Goal: Task Accomplishment & Management: Manage account settings

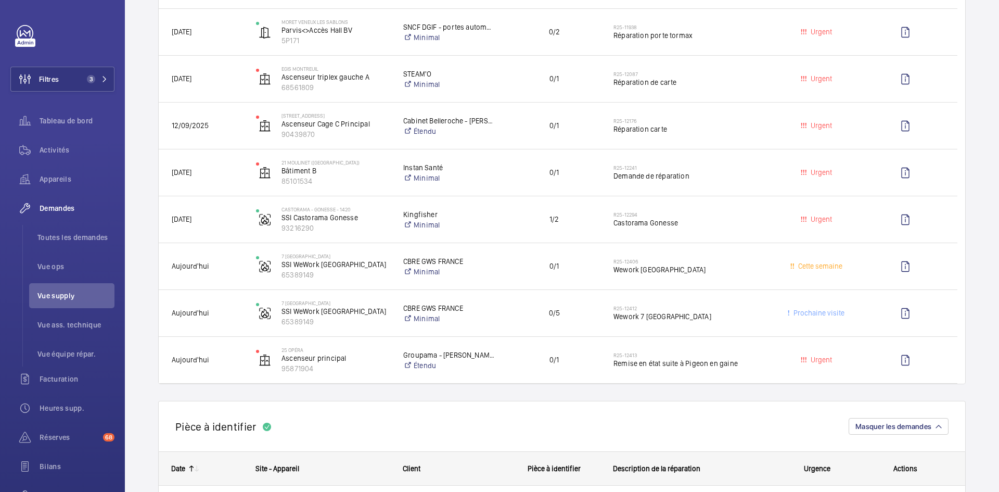
scroll to position [520, 0]
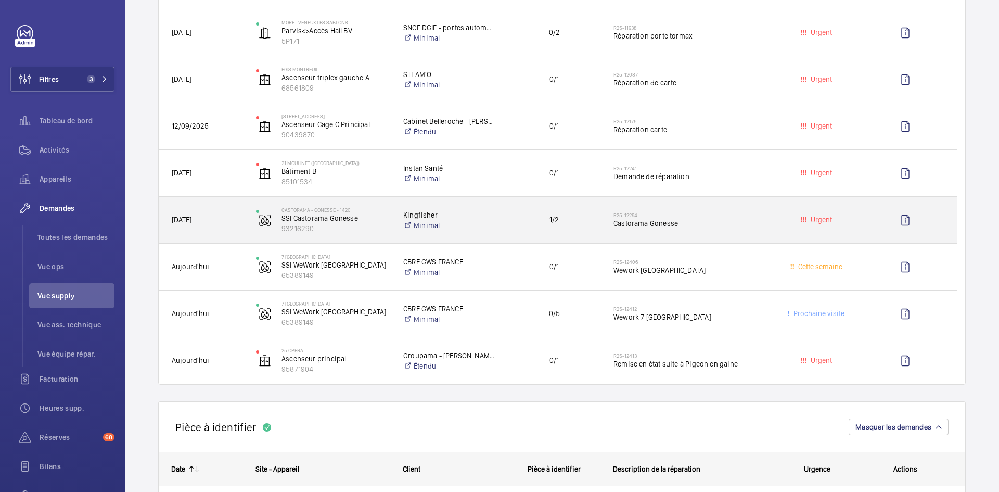
click at [230, 221] on span "16/09/2025" at bounding box center [207, 220] width 71 height 12
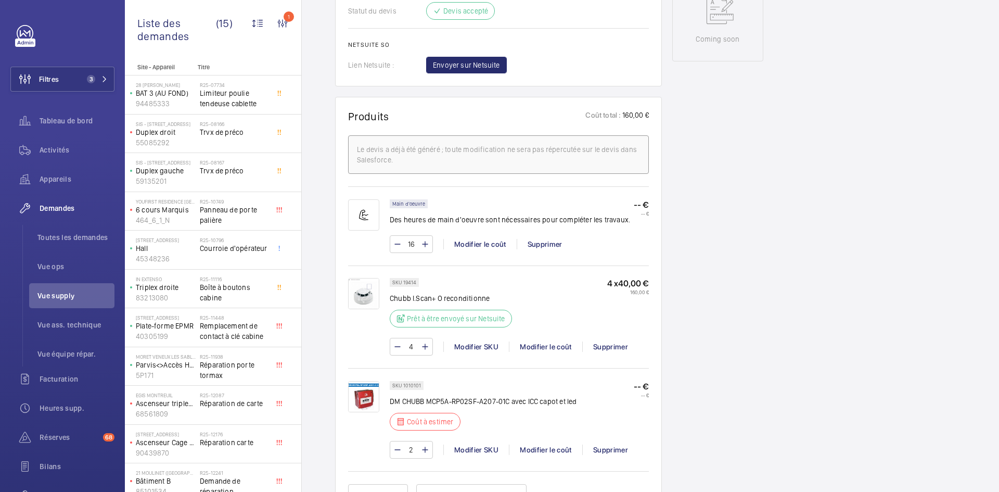
scroll to position [624, 0]
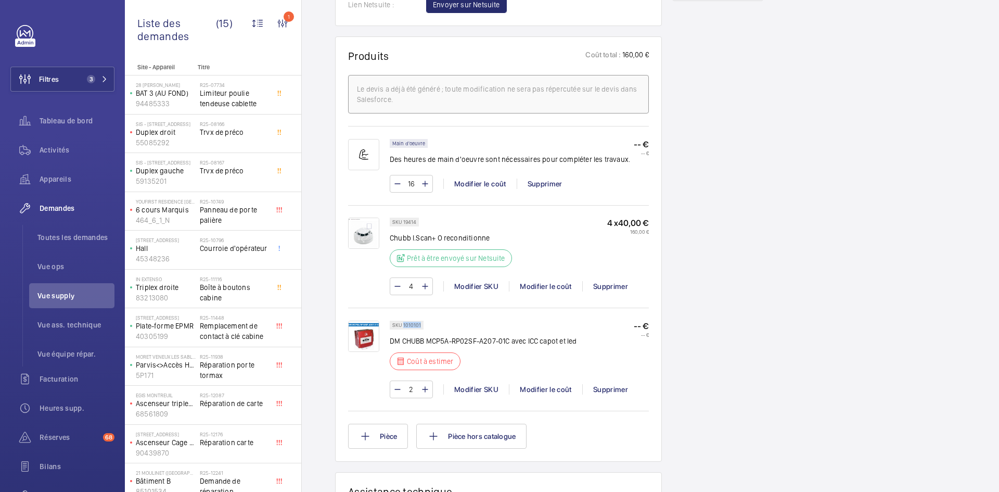
drag, startPoint x: 421, startPoint y: 314, endPoint x: 403, endPoint y: 314, distance: 18.2
click at [403, 320] on div "SKU 1010101" at bounding box center [407, 324] width 34 height 9
copy p "1010101"
click at [540, 384] on div "Modifier le coût" at bounding box center [545, 389] width 73 height 10
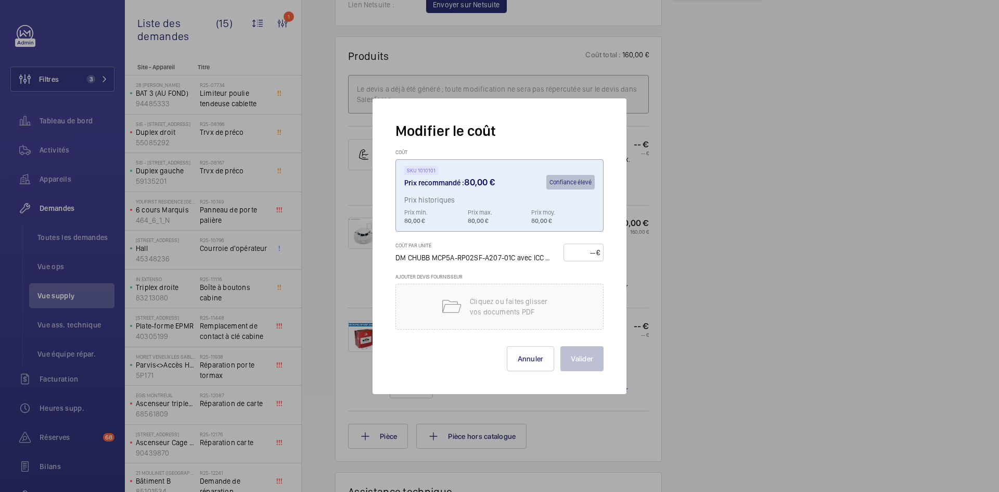
click at [577, 251] on input "number" at bounding box center [581, 252] width 29 height 17
type input "80"
drag, startPoint x: 584, startPoint y: 360, endPoint x: 577, endPoint y: 362, distance: 6.8
click at [582, 360] on button "Valider" at bounding box center [581, 358] width 43 height 25
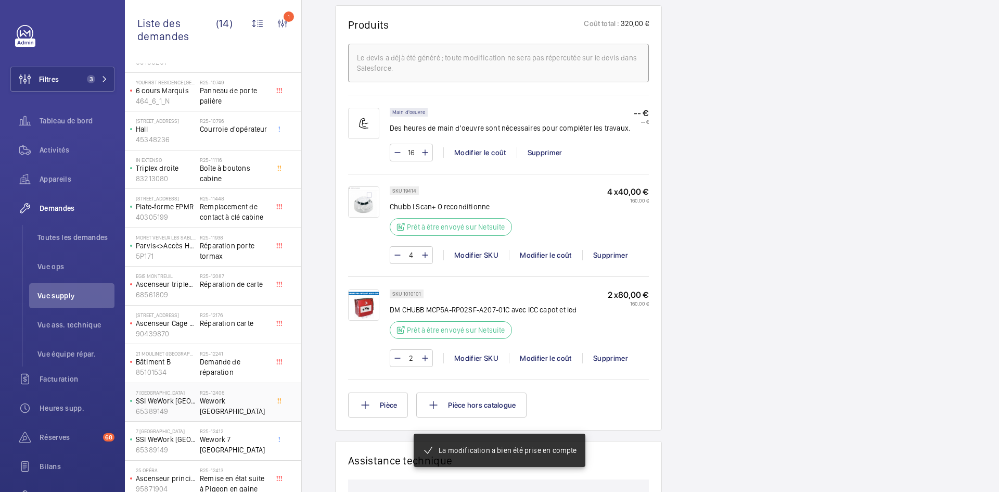
scroll to position [126, 0]
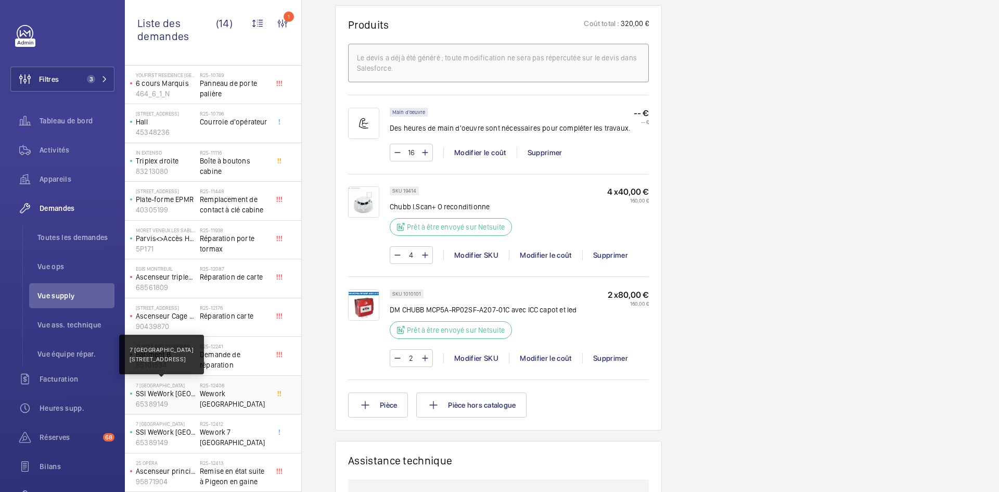
click at [174, 385] on p "7 [GEOGRAPHIC_DATA]" at bounding box center [166, 385] width 60 height 6
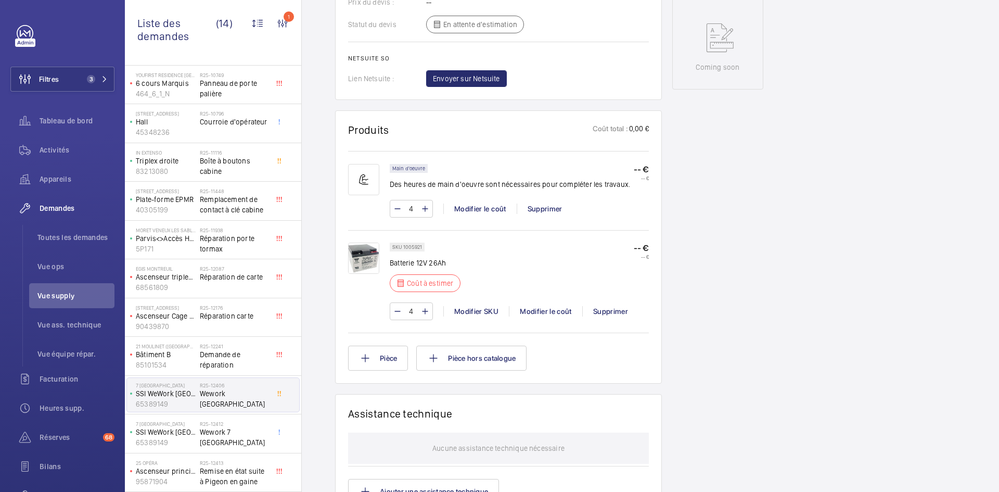
scroll to position [520, 0]
drag, startPoint x: 421, startPoint y: 246, endPoint x: 403, endPoint y: 247, distance: 18.7
click at [402, 247] on p "SKU 1005921" at bounding box center [407, 246] width 30 height 4
copy p "1005921"
click at [482, 311] on div "Modifier SKU" at bounding box center [476, 310] width 66 height 10
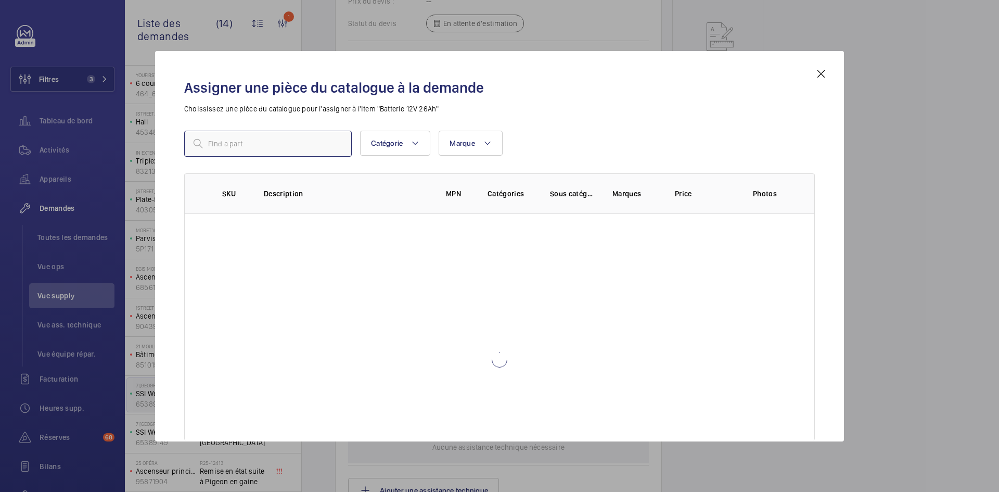
click at [309, 141] on input "text" at bounding box center [267, 144] width 167 height 26
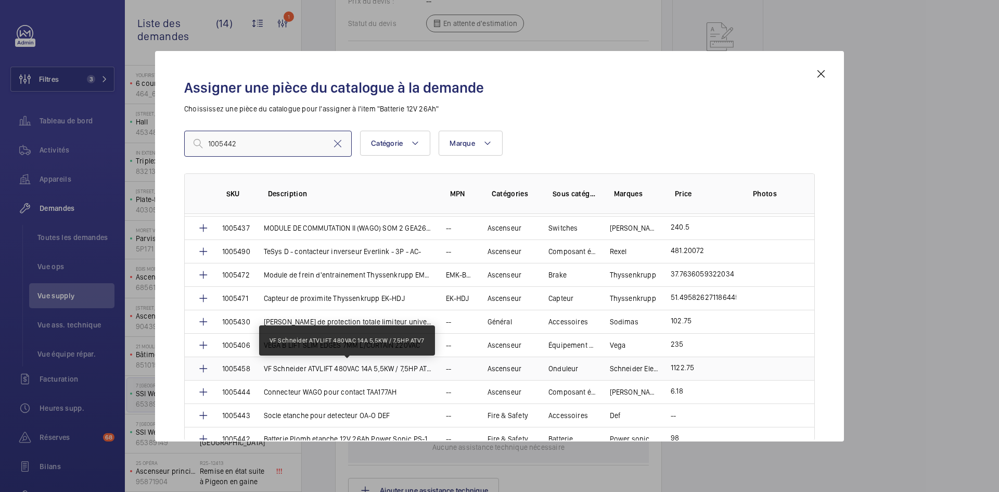
scroll to position [2133, 0]
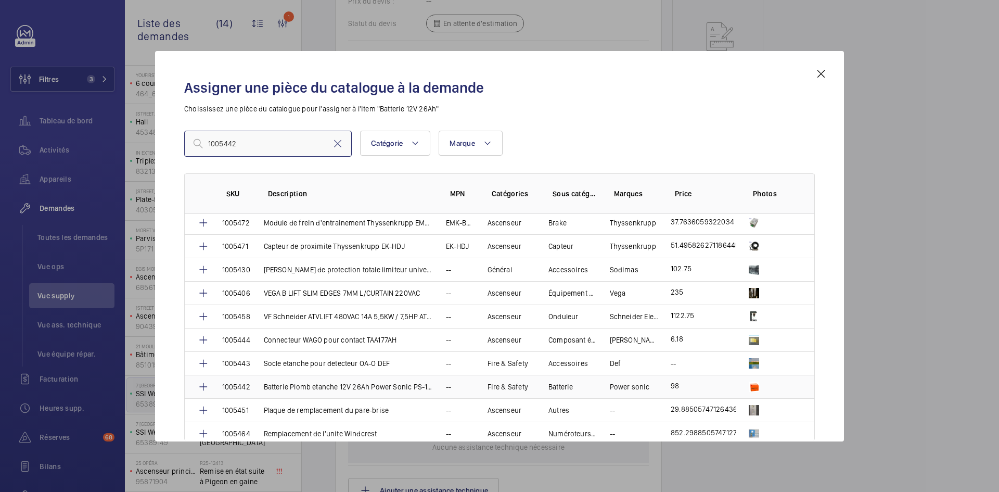
type input "1005442"
click at [257, 385] on td "Batterie Plomb etanche 12V 26Ah Power Sonic PS-122" at bounding box center [342, 386] width 182 height 23
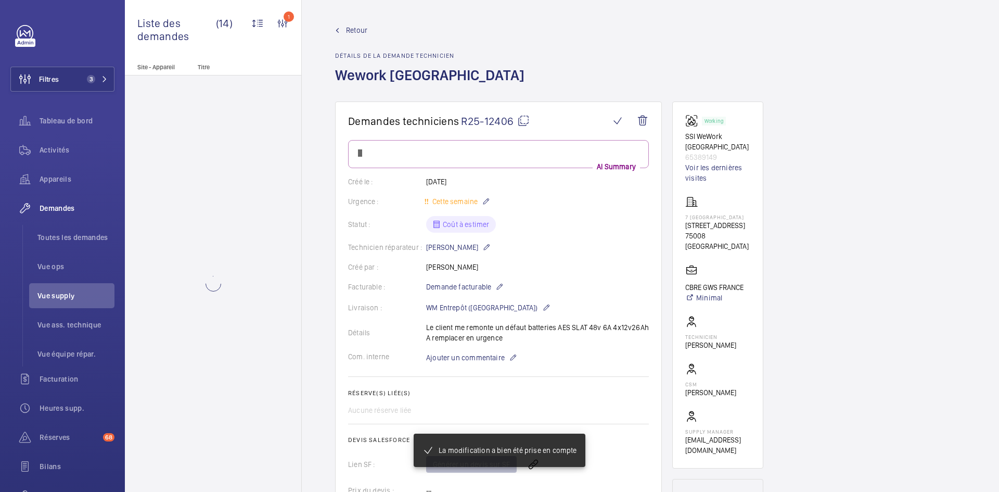
scroll to position [520, 0]
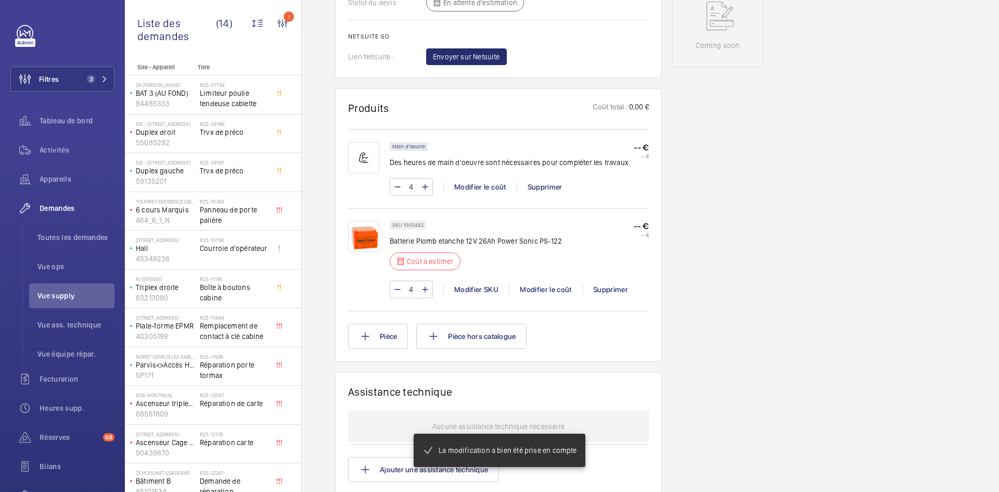
scroll to position [551, 0]
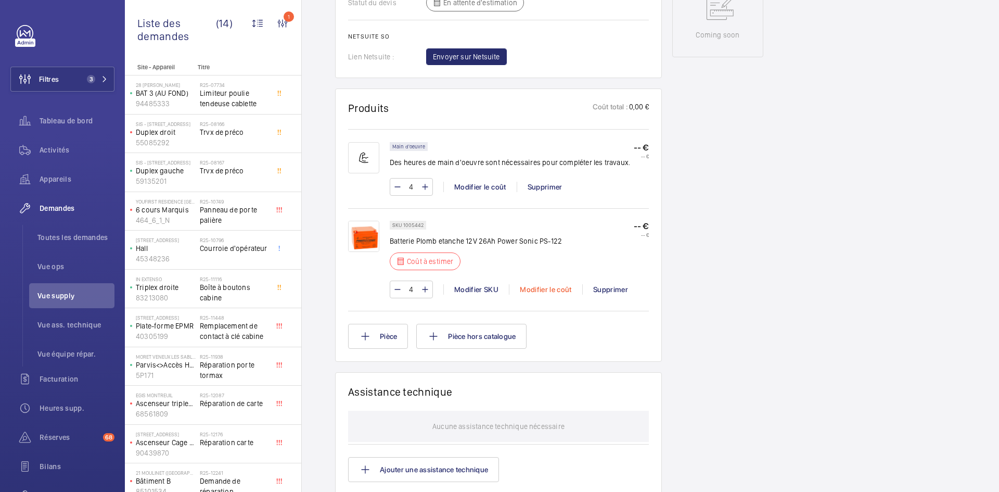
click at [552, 284] on div "Modifier le coût" at bounding box center [545, 289] width 73 height 10
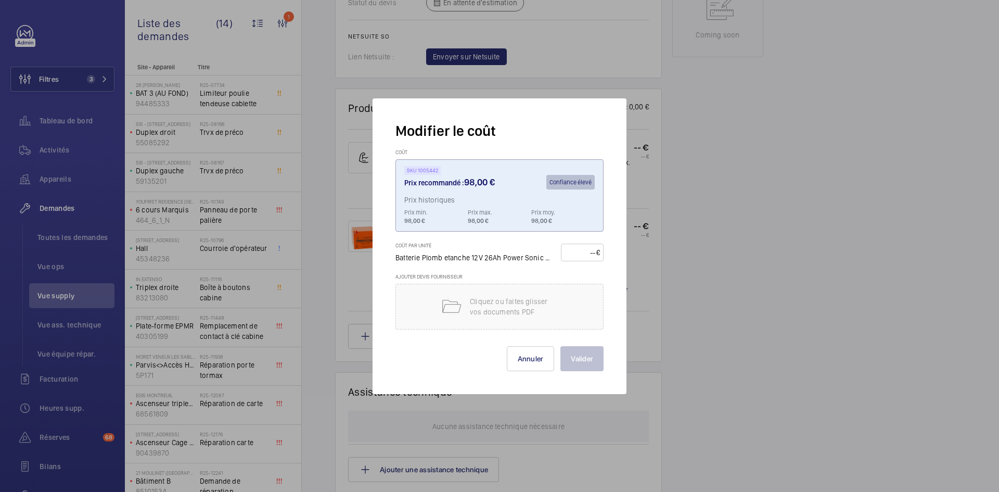
click at [577, 252] on input "number" at bounding box center [580, 252] width 32 height 17
type input "120"
click at [579, 360] on button "Valider" at bounding box center [581, 358] width 43 height 25
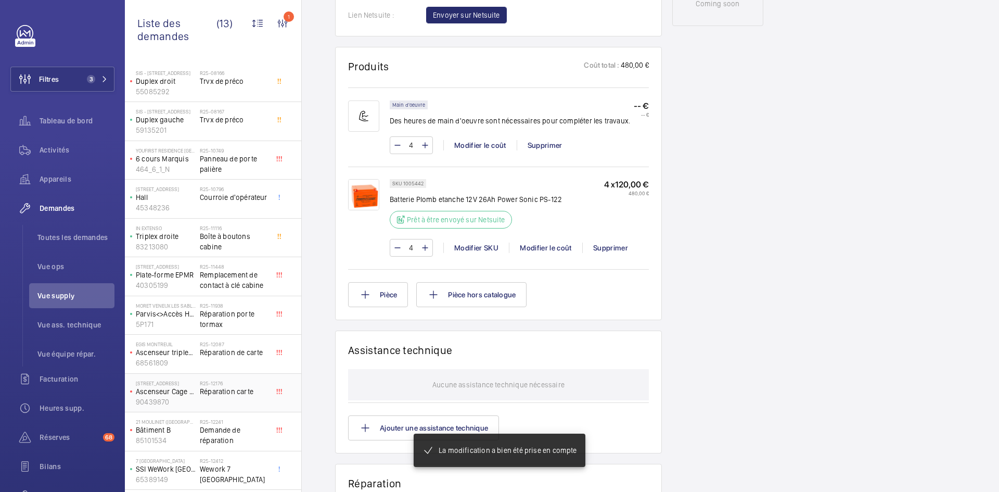
scroll to position [88, 0]
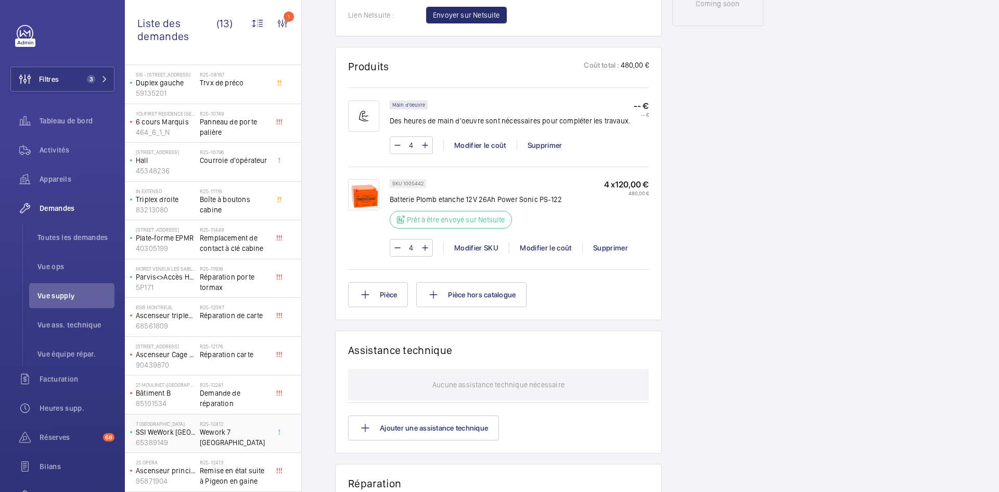
click at [196, 430] on div "7 Madrid SSI WeWork Madrid 65389149" at bounding box center [163, 433] width 73 height 34
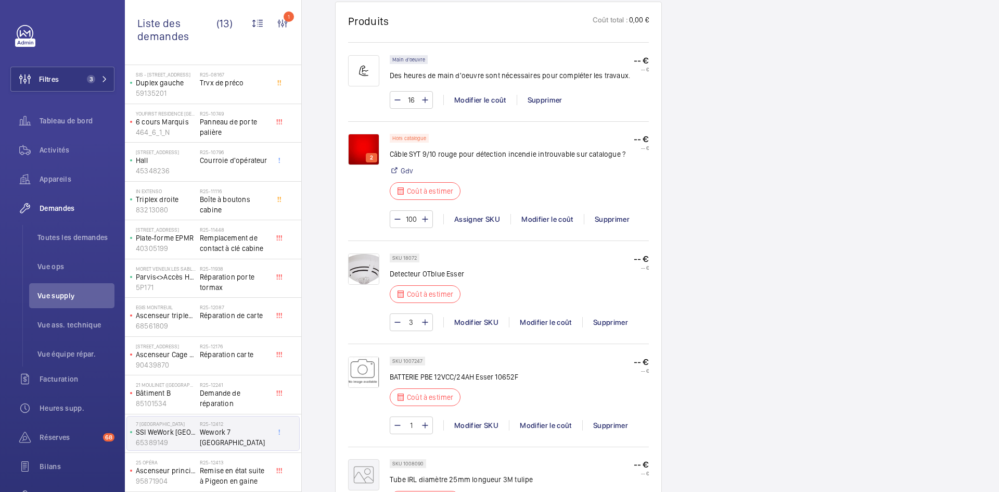
scroll to position [707, 0]
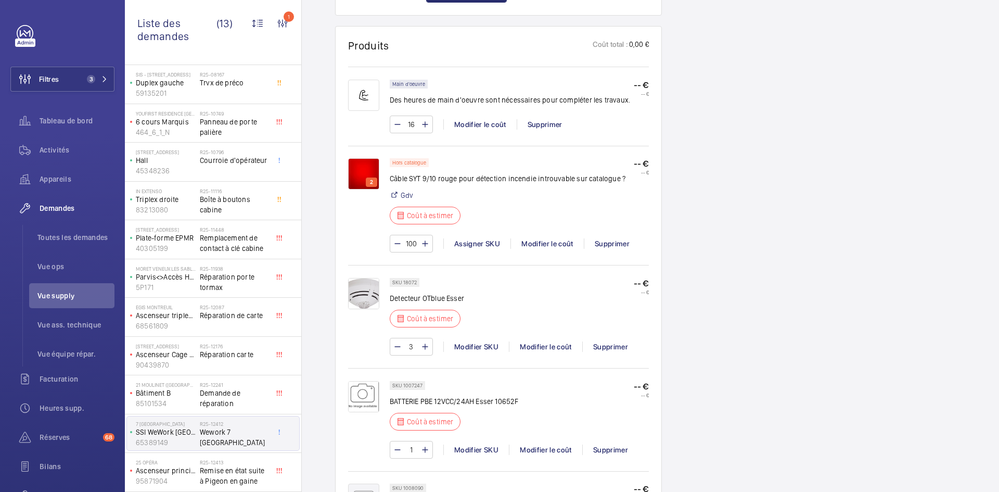
click at [418, 242] on input "100" at bounding box center [411, 243] width 19 height 17
type input "1"
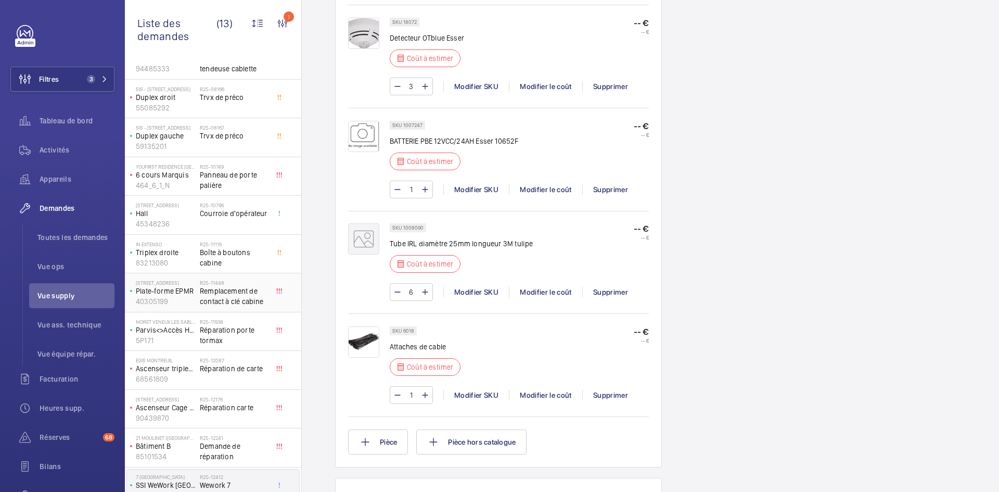
scroll to position [88, 0]
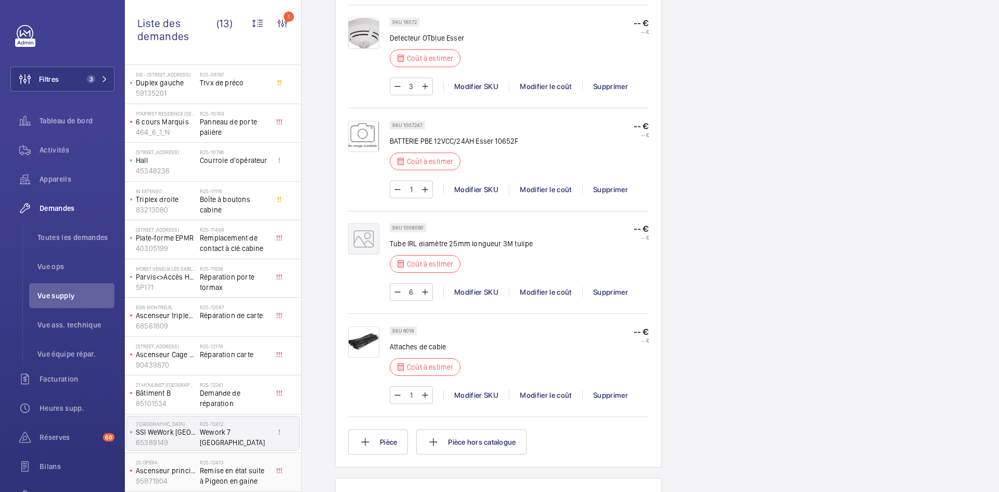
click at [205, 478] on span "Remise en état suite à Pigeon en gaine" at bounding box center [234, 475] width 69 height 21
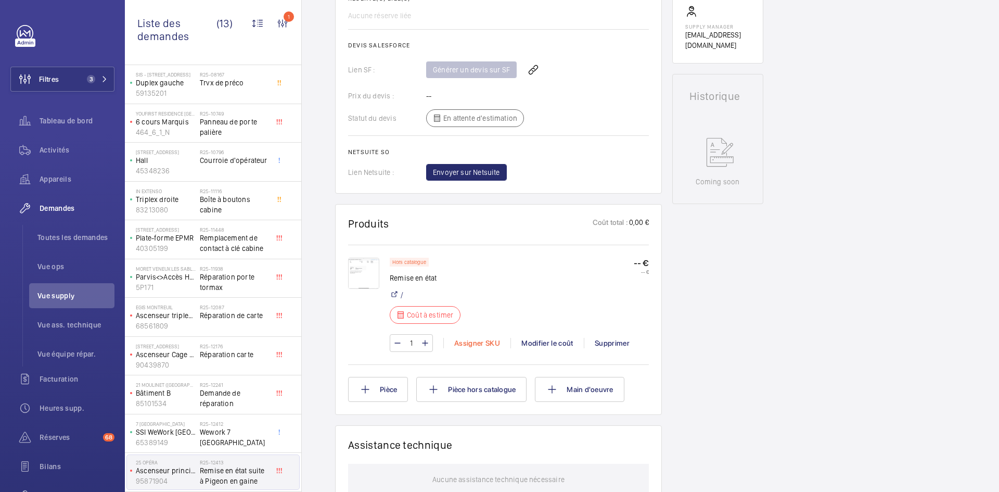
scroll to position [416, 0]
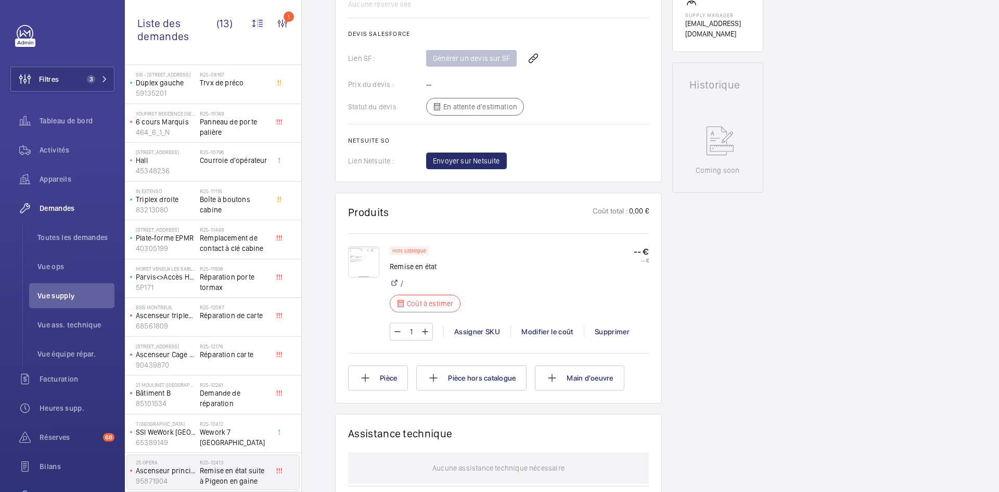
click at [367, 259] on img at bounding box center [363, 261] width 31 height 31
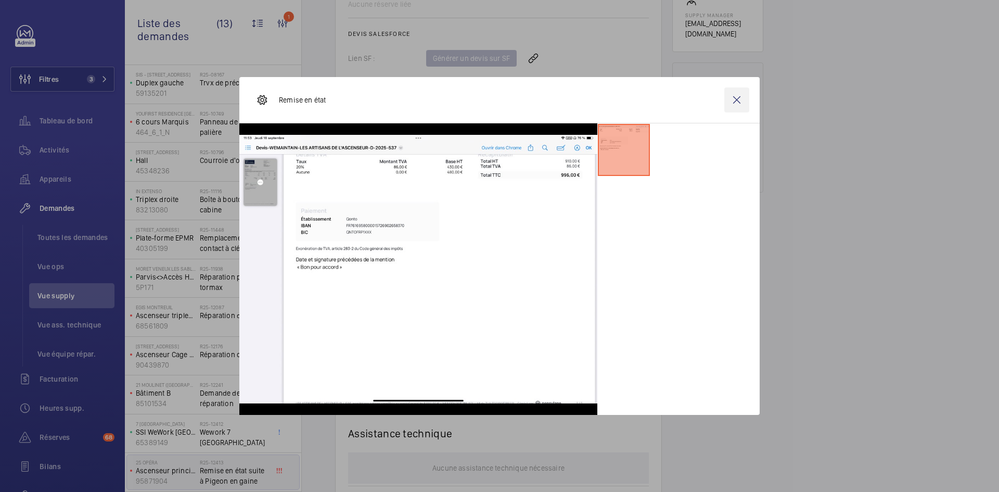
click at [741, 97] on wm-front-icon-button at bounding box center [736, 99] width 25 height 25
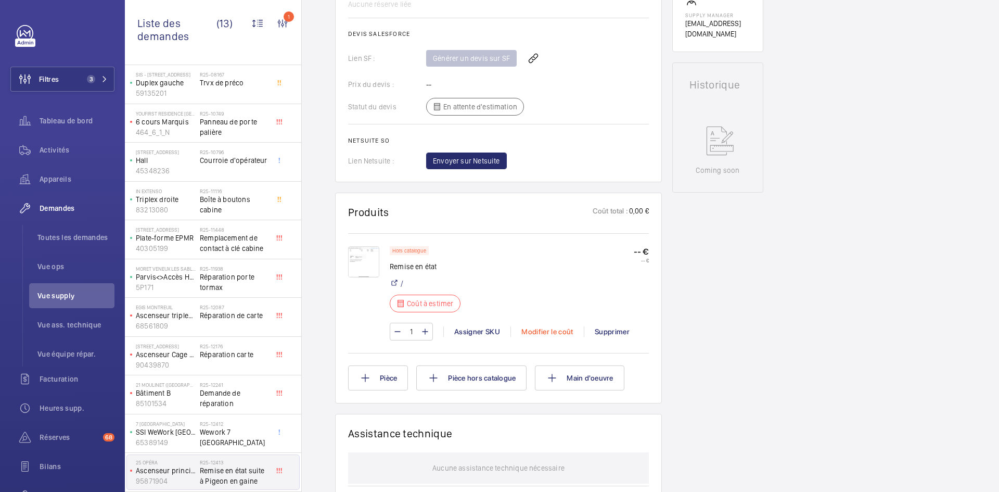
click at [558, 330] on div "Modifier le coût" at bounding box center [546, 331] width 73 height 10
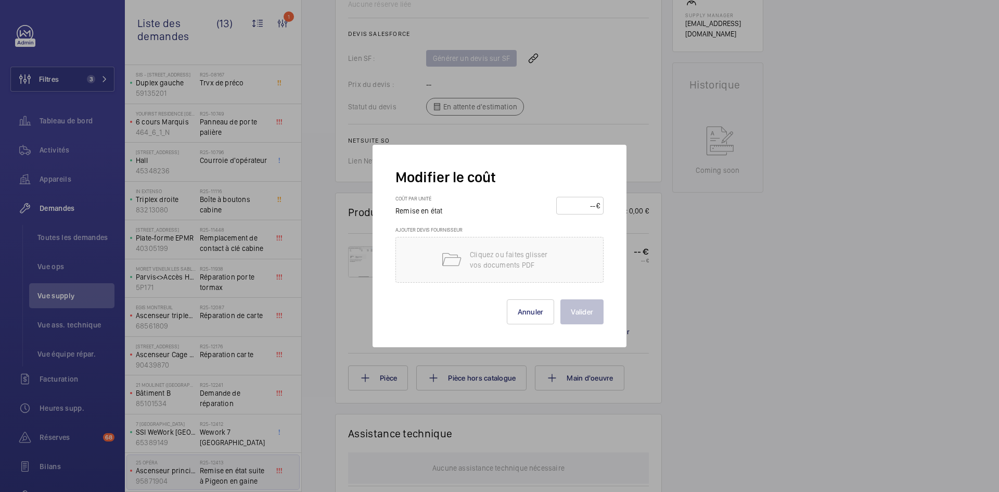
click at [583, 205] on input "number" at bounding box center [578, 205] width 36 height 17
type input "996"
click at [590, 311] on button "Valider" at bounding box center [581, 311] width 43 height 25
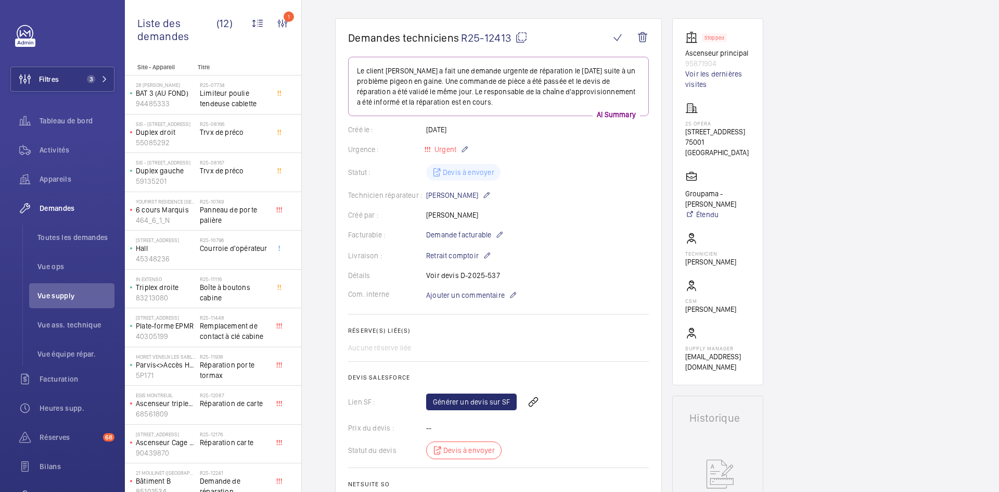
scroll to position [0, 0]
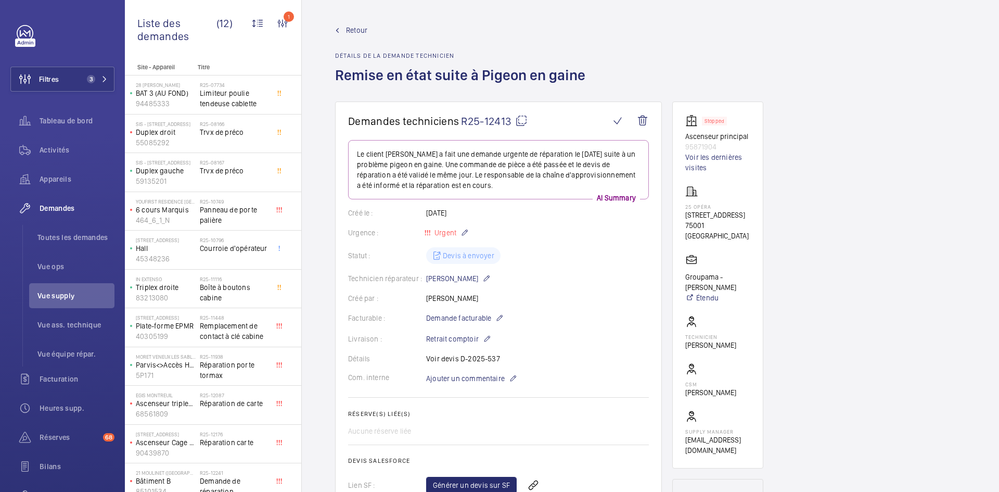
click at [343, 30] on link "Retour" at bounding box center [463, 30] width 256 height 10
click at [351, 29] on span "Retour" at bounding box center [356, 30] width 21 height 10
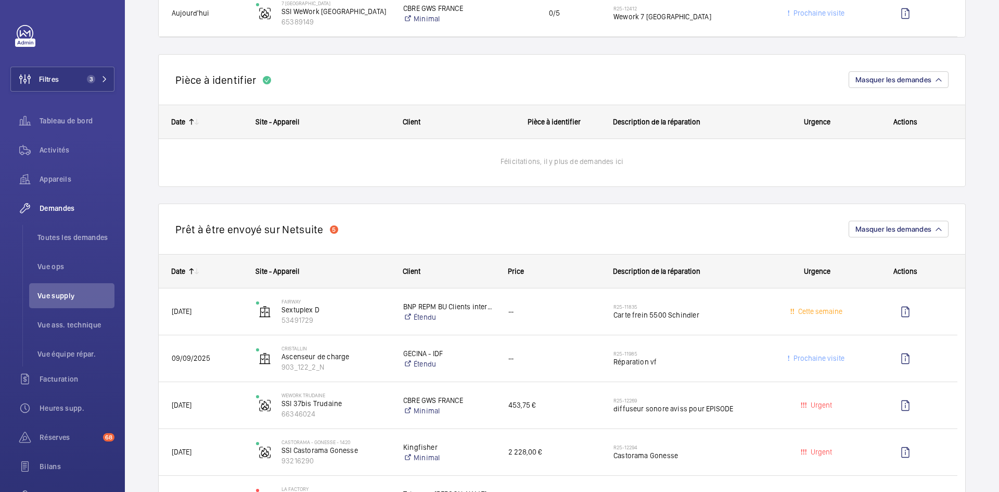
scroll to position [832, 0]
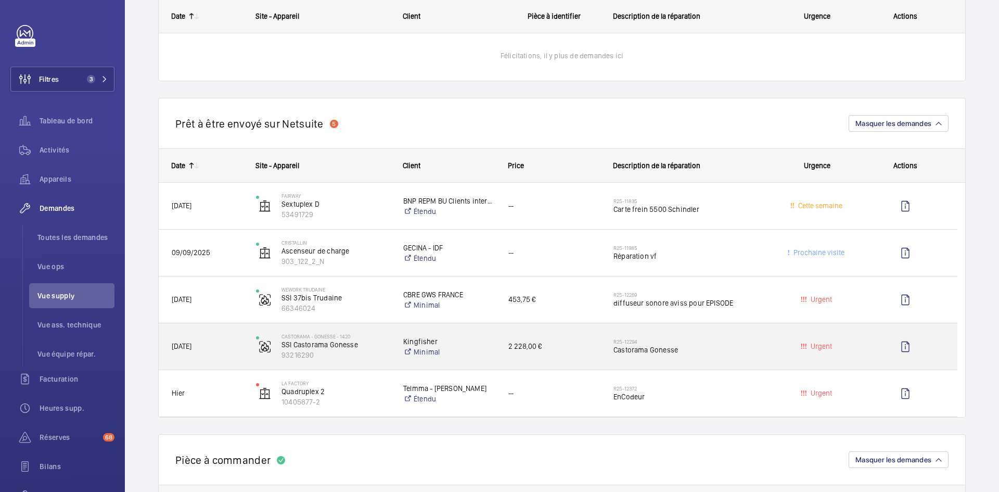
click at [244, 340] on div "Castorama - GONESSE - 1420 SSI Castorama Gonesse 93216290" at bounding box center [316, 346] width 146 height 43
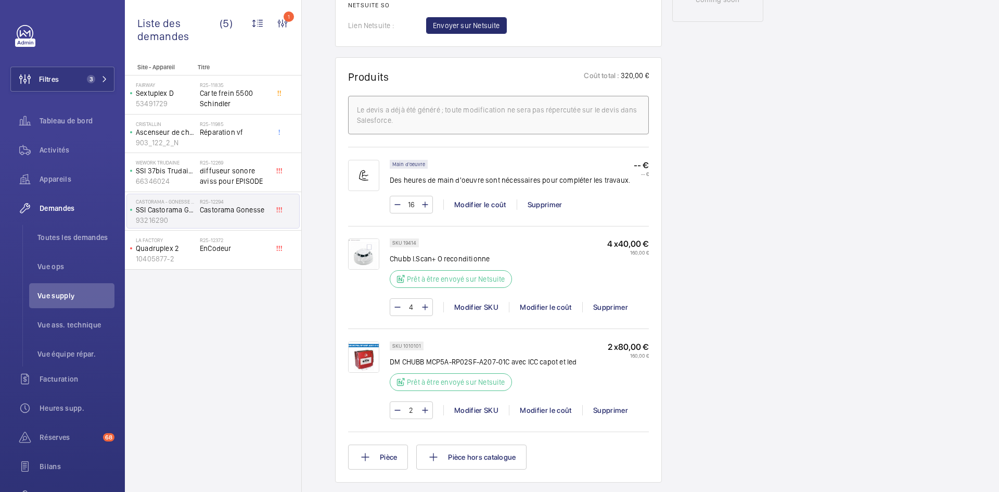
scroll to position [603, 0]
click at [362, 243] on img at bounding box center [363, 253] width 31 height 31
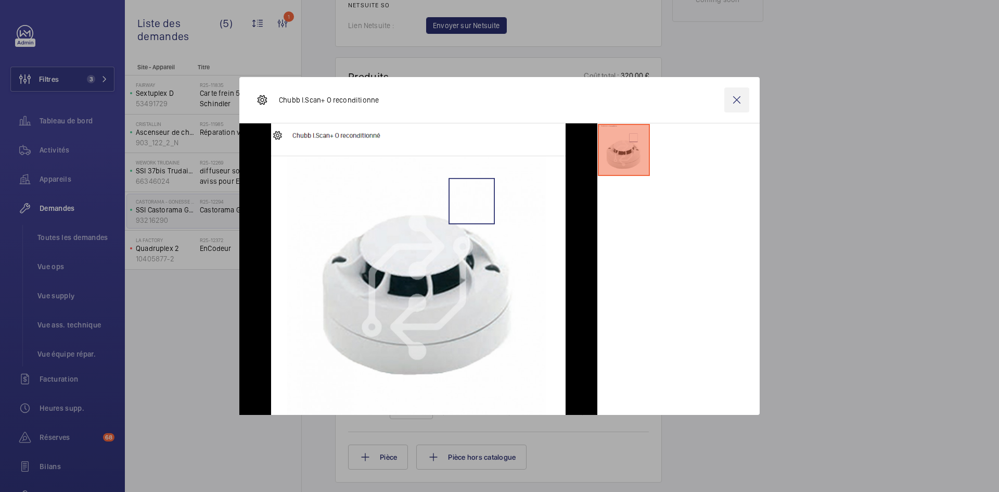
click at [740, 100] on wm-front-icon-button at bounding box center [736, 99] width 25 height 25
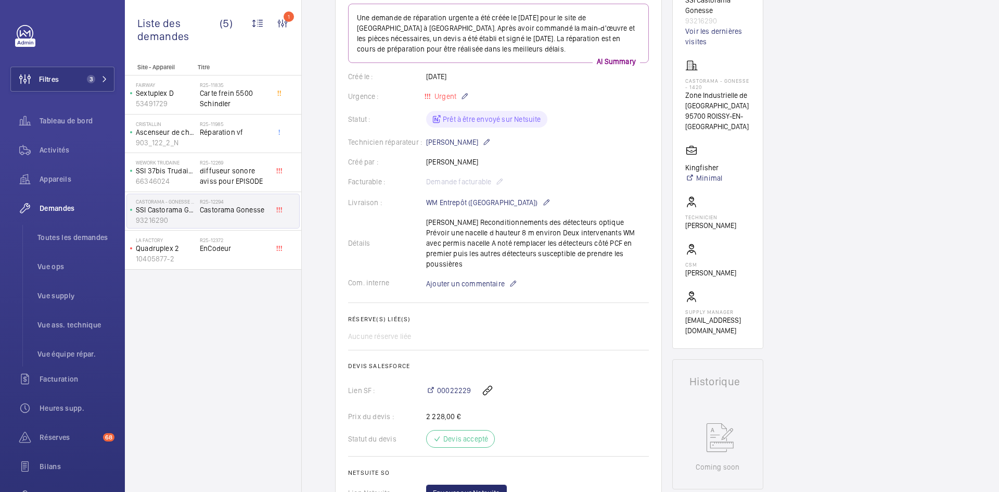
scroll to position [135, 0]
click at [180, 254] on p "10405877-2" at bounding box center [166, 258] width 60 height 10
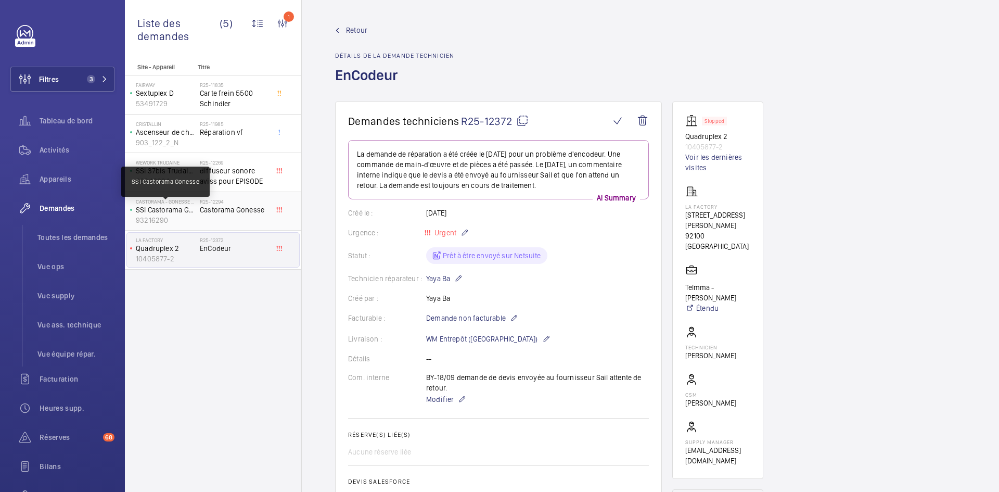
click at [178, 214] on p "SSI Castorama Gonesse" at bounding box center [166, 209] width 60 height 10
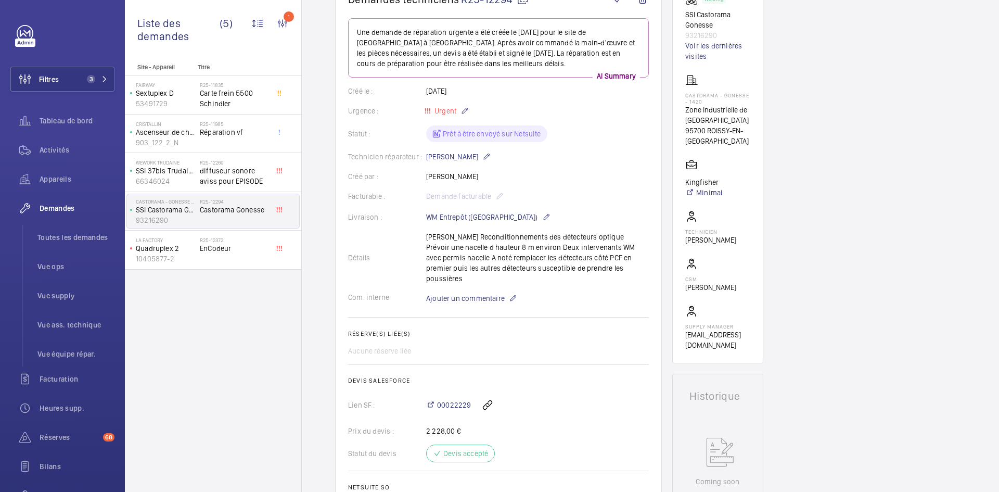
scroll to position [52, 0]
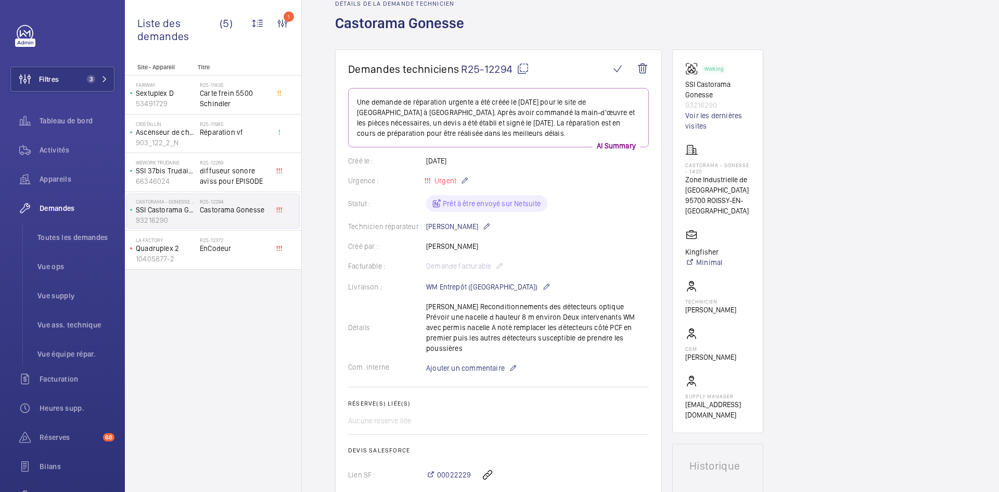
click at [523, 70] on mat-icon at bounding box center [523, 68] width 12 height 12
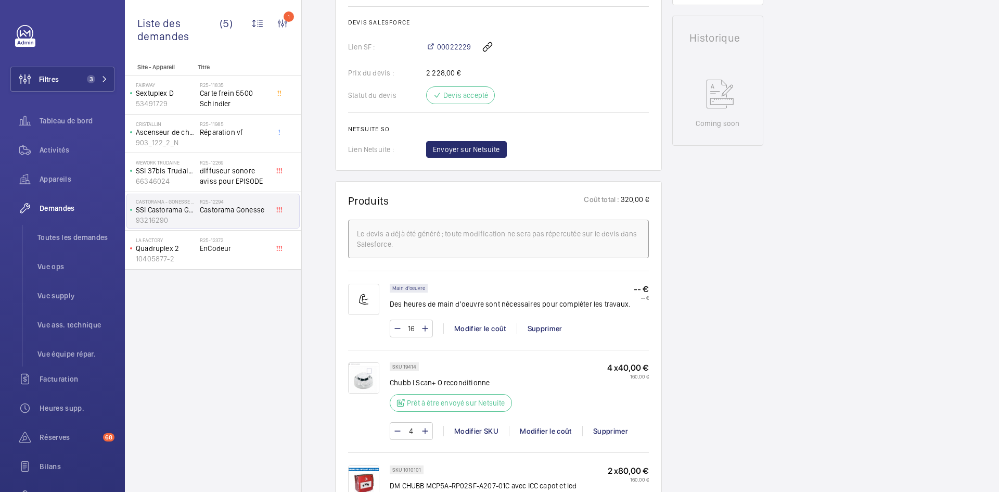
scroll to position [572, 0]
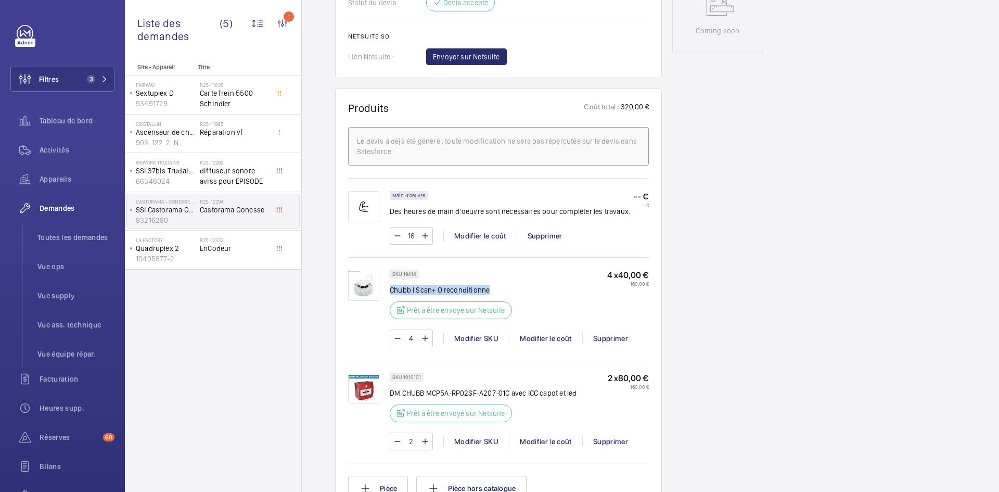
drag, startPoint x: 494, startPoint y: 277, endPoint x: 392, endPoint y: 281, distance: 102.0
click at [392, 285] on p "Chubb I.Scan+ O reconditionne" at bounding box center [454, 290] width 128 height 10
click at [532, 269] on div "SKU 19414 Chubb I.Scan+ O reconditionne Prêt à être envoyé sur Netsuite 4 x 40,…" at bounding box center [519, 297] width 259 height 56
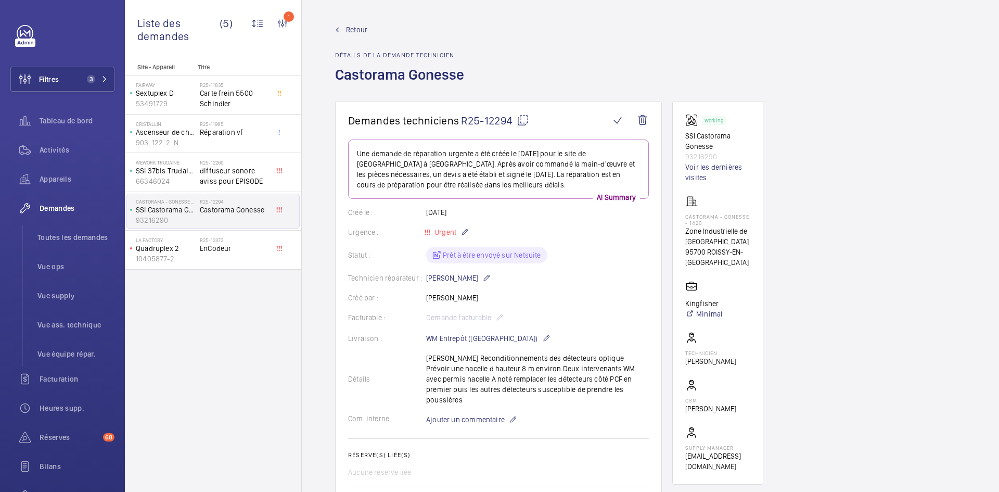
scroll to position [0, 0]
click at [525, 118] on mat-icon at bounding box center [523, 120] width 12 height 12
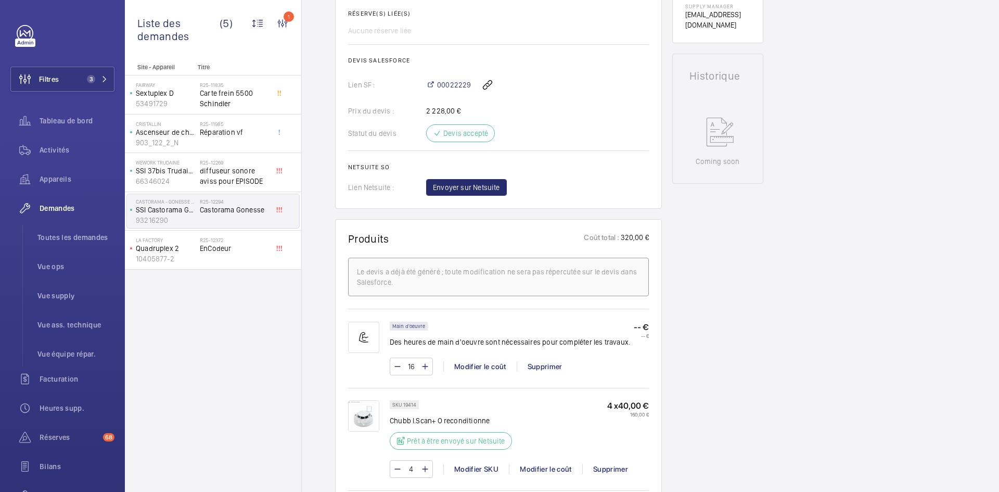
scroll to position [572, 0]
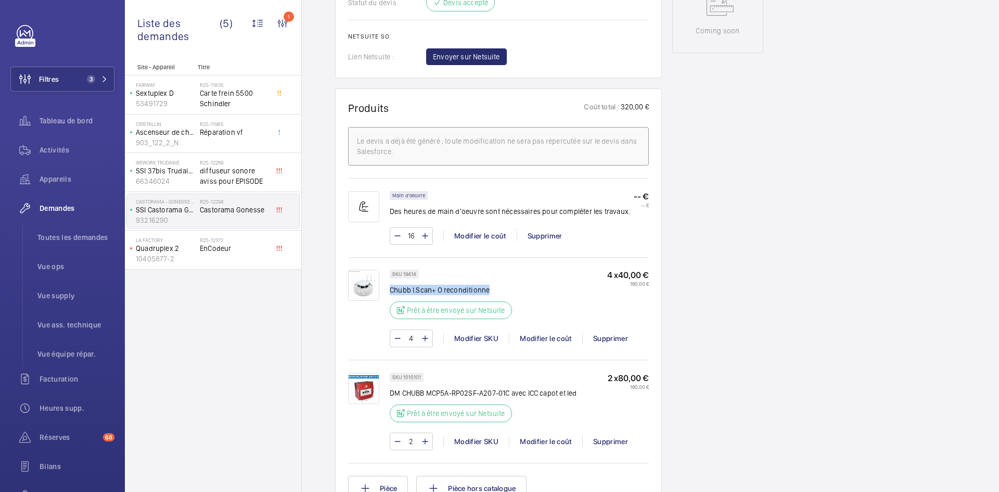
drag, startPoint x: 497, startPoint y: 280, endPoint x: 390, endPoint y: 279, distance: 106.6
click at [390, 285] on p "Chubb I.Scan+ O reconditionne" at bounding box center [454, 290] width 128 height 10
copy p "Chubb I.Scan+ O reconditionne"
drag, startPoint x: 581, startPoint y: 382, endPoint x: 390, endPoint y: 382, distance: 190.4
click at [390, 382] on div "SKU 1010101 DM CHUBB MCP5A-RP02SF-A207-01C avec ICC capot et led Prêt à être en…" at bounding box center [519, 400] width 259 height 56
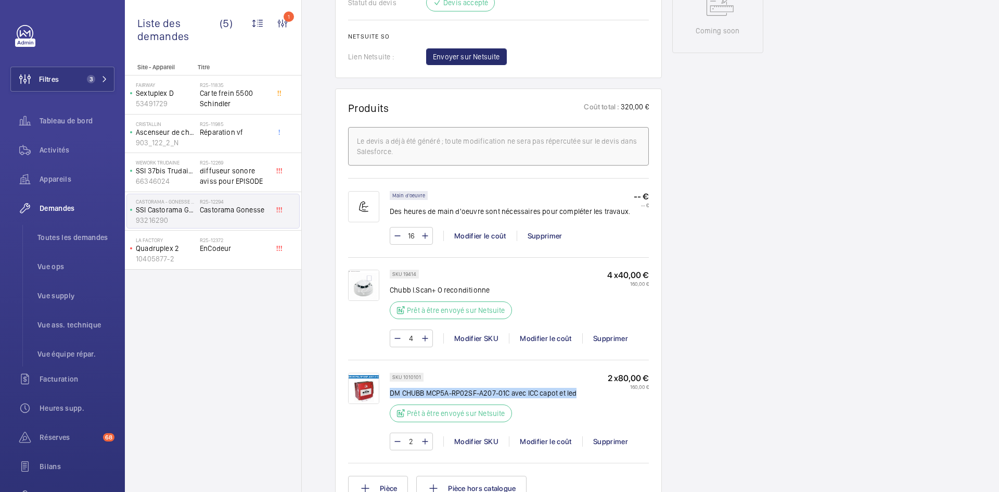
copy p "DM CHUBB MCP5A-RP02SF-A207-01C avec ICC capot et led"
click at [368, 272] on img at bounding box center [363, 284] width 31 height 31
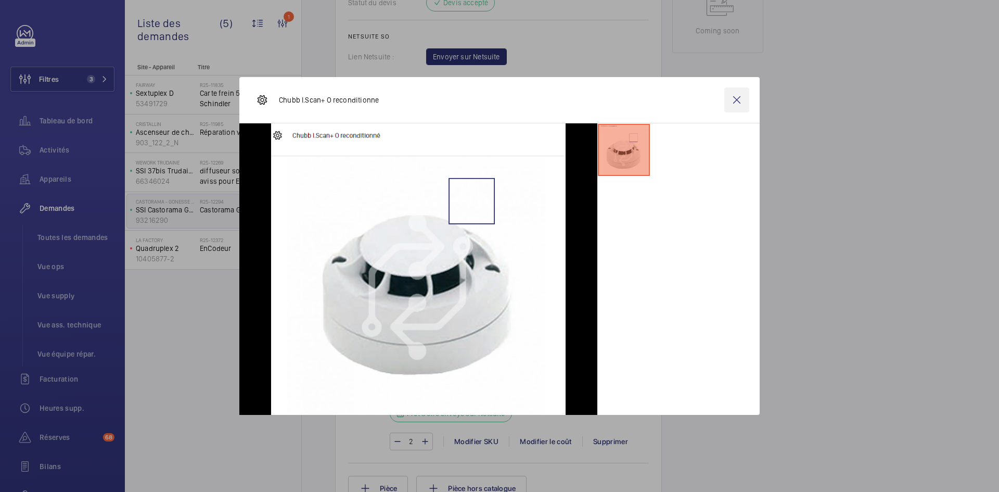
click at [740, 98] on wm-front-icon-button at bounding box center [736, 99] width 25 height 25
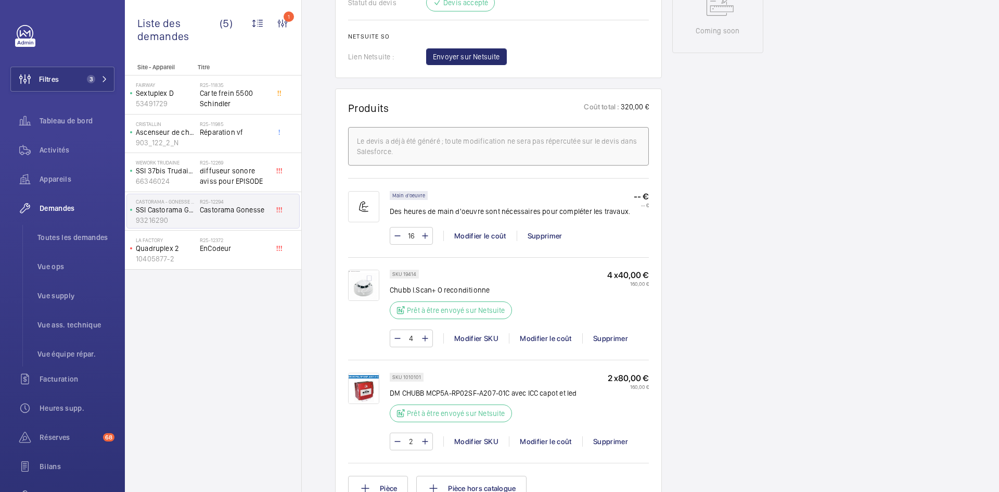
click at [371, 378] on img at bounding box center [363, 387] width 31 height 31
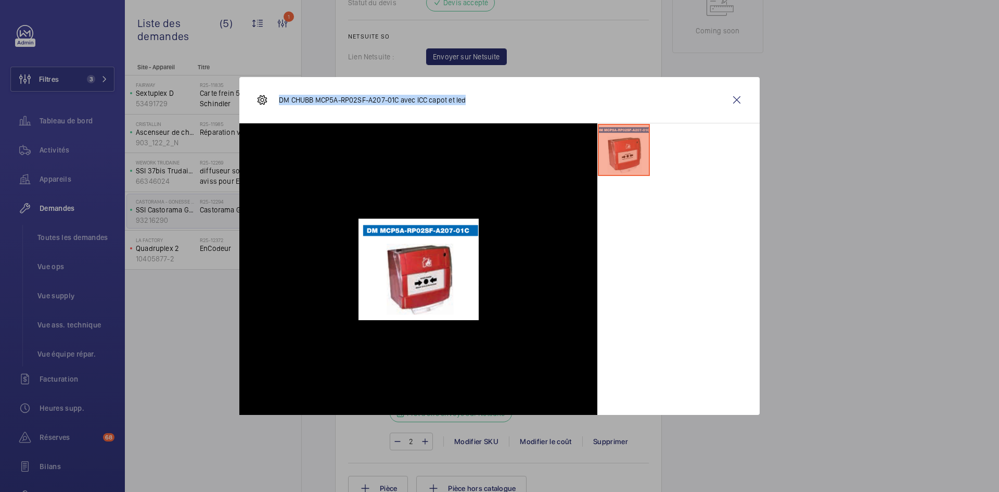
drag, startPoint x: 468, startPoint y: 98, endPoint x: 279, endPoint y: 100, distance: 188.8
click at [279, 100] on div "DM CHUBB MCP5A-RP02SF-A207-01C avec ICC capot et led" at bounding box center [499, 100] width 520 height 46
copy p "DM CHUBB MCP5A-RP02SF-A207-01C avec ICC capot et led"
click at [738, 98] on wm-front-icon-button at bounding box center [736, 99] width 25 height 25
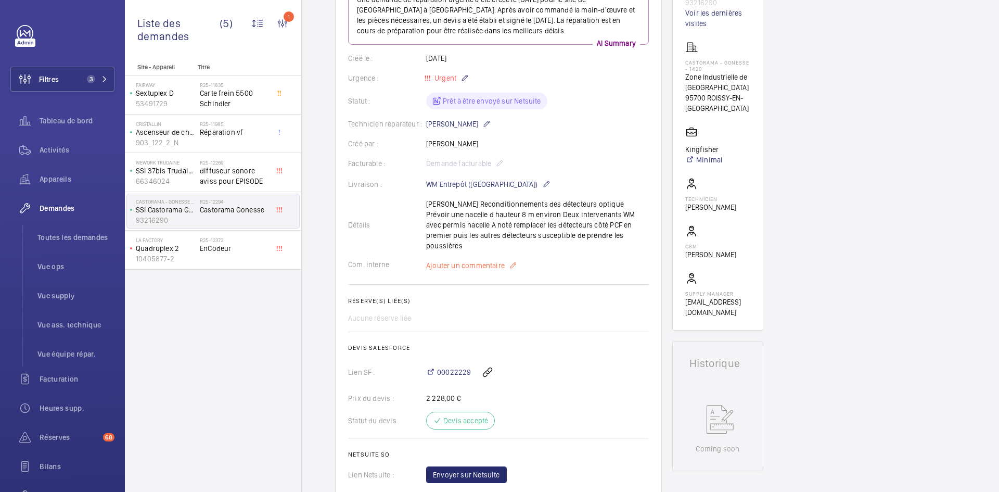
scroll to position [104, 0]
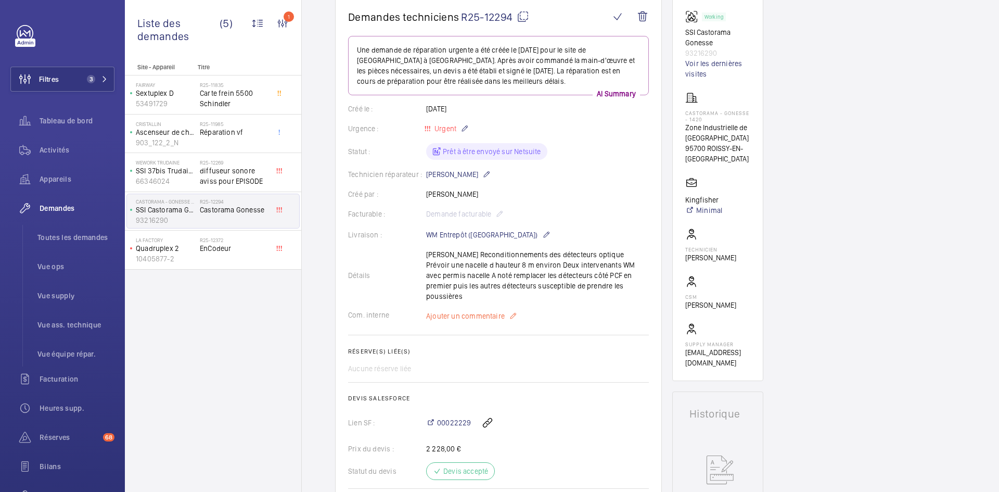
click at [466, 311] on span "Ajouter un commentaire" at bounding box center [465, 316] width 79 height 10
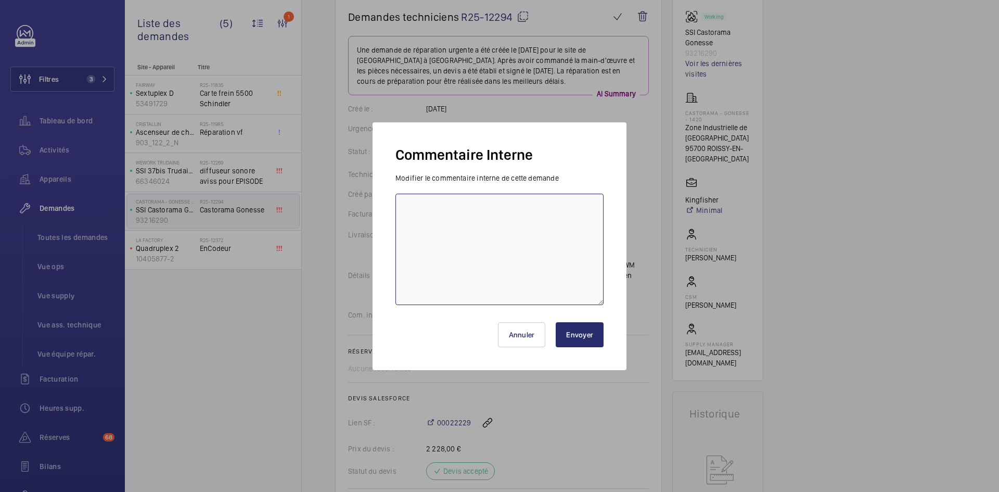
click at [434, 229] on textarea at bounding box center [499, 249] width 208 height 111
type textarea "BY-18/09 demande de devis envoyée au fournisseur SSI solution & Diel attente de…"
click at [576, 333] on button "Envoyer" at bounding box center [580, 334] width 48 height 25
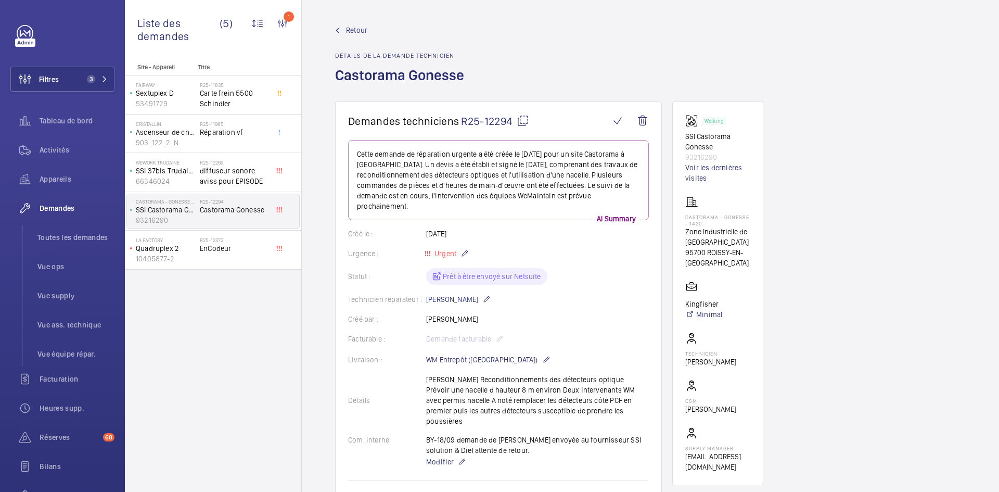
click at [345, 31] on link "Retour" at bounding box center [402, 30] width 135 height 10
click at [364, 28] on span "Retour" at bounding box center [356, 30] width 21 height 10
click at [362, 28] on span "Retour" at bounding box center [356, 30] width 21 height 10
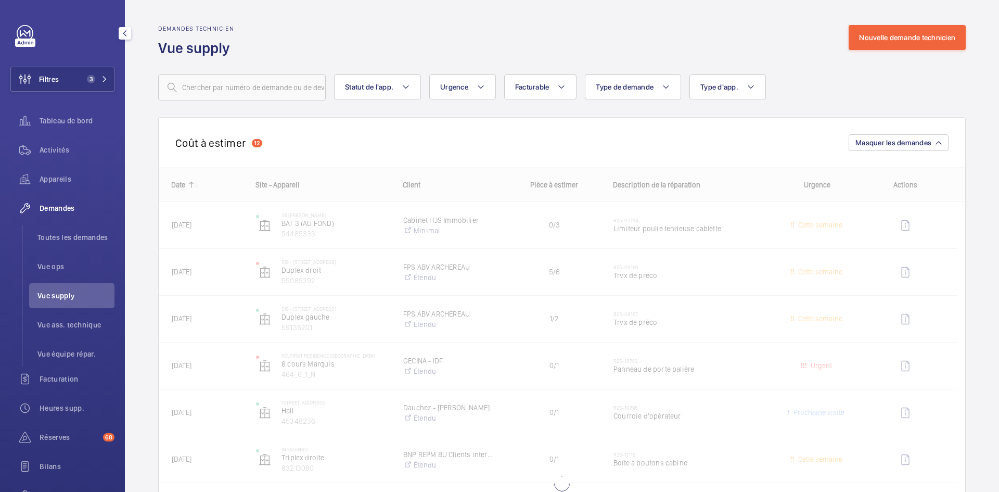
click at [69, 300] on span "Vue supply" at bounding box center [75, 295] width 77 height 10
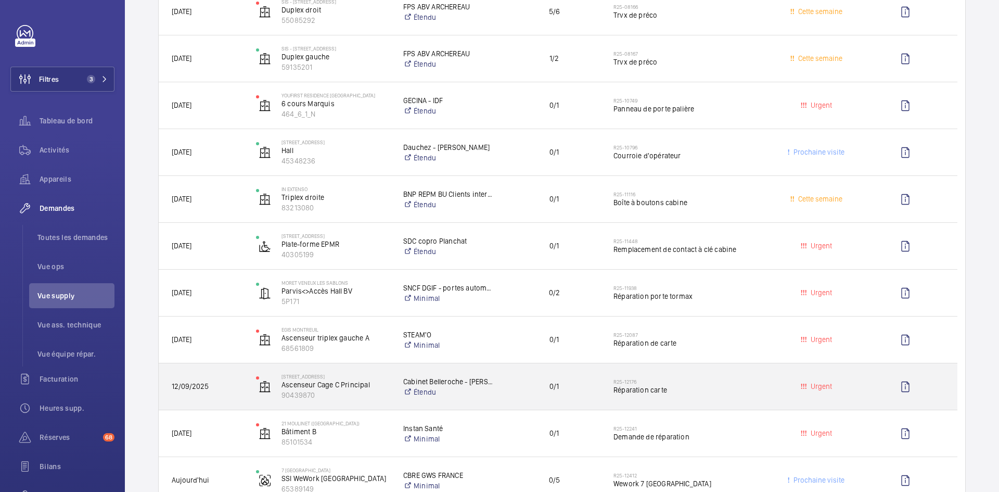
scroll to position [468, 0]
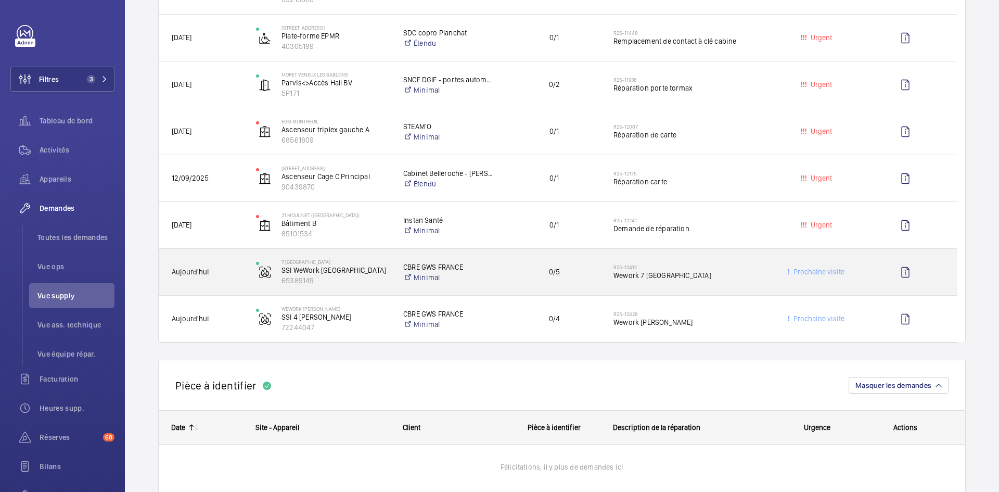
click at [227, 274] on span "Aujourd'hui" at bounding box center [207, 272] width 71 height 12
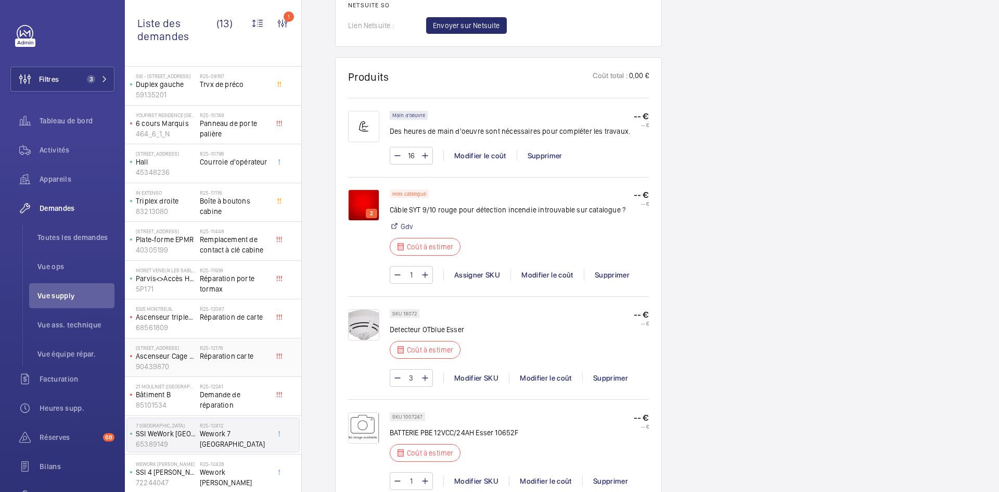
scroll to position [88, 0]
click at [175, 476] on p "72244047" at bounding box center [166, 480] width 60 height 10
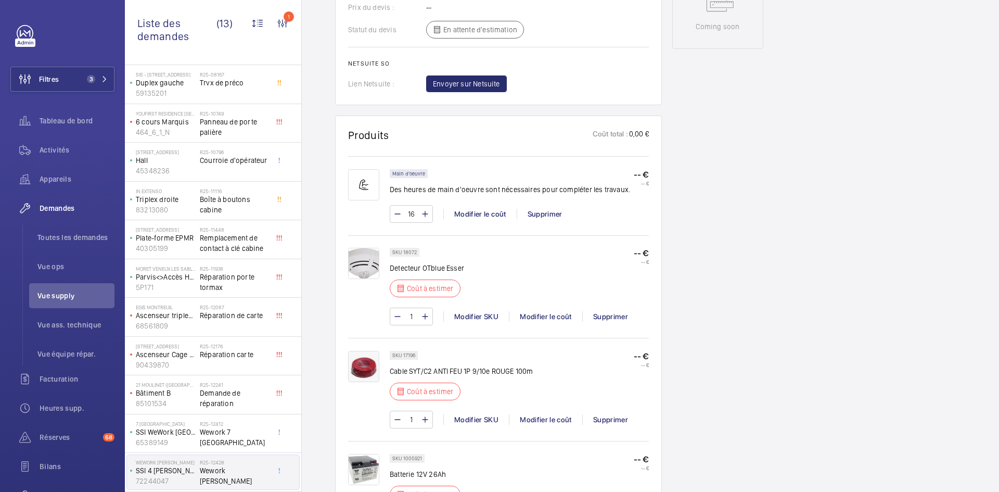
scroll to position [572, 0]
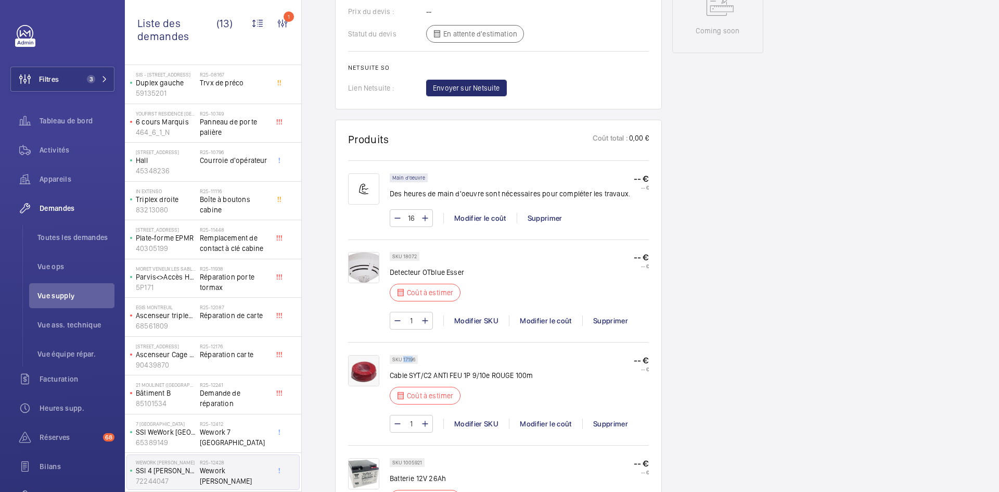
drag, startPoint x: 414, startPoint y: 359, endPoint x: 403, endPoint y: 359, distance: 11.5
click at [403, 359] on p "SKU 17196" at bounding box center [403, 359] width 23 height 4
drag, startPoint x: 416, startPoint y: 358, endPoint x: 403, endPoint y: 357, distance: 13.6
click at [403, 357] on div "SKU 17196" at bounding box center [404, 359] width 28 height 9
drag, startPoint x: 414, startPoint y: 255, endPoint x: 402, endPoint y: 255, distance: 12.0
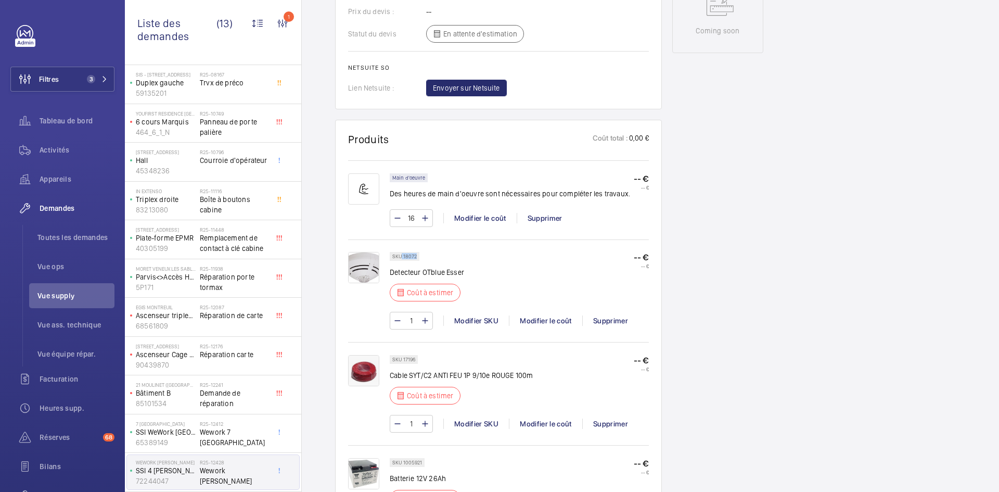
click at [402, 255] on p "SKU 18072" at bounding box center [404, 256] width 24 height 4
copy p "18072"
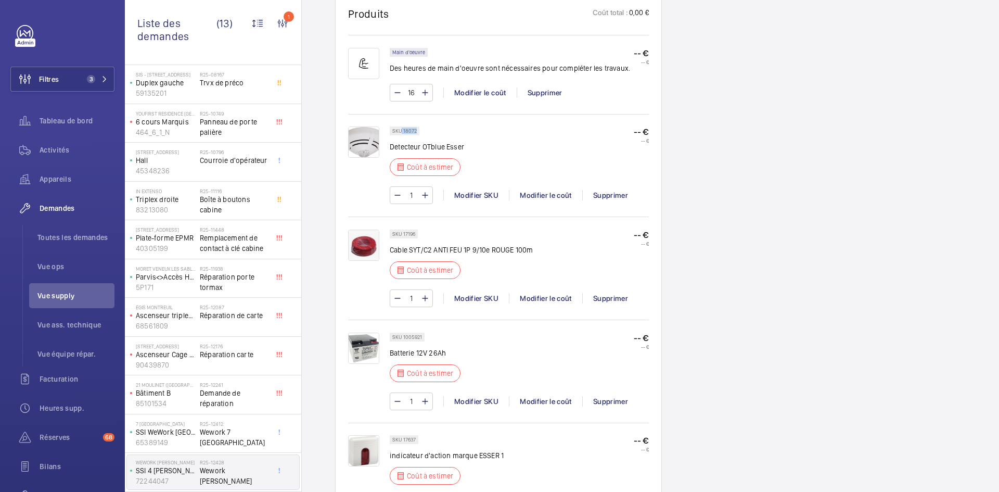
scroll to position [728, 0]
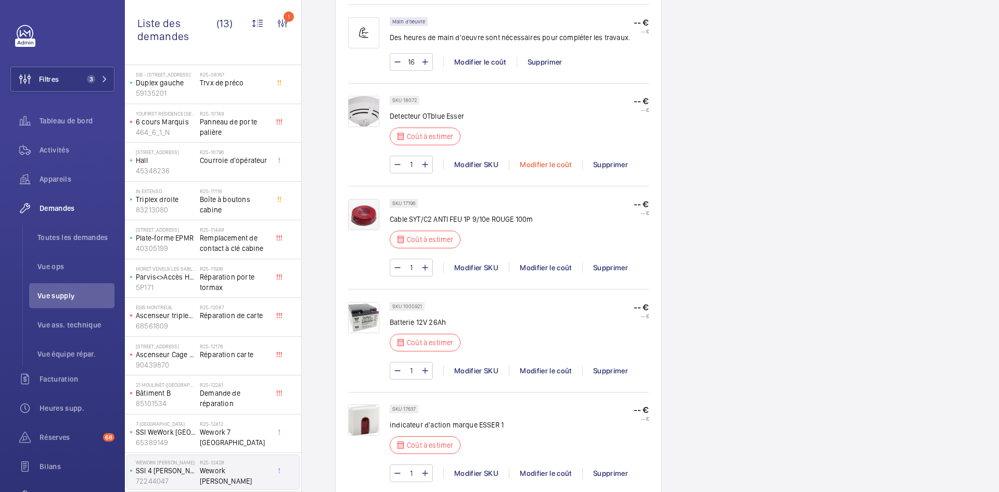
click at [550, 166] on div "Modifier le coût" at bounding box center [545, 164] width 73 height 10
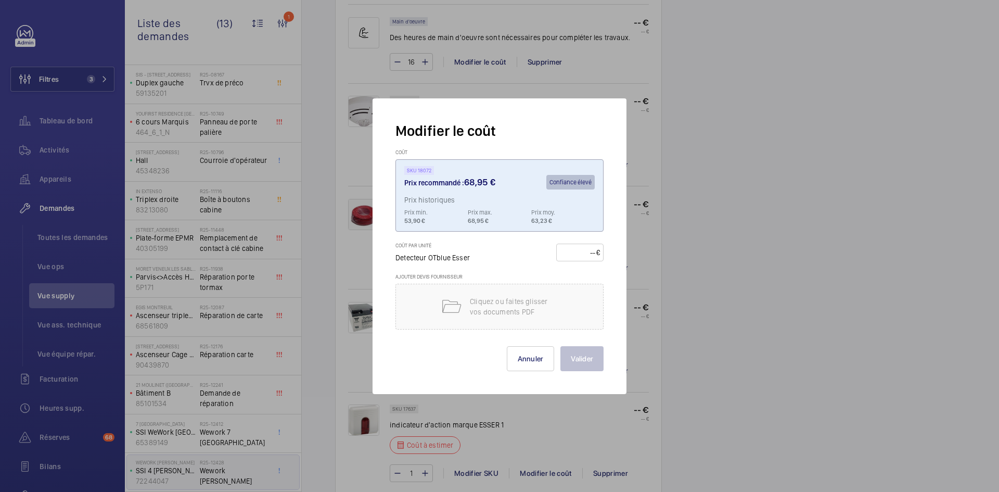
click at [577, 248] on input "number" at bounding box center [578, 252] width 36 height 17
type input "70"
click at [590, 358] on button "Valider" at bounding box center [581, 358] width 43 height 25
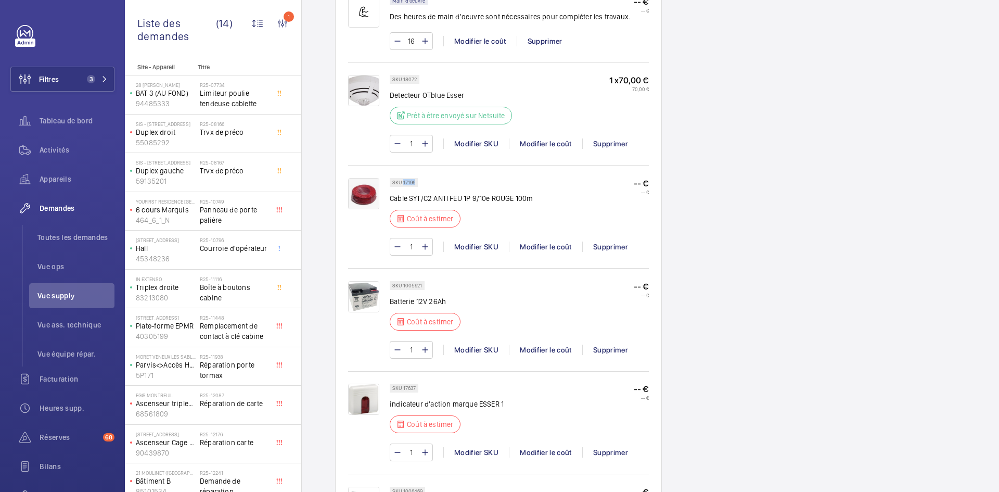
scroll to position [759, 0]
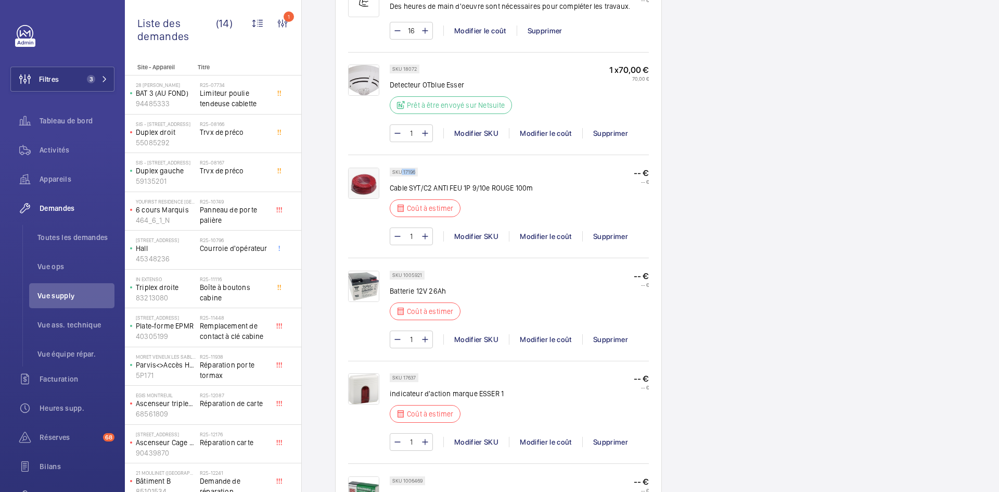
drag, startPoint x: 415, startPoint y: 172, endPoint x: 402, endPoint y: 173, distance: 13.5
click at [402, 173] on p "SKU 17196" at bounding box center [403, 172] width 23 height 4
copy p "17196"
click at [540, 235] on div "Modifier le coût" at bounding box center [545, 236] width 73 height 10
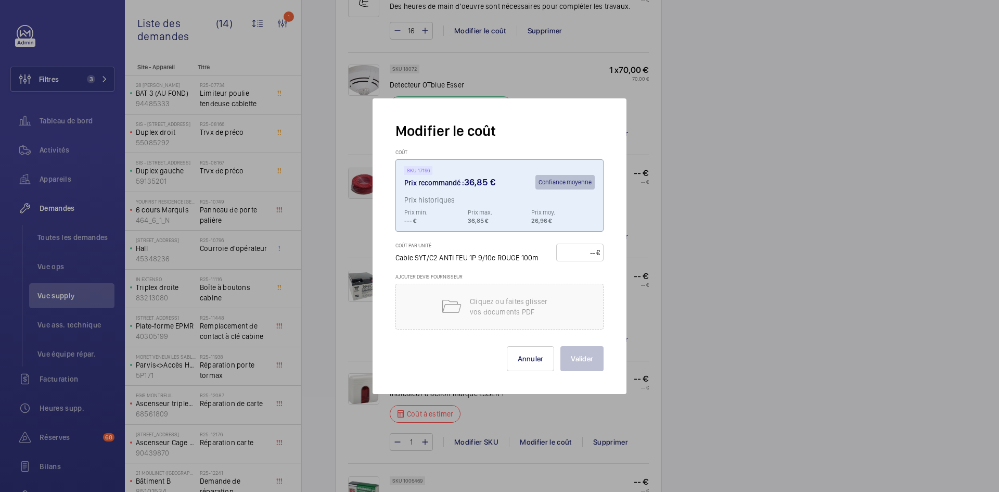
click at [573, 246] on input "number" at bounding box center [578, 252] width 36 height 17
type input "40"
click at [590, 360] on button "Valider" at bounding box center [581, 358] width 43 height 25
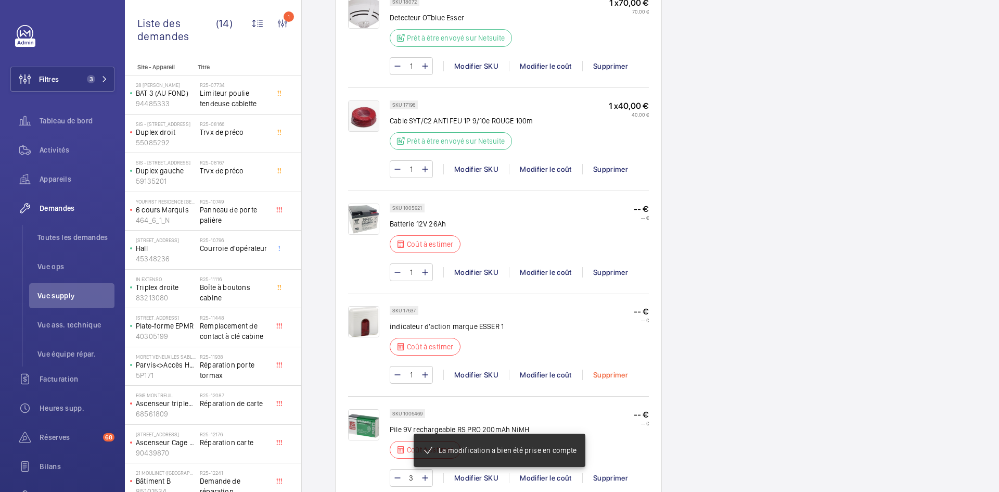
scroll to position [915, 0]
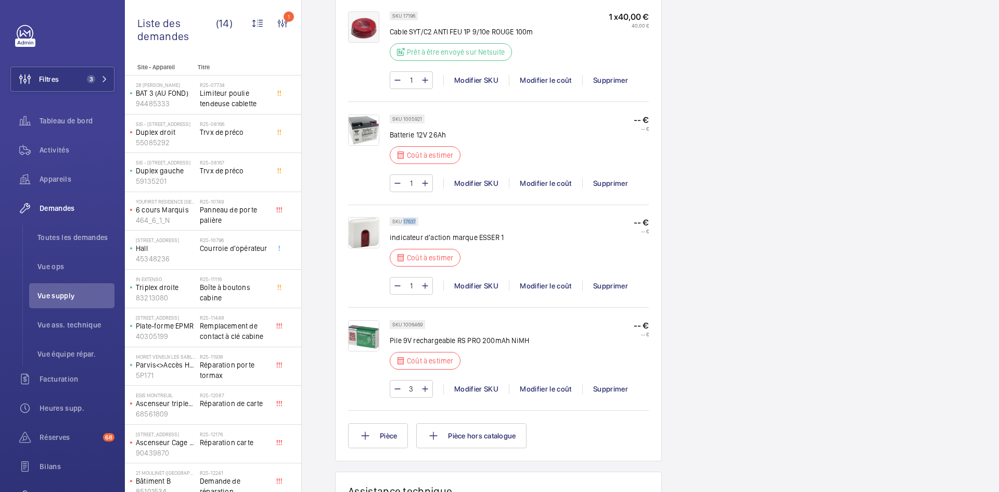
drag, startPoint x: 416, startPoint y: 221, endPoint x: 403, endPoint y: 221, distance: 13.0
click at [403, 221] on p "SKU 17637" at bounding box center [403, 222] width 23 height 4
copy p "17637"
click at [540, 287] on div "Modifier le coût" at bounding box center [545, 285] width 73 height 10
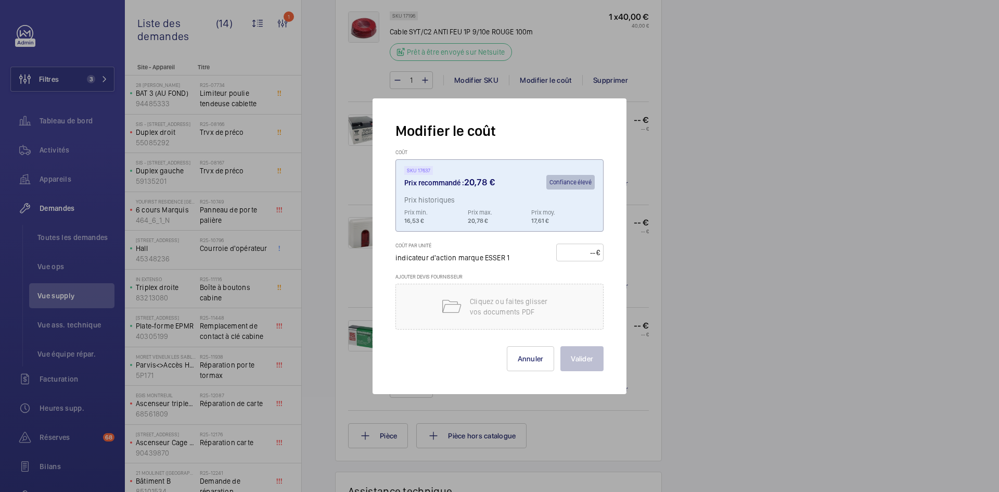
click at [570, 251] on input "number" at bounding box center [578, 252] width 36 height 17
type input "20"
click at [595, 358] on button "Valider" at bounding box center [581, 358] width 43 height 25
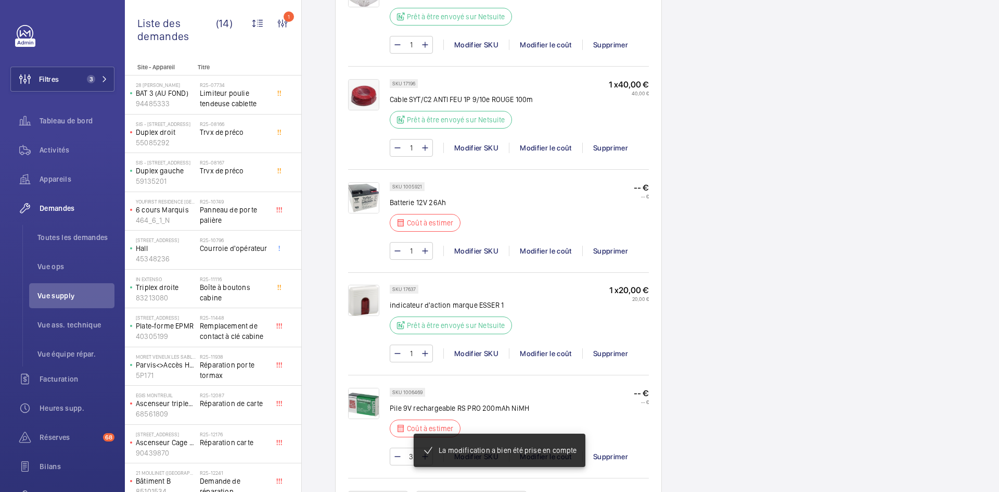
scroll to position [895, 0]
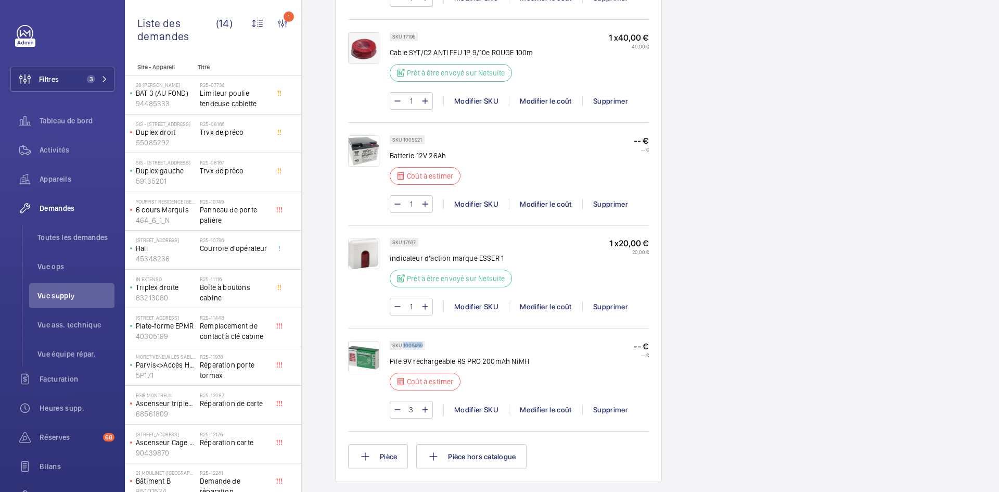
drag, startPoint x: 422, startPoint y: 344, endPoint x: 404, endPoint y: 346, distance: 18.9
click at [404, 346] on p "SKU 1006469" at bounding box center [407, 345] width 30 height 4
copy p "1006469"
click at [539, 409] on div "Modifier le coût" at bounding box center [545, 409] width 73 height 10
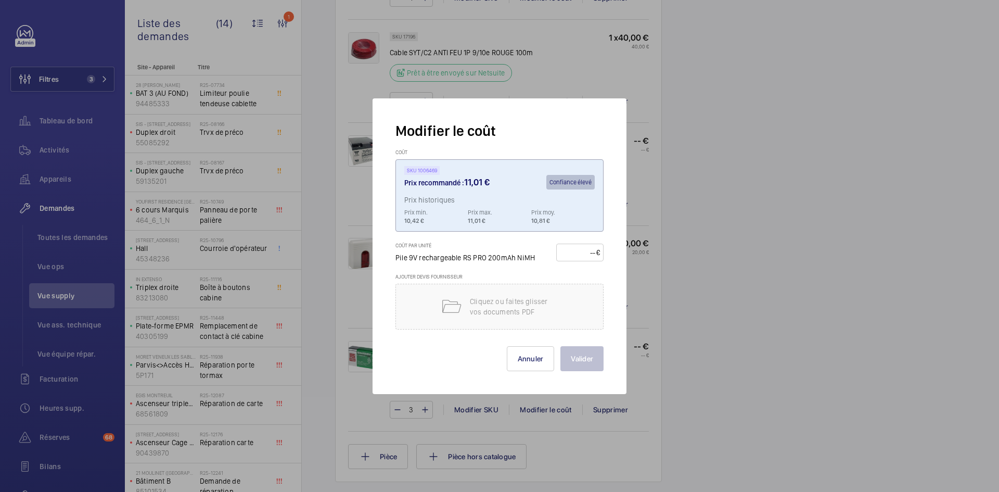
click at [578, 256] on input "number" at bounding box center [578, 252] width 36 height 17
type input "16"
click at [579, 358] on button "Valider" at bounding box center [581, 358] width 43 height 25
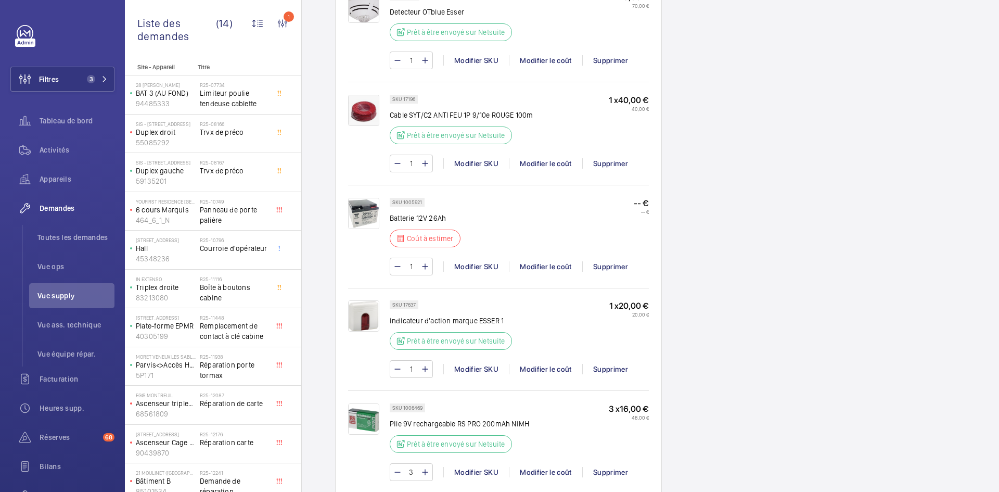
scroll to position [884, 0]
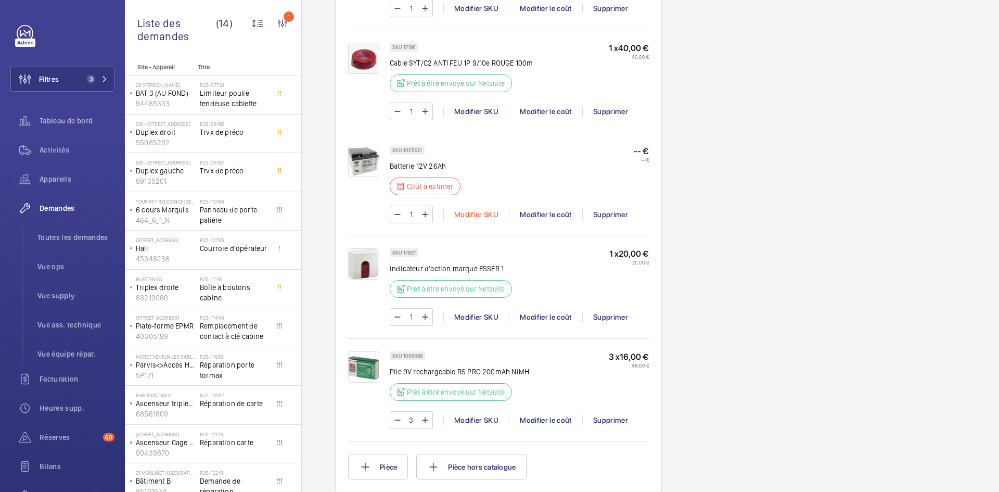
click at [485, 214] on div "Modifier SKU" at bounding box center [476, 214] width 66 height 10
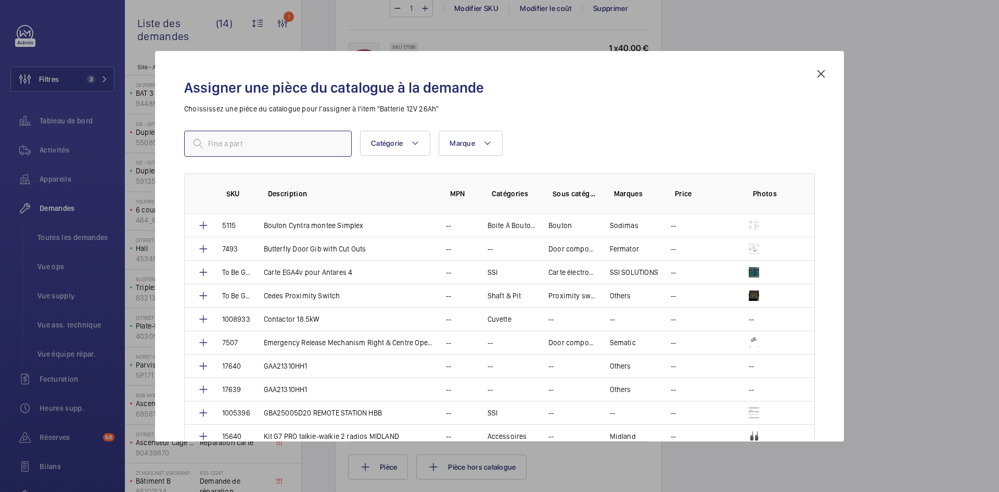
click at [327, 145] on input "text" at bounding box center [267, 144] width 167 height 26
paste input "1005442"
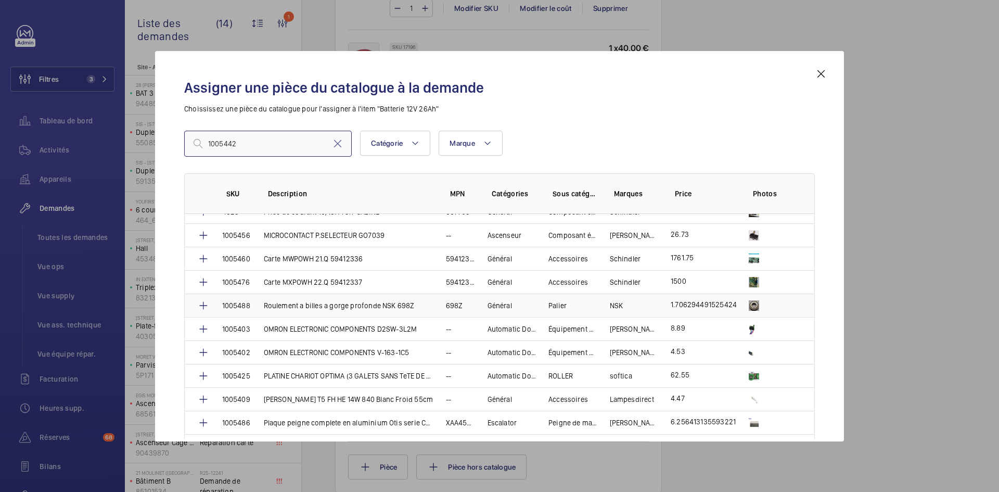
scroll to position [1213, 0]
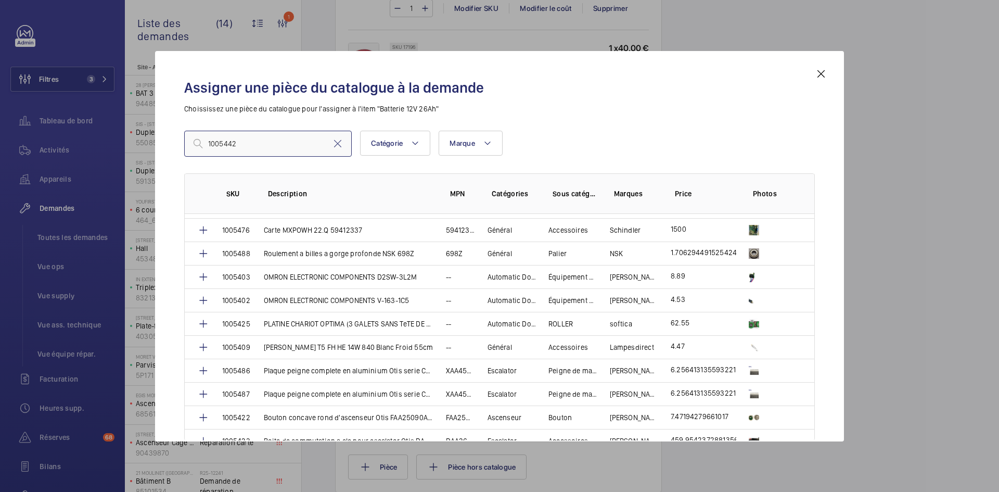
type input "1005442"
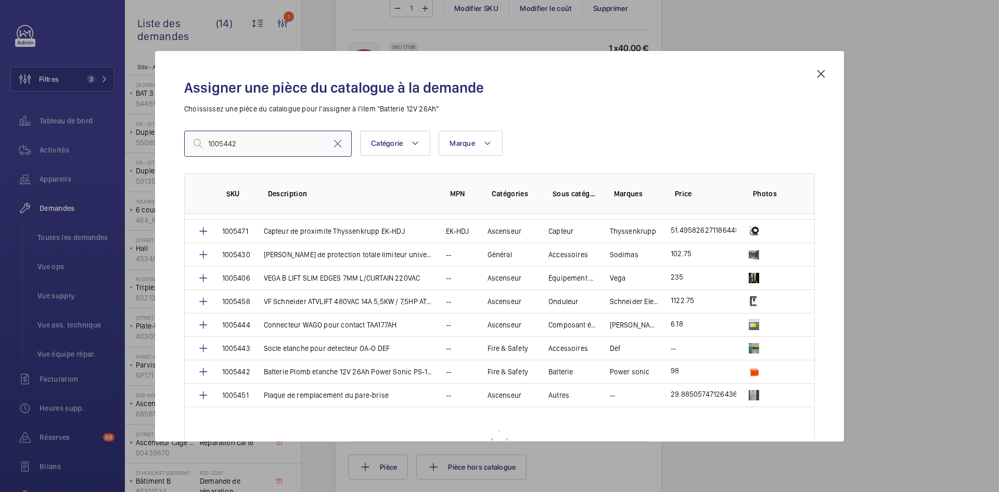
scroll to position [2149, 0]
click at [247, 369] on p "1005442" at bounding box center [236, 370] width 28 height 10
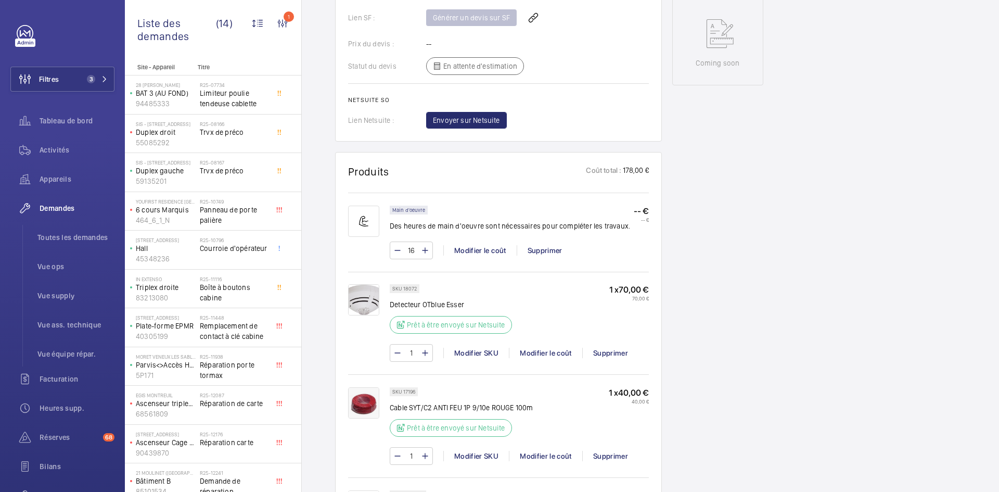
scroll to position [728, 0]
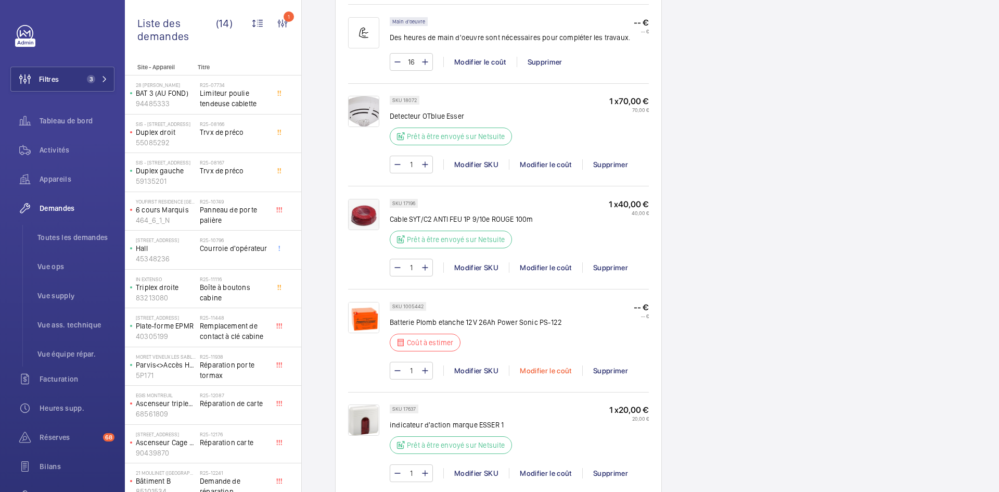
click at [549, 371] on div "Modifier le coût" at bounding box center [545, 370] width 73 height 10
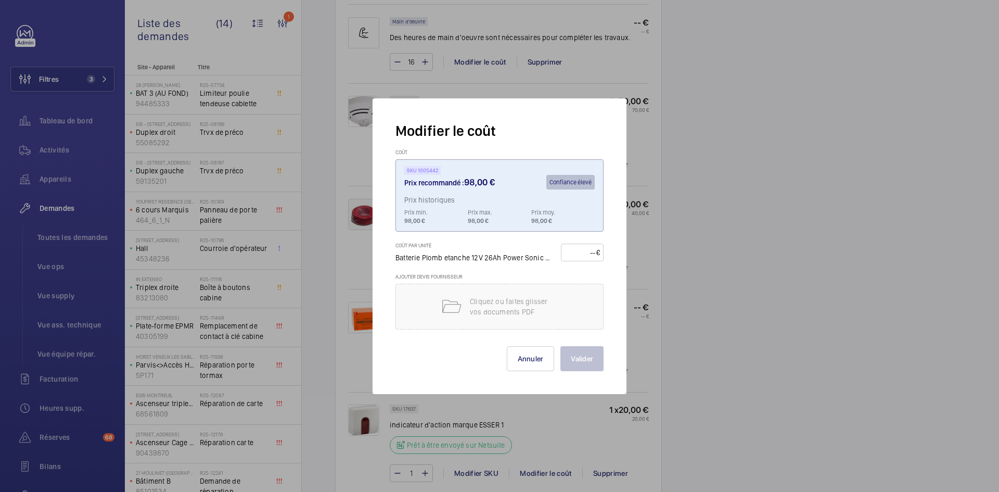
click at [571, 249] on input "number" at bounding box center [580, 252] width 32 height 17
type input "120"
click at [593, 358] on button "Valider" at bounding box center [581, 358] width 43 height 25
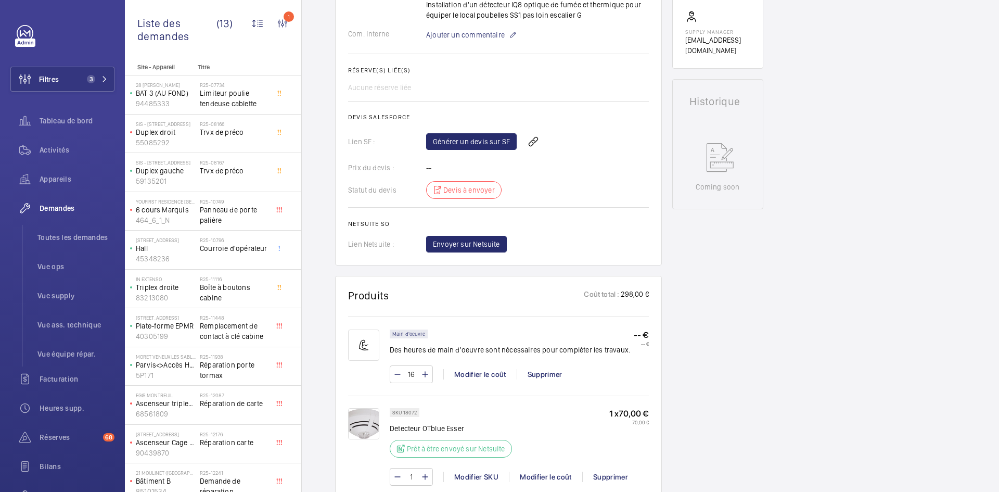
scroll to position [0, 0]
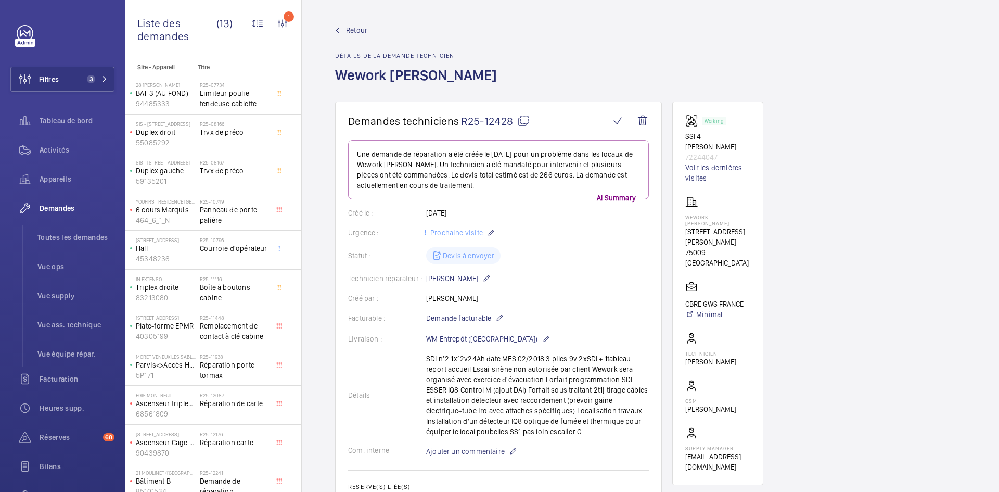
click at [355, 32] on span "Retour" at bounding box center [356, 30] width 21 height 10
click at [355, 30] on span "Retour" at bounding box center [356, 30] width 21 height 10
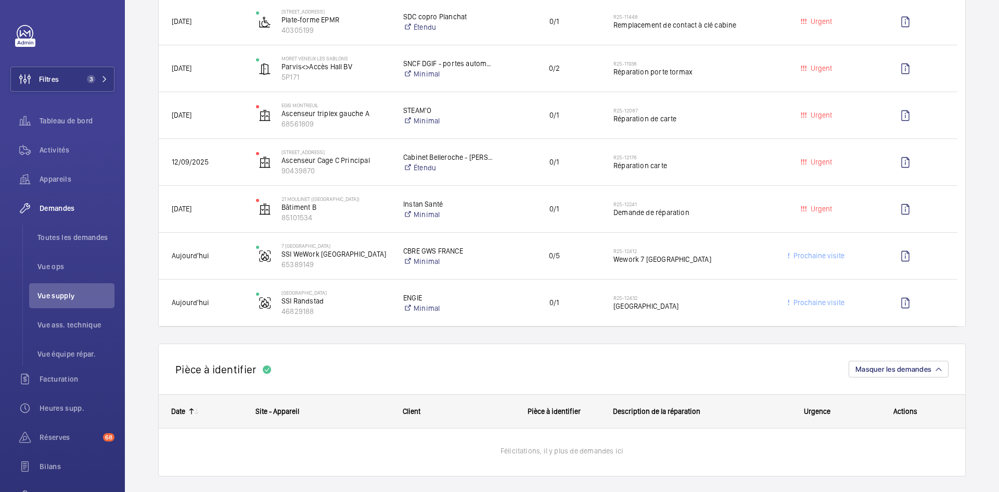
scroll to position [520, 0]
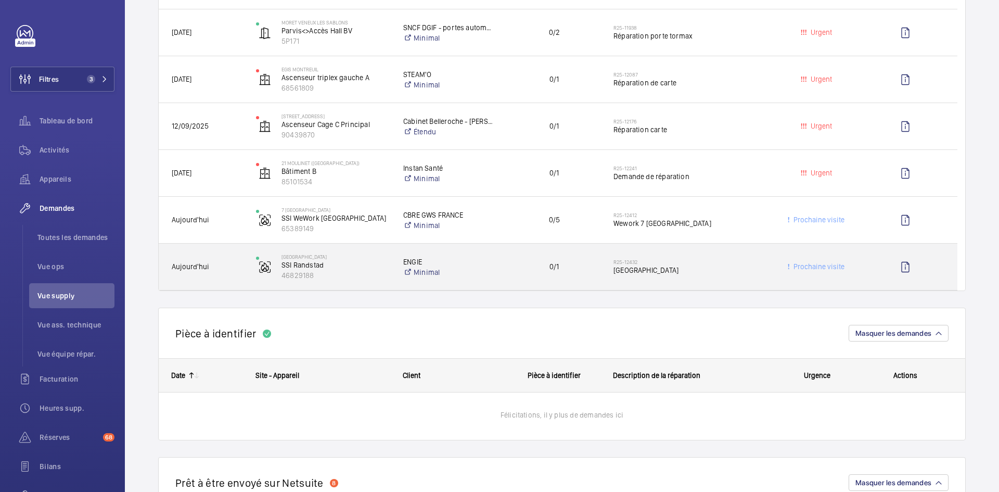
click at [231, 264] on span "Aujourd'hui" at bounding box center [207, 267] width 71 height 12
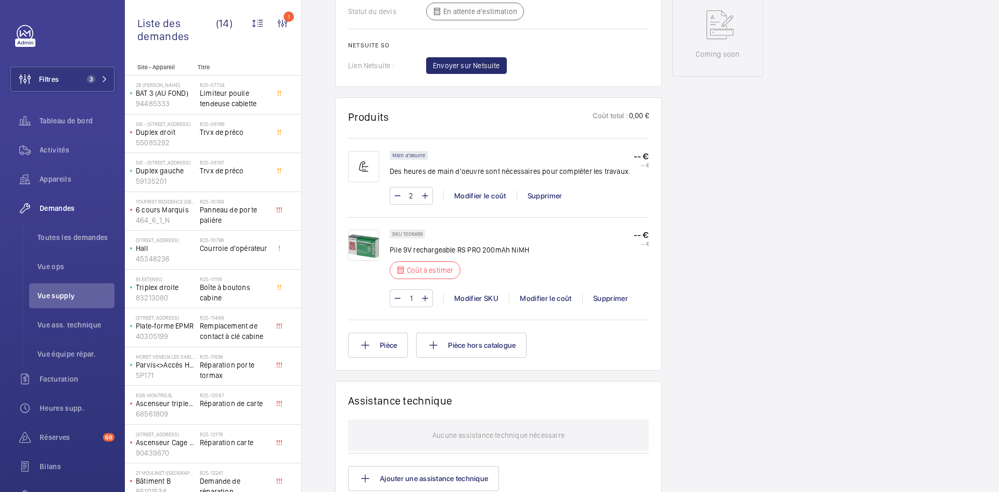
scroll to position [655, 0]
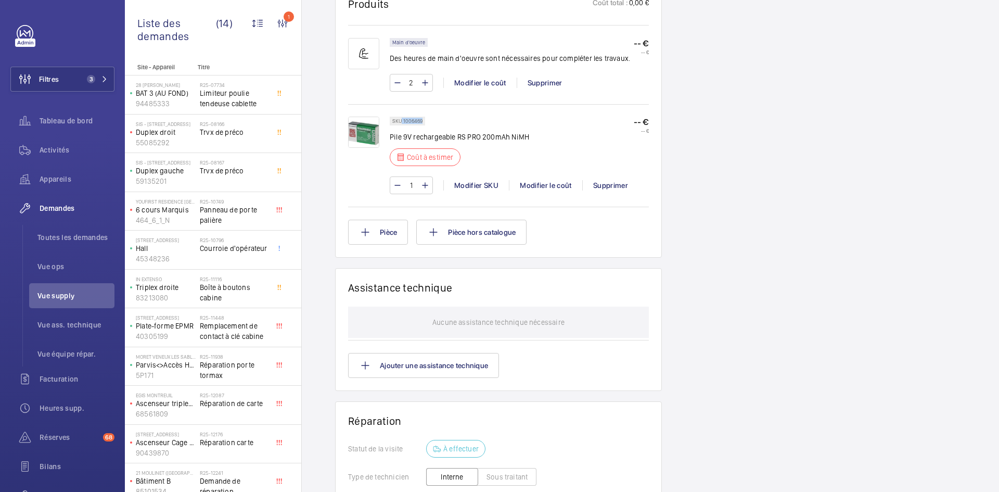
drag, startPoint x: 423, startPoint y: 121, endPoint x: 402, endPoint y: 121, distance: 21.3
click at [402, 121] on div "SKU 1006469" at bounding box center [407, 121] width 35 height 9
copy p "1006469"
click at [542, 185] on div "Modifier le coût" at bounding box center [545, 185] width 73 height 10
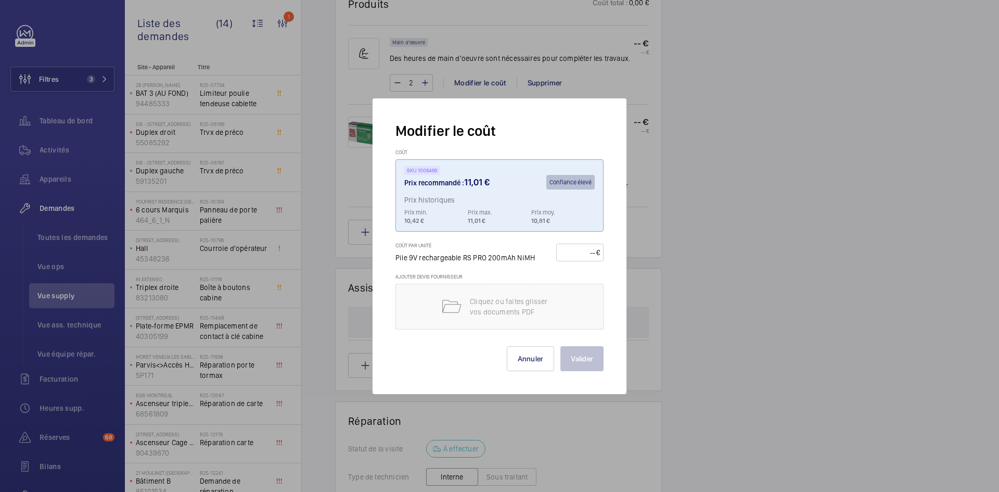
click at [580, 250] on input "number" at bounding box center [578, 252] width 36 height 17
type input "15"
click at [598, 356] on button "Valider" at bounding box center [581, 358] width 43 height 25
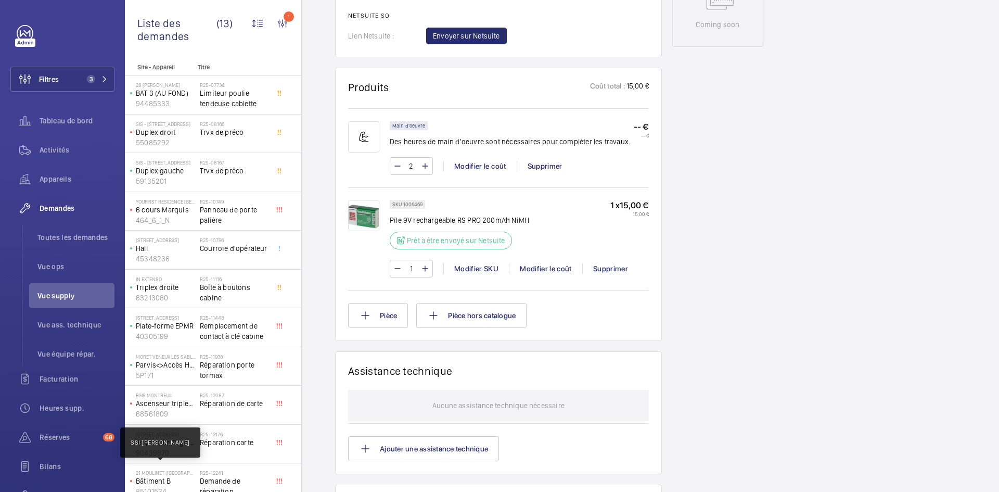
scroll to position [88, 0]
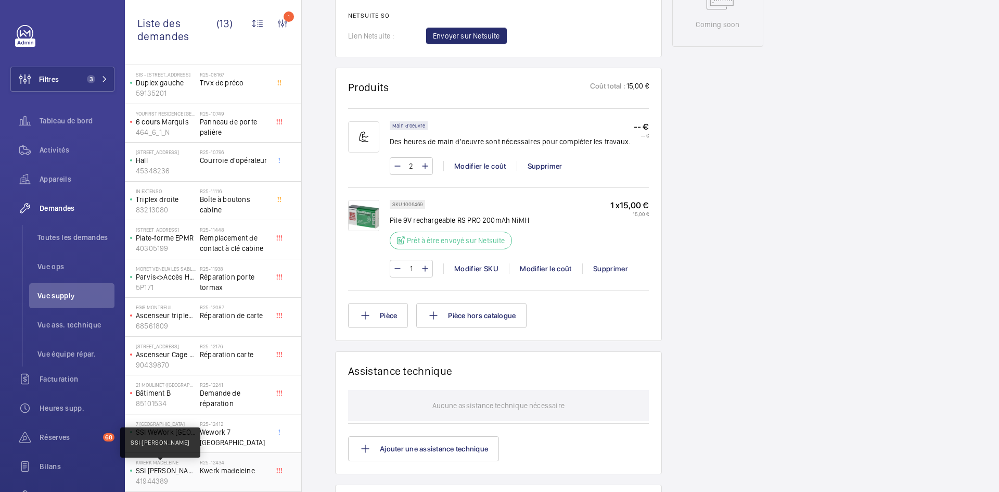
click at [188, 475] on p "SSI KWERK Malesherbes" at bounding box center [166, 470] width 60 height 10
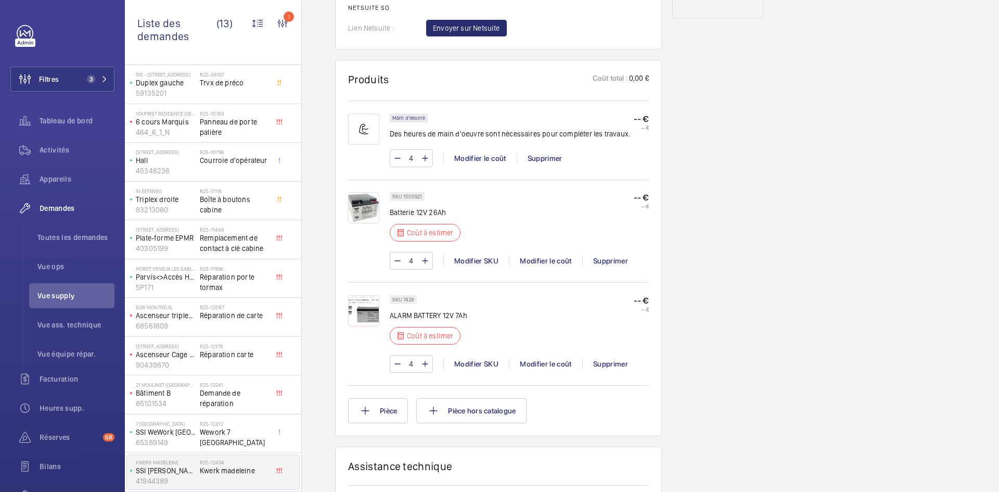
scroll to position [583, 0]
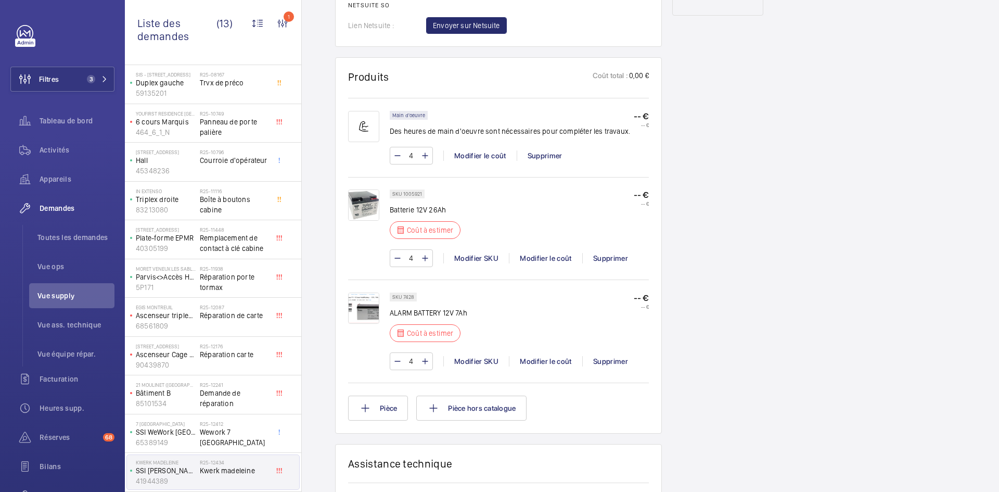
click at [371, 307] on img at bounding box center [363, 307] width 31 height 31
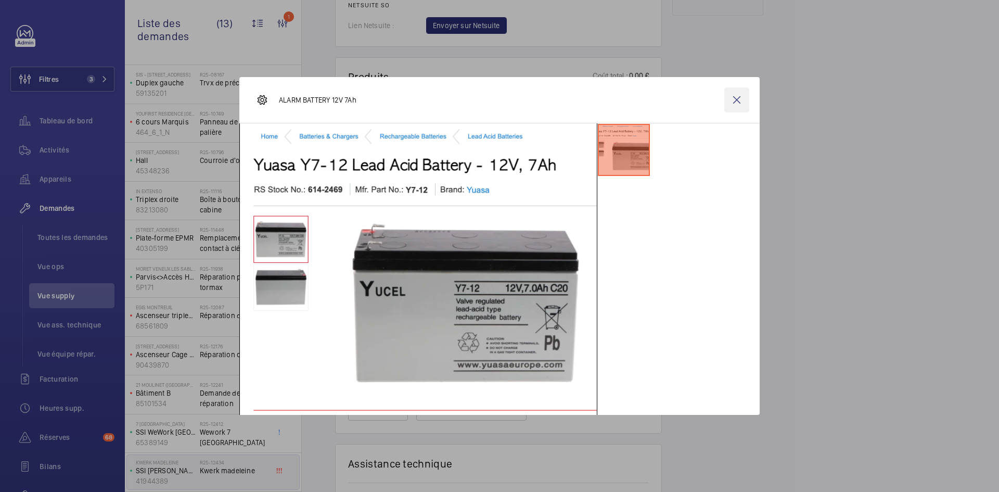
click at [745, 100] on wm-front-icon-button at bounding box center [736, 99] width 25 height 25
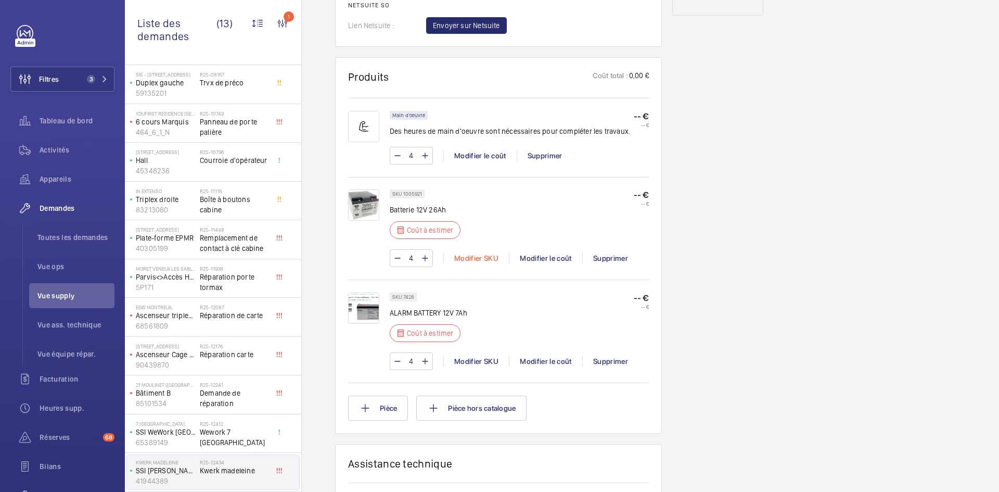
click at [482, 261] on div "Modifier SKU" at bounding box center [476, 258] width 66 height 10
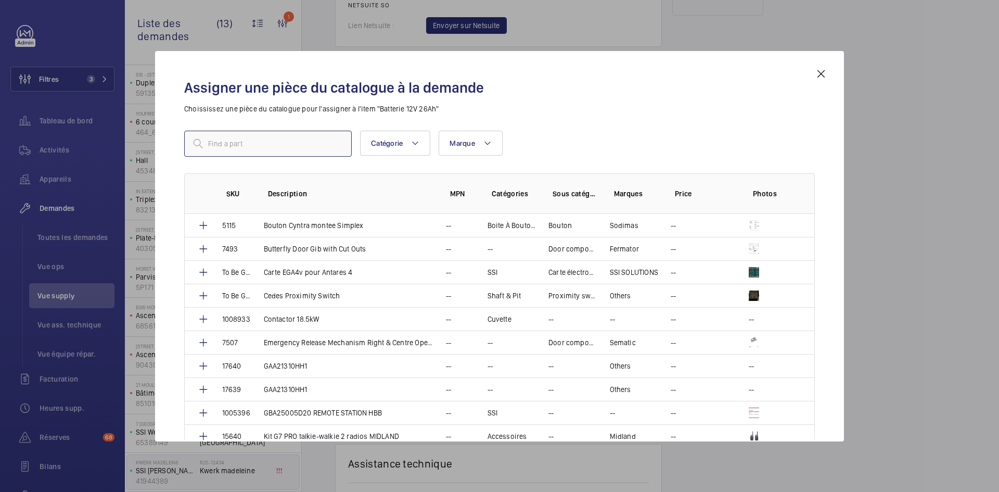
click at [292, 137] on input "text" at bounding box center [267, 144] width 167 height 26
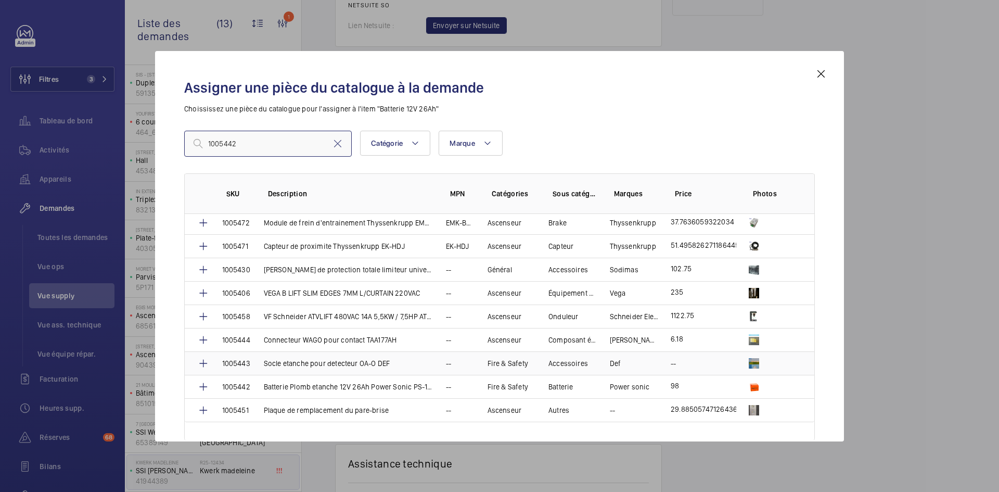
scroll to position [2151, 0]
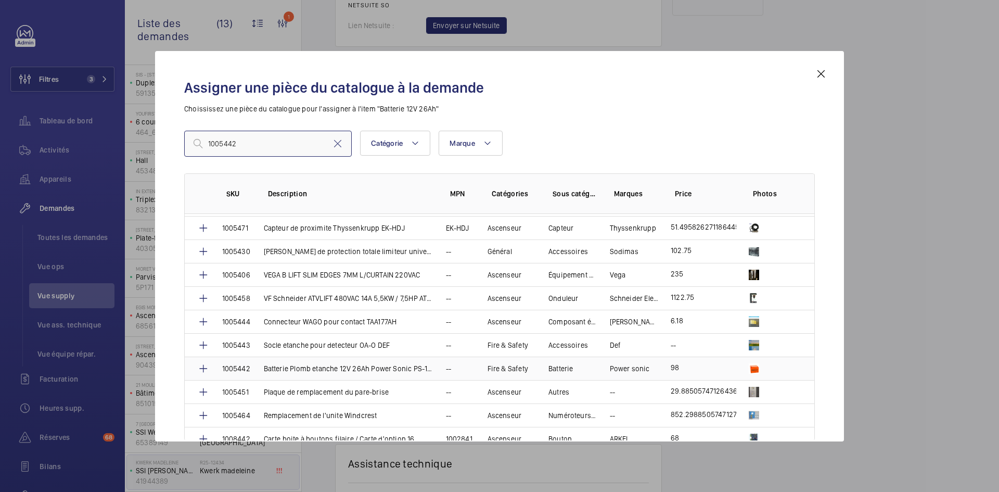
type input "1005442"
click at [241, 366] on p "1005442" at bounding box center [236, 368] width 28 height 10
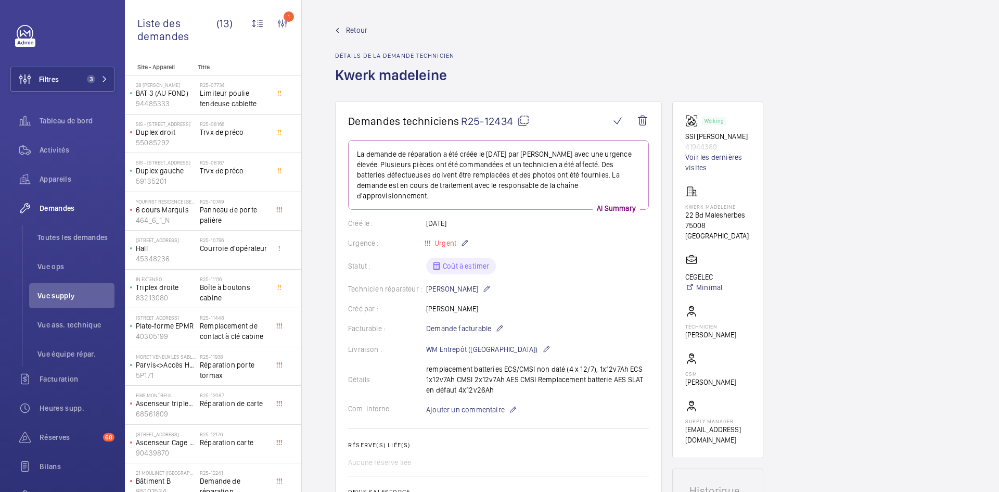
scroll to position [624, 0]
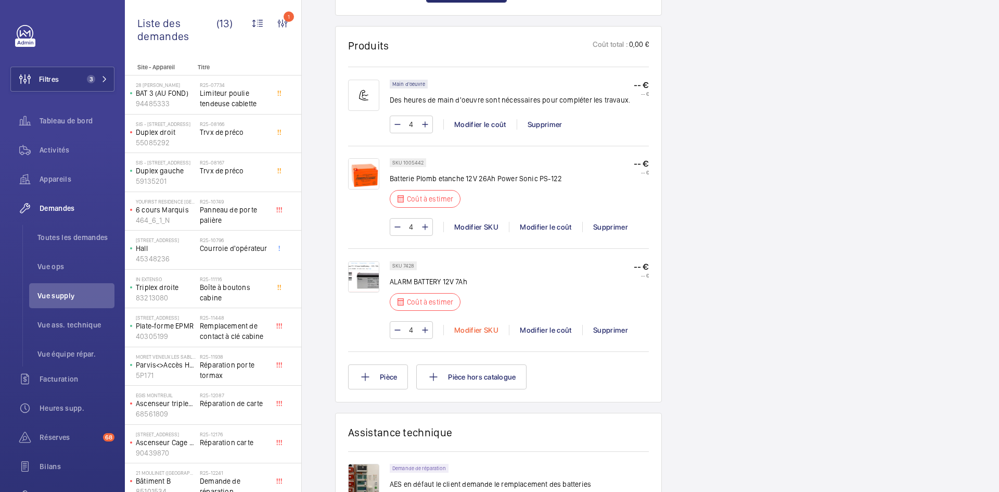
click at [475, 332] on div "Modifier SKU" at bounding box center [476, 330] width 66 height 10
click at [481, 328] on td "--" at bounding box center [504, 322] width 49 height 19
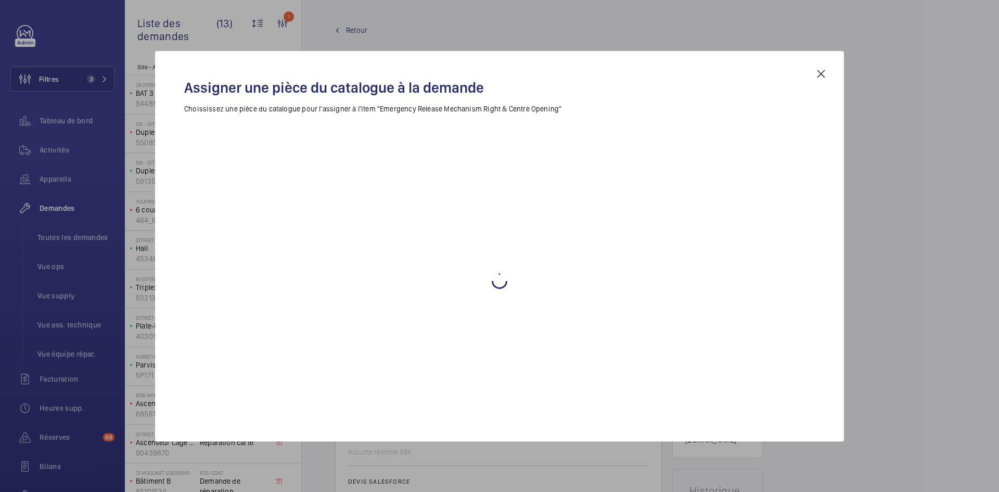
scroll to position [572, 0]
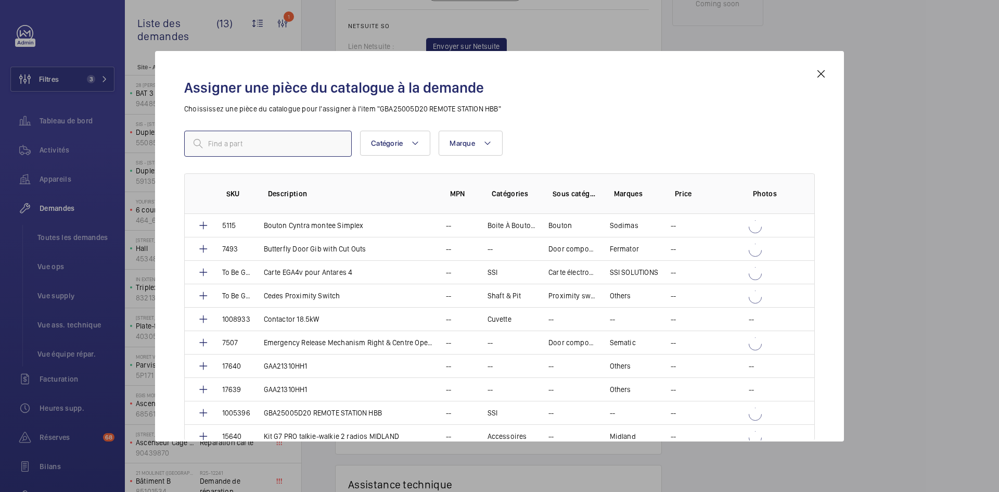
click at [240, 143] on input "text" at bounding box center [267, 144] width 167 height 26
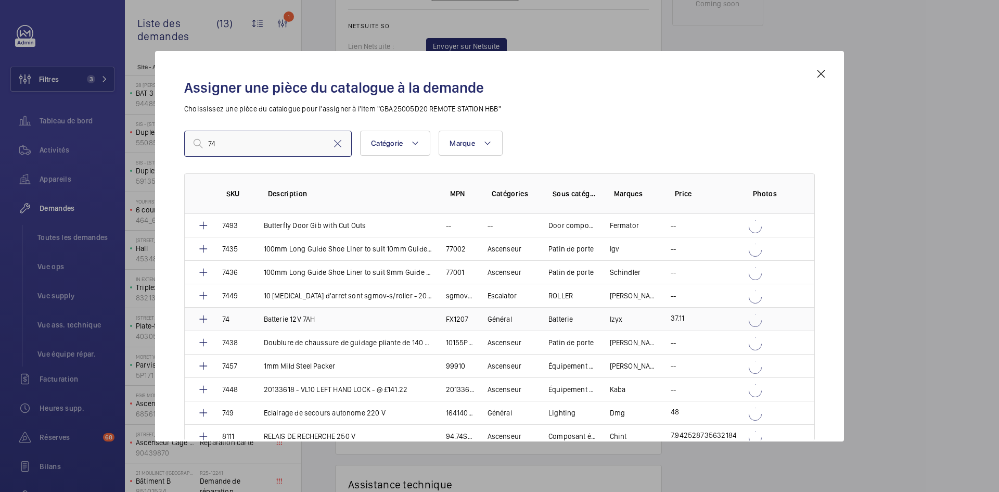
type input "74"
click at [239, 317] on td "74" at bounding box center [231, 318] width 42 height 23
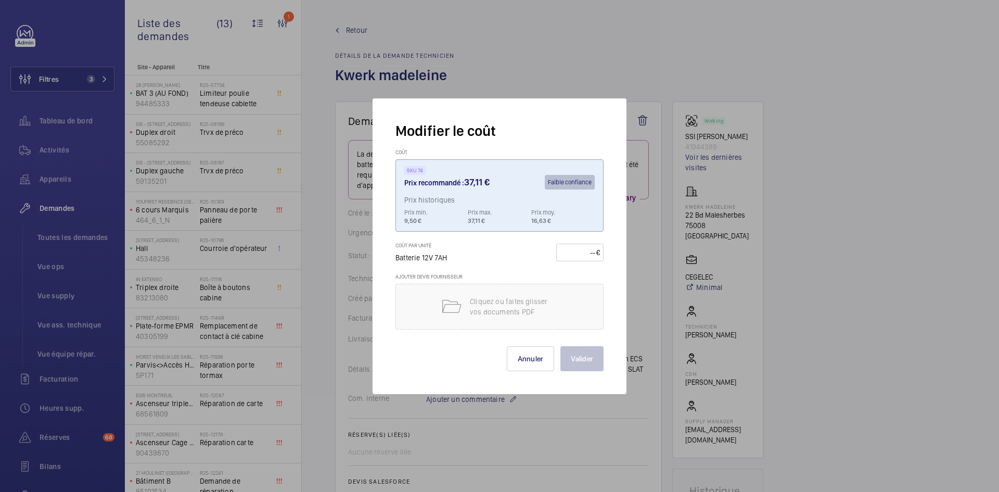
scroll to position [572, 0]
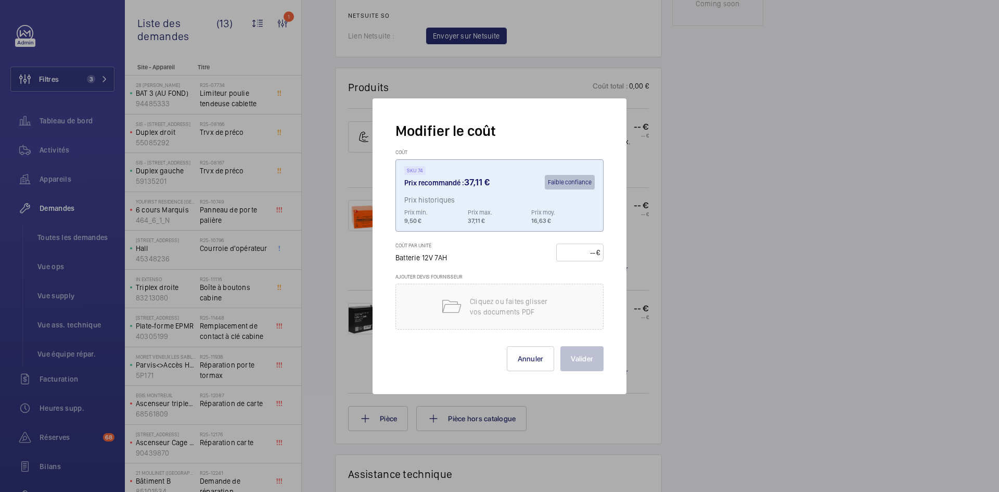
click at [576, 257] on input "number" at bounding box center [578, 252] width 36 height 17
type input "10"
click at [588, 354] on button "Valider" at bounding box center [581, 358] width 43 height 25
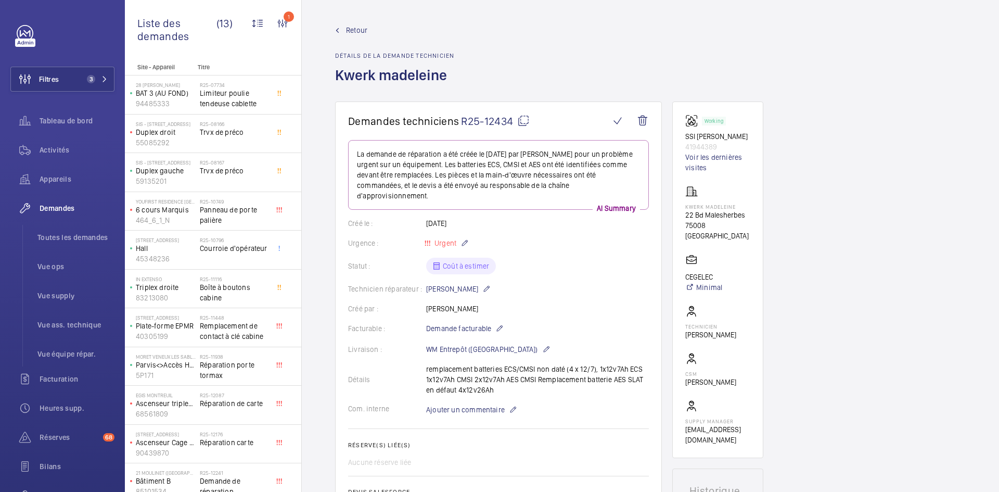
click at [556, 282] on div "Technicien réparateur : Faycel Hamimi" at bounding box center [498, 288] width 301 height 12
click at [555, 269] on wm-front-card-body "La demande de réparation a été créée le 18/09/2025 par Faycel Hamimi pour un pr…" at bounding box center [498, 383] width 301 height 487
click at [546, 268] on wm-front-card-body "La demande de réparation a été créée le 18/09/2025 par Faycel Hamimi pour un pr…" at bounding box center [498, 383] width 301 height 487
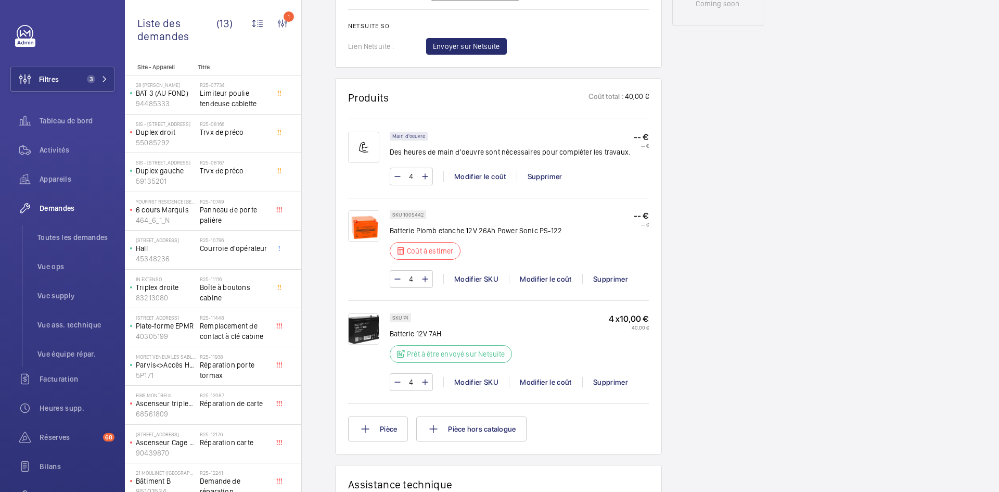
click at [546, 274] on div "Modifier le coût" at bounding box center [545, 279] width 73 height 10
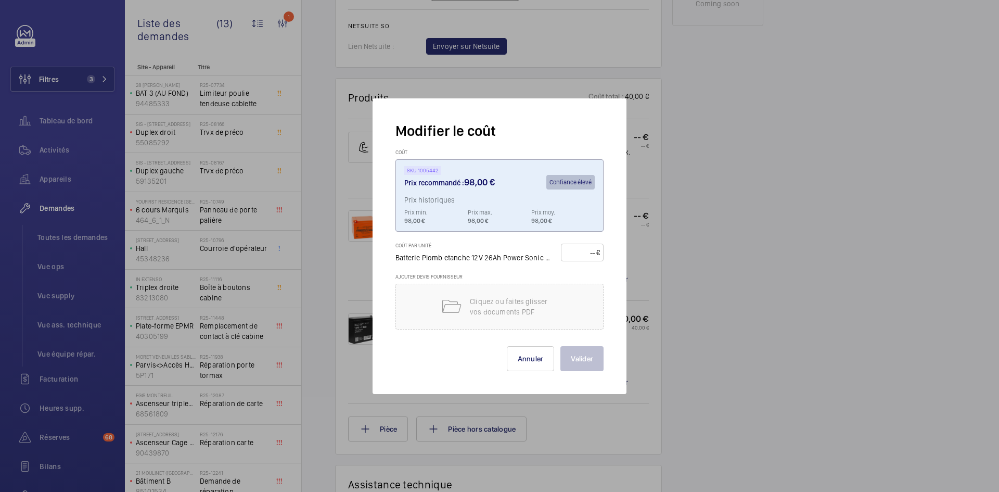
click at [574, 252] on input "number" at bounding box center [580, 252] width 32 height 17
type input "120"
click at [583, 356] on button "Valider" at bounding box center [581, 358] width 43 height 25
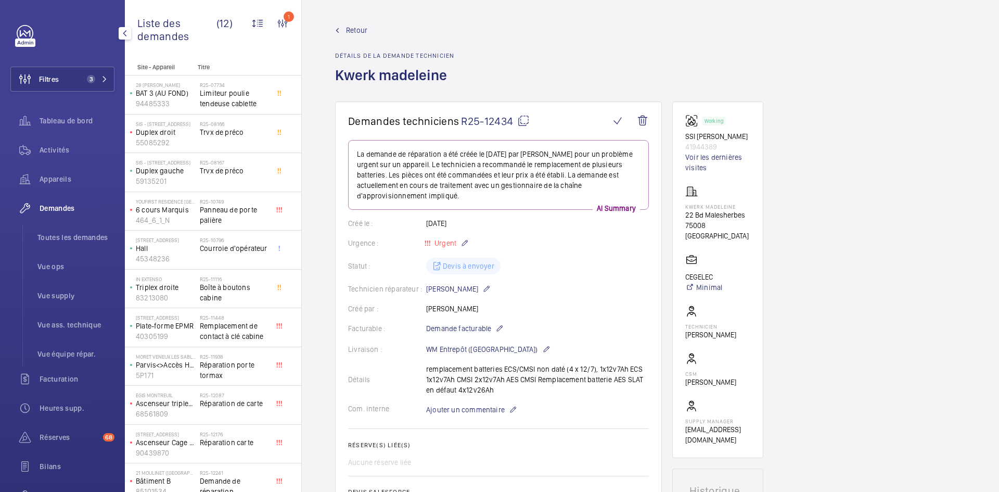
click at [176, 473] on div "Site - Appareil Titre 28 Eugène Renault BAT 3 (AU FOND) 94485333 R25-07734 Limi…" at bounding box center [213, 301] width 176 height 477
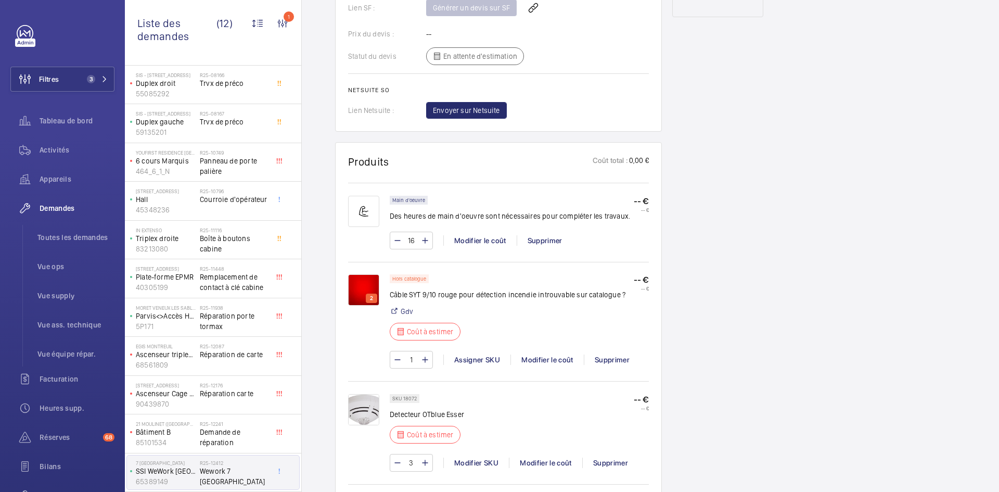
scroll to position [624, 0]
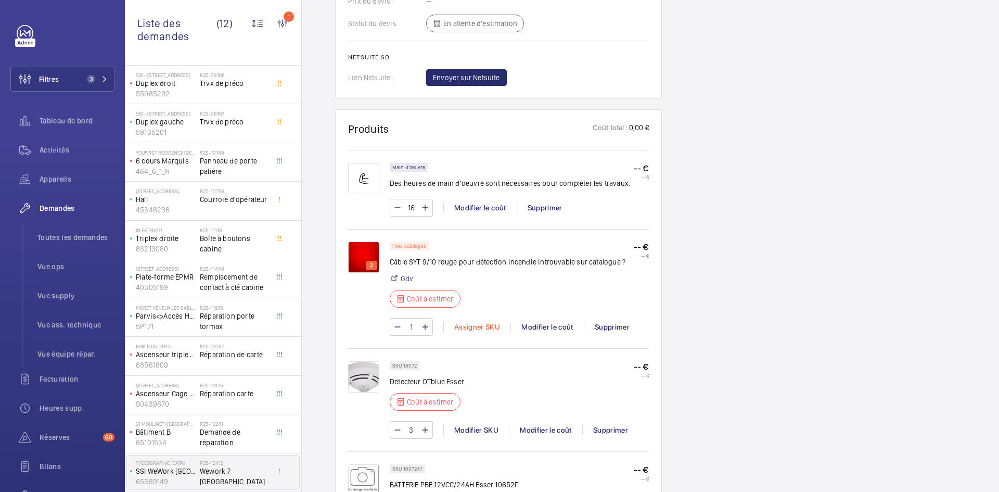
click at [474, 325] on div "Assigner SKU" at bounding box center [476, 326] width 67 height 10
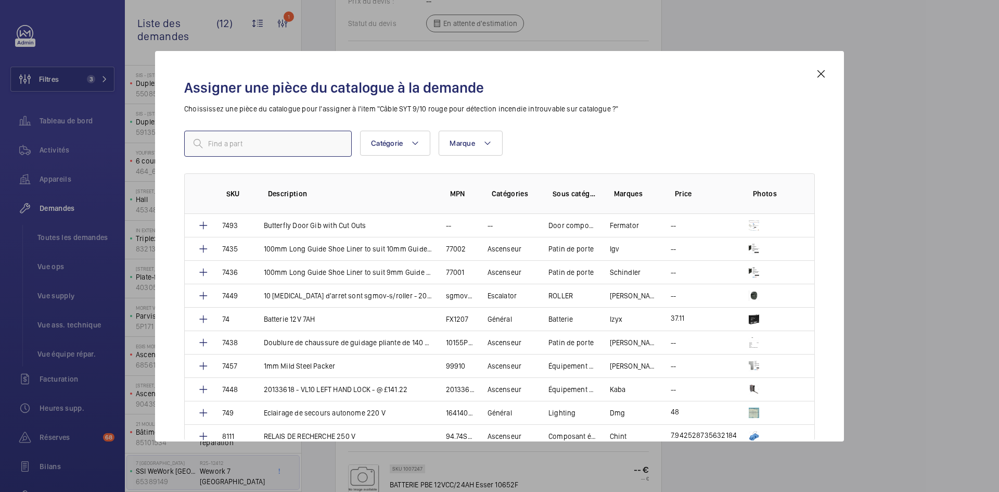
click at [277, 145] on input "text" at bounding box center [267, 144] width 167 height 26
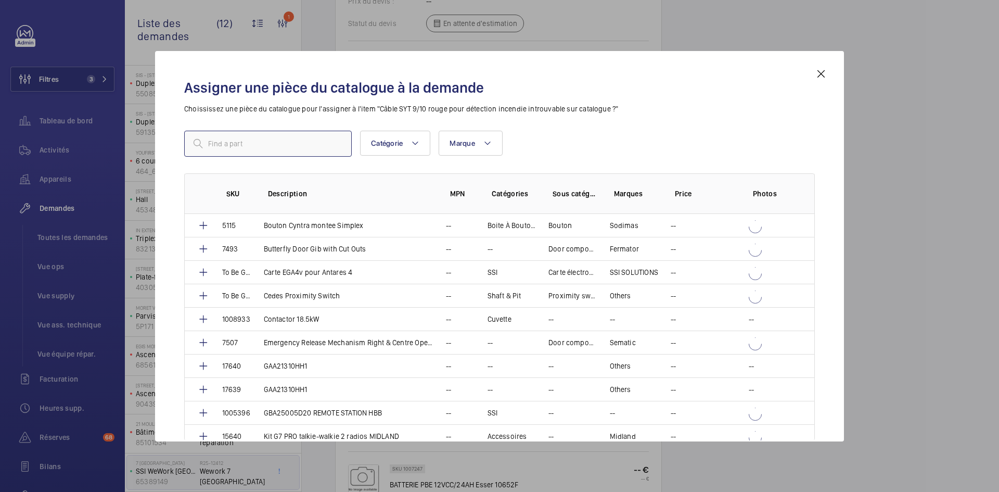
paste input "17196"
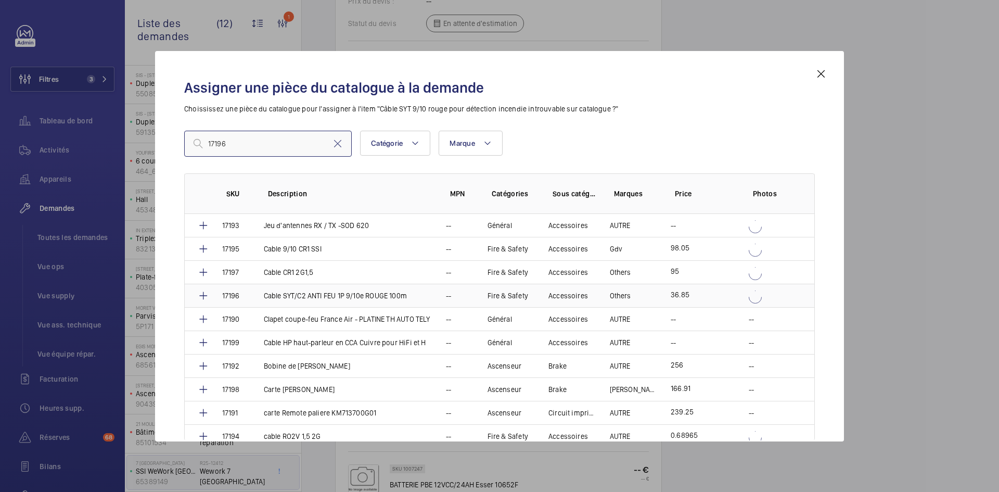
type input "17196"
click at [245, 294] on td "17196" at bounding box center [231, 294] width 42 height 23
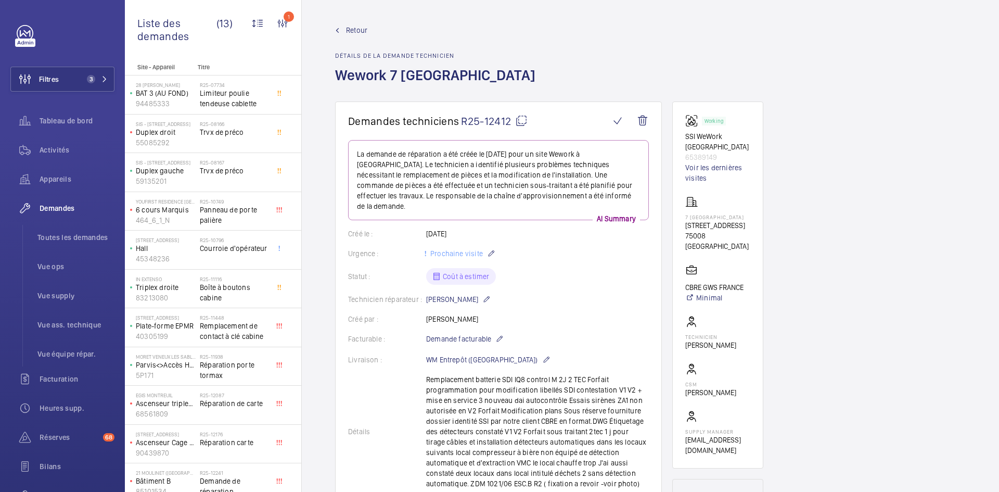
click at [550, 207] on p "Prix historiques" at bounding box center [499, 210] width 152 height 10
click at [551, 204] on div "Prix recommandé : 36,85 € Confiance moyenne" at bounding box center [499, 197] width 152 height 17
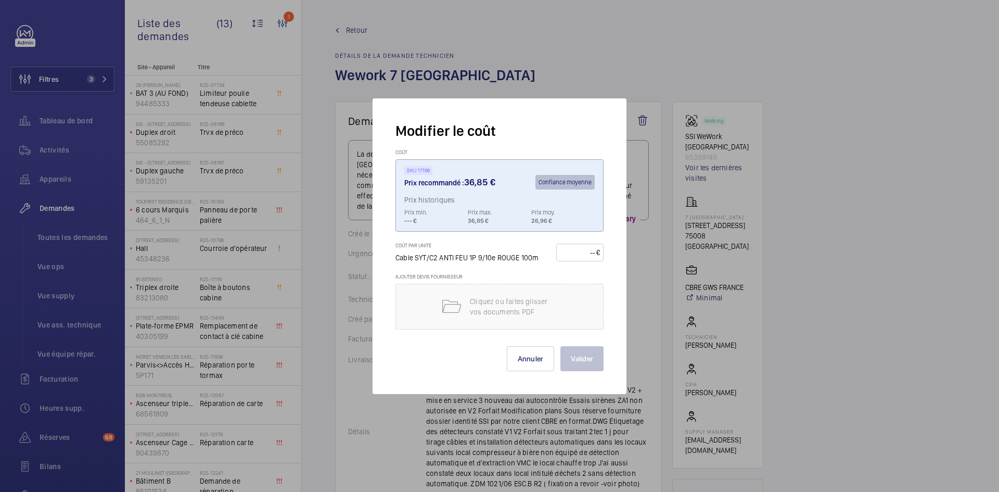
scroll to position [728, 0]
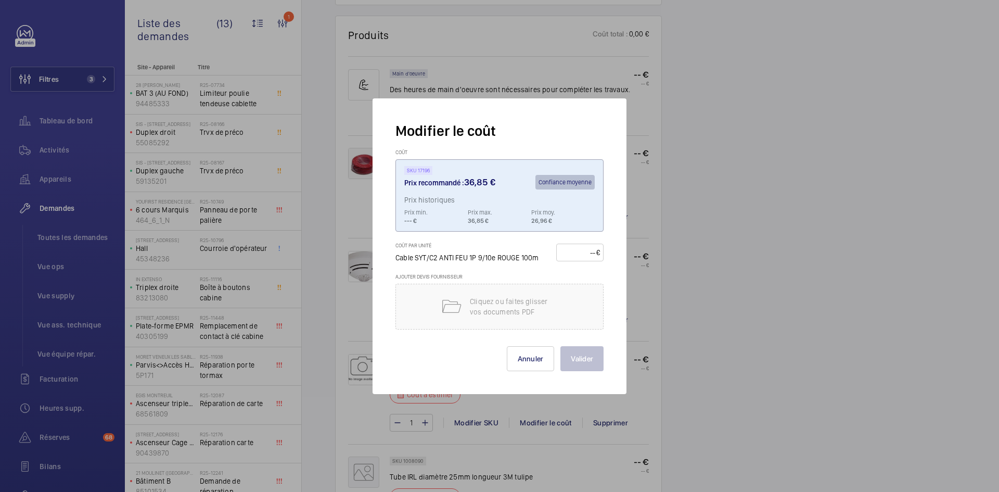
click at [581, 250] on input "number" at bounding box center [578, 252] width 36 height 17
type input "40"
click at [585, 355] on button "Valider" at bounding box center [581, 358] width 43 height 25
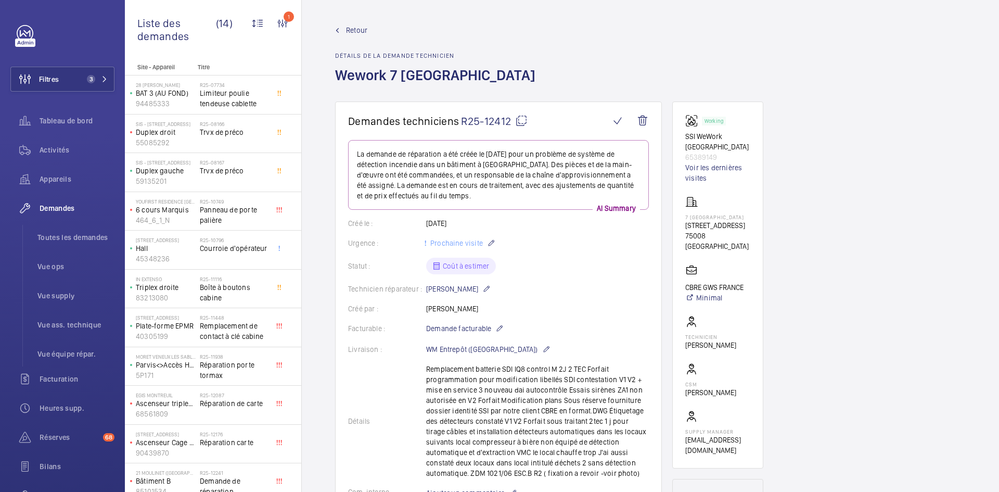
scroll to position [936, 0]
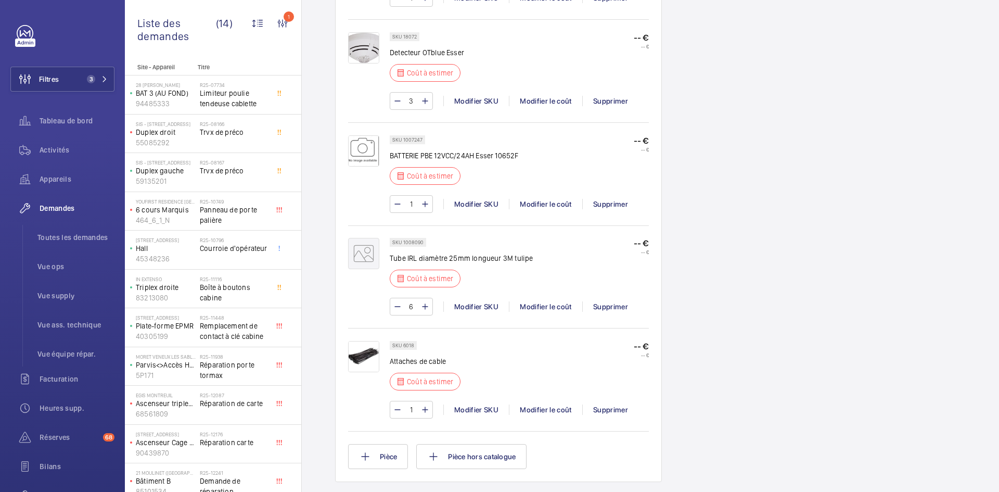
click at [401, 193] on wm-front-card-body "Main d'oeuvre Des heures de main d'oeuvre sont nécessaires pour compléter les t…" at bounding box center [498, 152] width 301 height 633
click at [397, 38] on p "SKU 18072" at bounding box center [404, 37] width 24 height 4
click at [511, 88] on div "SKU 18072 Detecteur OTblue Esser Coût à estimer -- € -- €" at bounding box center [519, 60] width 259 height 56
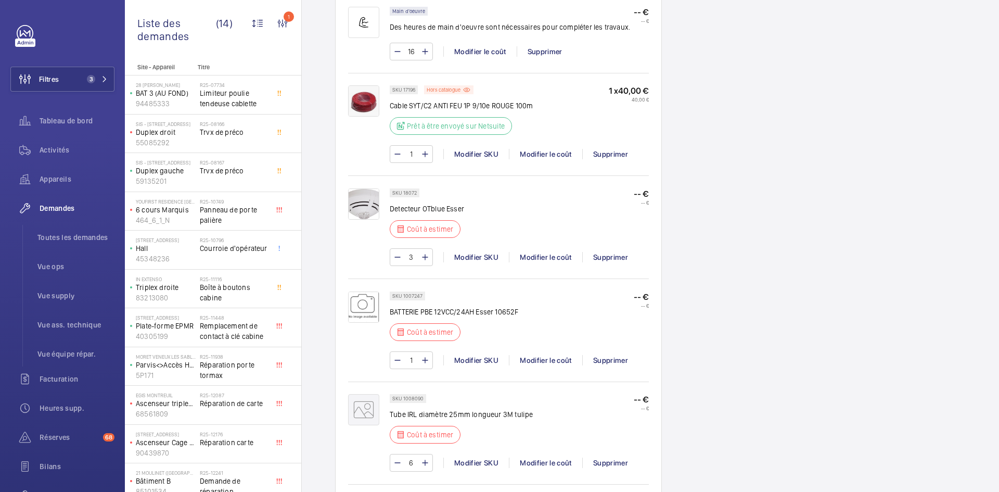
click at [412, 194] on p "SKU 18072" at bounding box center [404, 193] width 24 height 4
drag, startPoint x: 416, startPoint y: 191, endPoint x: 403, endPoint y: 190, distance: 13.0
click at [403, 191] on p "SKU 18072" at bounding box center [404, 193] width 24 height 4
click at [532, 255] on div "Modifier le coût" at bounding box center [545, 257] width 73 height 10
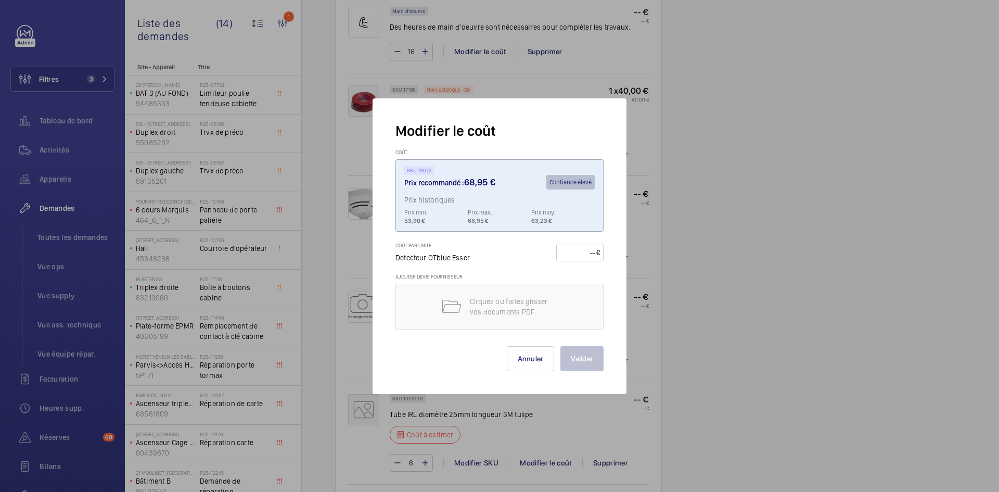
click at [576, 245] on input "number" at bounding box center [578, 252] width 36 height 17
type input "70"
click at [590, 361] on button "Valider" at bounding box center [581, 358] width 43 height 25
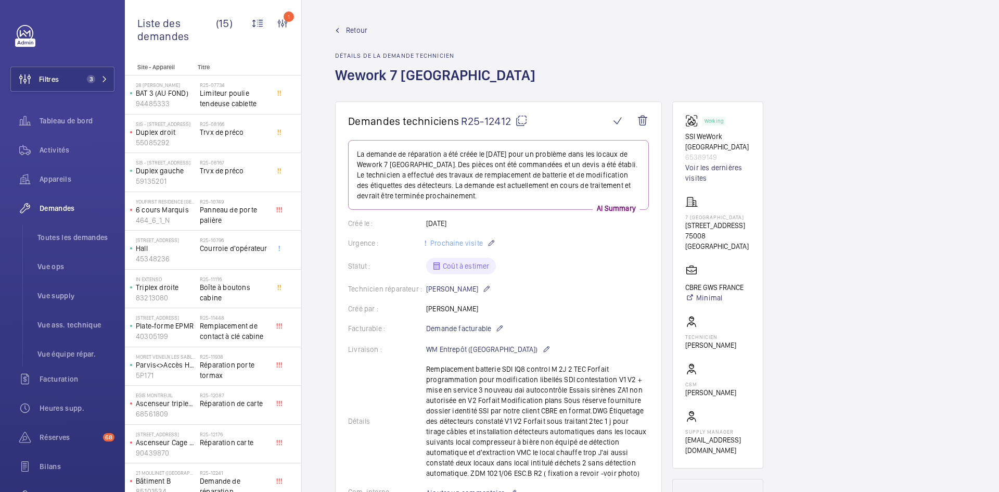
scroll to position [926, 0]
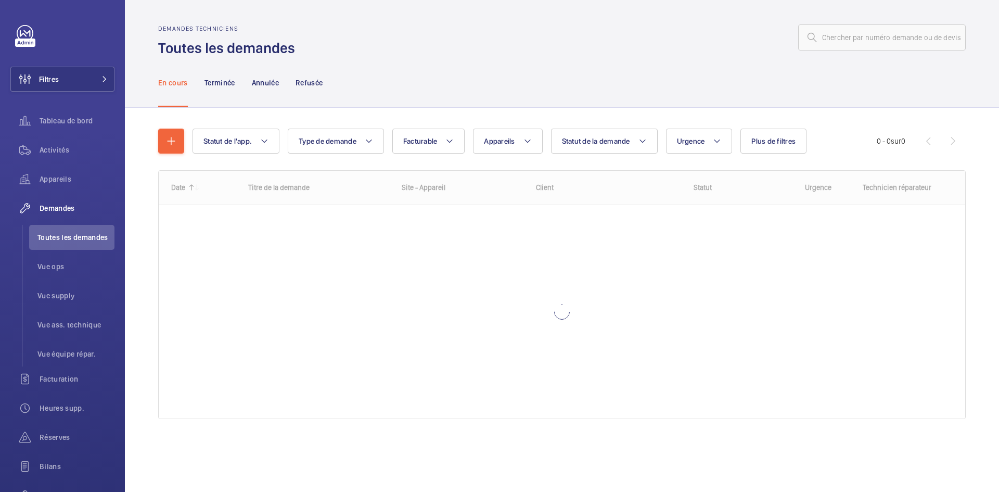
click at [869, 42] on input "text" at bounding box center [881, 37] width 167 height 26
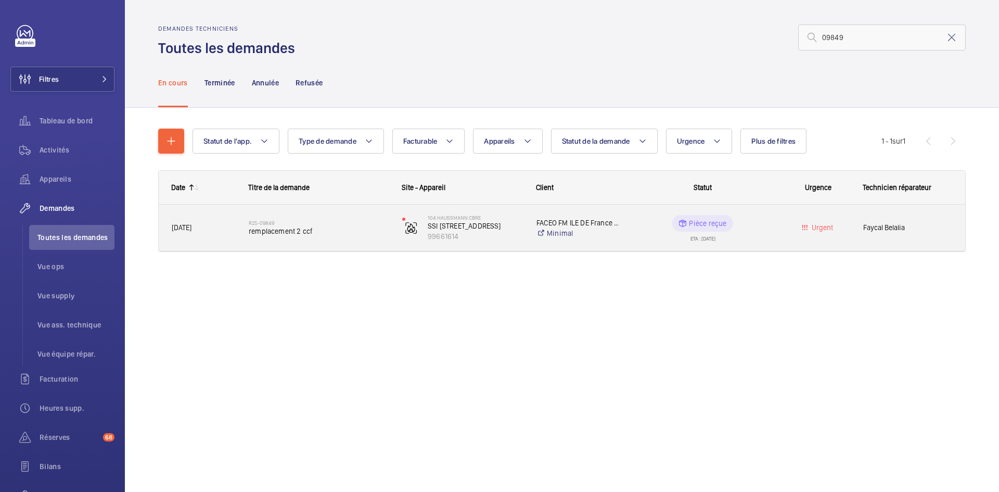
type input "09849"
click at [216, 226] on span "21/07/2025" at bounding box center [203, 228] width 63 height 12
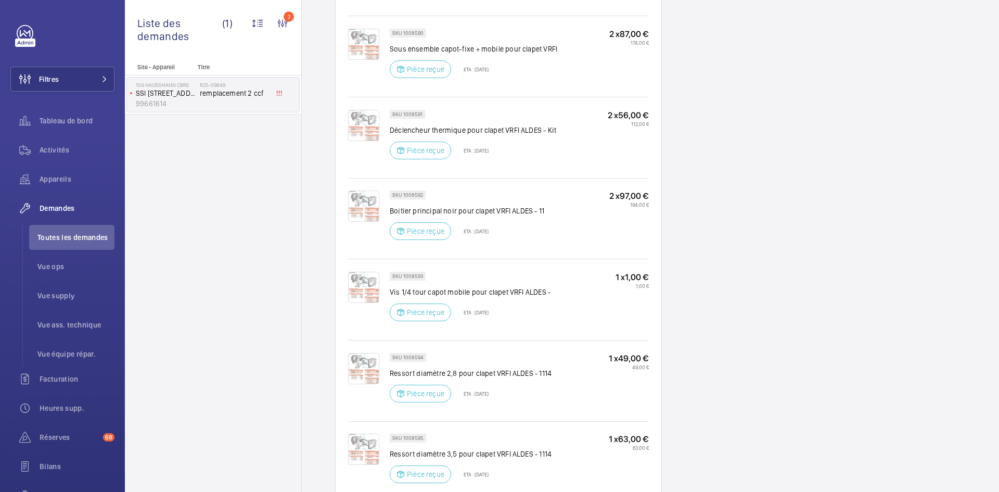
scroll to position [832, 0]
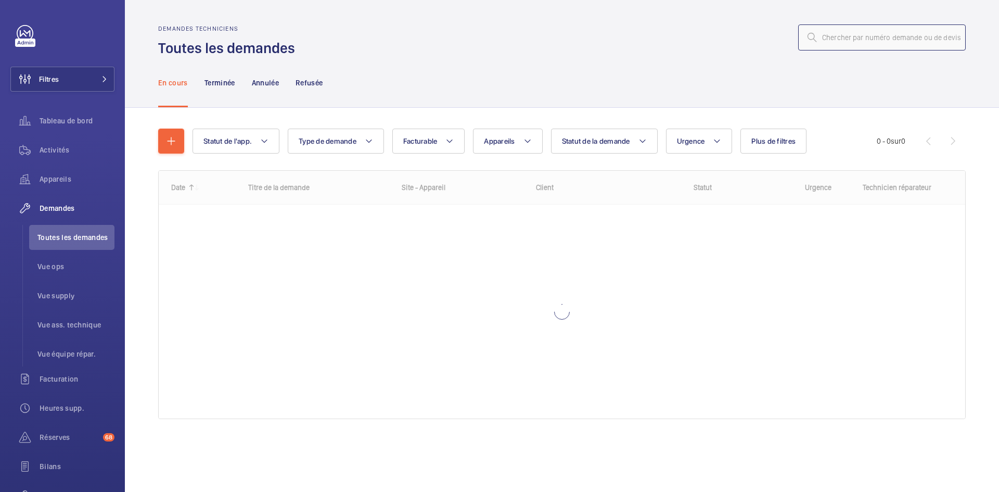
click at [874, 42] on input "text" at bounding box center [881, 37] width 167 height 26
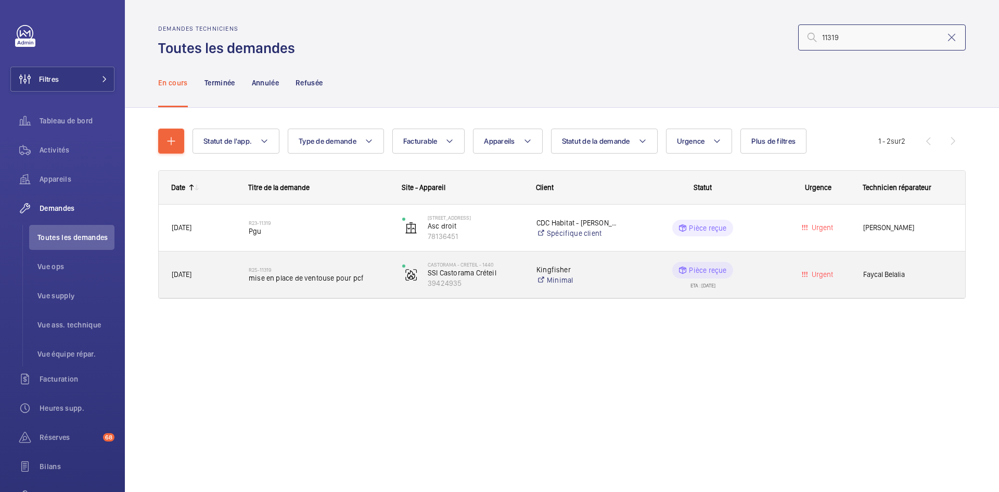
type input "11319"
click at [221, 267] on div "[DATE]" at bounding box center [197, 274] width 76 height 33
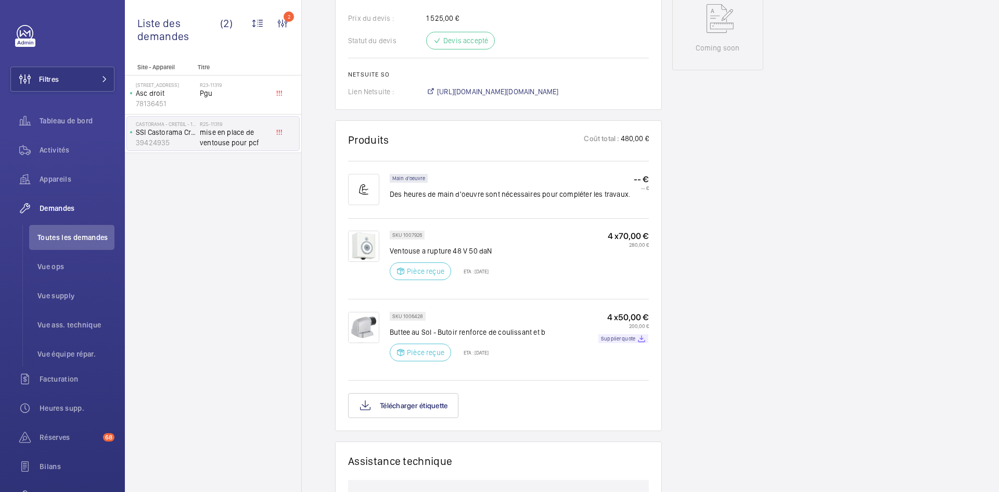
scroll to position [624, 0]
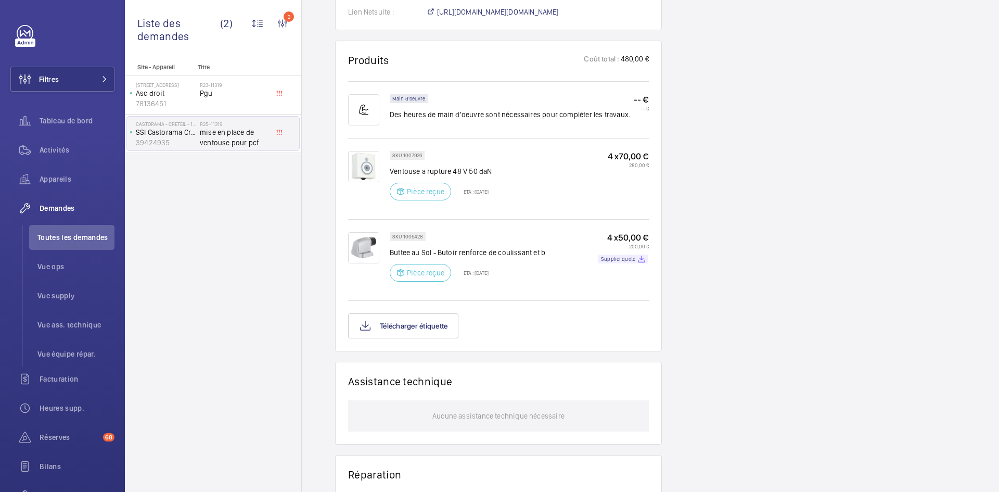
click at [366, 245] on img at bounding box center [363, 247] width 31 height 31
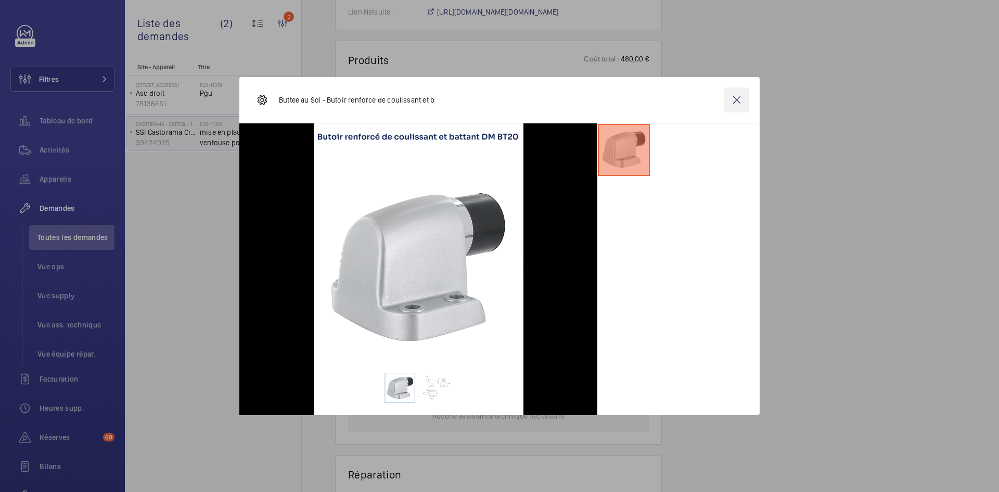
click at [734, 98] on wm-front-icon-button at bounding box center [736, 99] width 25 height 25
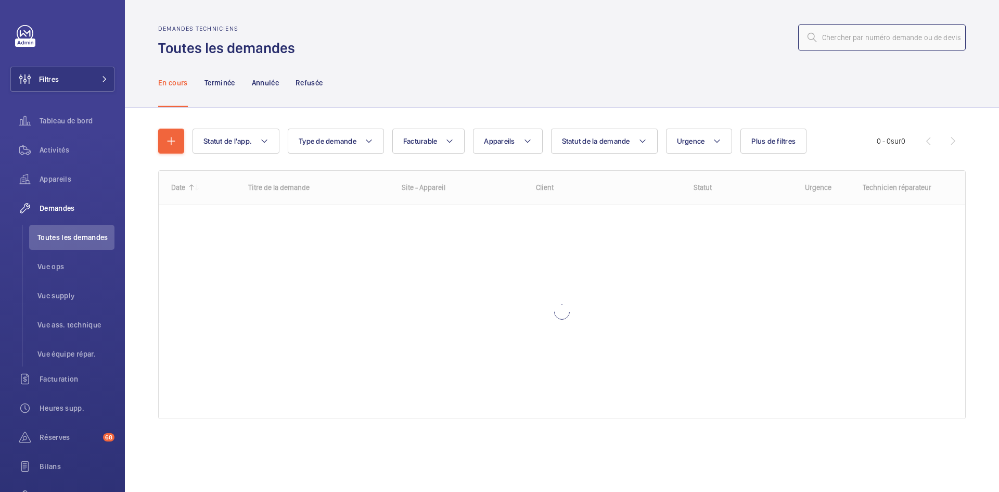
click at [861, 42] on input "text" at bounding box center [881, 37] width 167 height 26
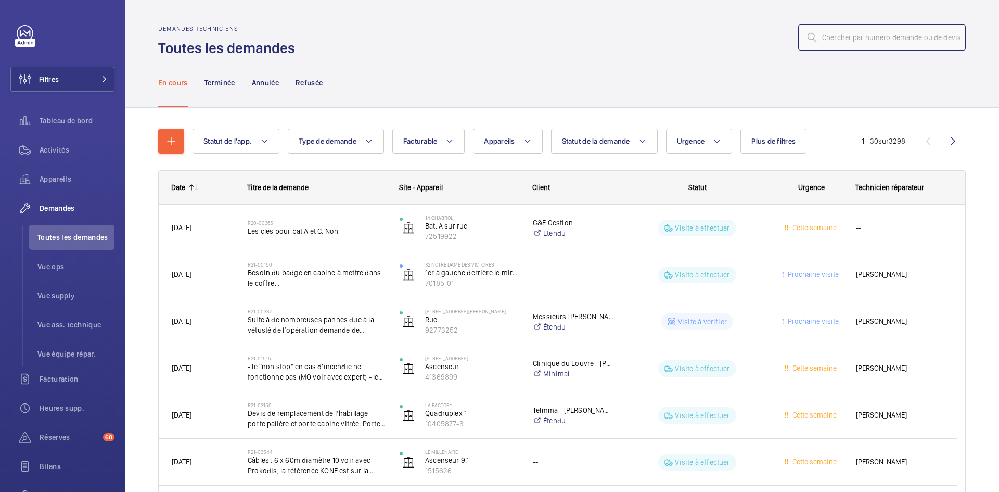
click at [825, 35] on input "text" at bounding box center [881, 37] width 167 height 26
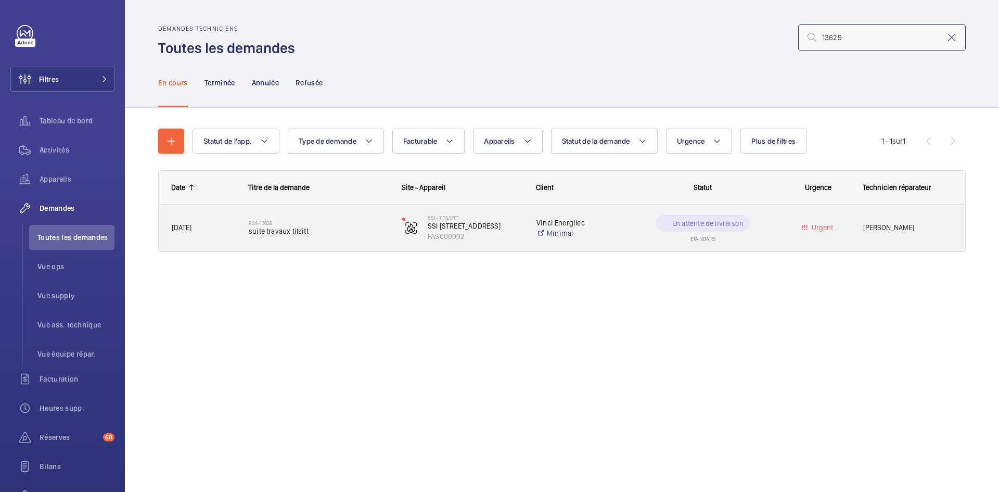
type input "13629"
click at [217, 227] on span "04/12/2024" at bounding box center [203, 228] width 63 height 12
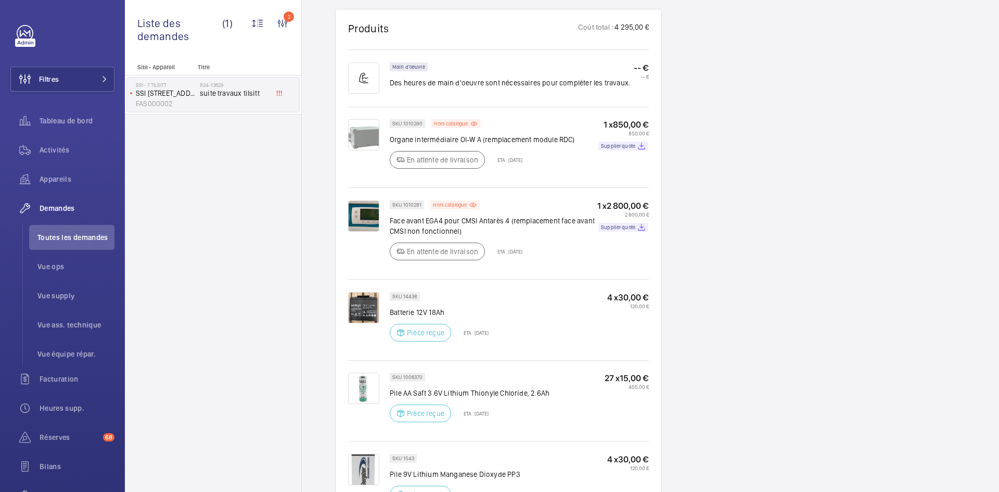
scroll to position [768, 0]
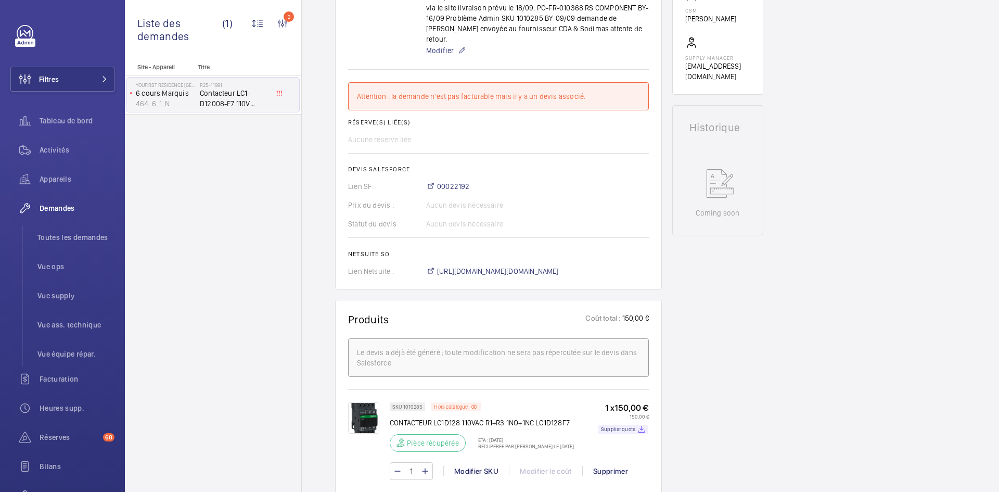
scroll to position [364, 0]
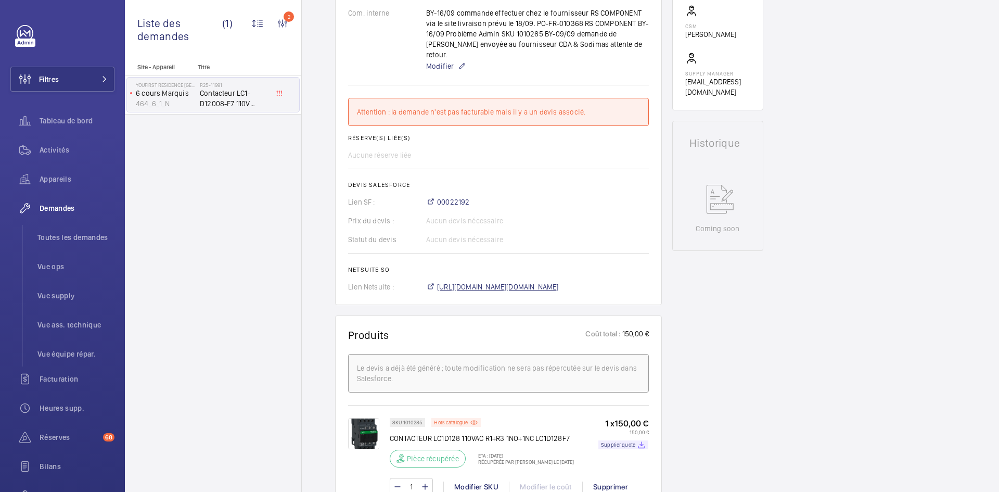
click at [559, 281] on span "[URL][DOMAIN_NAME][DOMAIN_NAME]" at bounding box center [498, 286] width 122 height 10
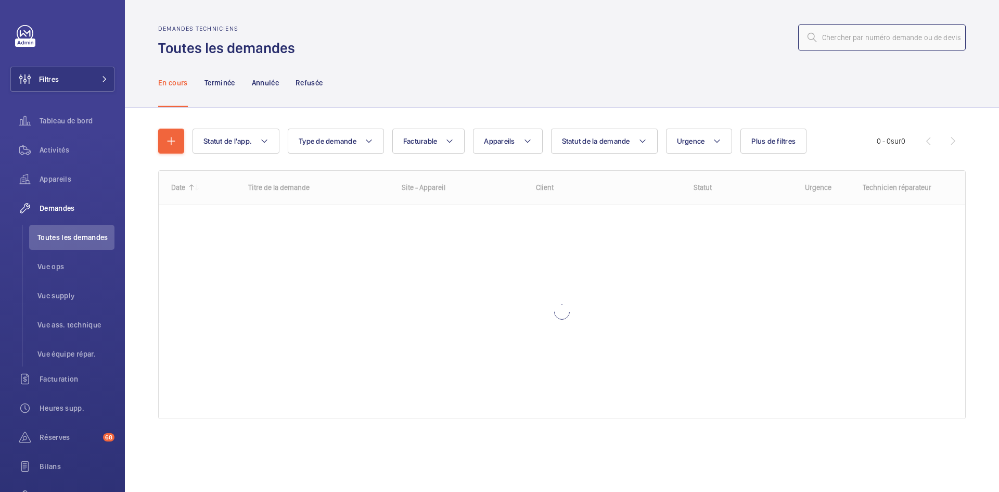
click at [854, 38] on input "text" at bounding box center [881, 37] width 167 height 26
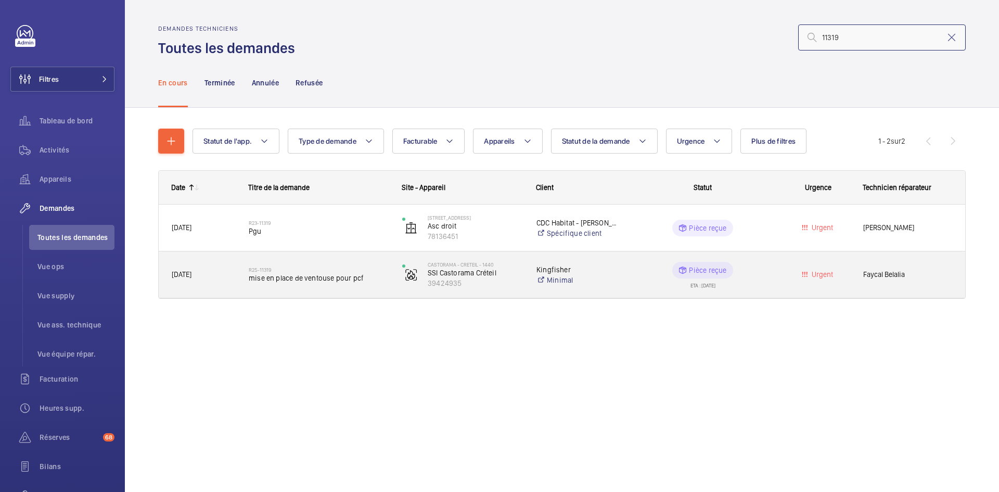
type input "11319"
click at [225, 273] on span "[DATE]" at bounding box center [203, 274] width 63 height 12
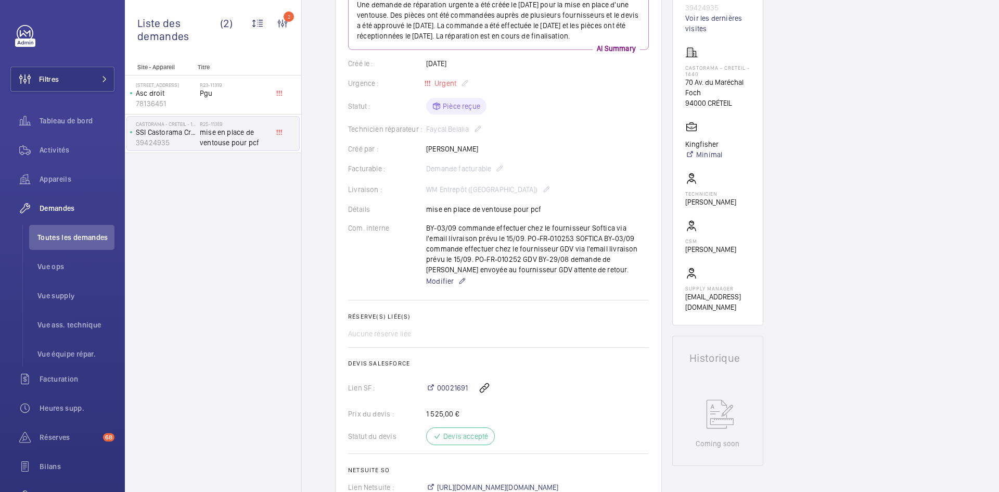
scroll to position [52, 0]
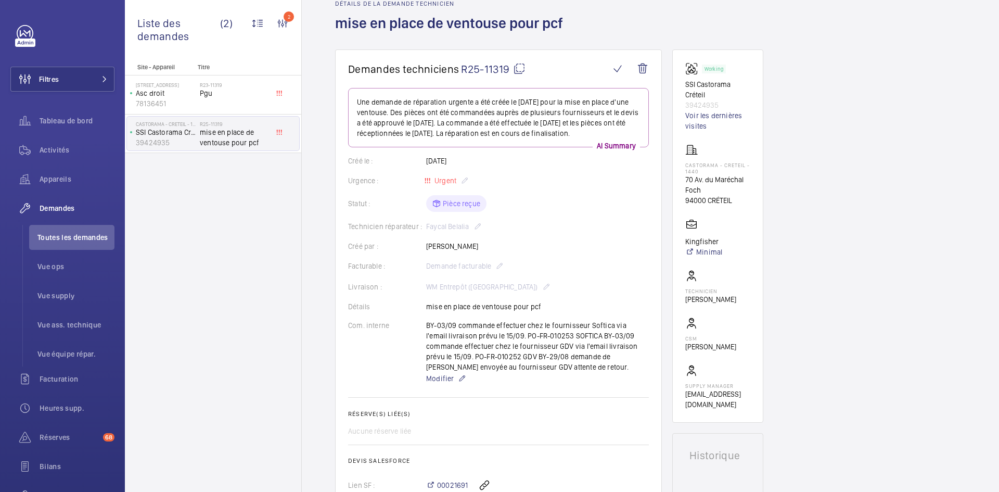
drag, startPoint x: 508, startPoint y: 67, endPoint x: 485, endPoint y: 68, distance: 22.9
click at [485, 68] on span "R25-11319" at bounding box center [493, 68] width 65 height 13
copy span "11319"
drag, startPoint x: 501, startPoint y: 67, endPoint x: 506, endPoint y: 57, distance: 10.7
click at [505, 55] on wm-front-card "Demandes techniciens R25-11319 Une demande de réparation urgente a été créée le…" at bounding box center [498, 325] width 327 height 553
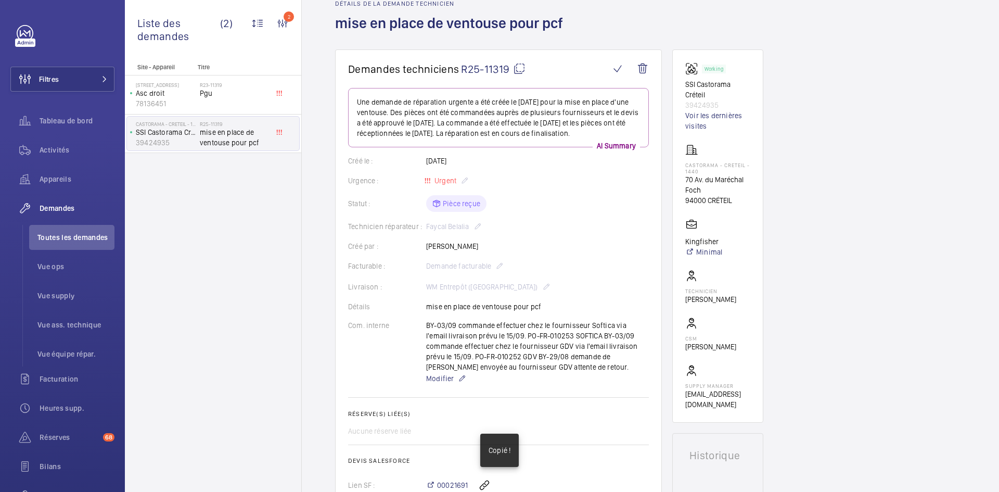
drag, startPoint x: 510, startPoint y: 66, endPoint x: 486, endPoint y: 70, distance: 24.3
click at [486, 70] on span "R25-11319" at bounding box center [493, 68] width 65 height 13
copy span "11319"
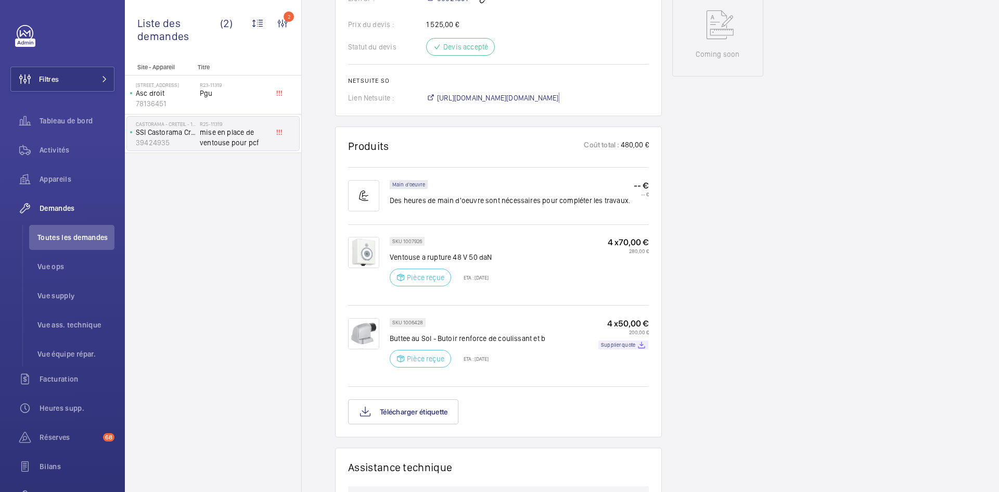
scroll to position [572, 0]
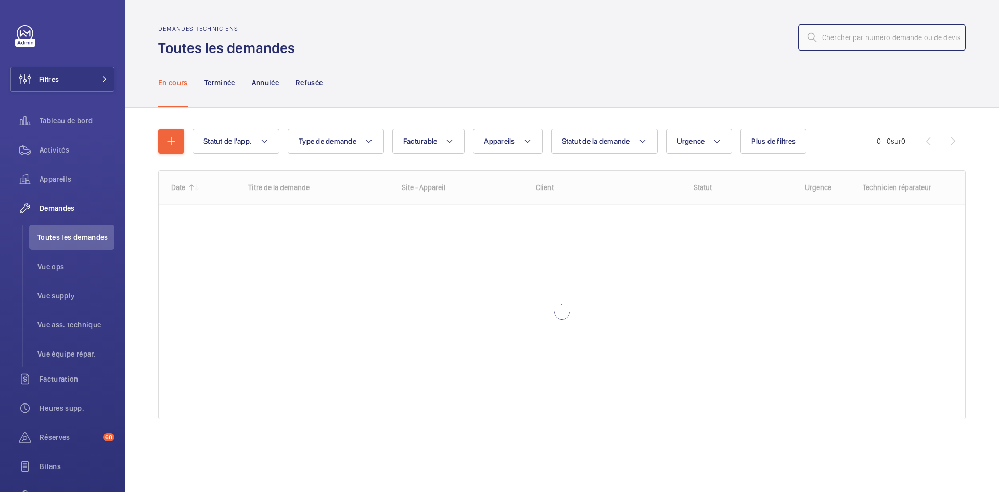
click at [839, 43] on input "text" at bounding box center [881, 37] width 167 height 26
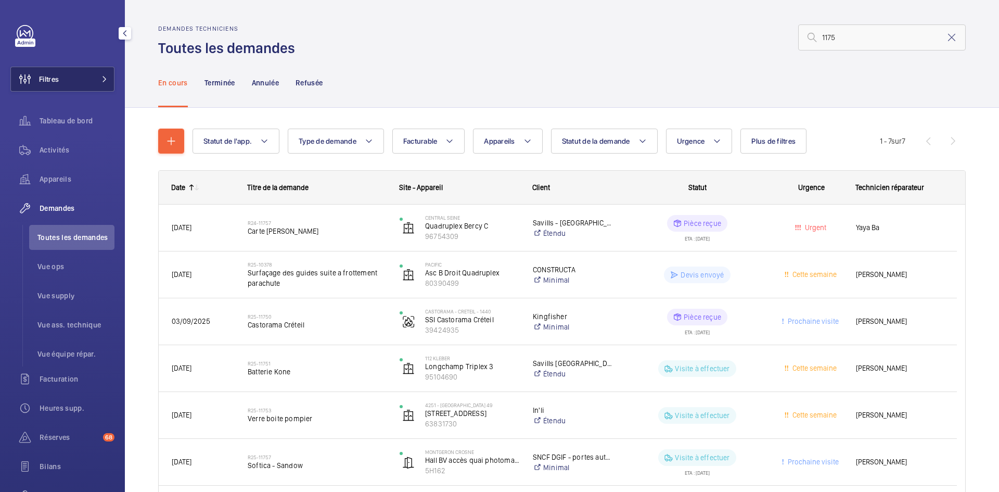
click at [86, 73] on button "Filtres" at bounding box center [62, 79] width 104 height 25
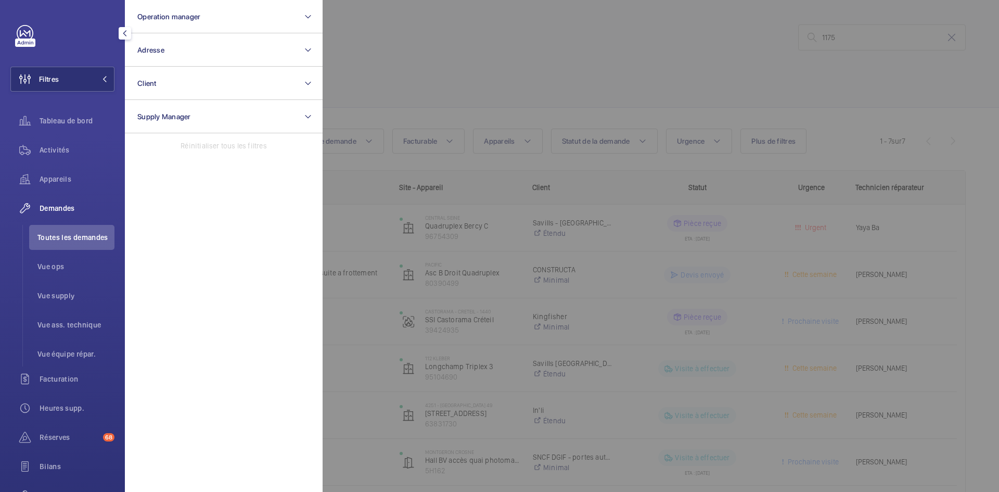
click at [789, 85] on div at bounding box center [822, 246] width 999 height 492
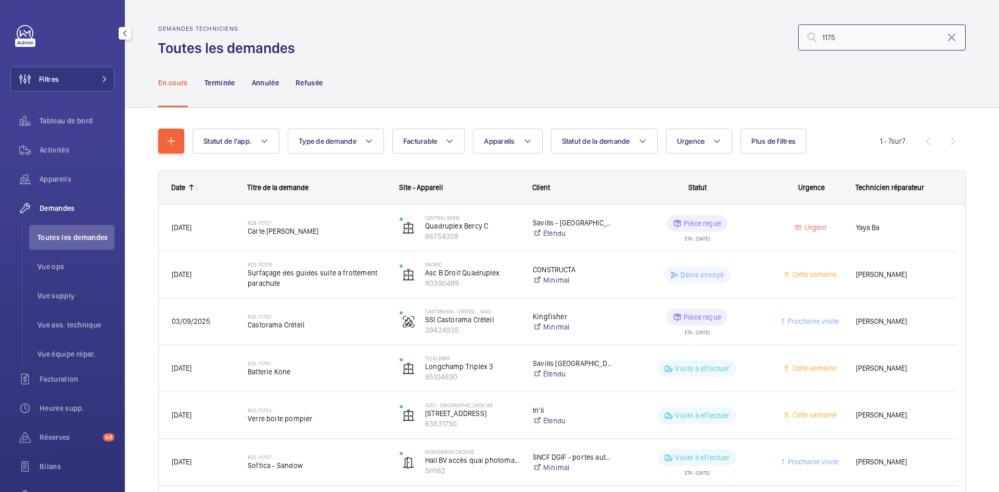
click at [856, 36] on input "1175" at bounding box center [881, 37] width 167 height 26
type input "1"
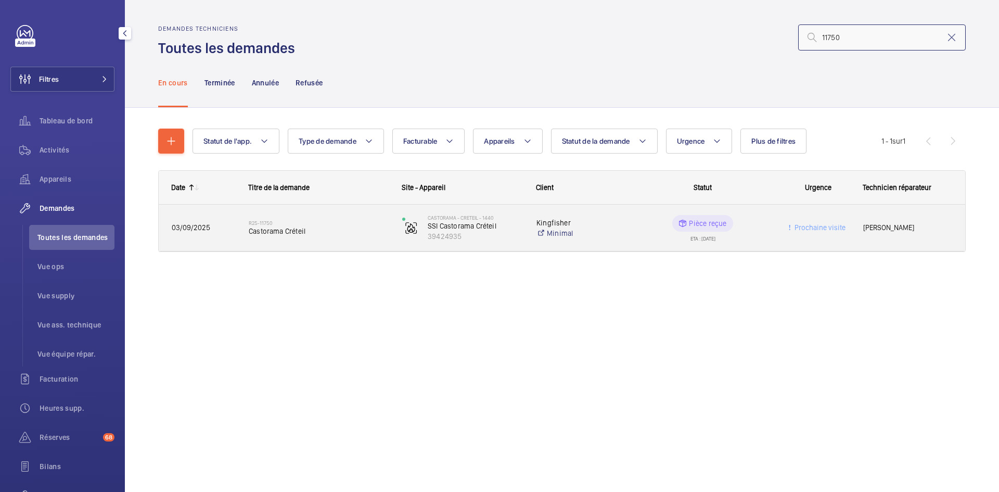
type input "11750"
click at [224, 234] on div "03/09/2025" at bounding box center [197, 227] width 76 height 33
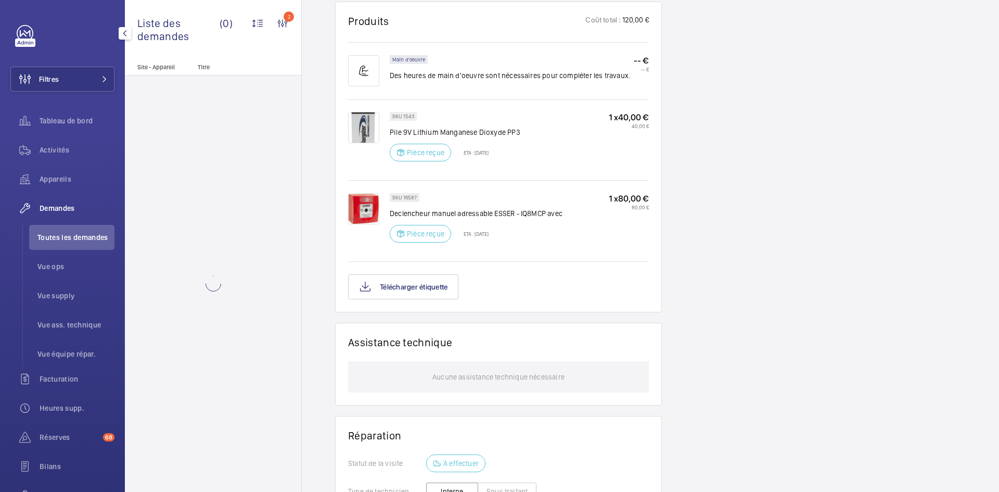
scroll to position [728, 0]
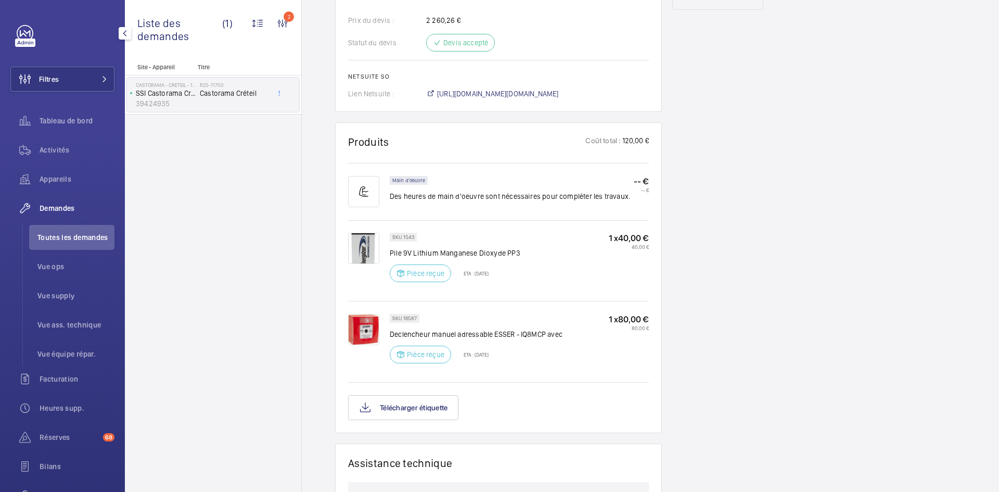
scroll to position [572, 0]
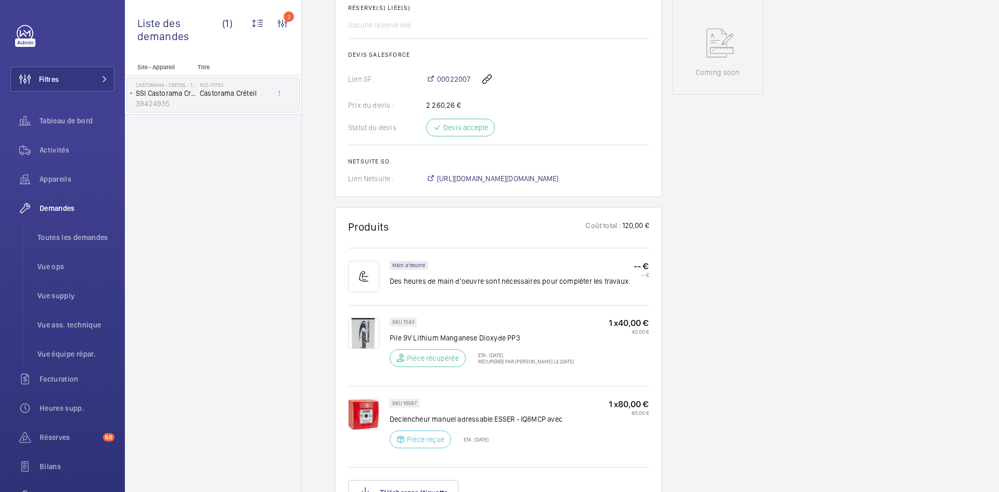
scroll to position [572, 0]
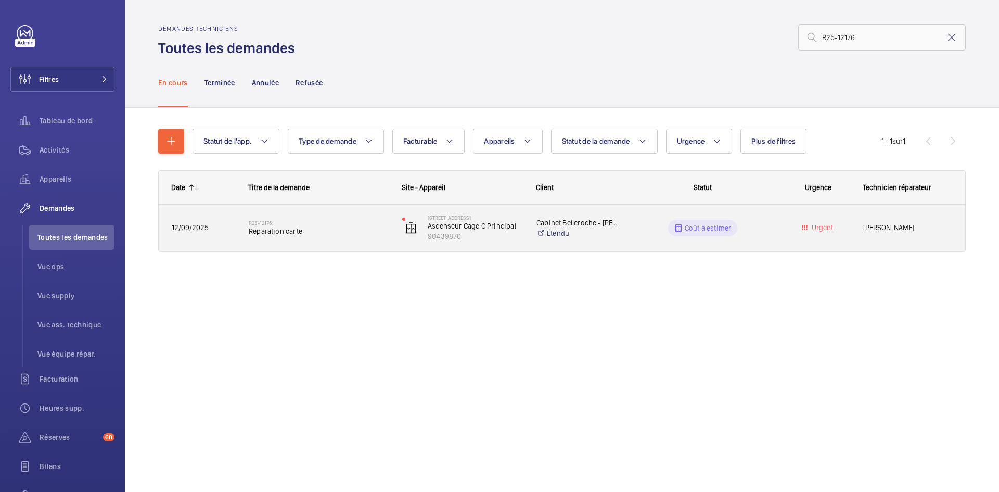
type input "R25-12176"
click at [217, 224] on span "12/09/2025" at bounding box center [203, 228] width 63 height 12
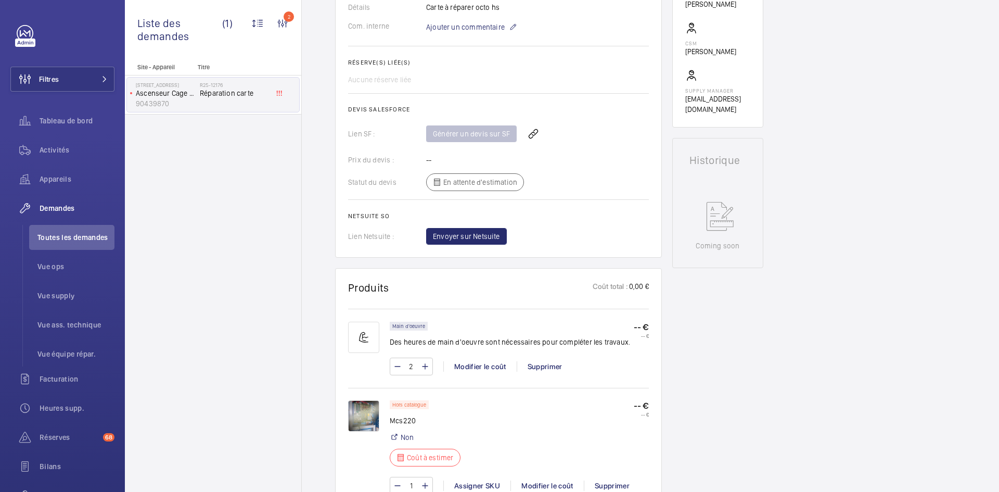
scroll to position [364, 0]
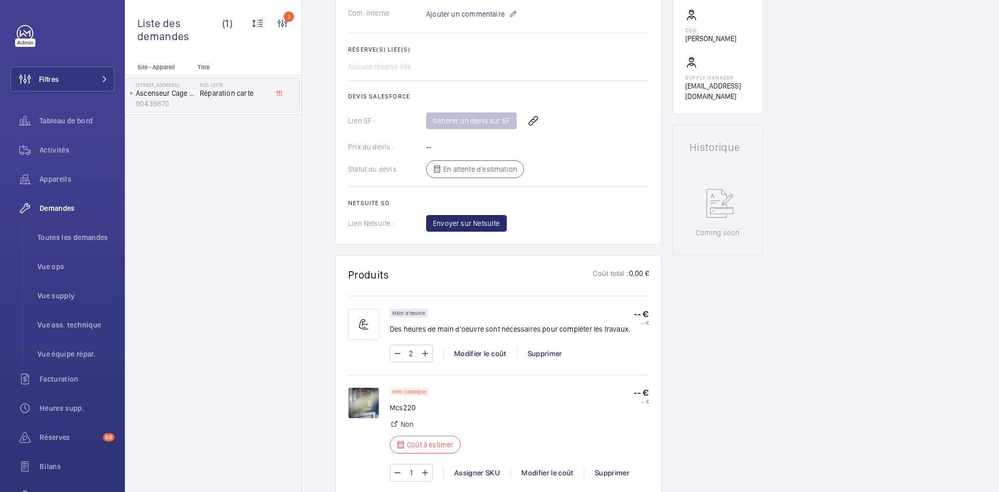
click at [366, 391] on img at bounding box center [363, 402] width 31 height 31
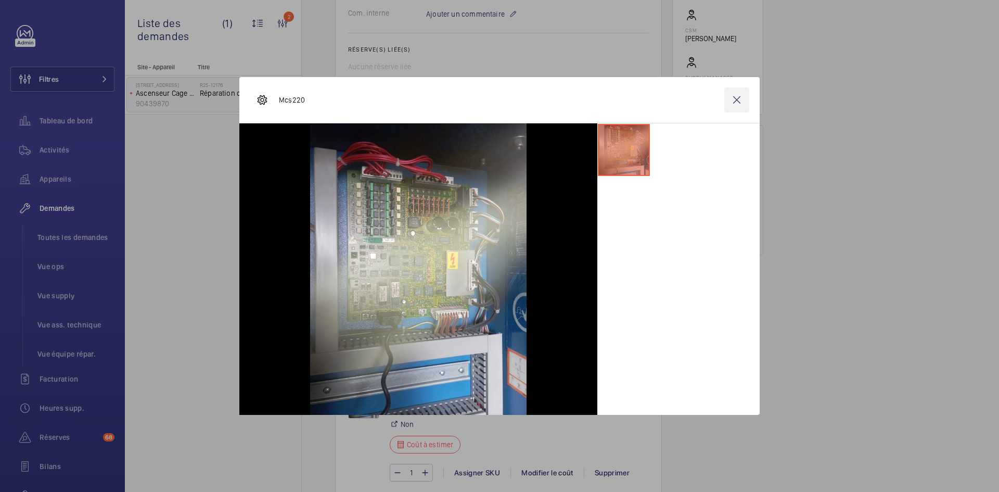
click at [738, 99] on wm-front-icon-button at bounding box center [736, 99] width 25 height 25
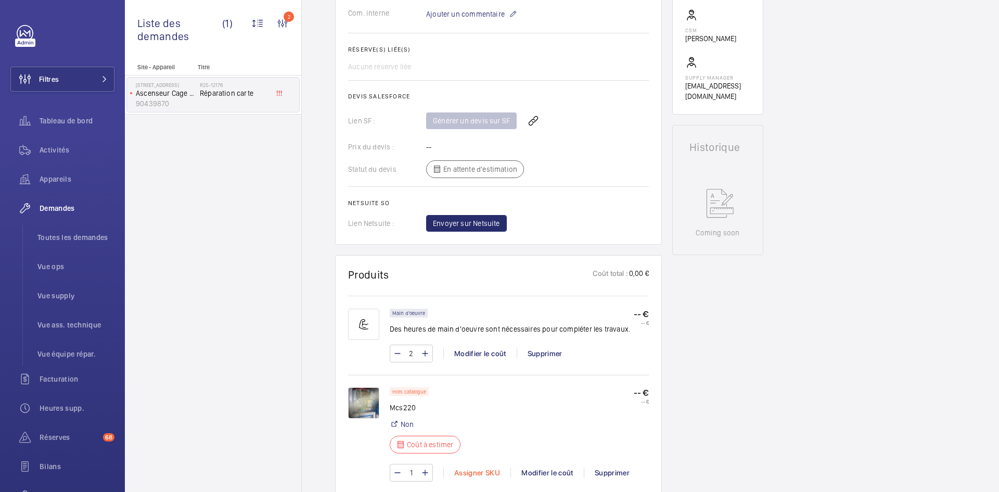
click at [475, 467] on div "Assigner SKU" at bounding box center [476, 472] width 67 height 10
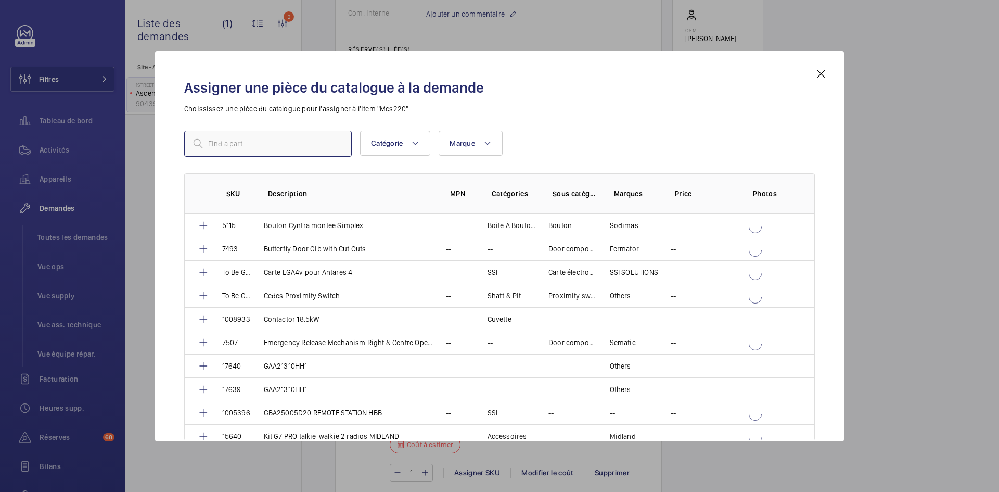
click at [295, 143] on input "text" at bounding box center [267, 144] width 167 height 26
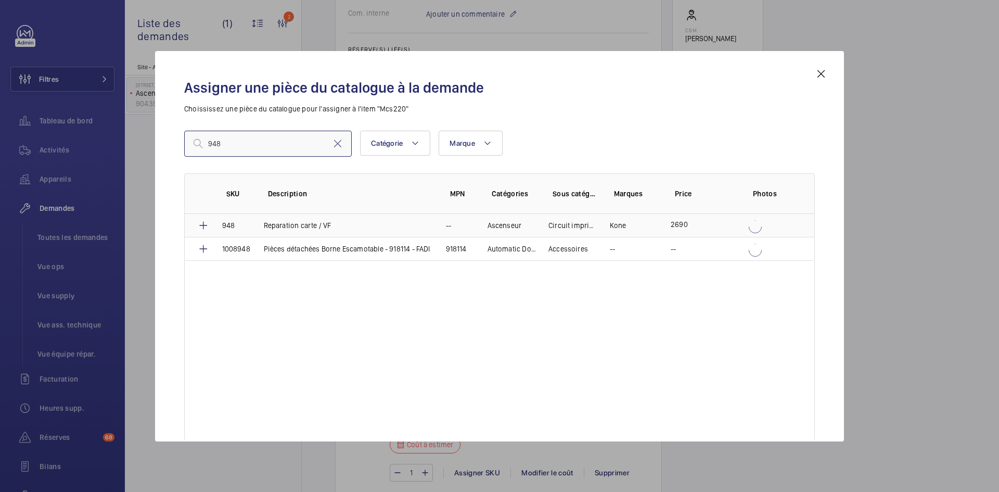
type input "948"
click at [230, 226] on p "948" at bounding box center [228, 225] width 13 height 10
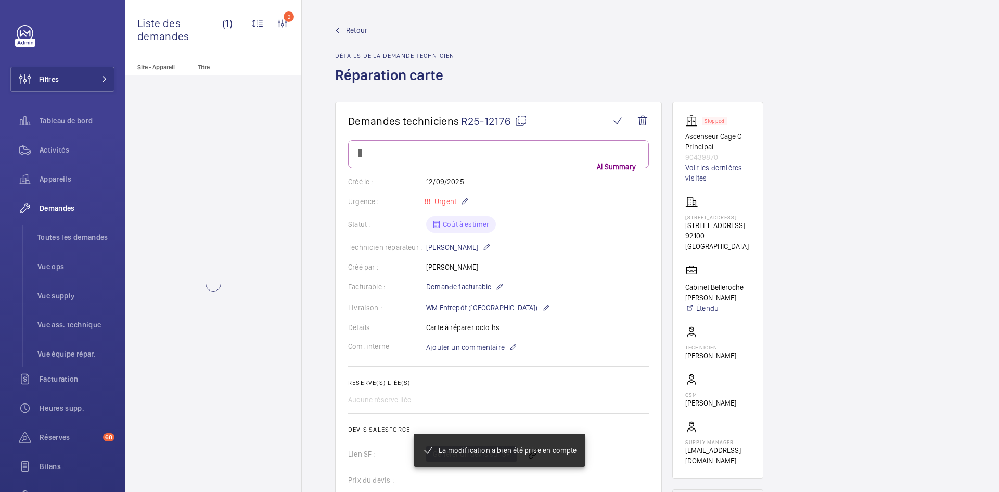
scroll to position [364, 0]
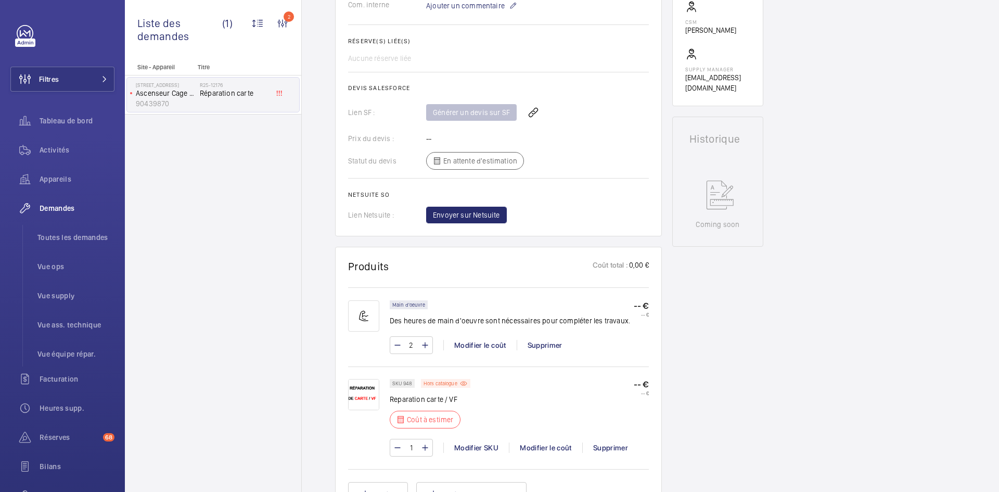
scroll to position [468, 0]
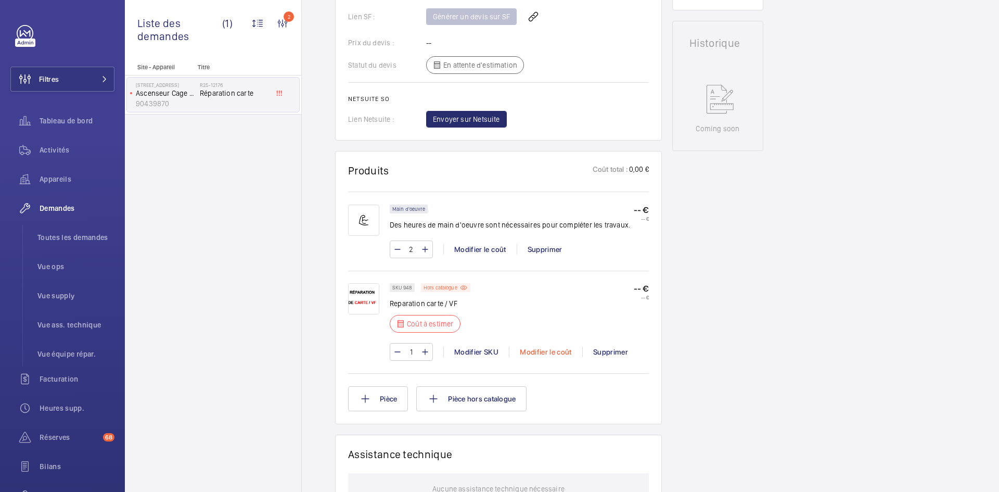
click at [546, 357] on div "Modifier le coût" at bounding box center [545, 351] width 73 height 10
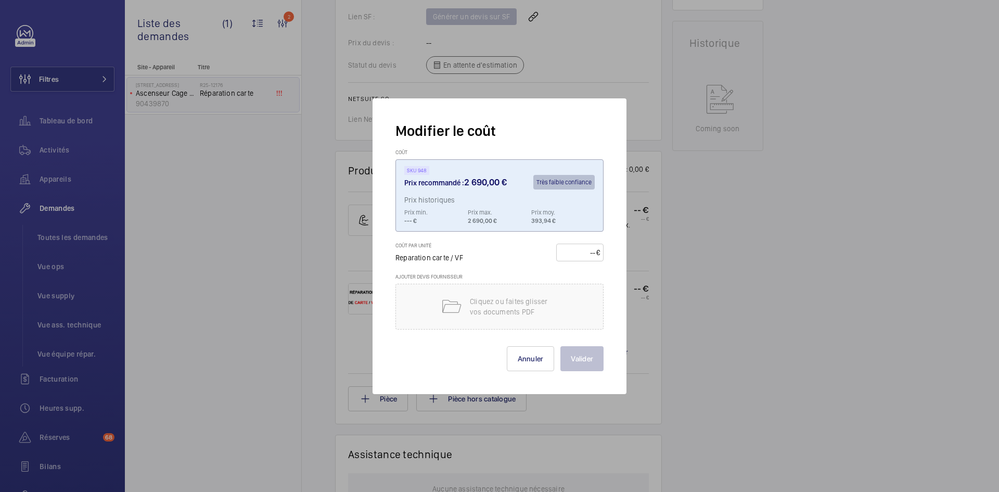
click at [573, 253] on input "number" at bounding box center [578, 252] width 36 height 17
type input "290"
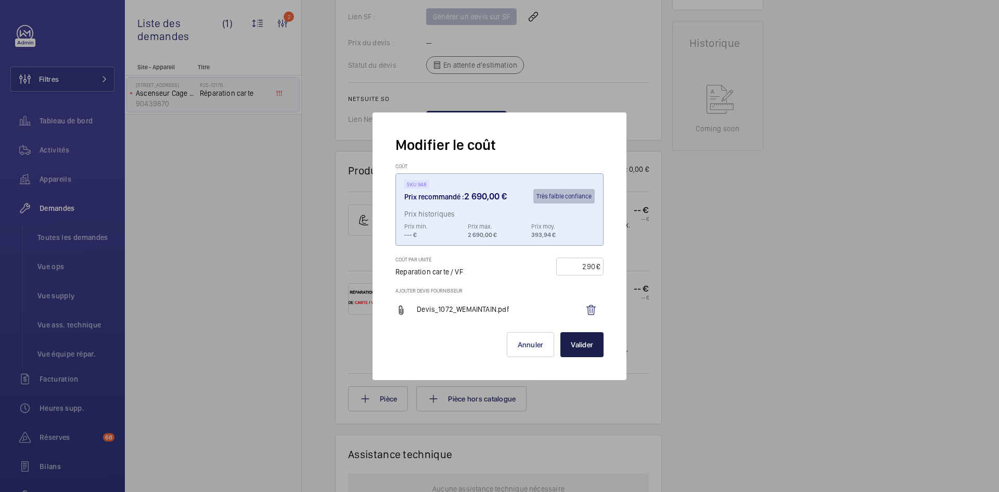
click at [589, 344] on button "Valider" at bounding box center [581, 344] width 43 height 25
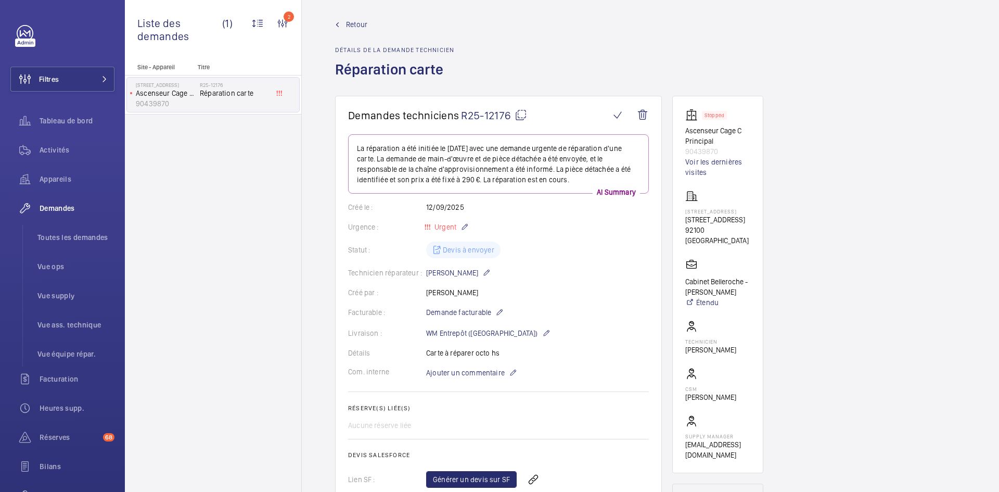
scroll to position [0, 0]
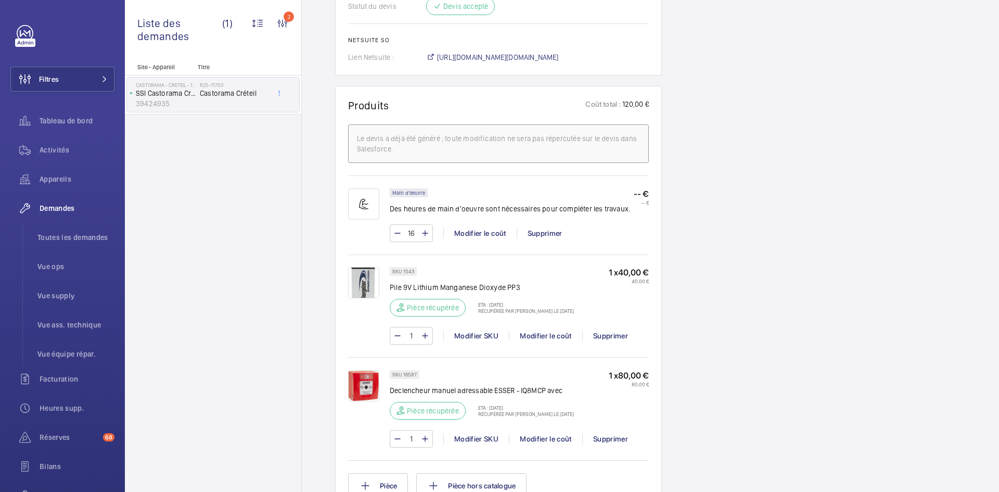
scroll to position [655, 0]
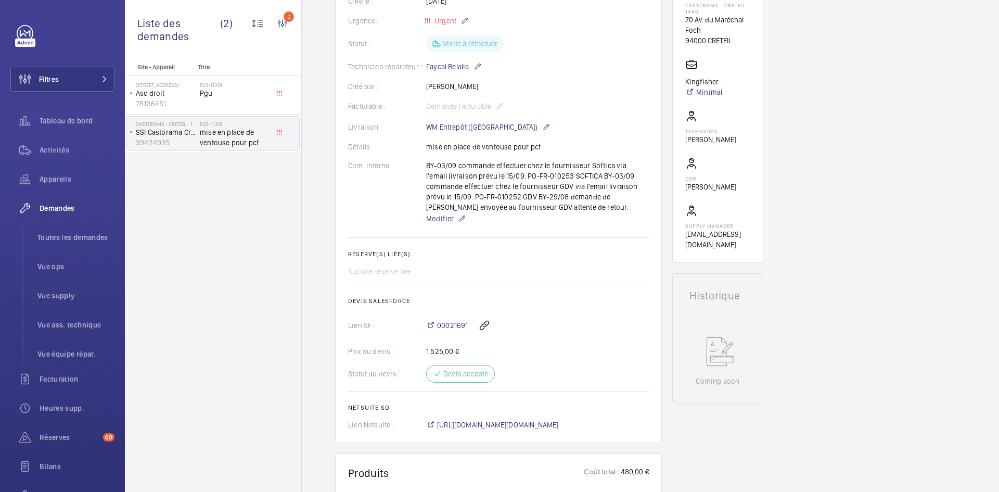
scroll to position [73, 0]
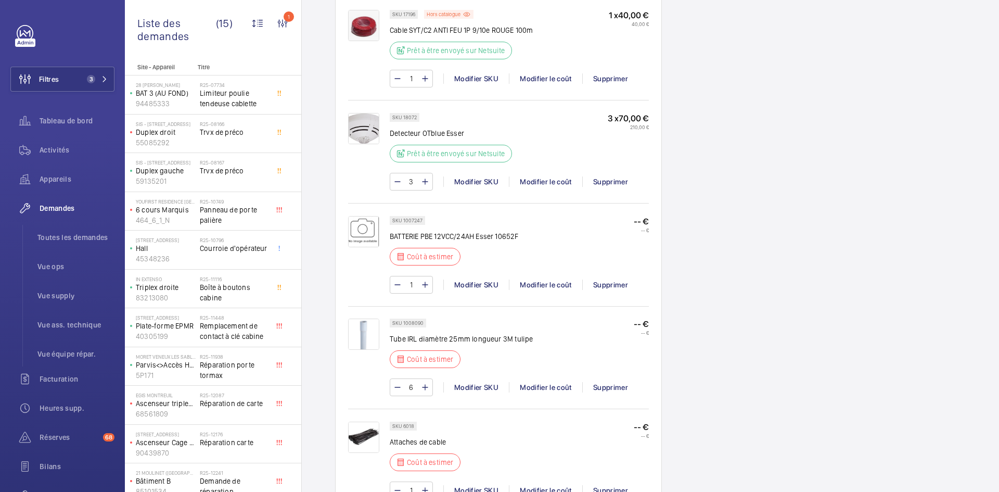
scroll to position [874, 0]
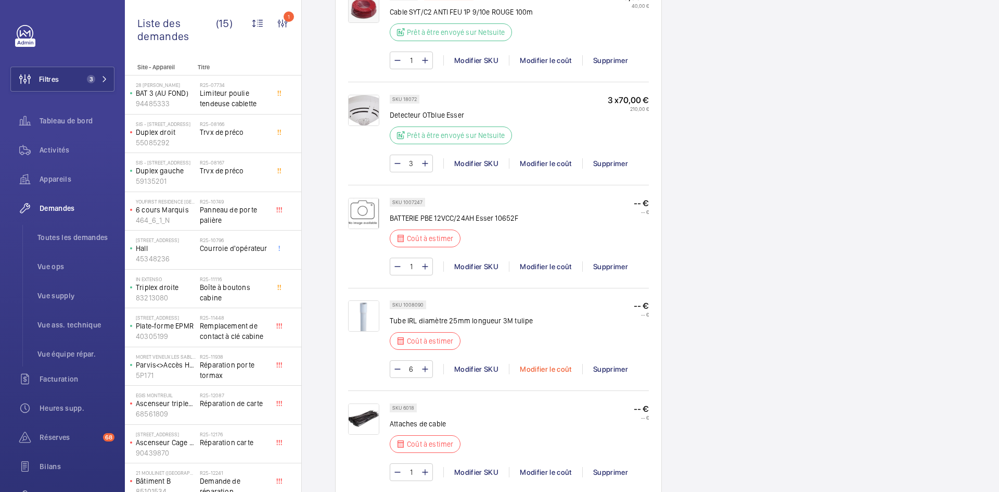
click at [554, 367] on div "Modifier le coût" at bounding box center [545, 369] width 73 height 10
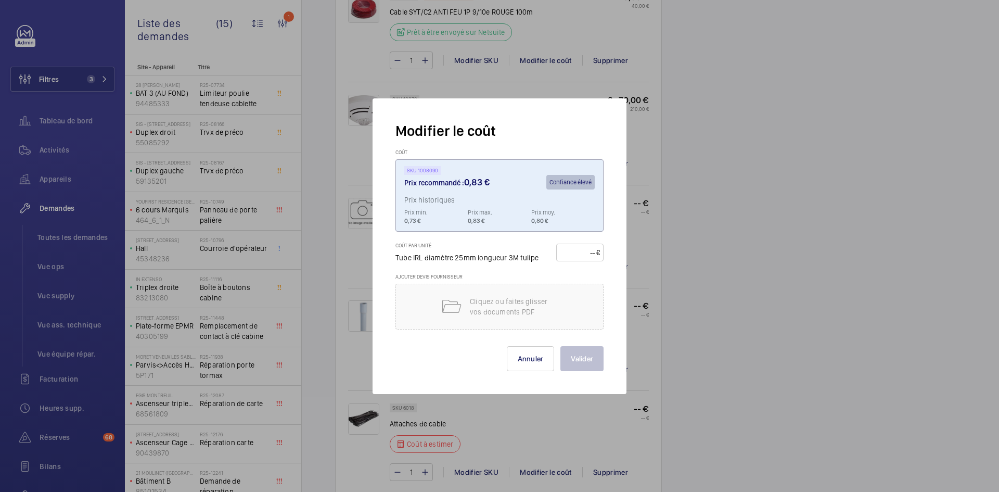
click at [576, 253] on input "number" at bounding box center [578, 252] width 36 height 17
type input "2"
click at [592, 353] on button "Valider" at bounding box center [581, 358] width 43 height 25
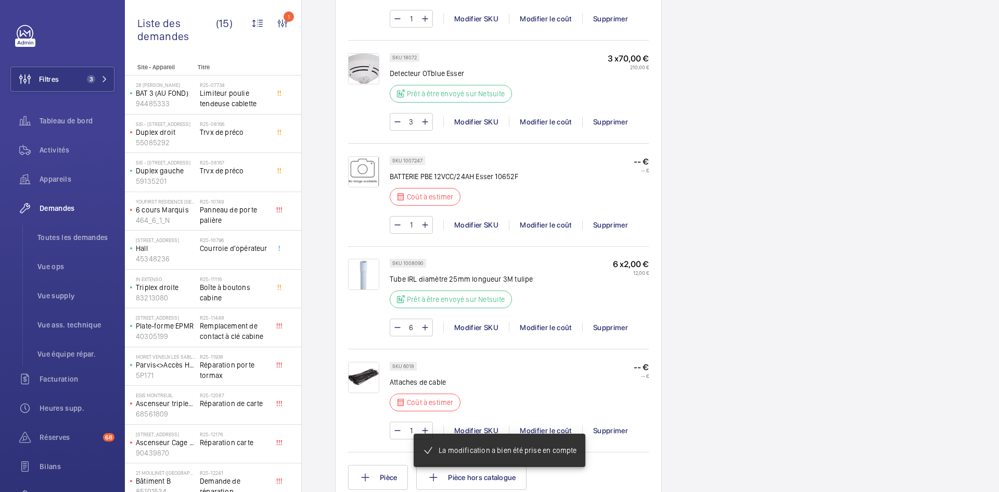
scroll to position [915, 0]
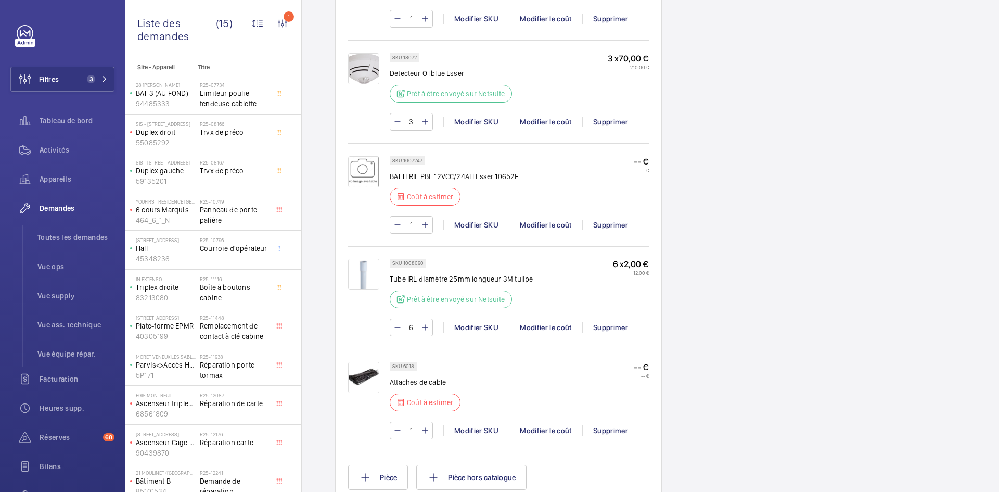
click at [370, 375] on img at bounding box center [363, 377] width 31 height 31
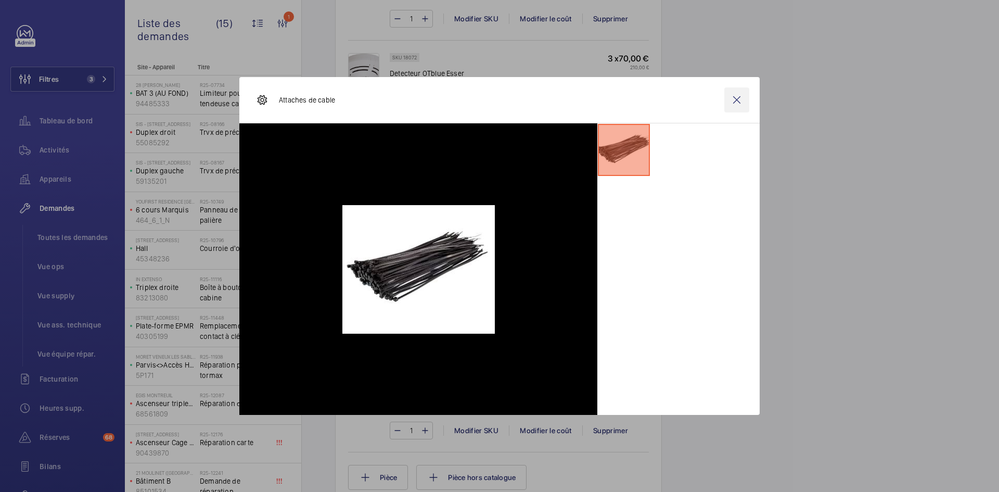
click at [736, 98] on wm-front-icon-button at bounding box center [736, 99] width 25 height 25
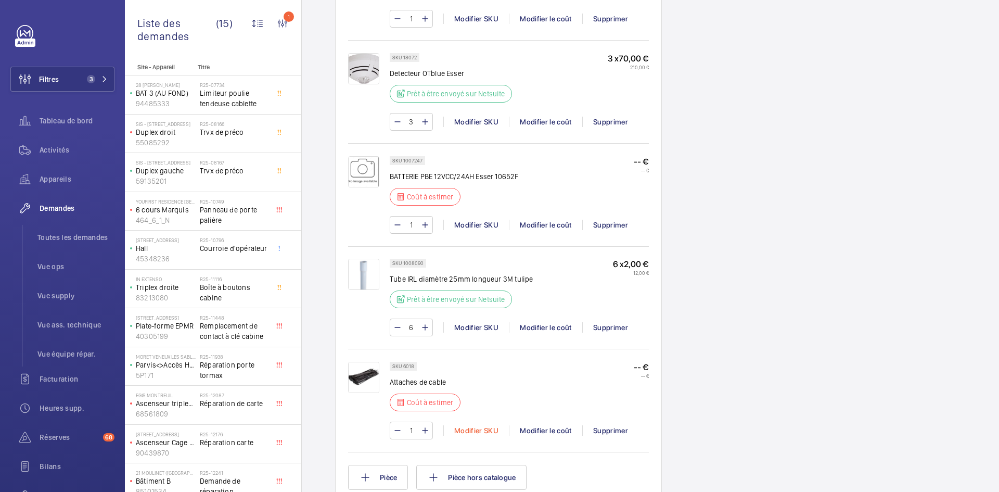
click at [483, 426] on div "Modifier SKU" at bounding box center [476, 430] width 66 height 10
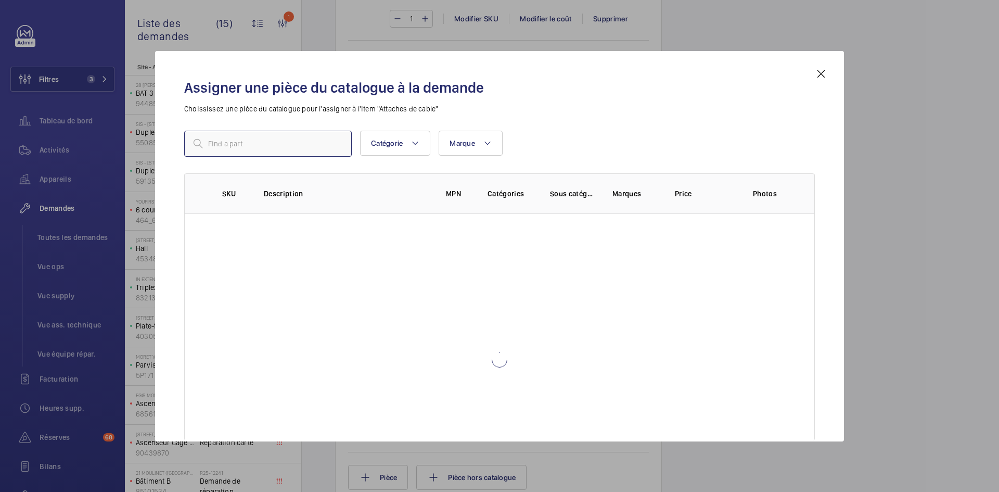
click at [259, 150] on input "text" at bounding box center [267, 144] width 167 height 26
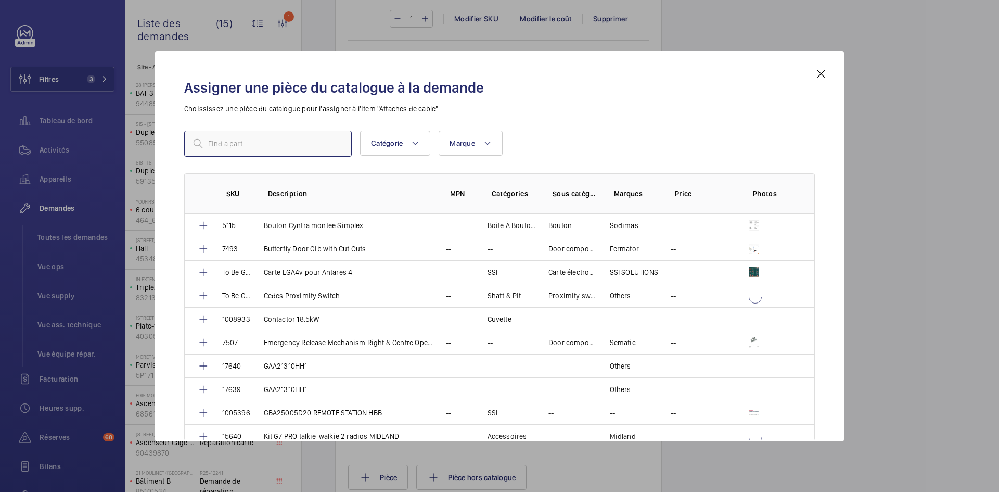
paste input "8281"
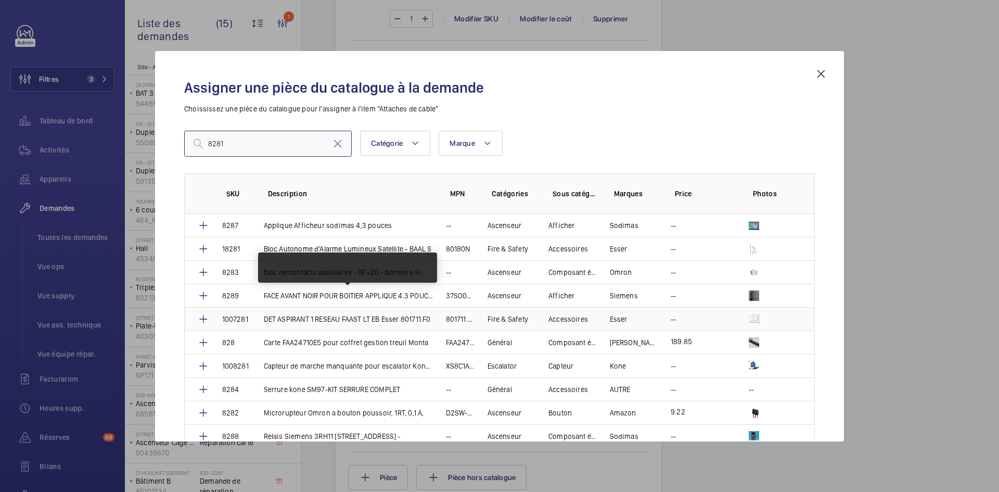
scroll to position [52, 0]
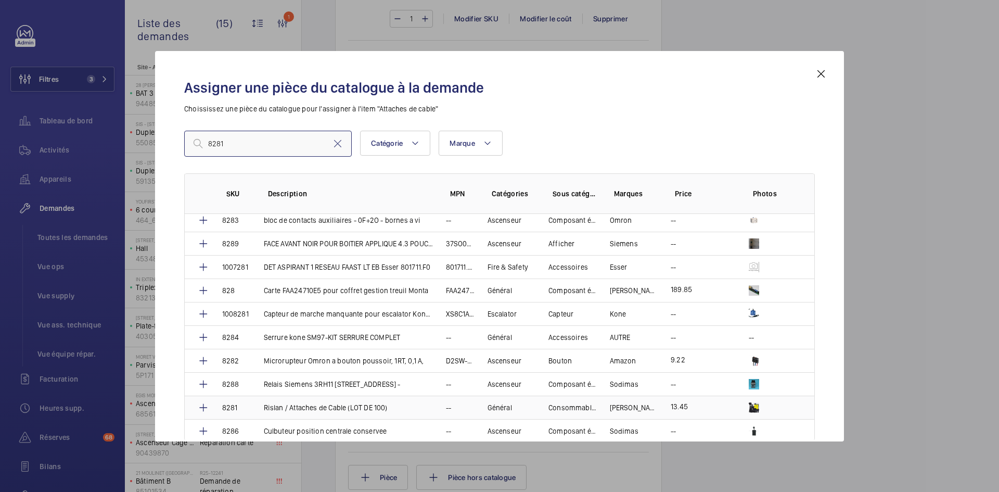
type input "8281"
click at [253, 407] on td "Rislan / Attaches de Cable (LOT DE 100)" at bounding box center [342, 406] width 182 height 23
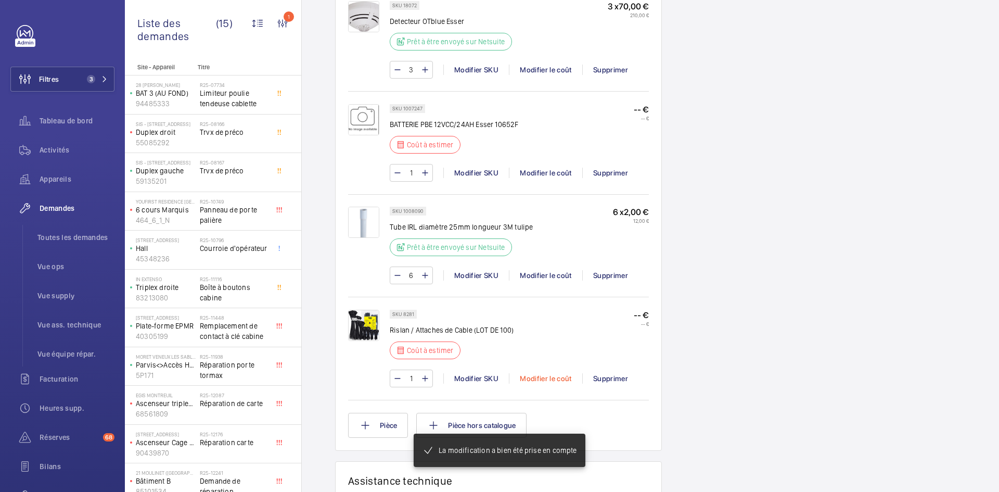
click at [540, 383] on div "Modifier le coût" at bounding box center [545, 378] width 73 height 10
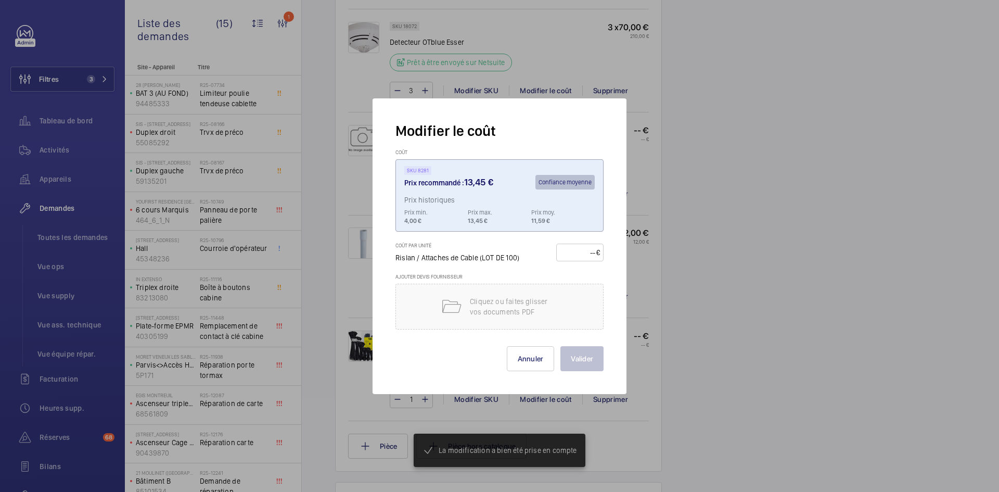
scroll to position [957, 0]
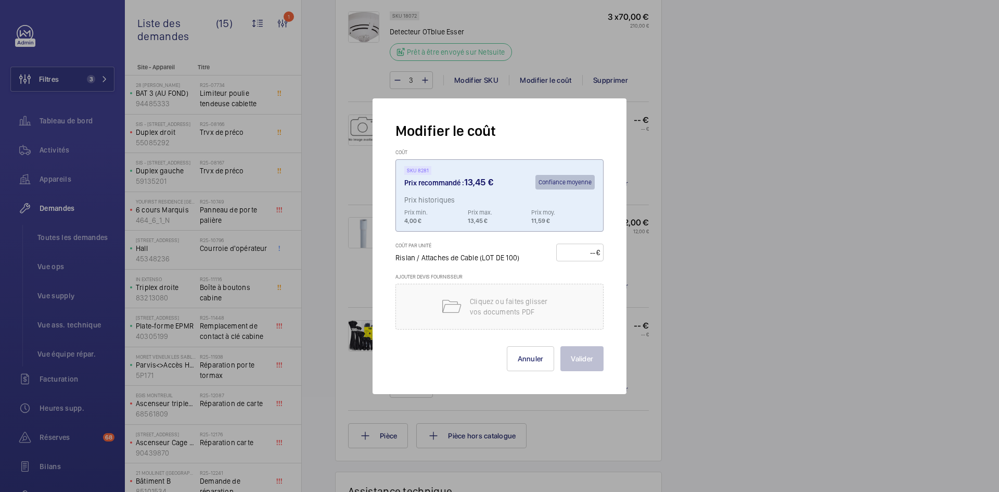
click at [573, 250] on input "number" at bounding box center [578, 252] width 36 height 17
type input "16"
click at [589, 358] on button "Valider" at bounding box center [581, 358] width 43 height 25
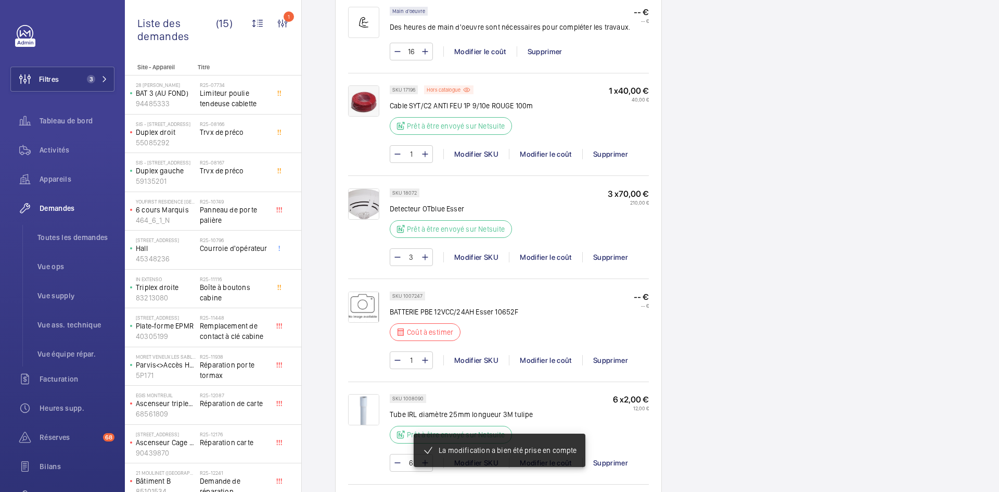
scroll to position [791, 0]
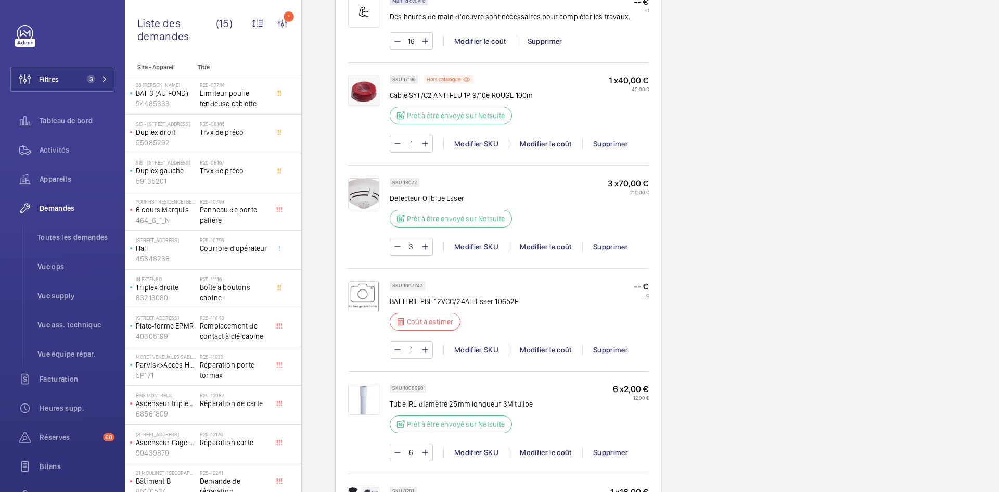
drag, startPoint x: 161, startPoint y: 205, endPoint x: 858, endPoint y: 288, distance: 701.9
click at [858, 288] on div "Demandes techniciens R25-12412 Le 18 septembre 2025, une demande de réparation …" at bounding box center [650, 179] width 697 height 1736
click at [180, 208] on p "6 cours Marquis" at bounding box center [166, 209] width 60 height 10
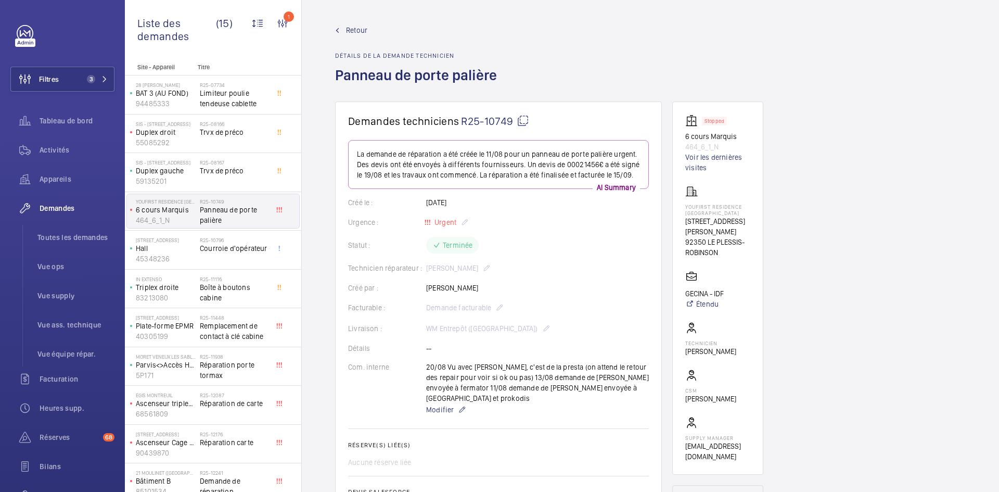
click at [355, 27] on span "Retour" at bounding box center [356, 30] width 21 height 10
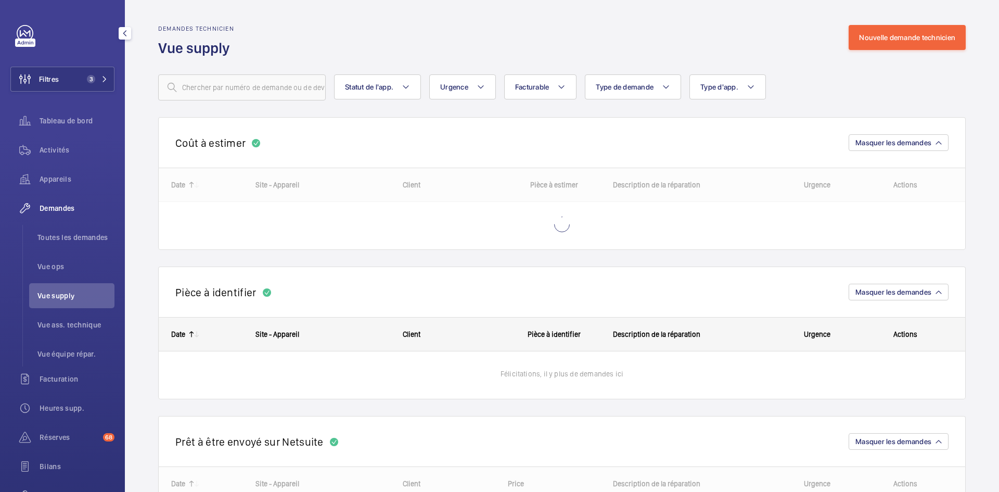
click at [71, 296] on span "Vue supply" at bounding box center [75, 295] width 77 height 10
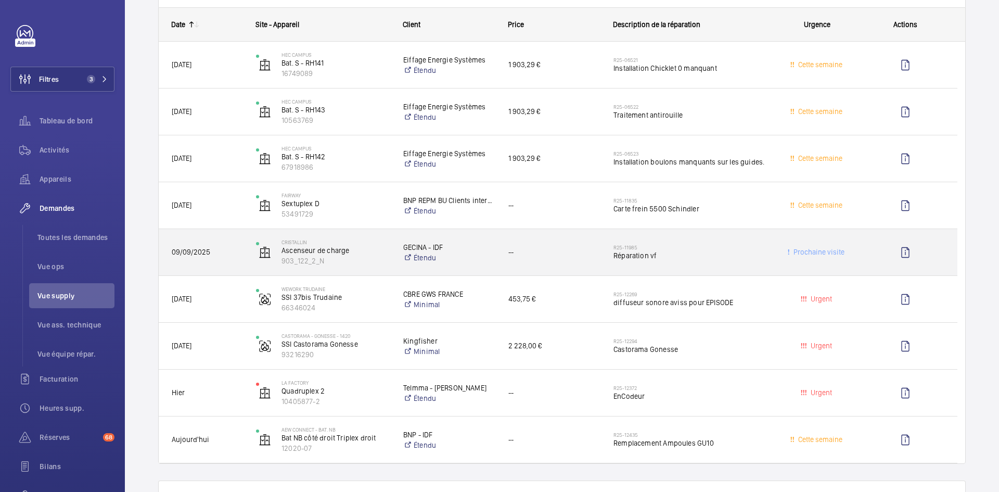
scroll to position [1040, 0]
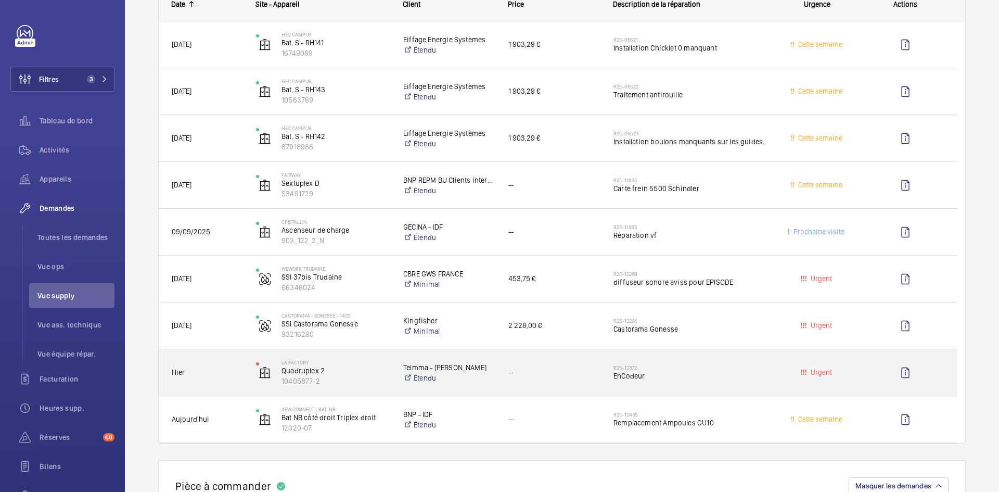
click at [240, 367] on span "Hier" at bounding box center [207, 372] width 71 height 12
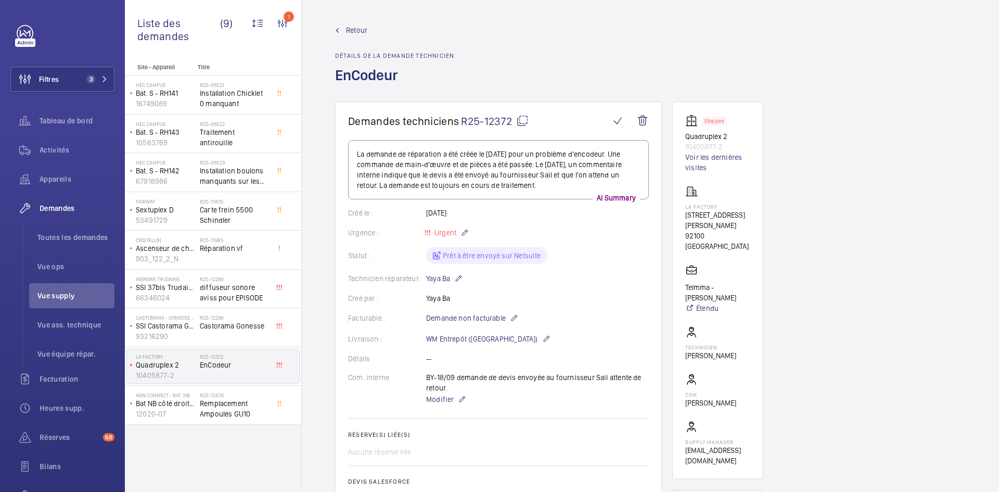
click at [524, 119] on mat-icon at bounding box center [522, 120] width 12 height 12
click at [581, 254] on div "Statut : Prêt à être envoyé sur Netsuite" at bounding box center [498, 255] width 301 height 17
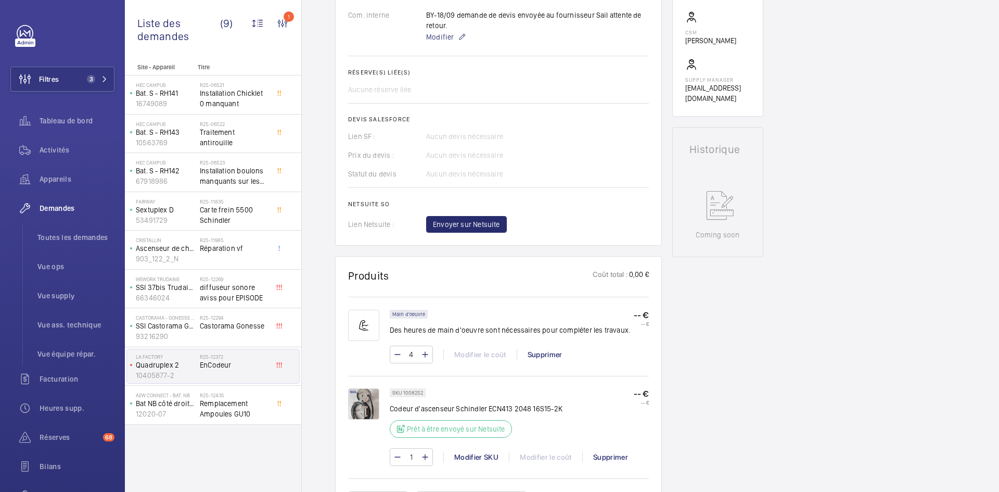
scroll to position [364, 0]
click at [368, 404] on img at bounding box center [363, 401] width 31 height 31
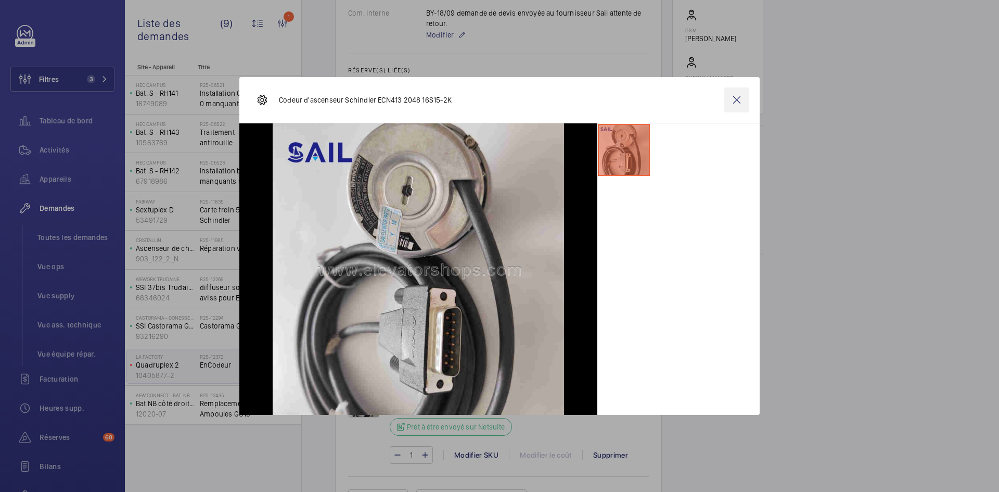
click at [737, 99] on wm-front-icon-button at bounding box center [736, 99] width 25 height 25
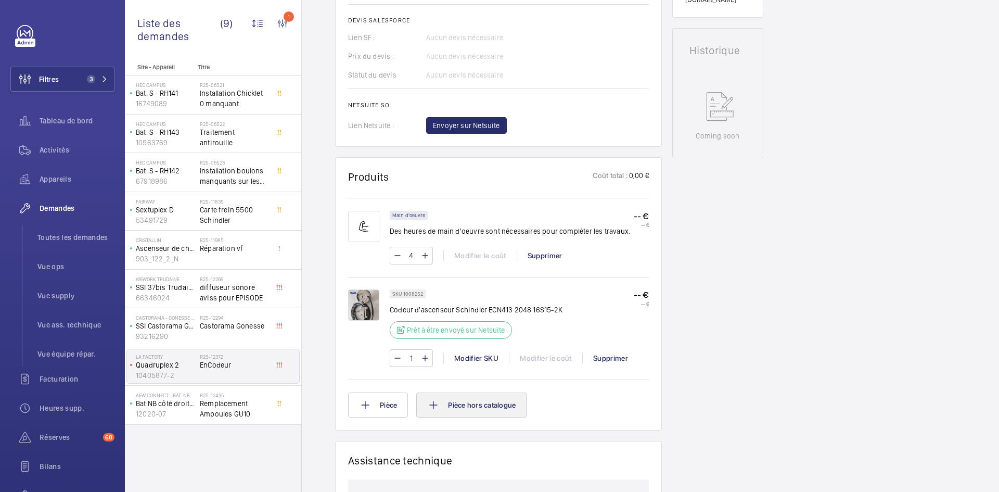
scroll to position [468, 0]
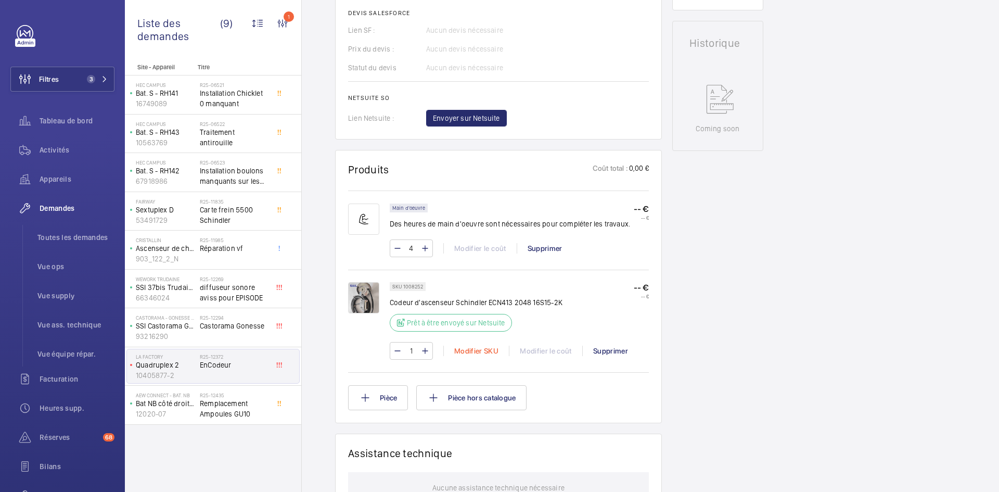
click at [478, 351] on div "Modifier SKU" at bounding box center [476, 350] width 66 height 10
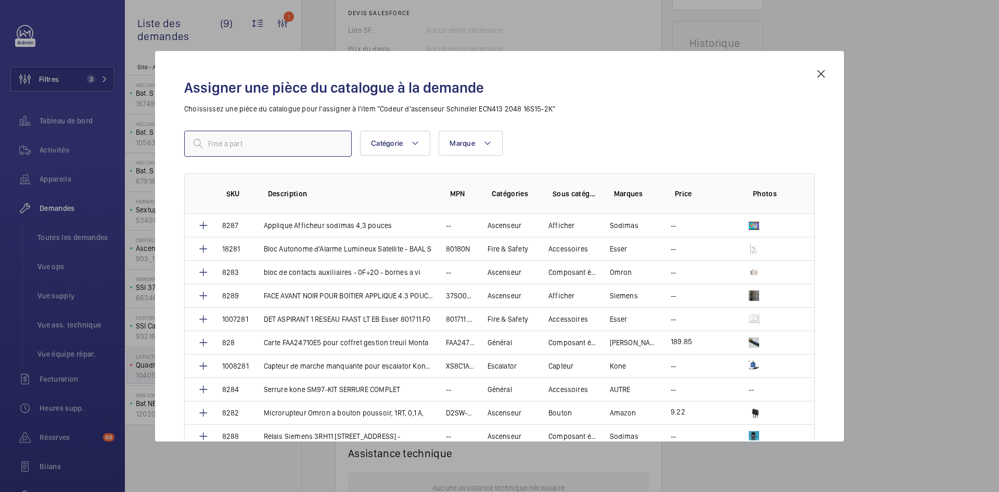
click at [239, 138] on input "text" at bounding box center [267, 144] width 167 height 26
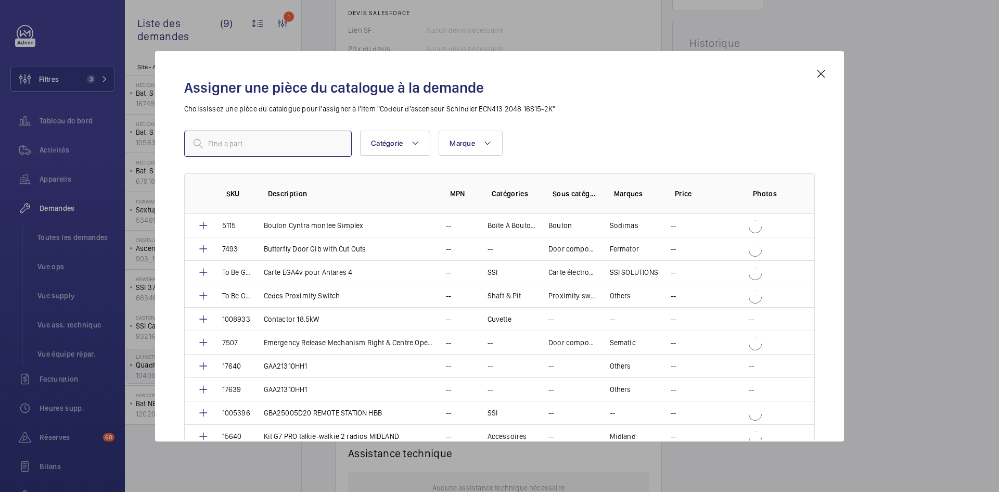
paste input "1010312"
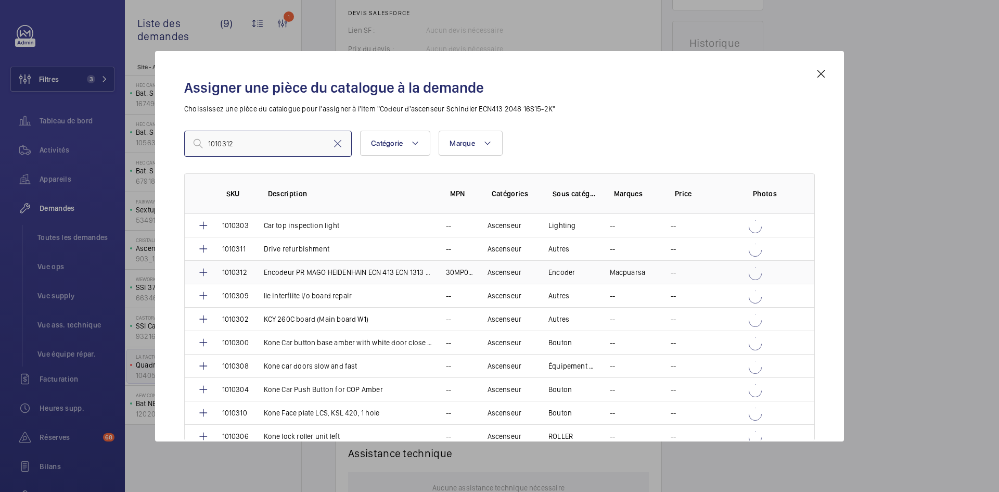
type input "1010312"
click at [253, 272] on td "Encodeur PR MAGO HEIDENHAIN ECN 413 ECN 1313 + 5MT" at bounding box center [342, 271] width 182 height 23
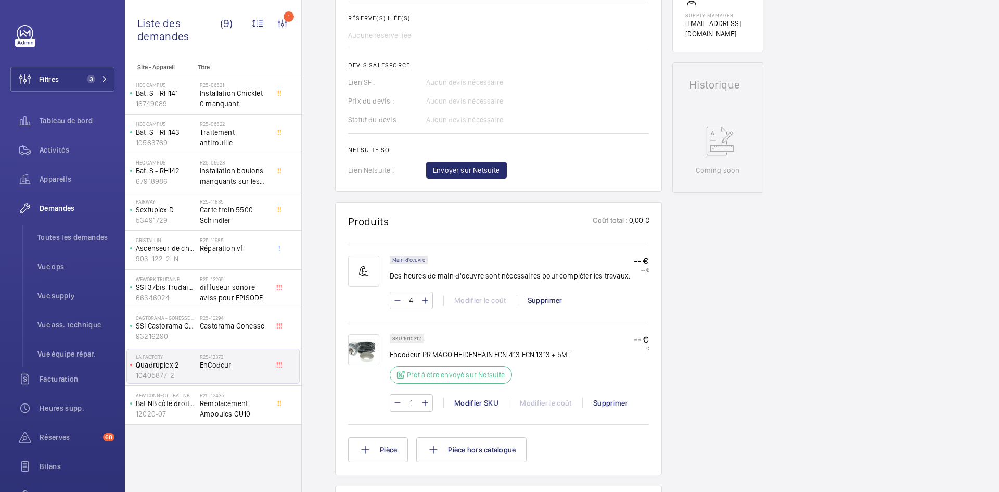
scroll to position [354, 0]
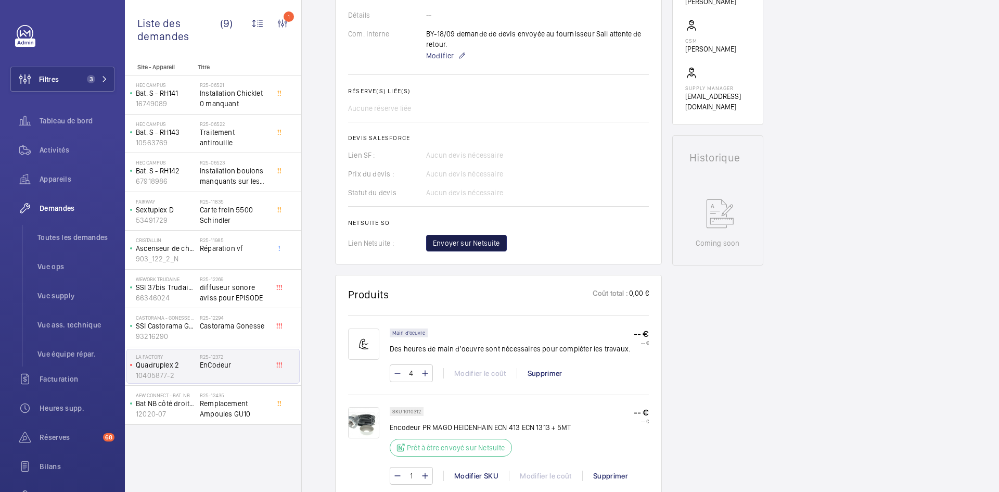
click at [488, 248] on button "Envoyer sur Netsuite" at bounding box center [466, 243] width 81 height 17
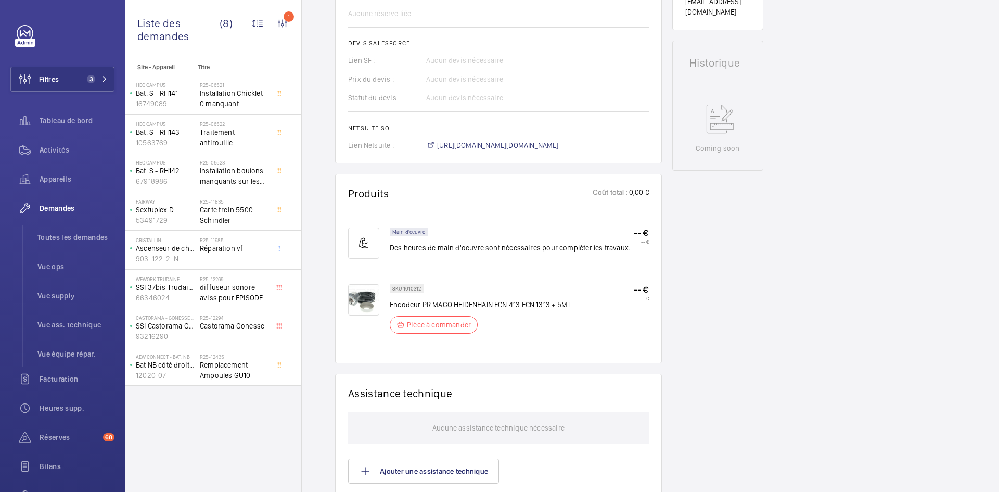
scroll to position [520, 0]
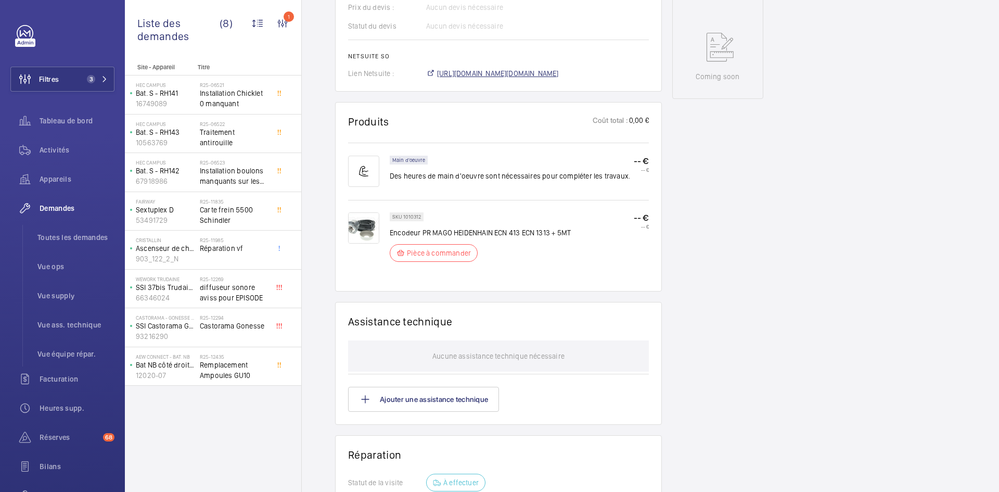
click at [528, 71] on span "https://6461500.app.netsuite.com/app/accounting/transactions/salesord.nl?id=301…" at bounding box center [498, 73] width 122 height 10
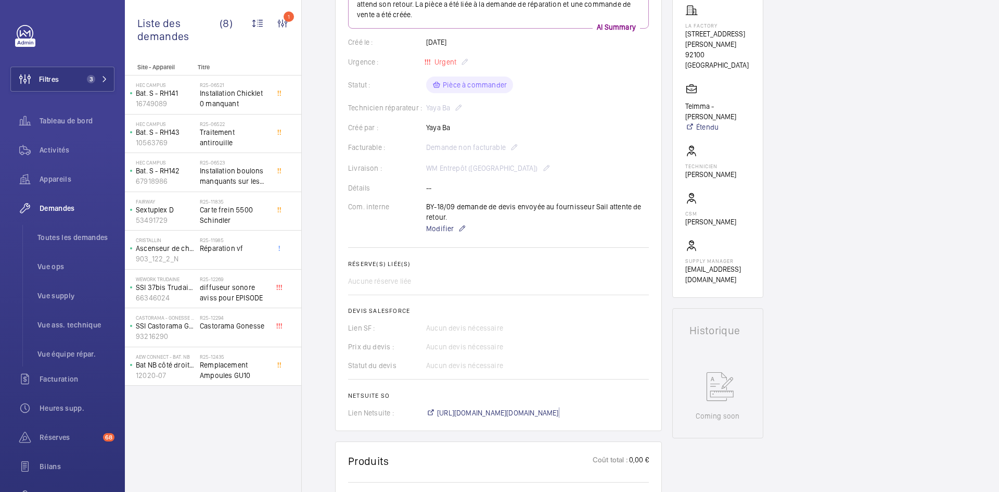
scroll to position [156, 0]
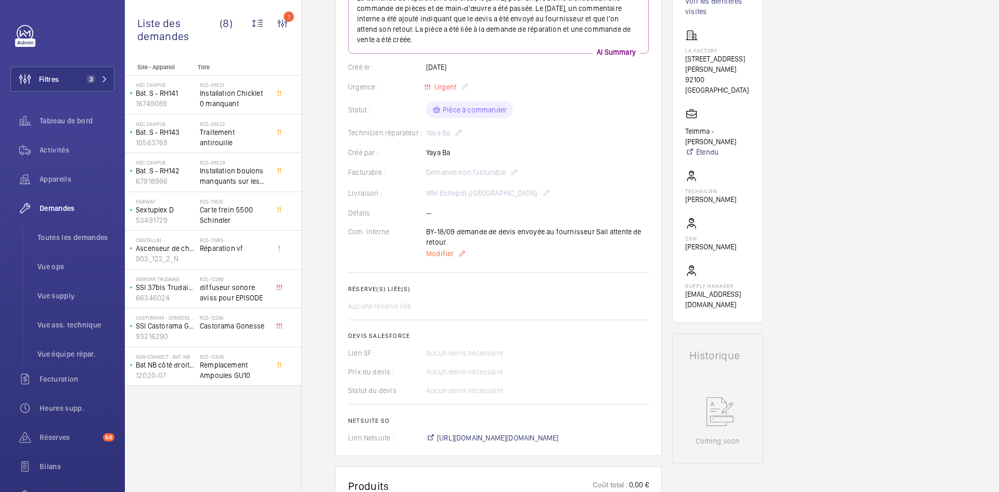
click at [437, 249] on span "Modifier" at bounding box center [440, 253] width 28 height 10
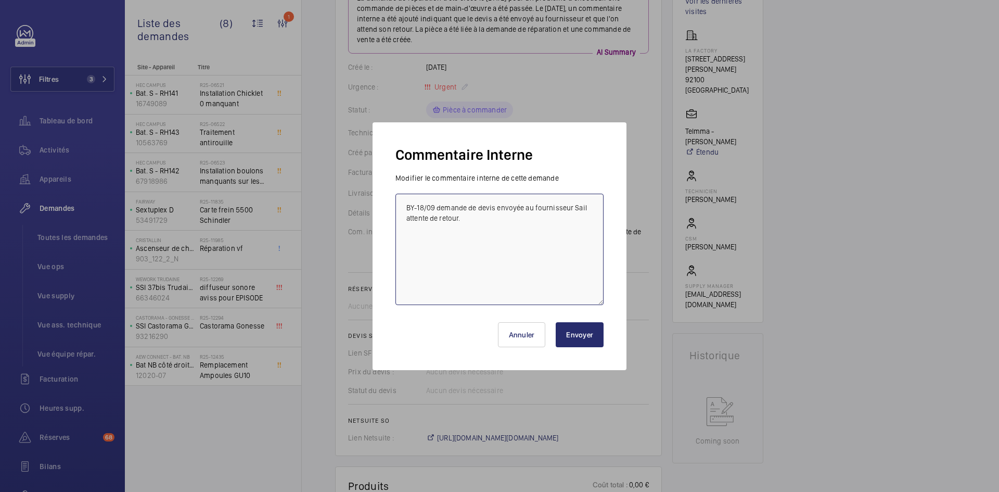
click at [405, 205] on textarea "BY-18/09 demande de devis envoyée au fournisseur Sail attente de retour." at bounding box center [499, 249] width 208 height 111
paste textarea "BY-18/09 commande effectuer chez le fournisseur Sodimas via le site livraison p…"
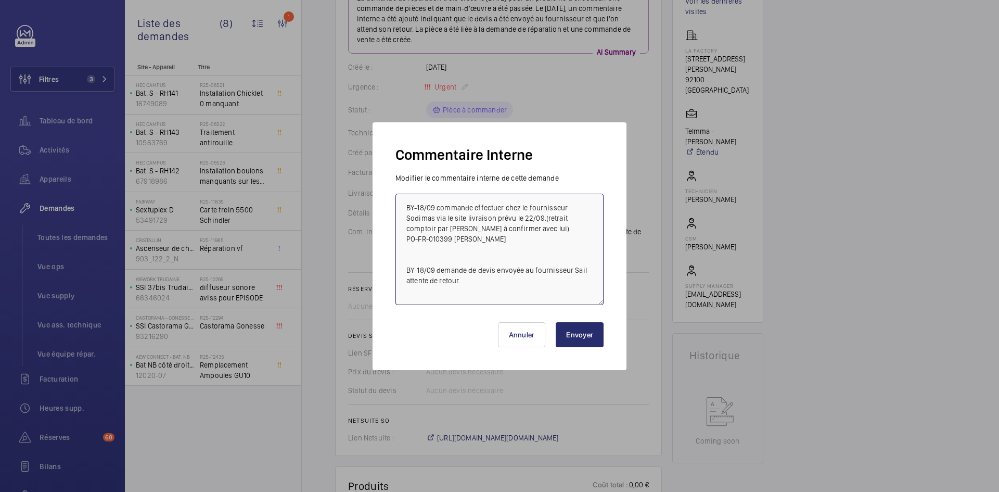
type textarea "BY-18/09 commande effectuer chez le fournisseur Sodimas via le site livraison p…"
click at [578, 333] on button "Envoyer" at bounding box center [580, 334] width 48 height 25
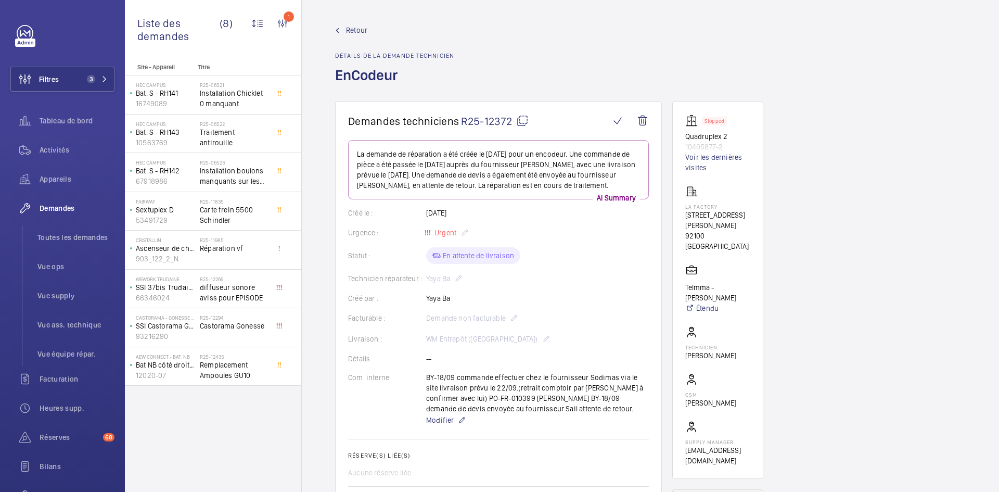
click at [522, 118] on mat-icon at bounding box center [522, 120] width 12 height 12
drag, startPoint x: 523, startPoint y: 119, endPoint x: 510, endPoint y: 113, distance: 14.5
click at [523, 118] on mat-icon at bounding box center [522, 120] width 12 height 12
click at [582, 316] on div "Facturable : Demande non facturable" at bounding box center [498, 318] width 301 height 12
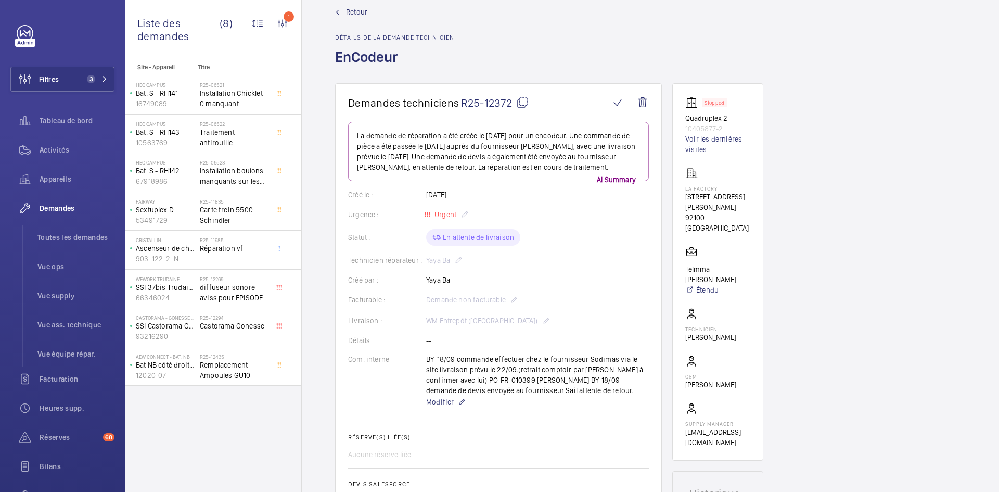
scroll to position [0, 0]
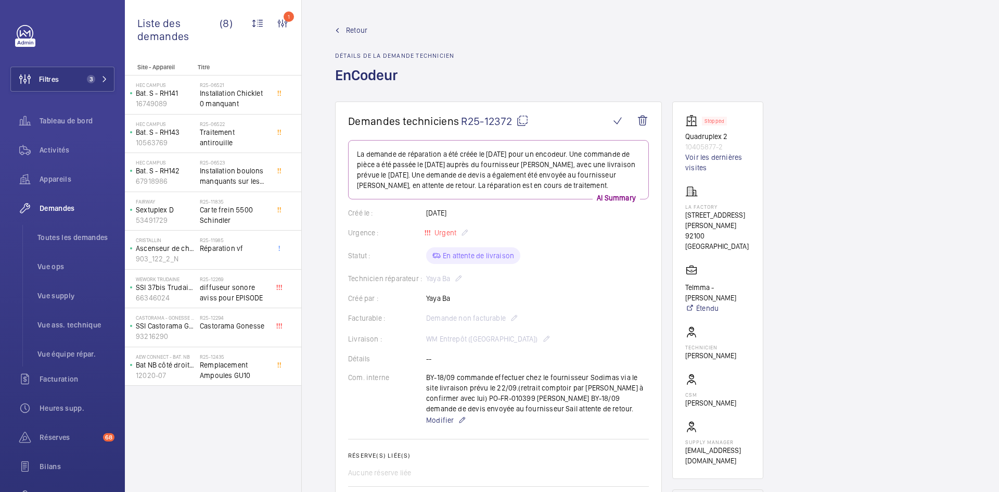
click at [358, 28] on span "Retour" at bounding box center [356, 30] width 21 height 10
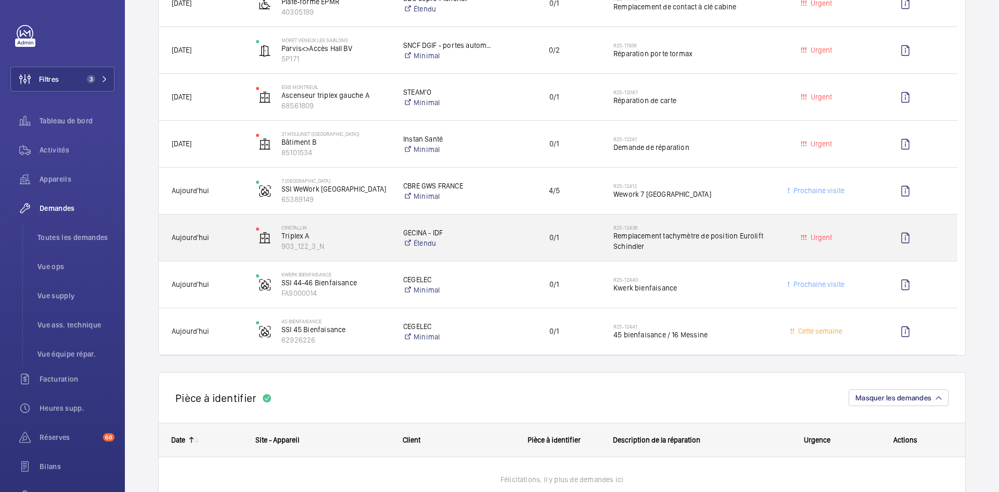
scroll to position [468, 0]
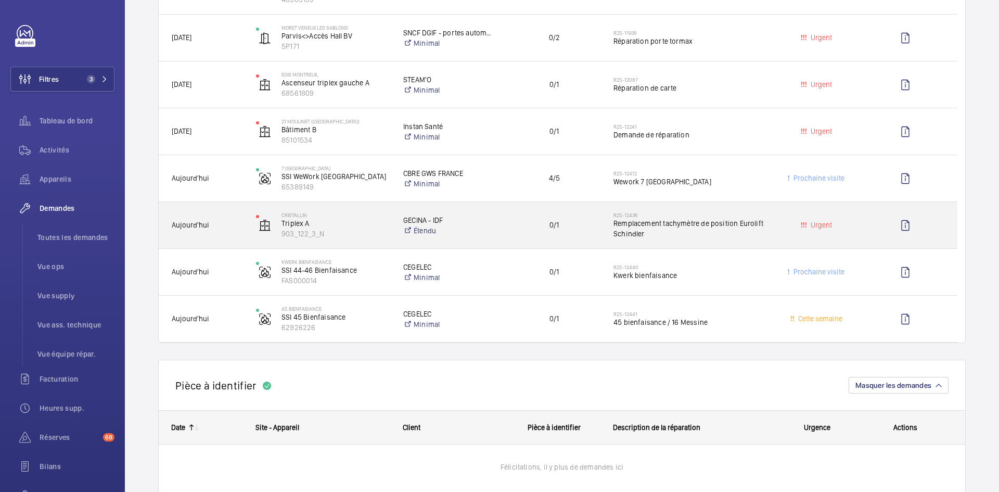
click at [243, 215] on div "Cristallin Triplex A 903_122_3_N" at bounding box center [316, 225] width 146 height 43
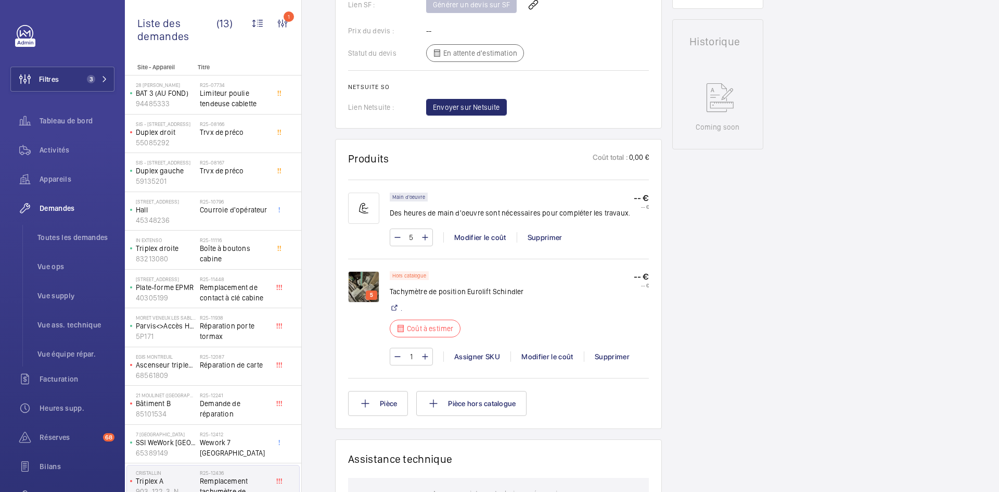
scroll to position [499, 0]
click at [365, 282] on img at bounding box center [363, 286] width 31 height 31
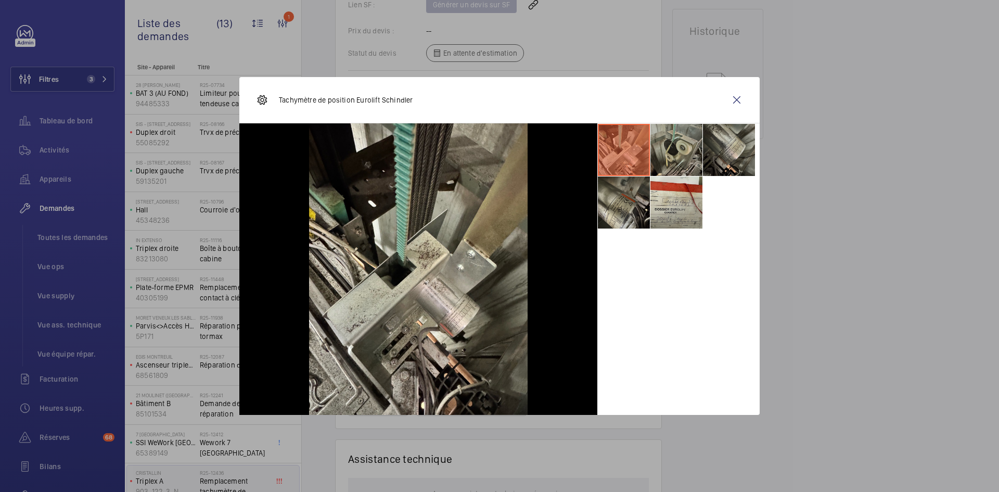
click at [681, 143] on li at bounding box center [676, 150] width 52 height 52
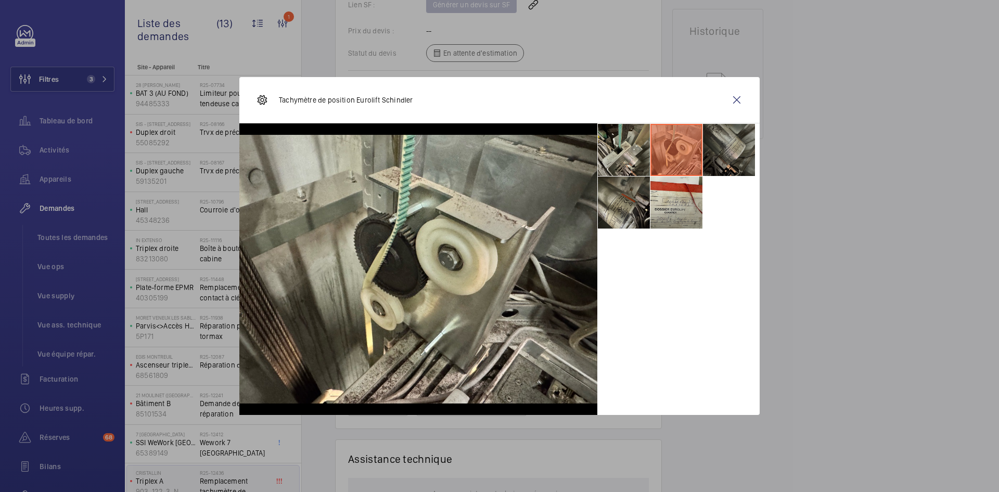
click at [741, 145] on li at bounding box center [729, 150] width 52 height 52
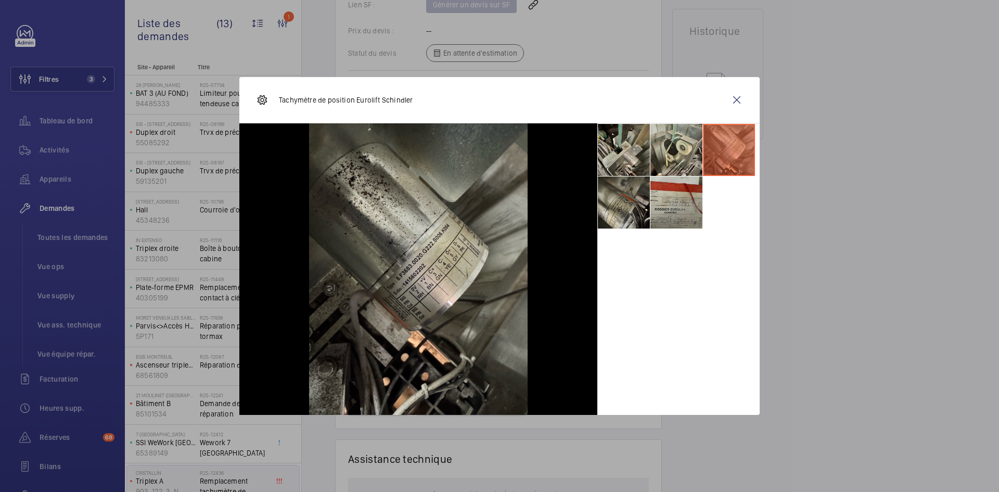
click at [664, 195] on li at bounding box center [676, 202] width 52 height 52
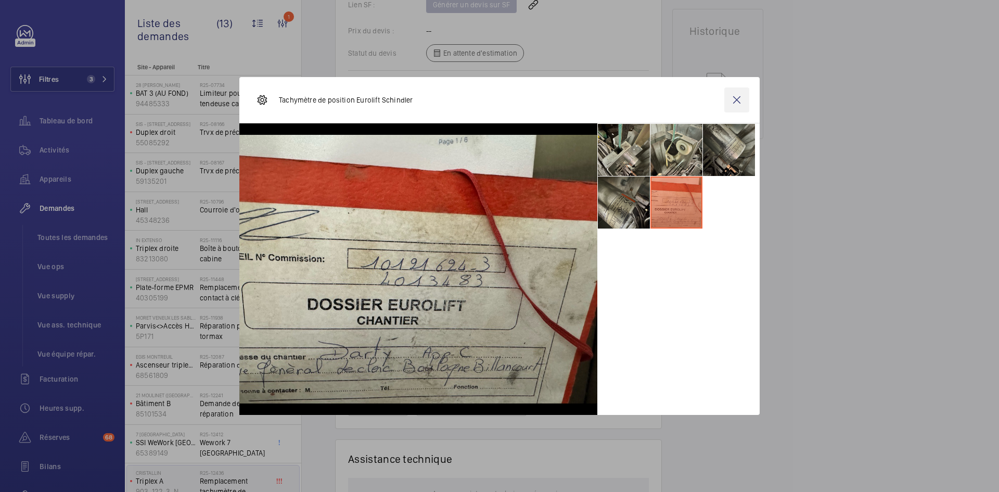
click at [734, 95] on wm-front-icon-button at bounding box center [736, 99] width 25 height 25
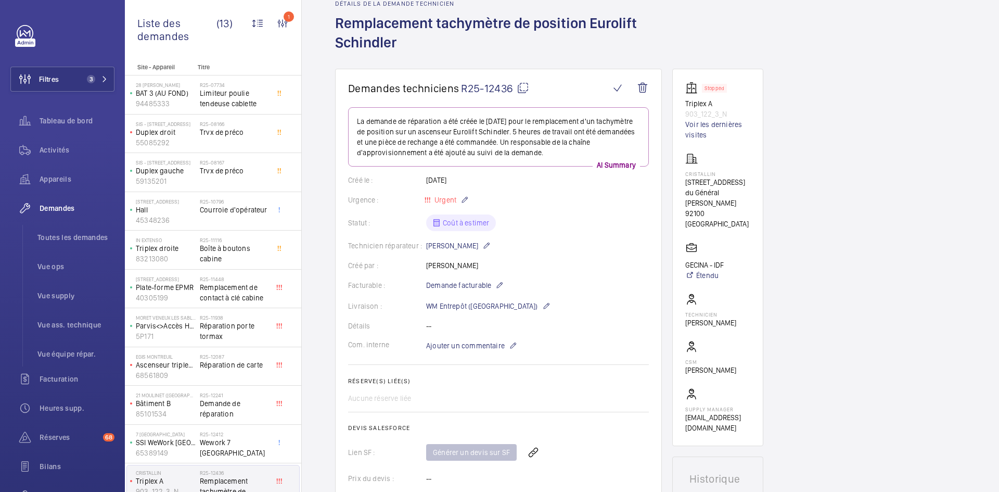
scroll to position [31, 0]
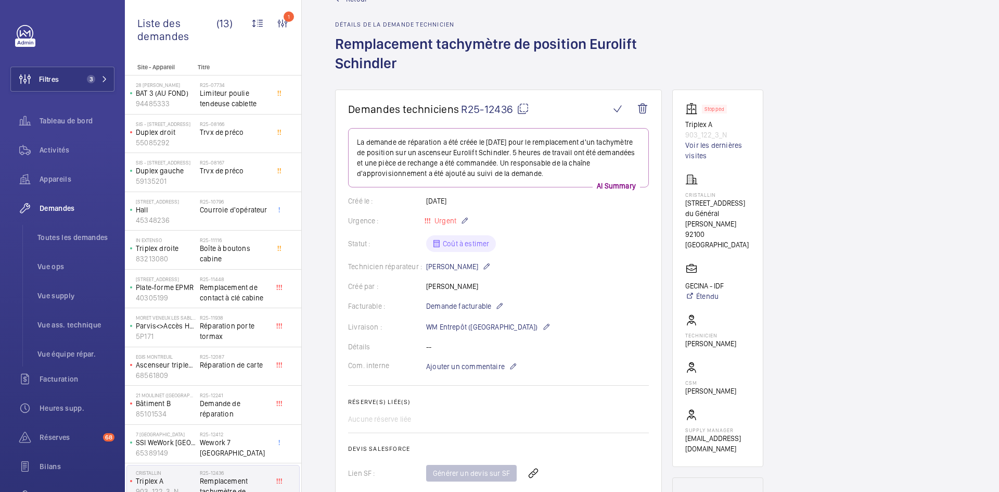
click at [524, 106] on mat-icon at bounding box center [523, 108] width 12 height 12
click at [454, 365] on span "Ajouter un commentaire" at bounding box center [465, 366] width 79 height 10
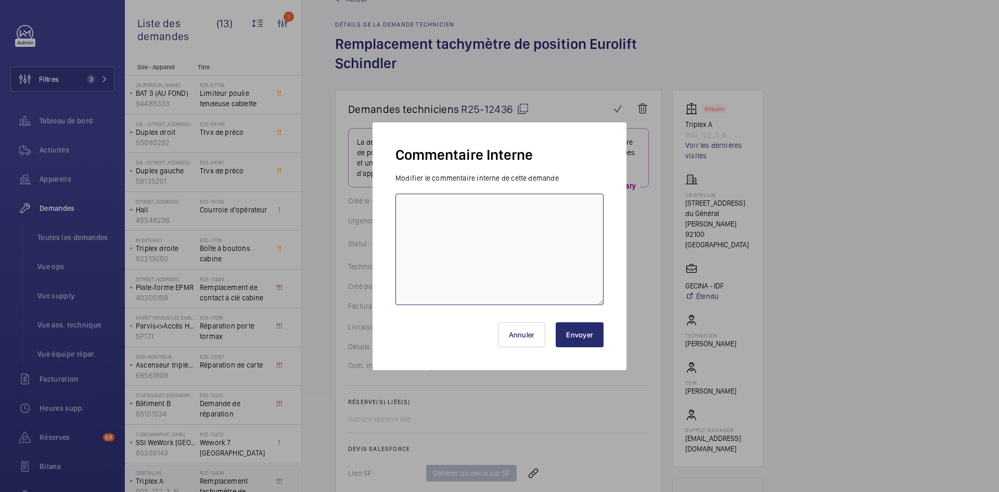
click at [424, 204] on textarea at bounding box center [499, 249] width 208 height 111
type textarea "BY-18/09 demande de devis envoyée au fournisseur Sodimas & Schindler & Sodica a…"
click at [586, 329] on button "Envoyer" at bounding box center [580, 334] width 48 height 25
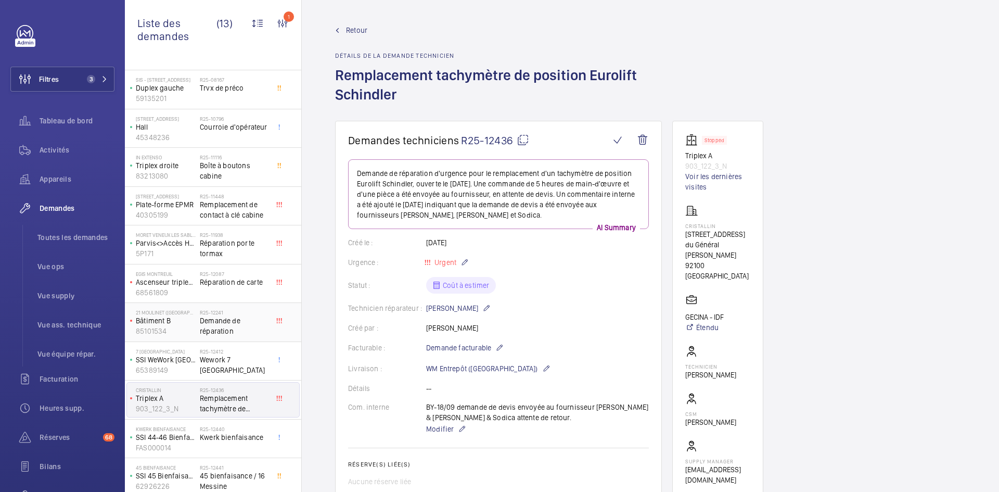
scroll to position [88, 0]
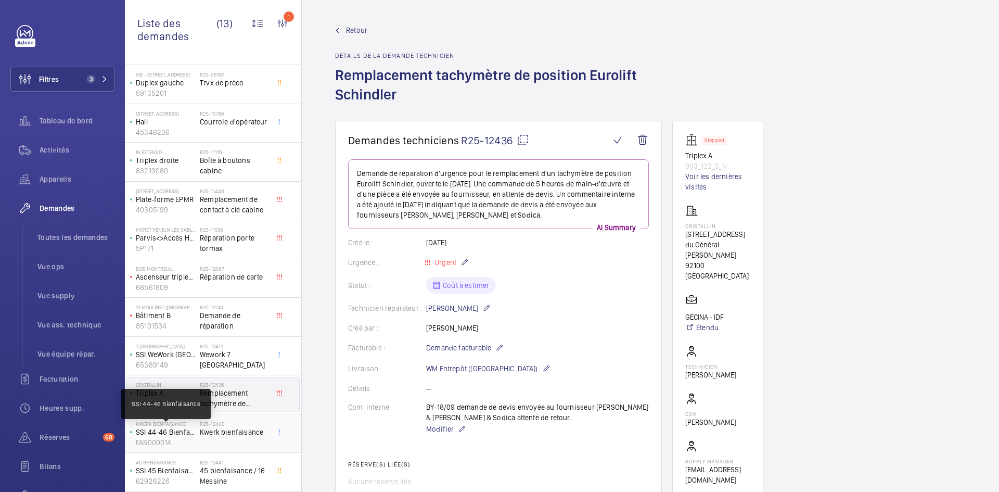
click at [189, 435] on p "SSI 44-46 Bienfaisance" at bounding box center [166, 432] width 60 height 10
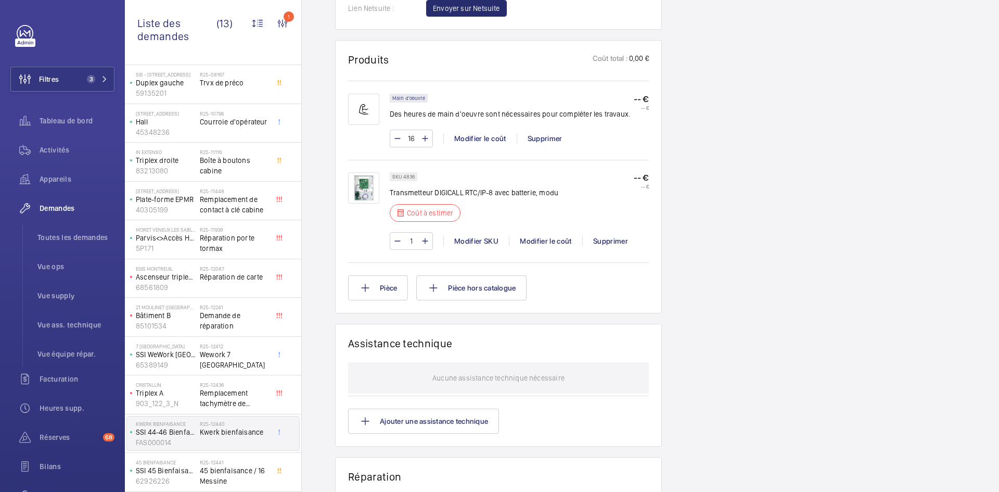
scroll to position [614, 0]
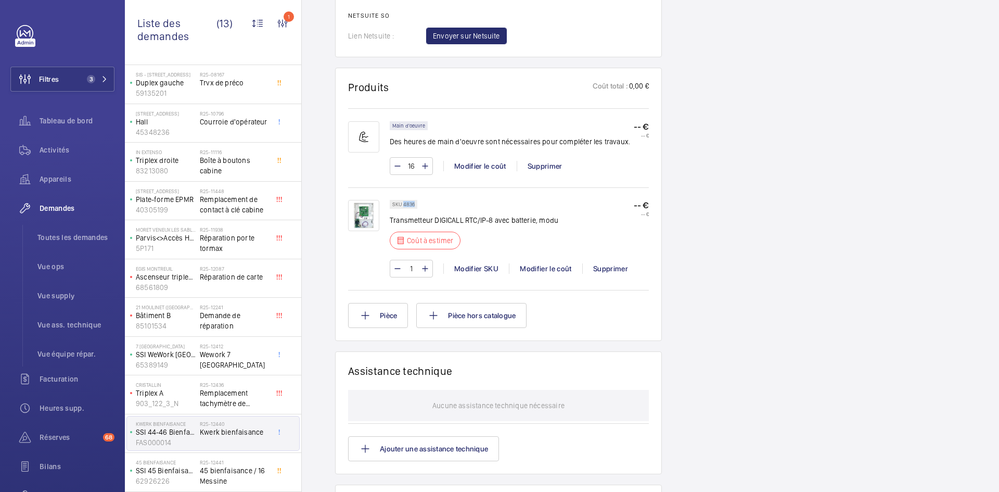
drag, startPoint x: 415, startPoint y: 203, endPoint x: 403, endPoint y: 204, distance: 12.0
click at [403, 204] on p "SKU 4836" at bounding box center [403, 204] width 22 height 4
copy p "4836"
click at [559, 269] on div "Modifier le coût" at bounding box center [545, 268] width 73 height 10
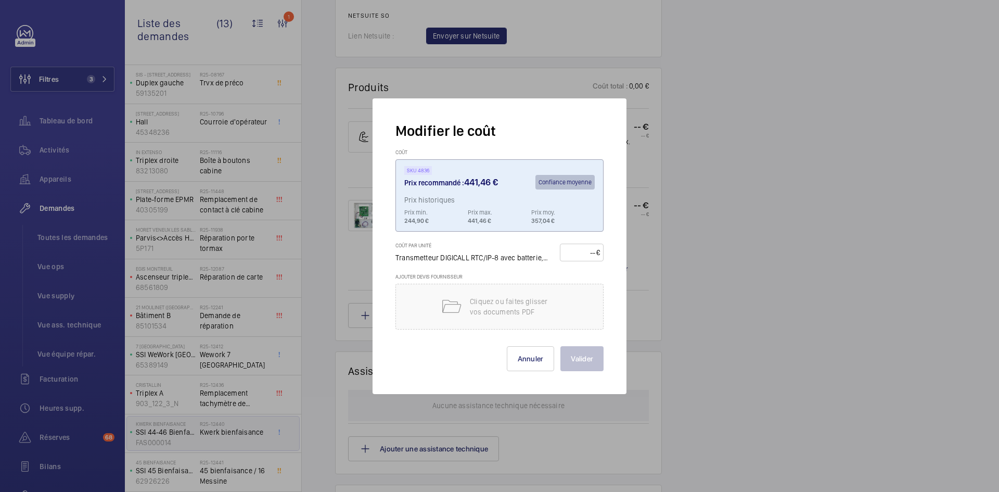
click at [578, 254] on input "number" at bounding box center [579, 252] width 32 height 17
type input "450"
click at [578, 354] on button "Valider" at bounding box center [581, 358] width 43 height 25
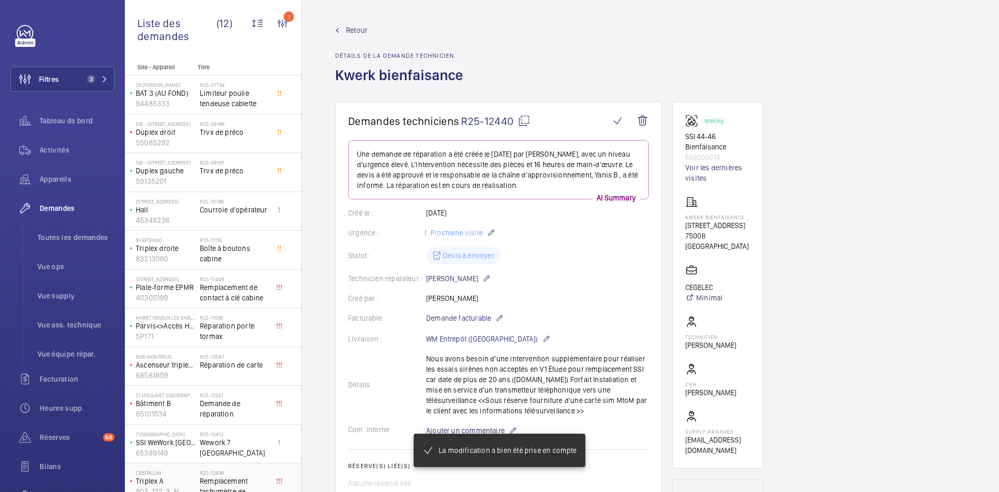
scroll to position [49, 0]
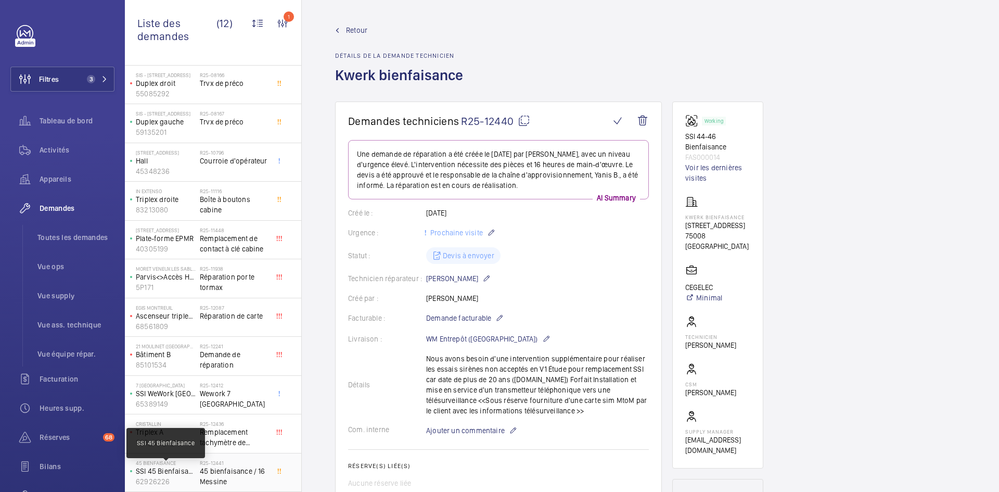
click at [188, 469] on p "SSI 45 Bienfaisance" at bounding box center [166, 471] width 60 height 10
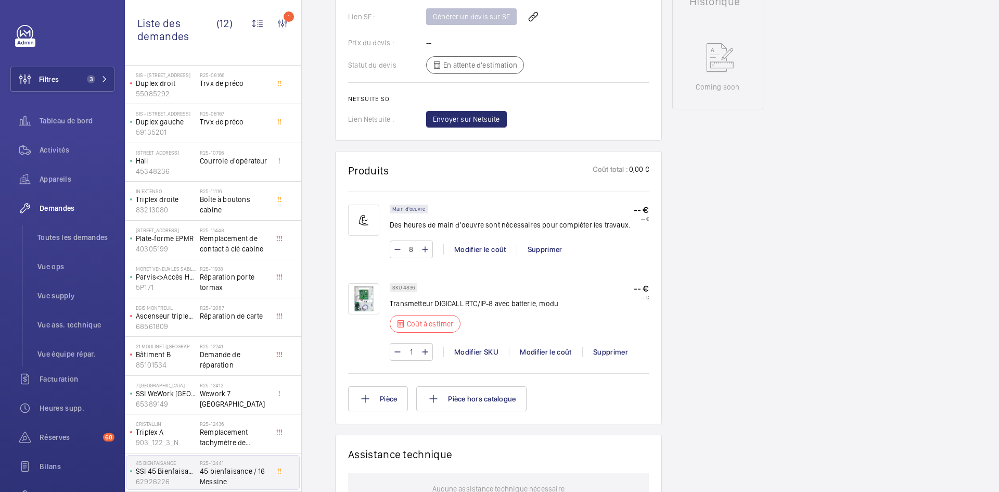
scroll to position [499, 0]
click at [555, 353] on div "Modifier le coût" at bounding box center [545, 351] width 73 height 10
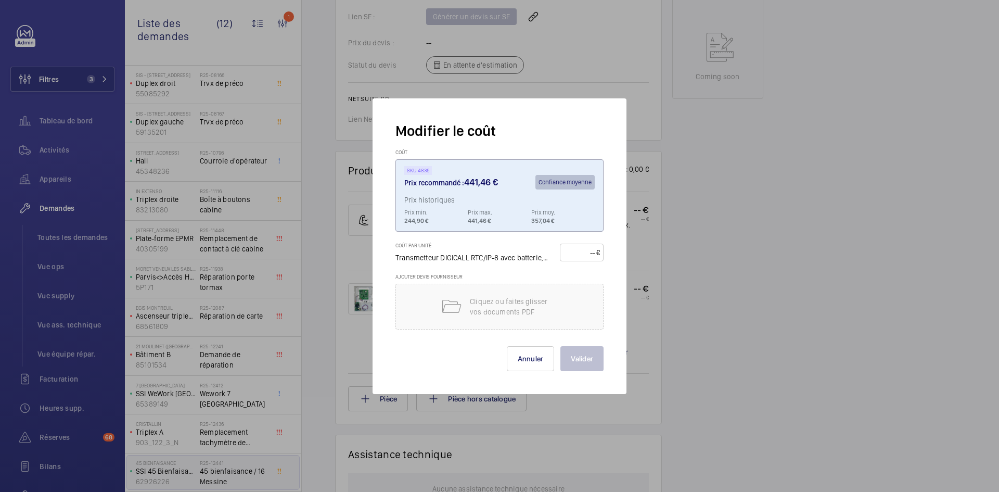
click at [570, 249] on input "number" at bounding box center [579, 252] width 32 height 17
type input "450"
click at [592, 360] on button "Valider" at bounding box center [581, 358] width 43 height 25
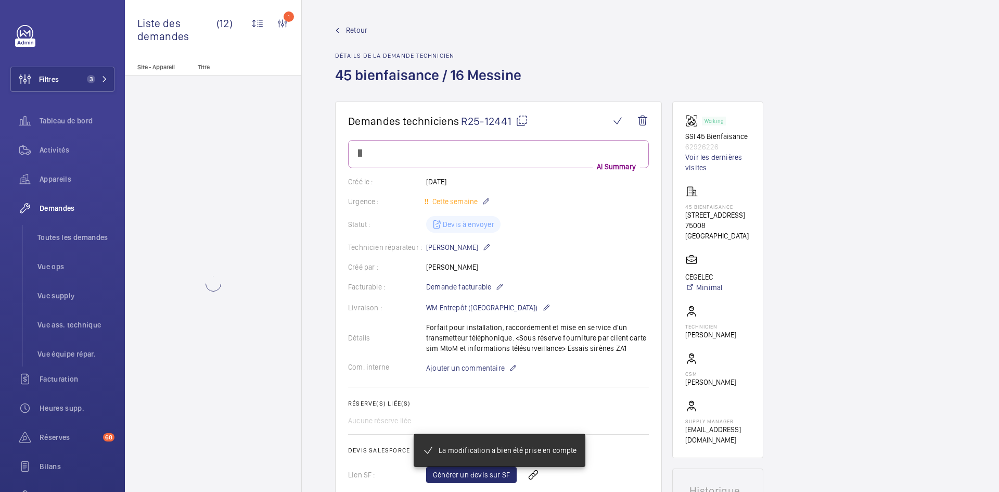
scroll to position [0, 0]
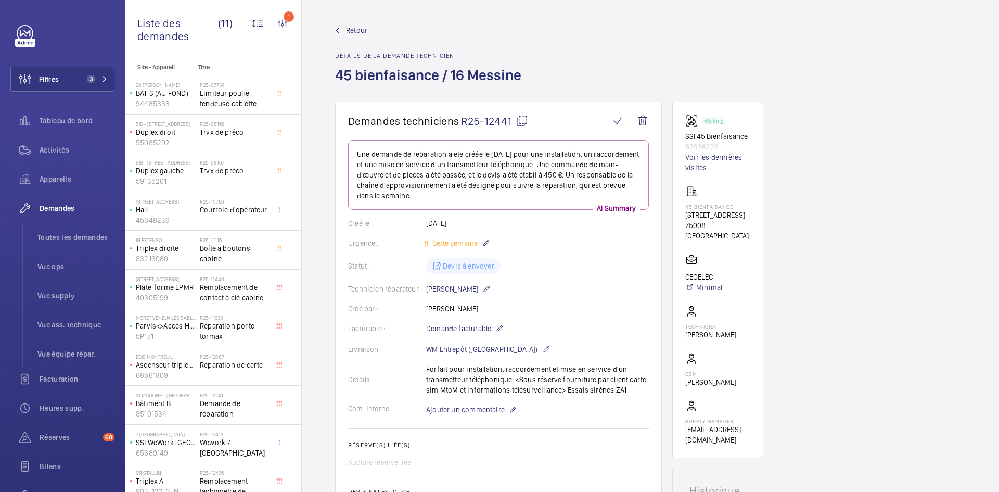
click at [356, 29] on span "Retour" at bounding box center [356, 30] width 21 height 10
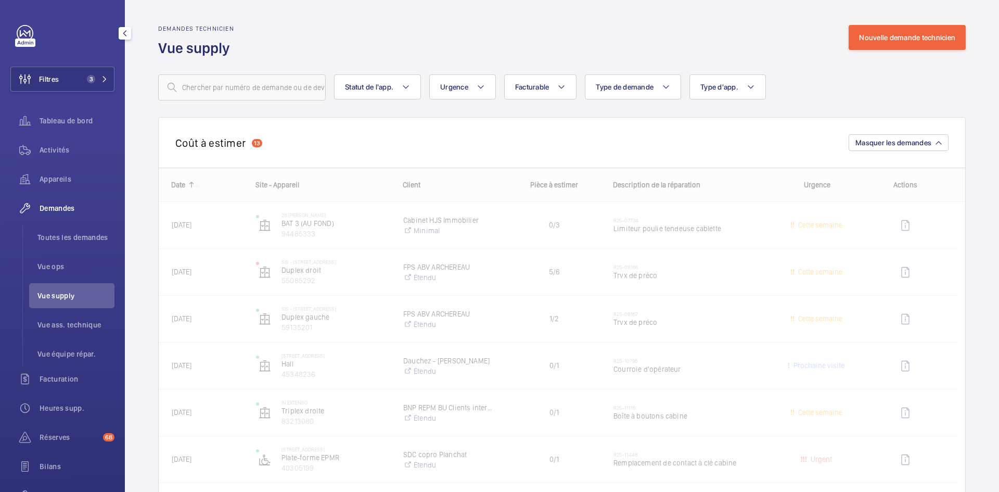
click at [73, 293] on span "Vue supply" at bounding box center [75, 295] width 77 height 10
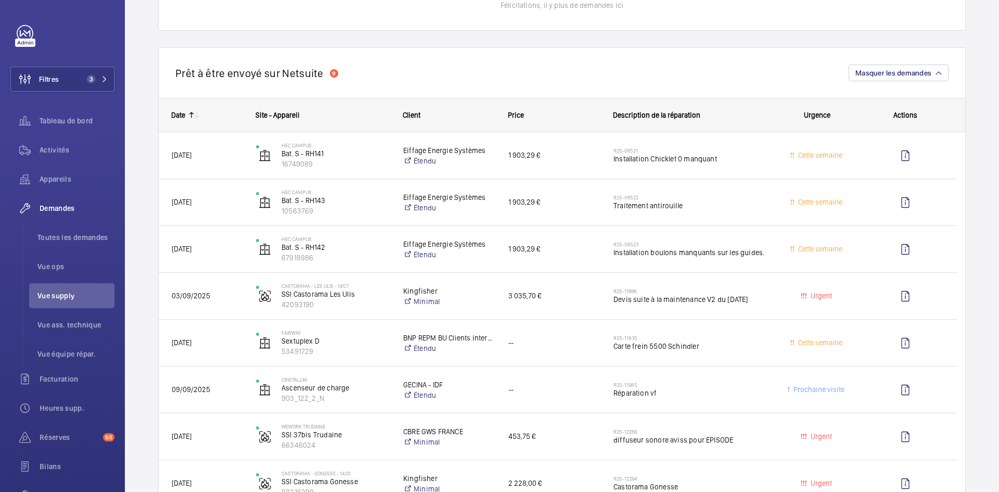
scroll to position [832, 0]
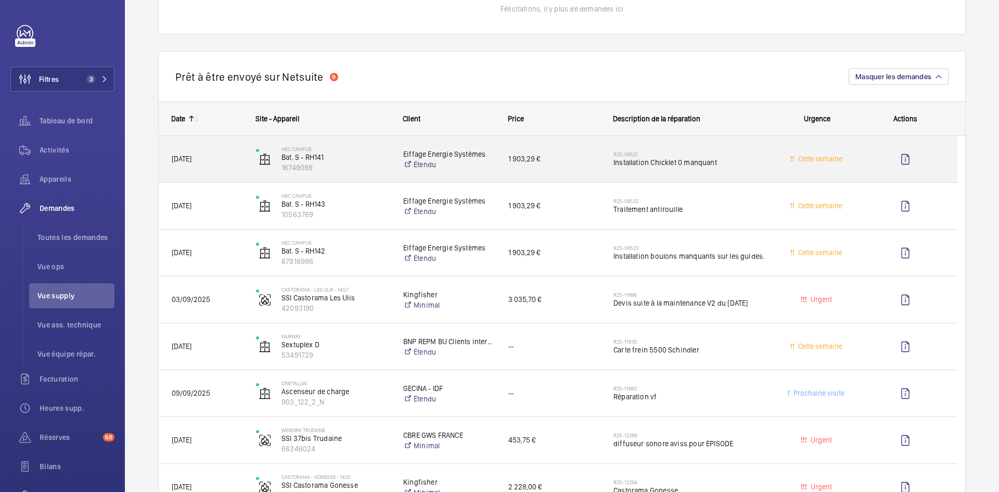
click at [238, 155] on span "[DATE]" at bounding box center [207, 159] width 71 height 12
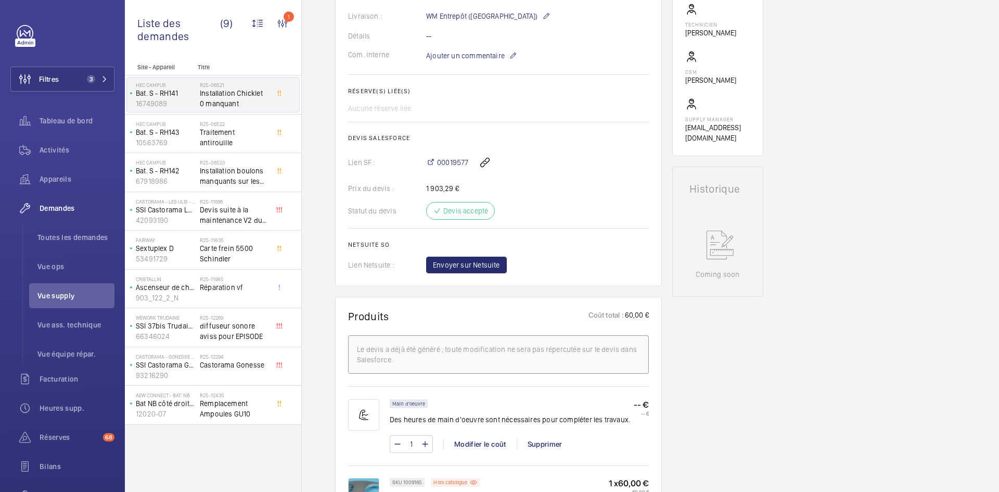
scroll to position [208, 0]
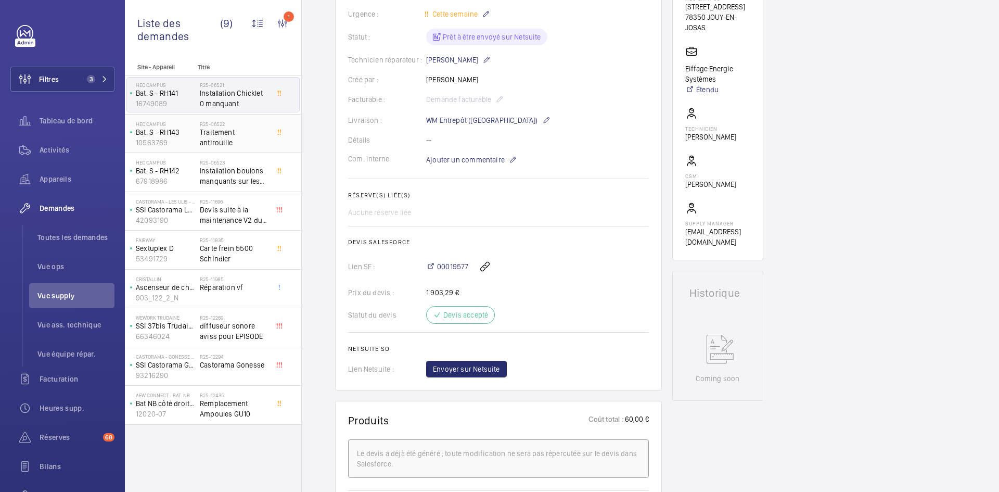
click at [180, 134] on p "Bat. S - RH143" at bounding box center [166, 132] width 60 height 10
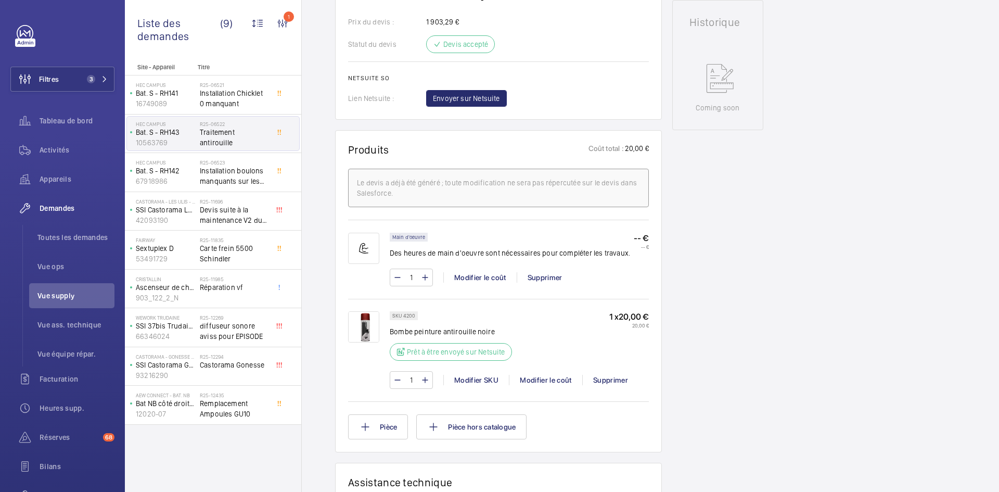
scroll to position [489, 0]
click at [375, 324] on img at bounding box center [363, 326] width 31 height 31
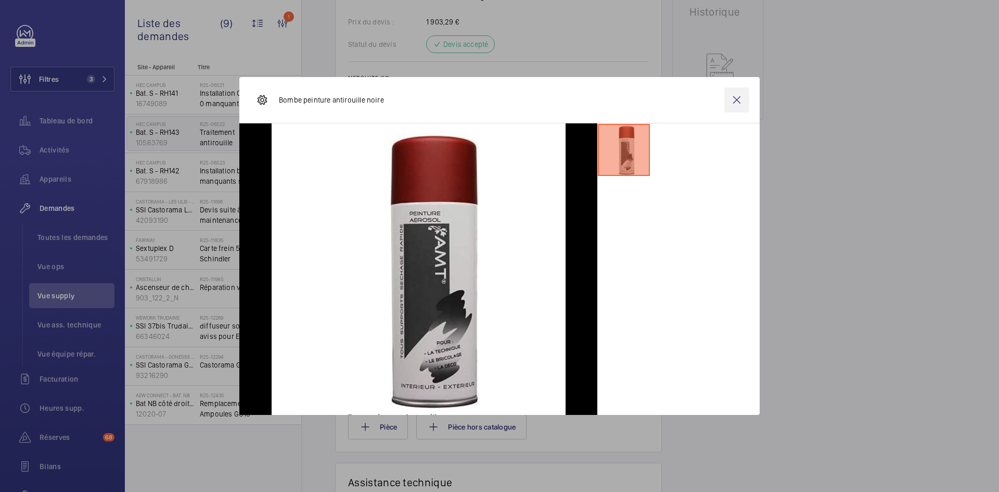
click at [734, 102] on wm-front-icon-button at bounding box center [736, 99] width 25 height 25
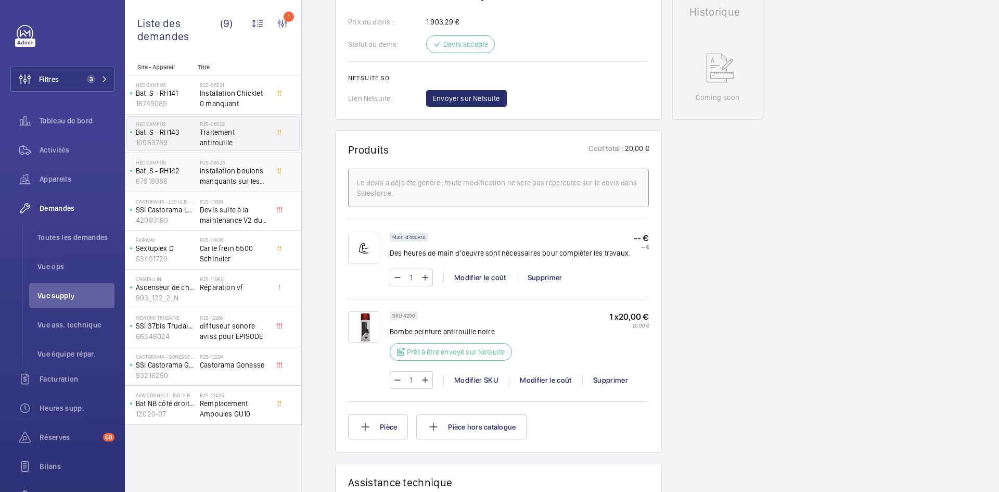
click at [190, 173] on p "Bat. S - RH142" at bounding box center [166, 170] width 60 height 10
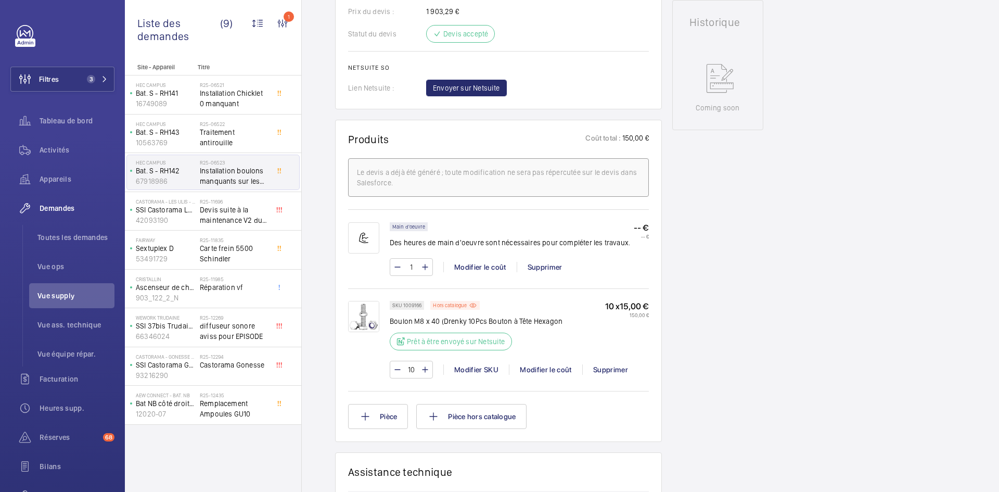
scroll to position [489, 0]
click at [366, 312] on img at bounding box center [363, 316] width 31 height 31
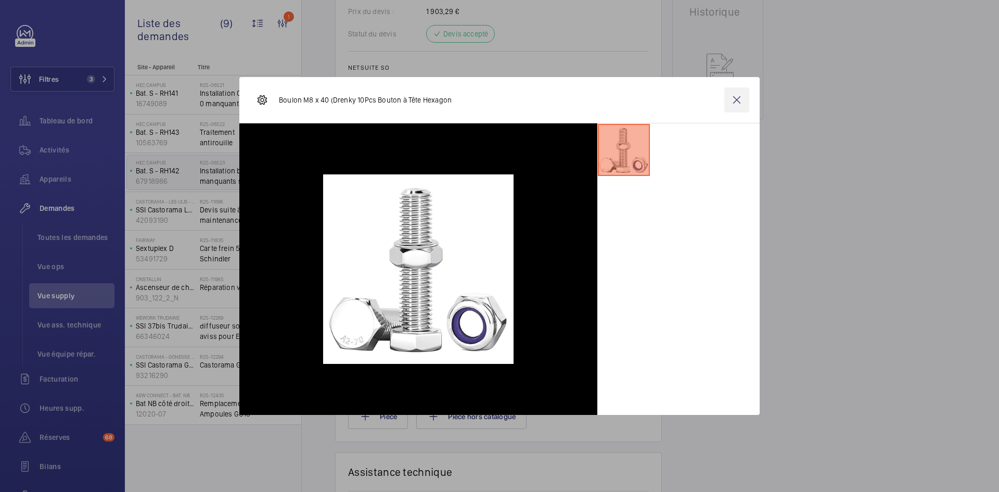
click at [737, 106] on wm-front-icon-button at bounding box center [736, 99] width 25 height 25
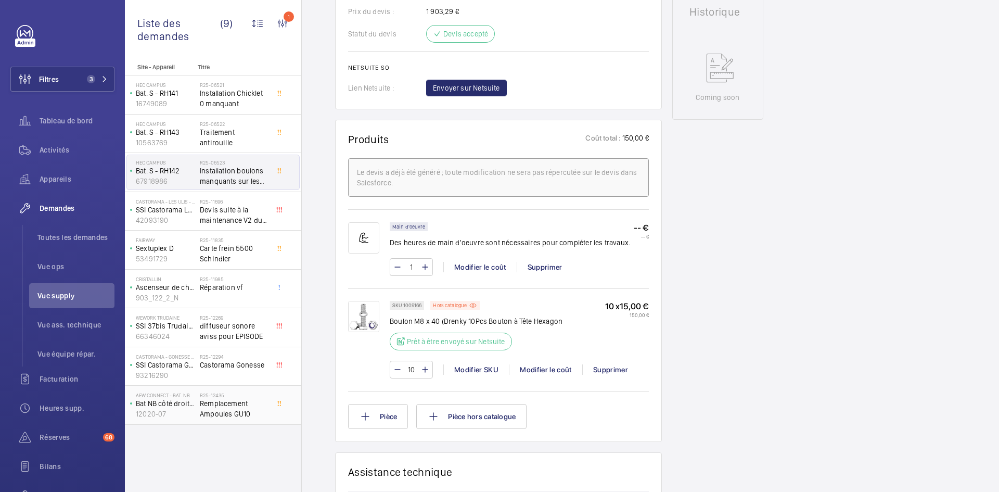
click at [196, 404] on div "AEW Connect - Bat. NB Bat NB côté droit Triplex droit 12020-07" at bounding box center [163, 405] width 73 height 34
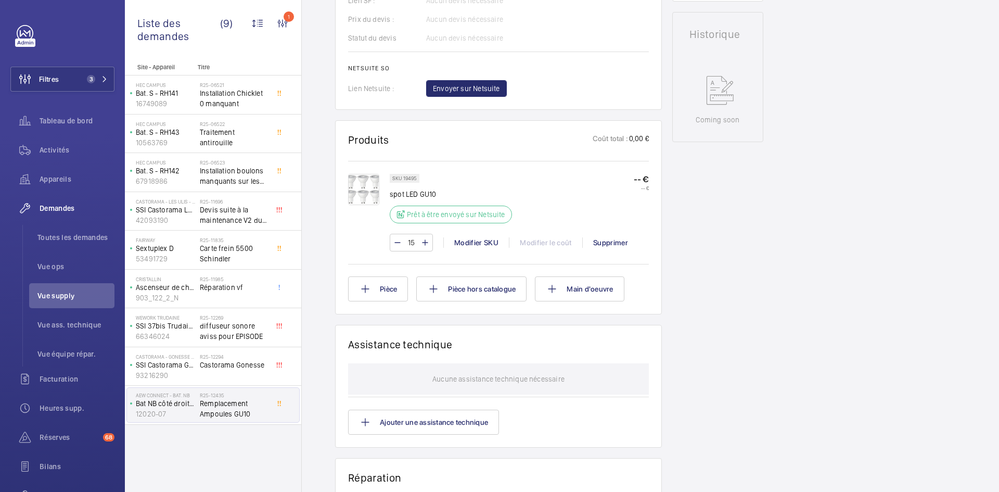
scroll to position [468, 0]
click at [364, 196] on img at bounding box center [363, 187] width 31 height 31
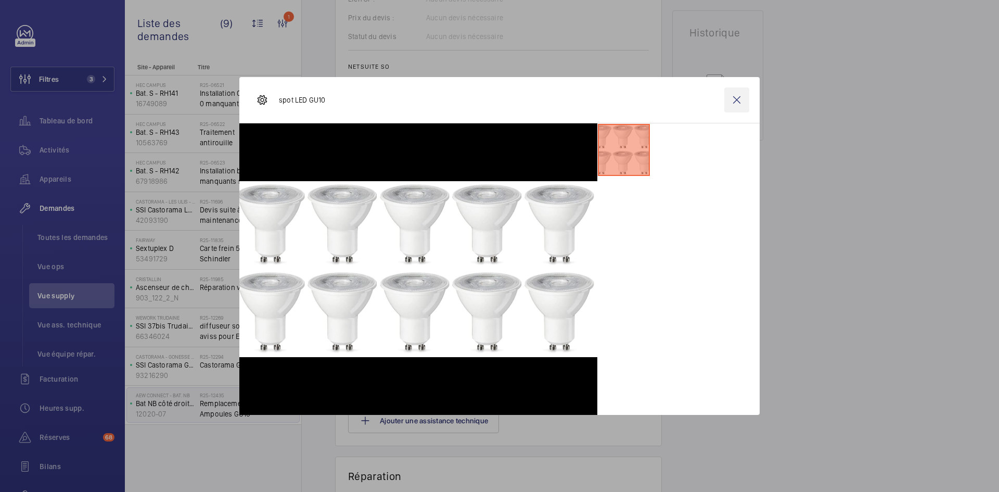
click at [733, 101] on wm-front-icon-button at bounding box center [736, 99] width 25 height 25
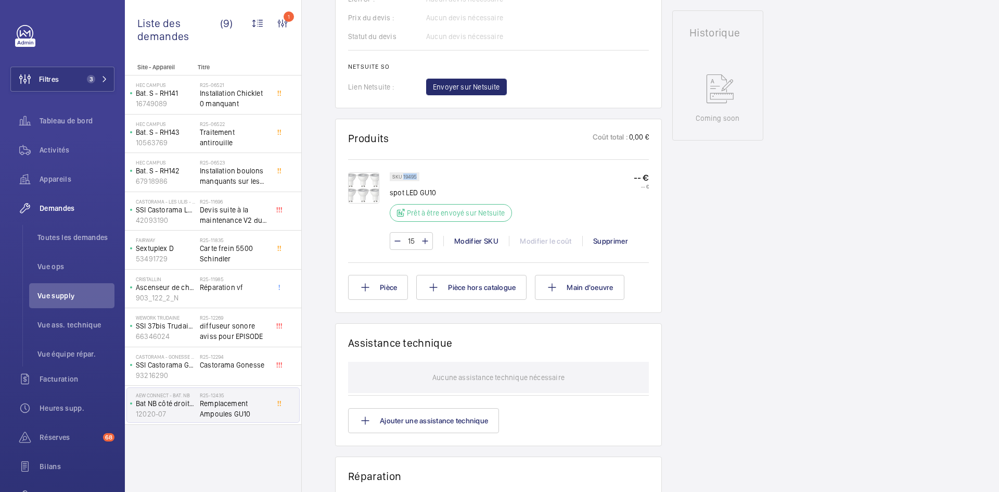
drag, startPoint x: 418, startPoint y: 186, endPoint x: 403, endPoint y: 187, distance: 15.1
click at [403, 181] on div "SKU 19495" at bounding box center [405, 176] width 30 height 9
copy p "19495"
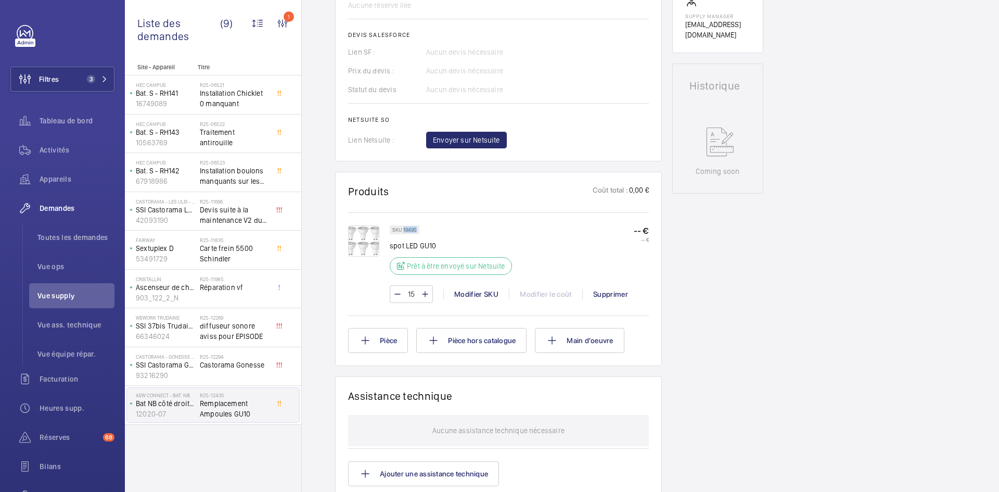
scroll to position [416, 0]
click at [380, 247] on div at bounding box center [369, 263] width 42 height 78
click at [368, 244] on img at bounding box center [363, 239] width 31 height 31
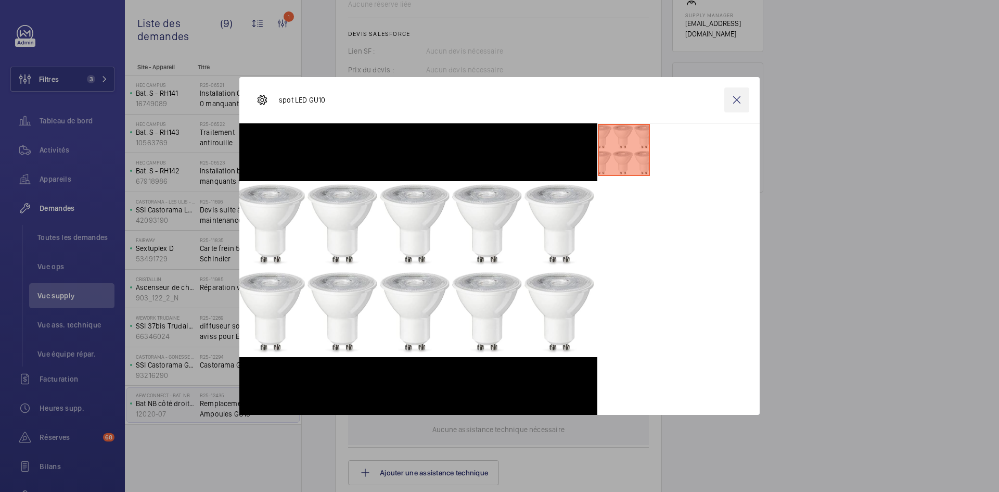
click at [741, 100] on wm-front-icon-button at bounding box center [736, 99] width 25 height 25
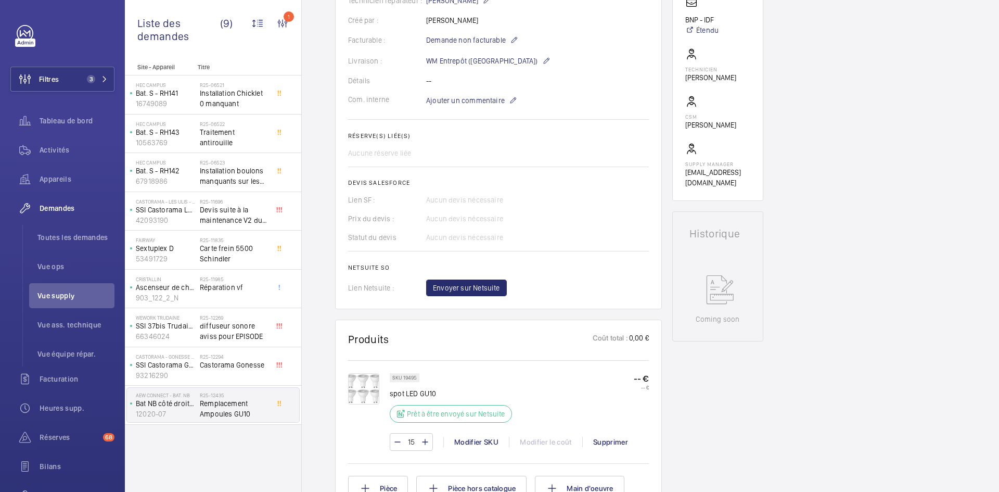
scroll to position [468, 0]
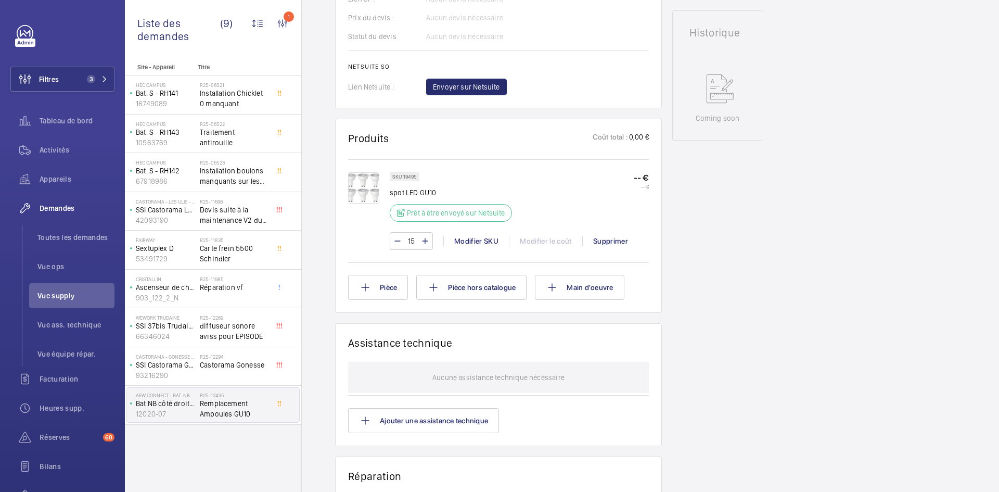
click at [416, 248] on input "15" at bounding box center [411, 241] width 19 height 17
click at [371, 203] on img at bounding box center [363, 187] width 31 height 31
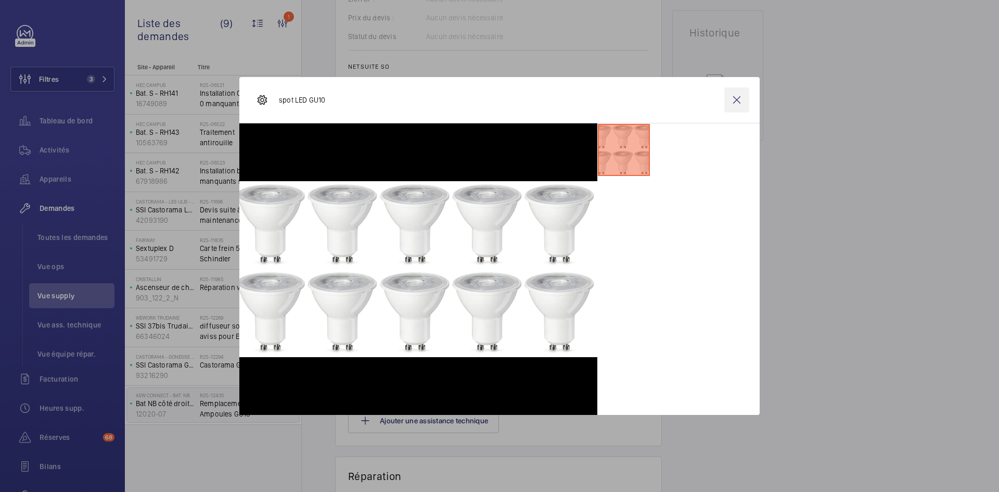
click at [731, 101] on wm-front-icon-button at bounding box center [736, 99] width 25 height 25
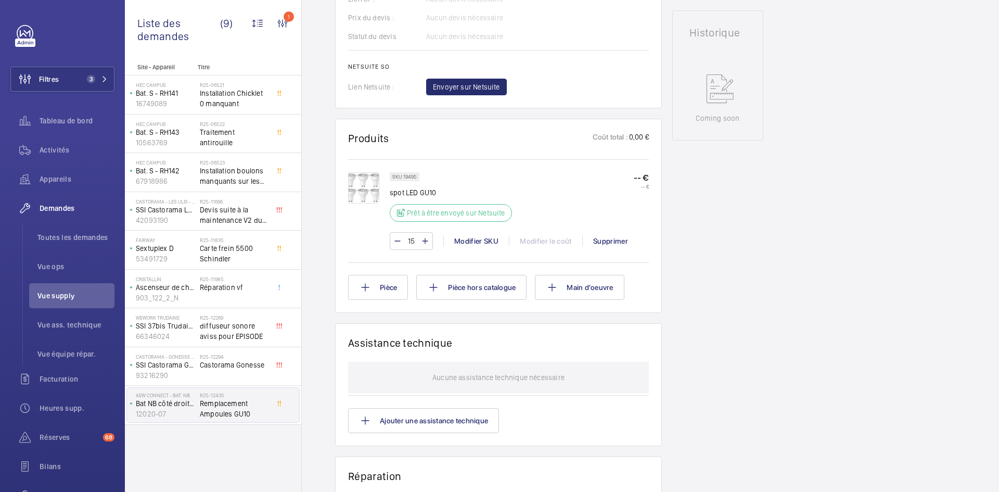
click at [415, 249] on input "15" at bounding box center [411, 241] width 19 height 17
type input "1"
click at [392, 231] on div "SKU 19495 spot LED GU10 Prêt à être envoyé sur Netsuite -- € -- € 1 Modifier SK…" at bounding box center [498, 216] width 301 height 88
click at [414, 249] on input "1" at bounding box center [411, 241] width 19 height 17
type input "2"
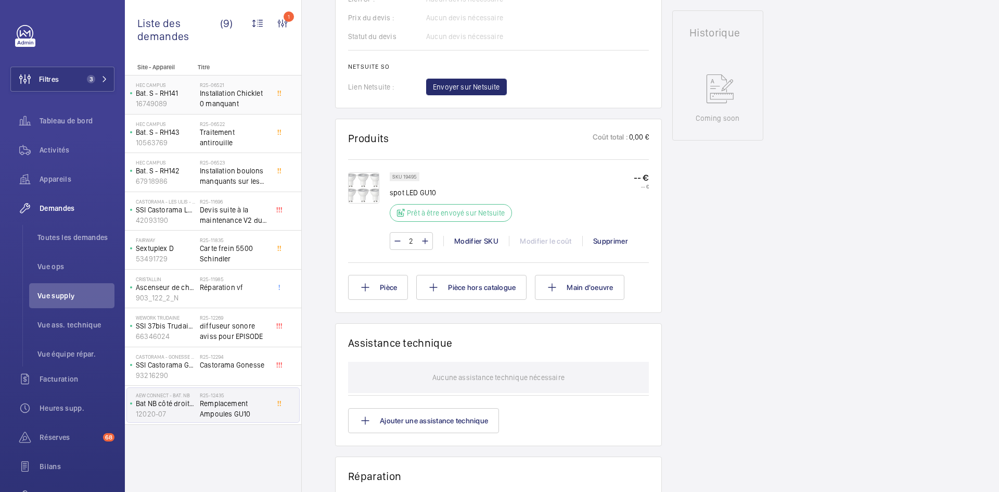
click at [190, 103] on p "16749089" at bounding box center [166, 103] width 60 height 10
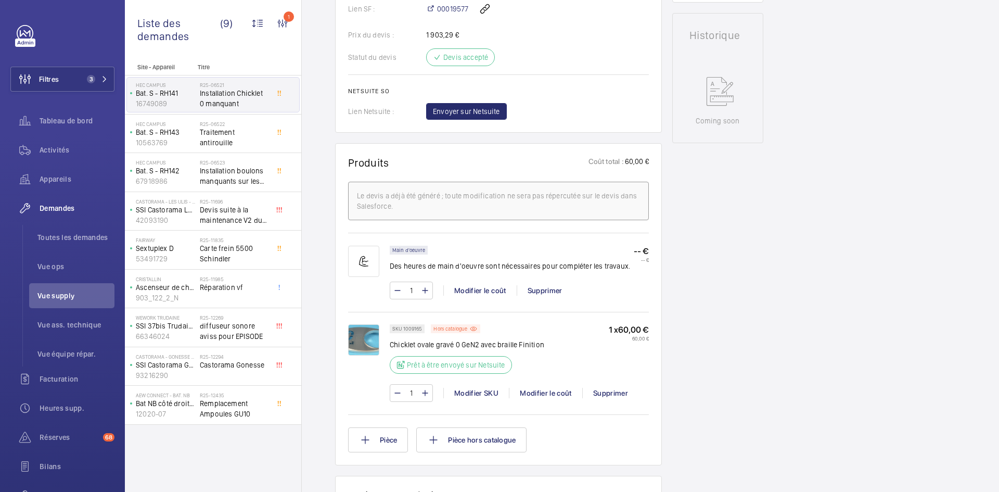
scroll to position [468, 0]
click at [361, 345] on img at bounding box center [363, 336] width 31 height 31
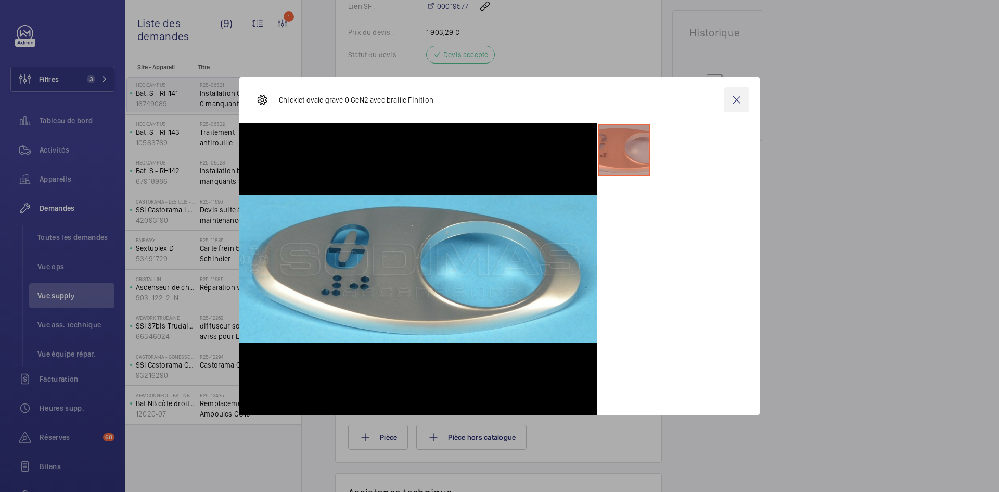
click at [738, 97] on wm-front-icon-button at bounding box center [736, 99] width 25 height 25
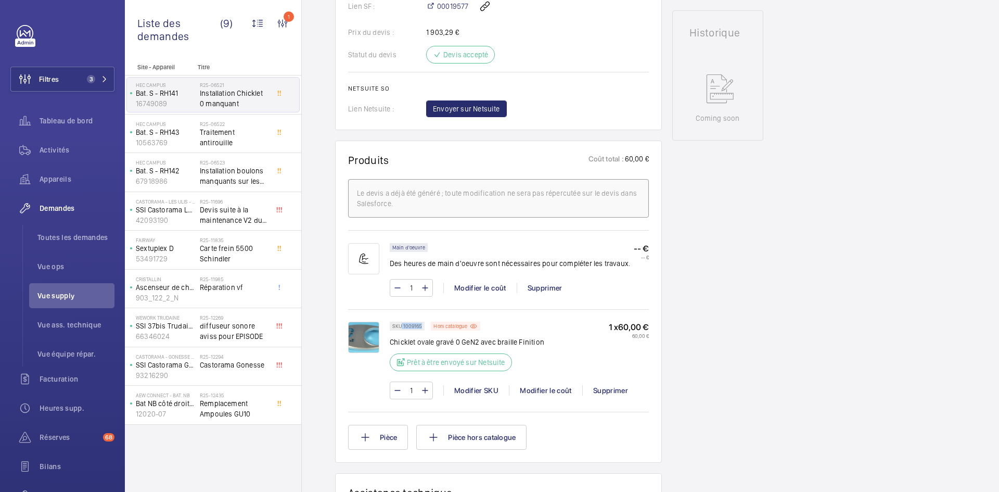
drag, startPoint x: 421, startPoint y: 336, endPoint x: 402, endPoint y: 336, distance: 19.3
click at [402, 328] on p "SKU 1009165" at bounding box center [407, 326] width 30 height 4
copy p "1009165"
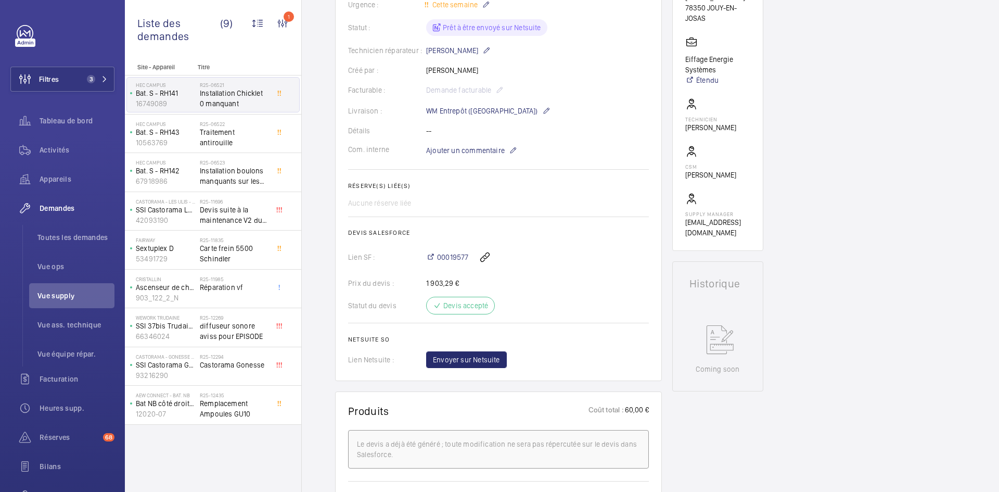
scroll to position [260, 0]
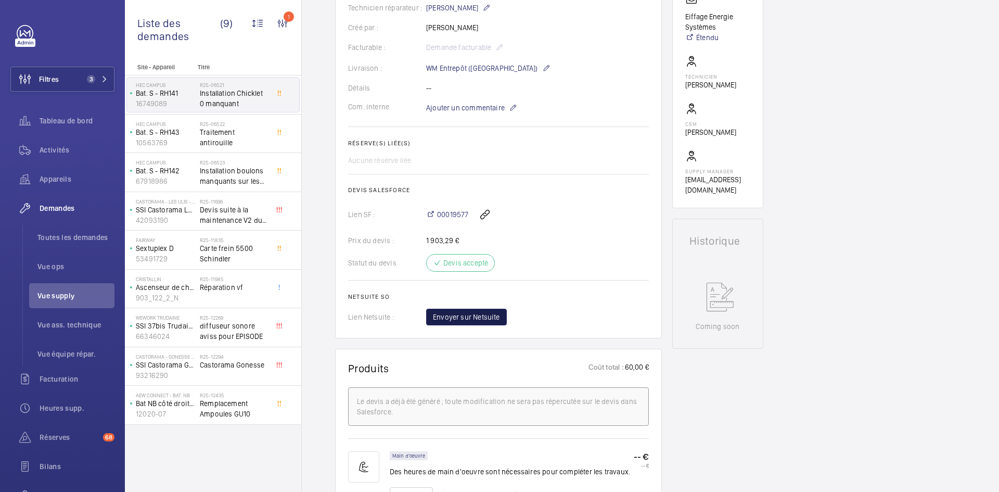
click at [468, 322] on span "Envoyer sur Netsuite" at bounding box center [466, 317] width 67 height 10
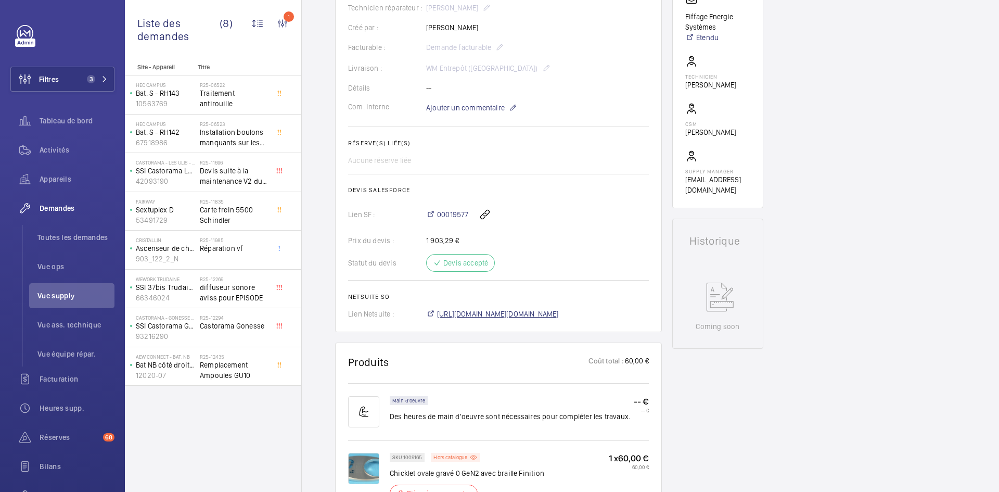
click at [541, 314] on span "https://6461500.app.netsuite.com/app/accounting/transactions/salesord.nl?id=301…" at bounding box center [498, 313] width 122 height 10
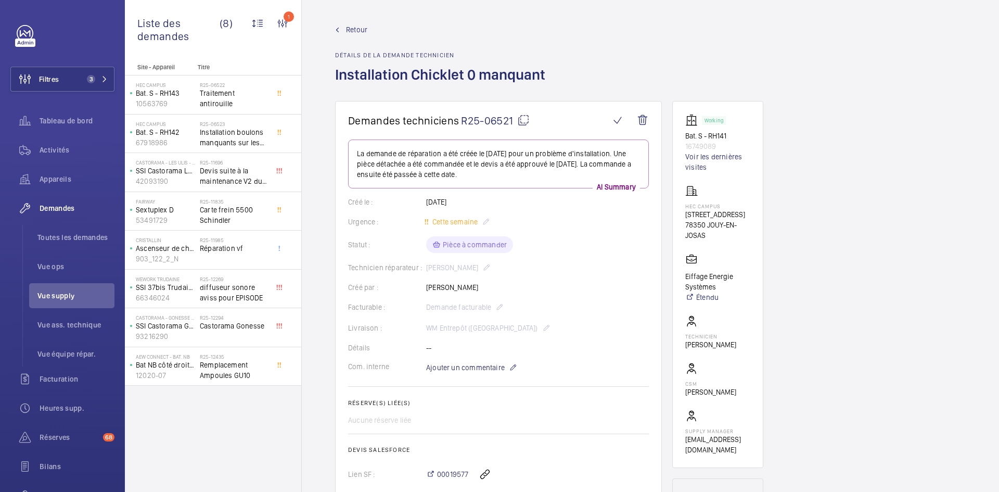
scroll to position [0, 0]
click at [457, 370] on span "Ajouter un commentaire" at bounding box center [465, 368] width 79 height 10
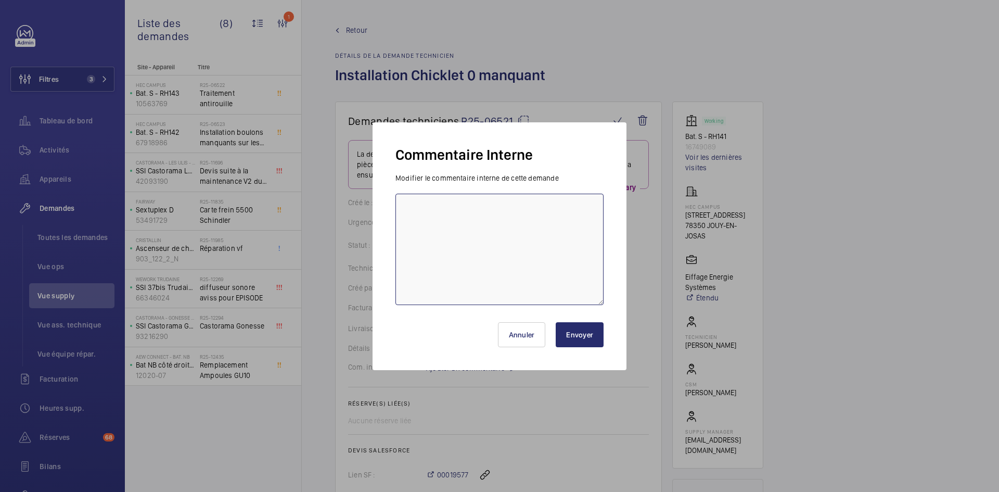
click at [473, 222] on textarea at bounding box center [499, 249] width 208 height 111
paste textarea "BY-18/09 commande effectuer chez le fournisseur Sodimas via le site livraison p…"
type textarea "BY-18/09 commande effectuer chez le fournisseur Sodimas via le site livraison p…"
click at [575, 335] on button "Envoyer" at bounding box center [580, 334] width 48 height 25
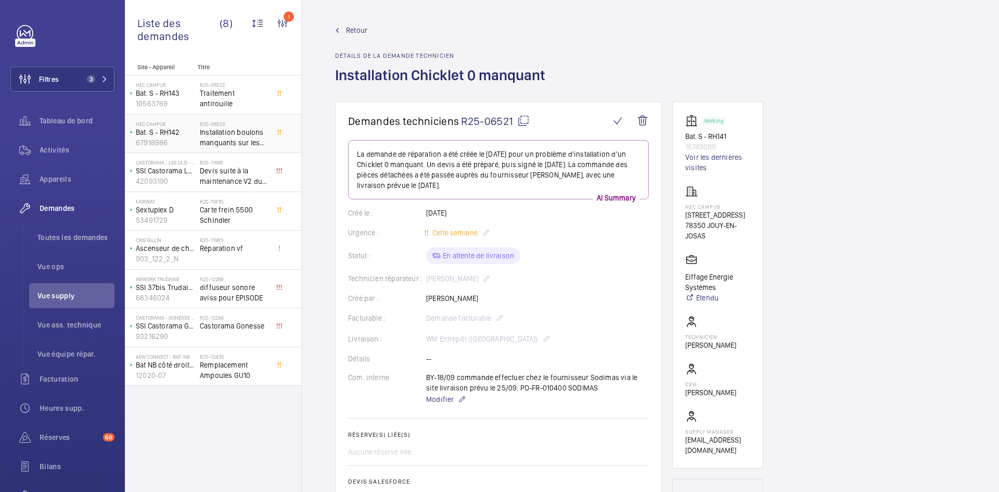
click at [188, 137] on p "67918986" at bounding box center [166, 142] width 60 height 10
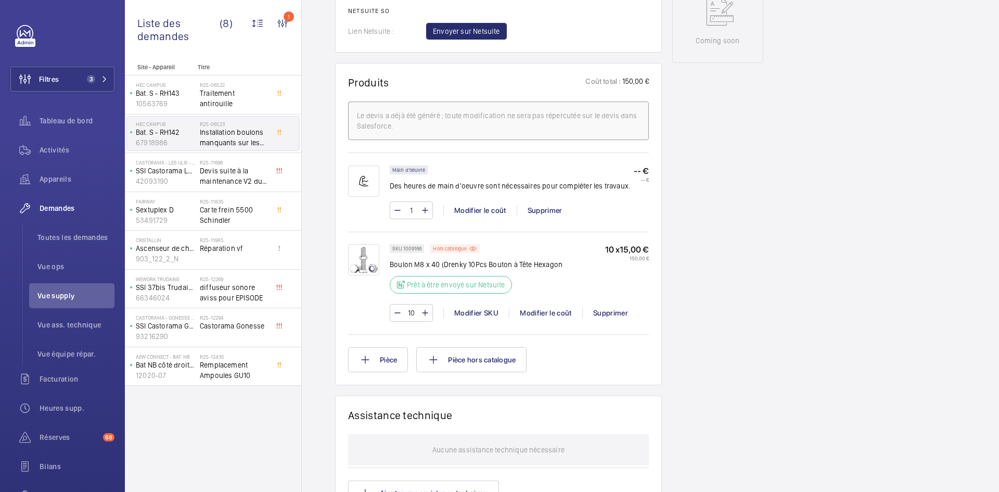
scroll to position [572, 0]
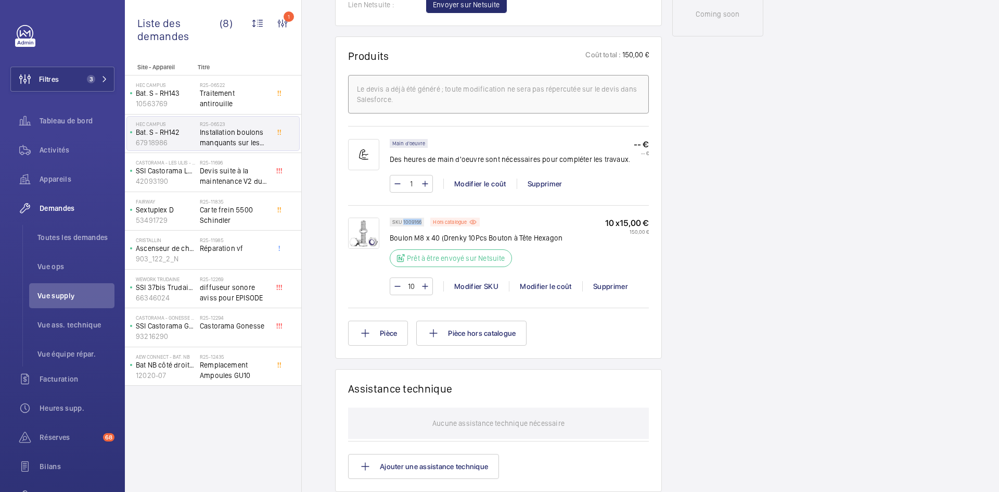
drag, startPoint x: 421, startPoint y: 220, endPoint x: 403, endPoint y: 221, distance: 17.7
click at [403, 221] on p "SKU 1009166" at bounding box center [406, 222] width 29 height 4
copy p "1009166"
click at [223, 87] on h2 "R25-06522" at bounding box center [234, 85] width 69 height 6
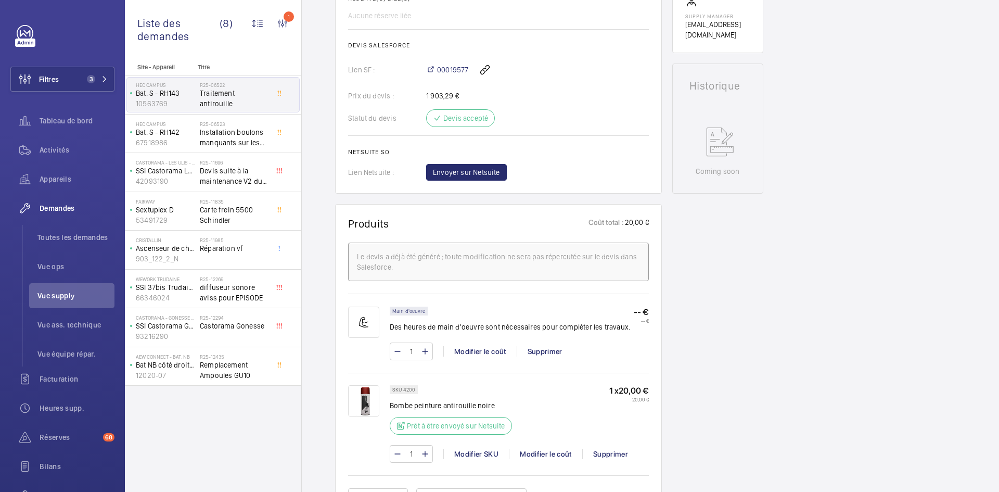
scroll to position [416, 0]
drag, startPoint x: 414, startPoint y: 388, endPoint x: 402, endPoint y: 388, distance: 12.5
click at [402, 388] on p "SKU 4200" at bounding box center [403, 388] width 23 height 4
copy p "4200"
click at [204, 133] on span "Installation boulons manquants sur les guides." at bounding box center [234, 137] width 69 height 21
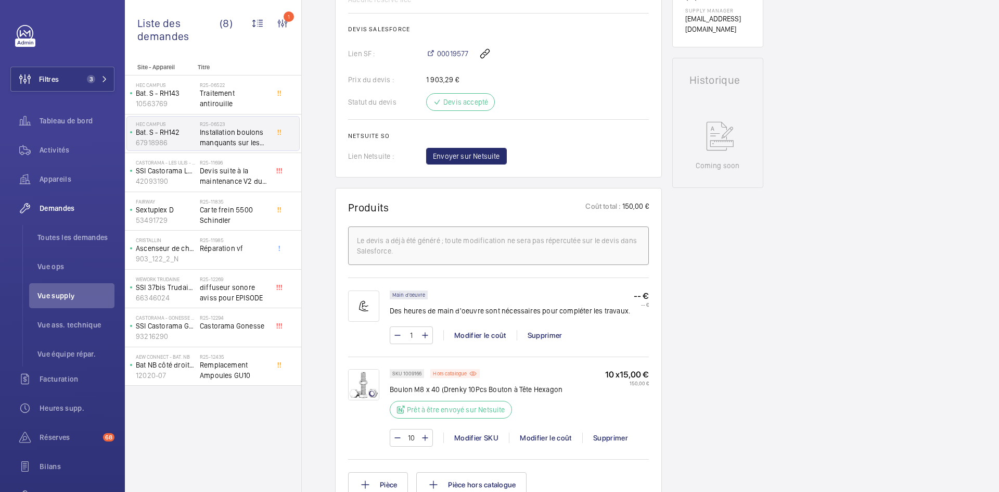
scroll to position [468, 0]
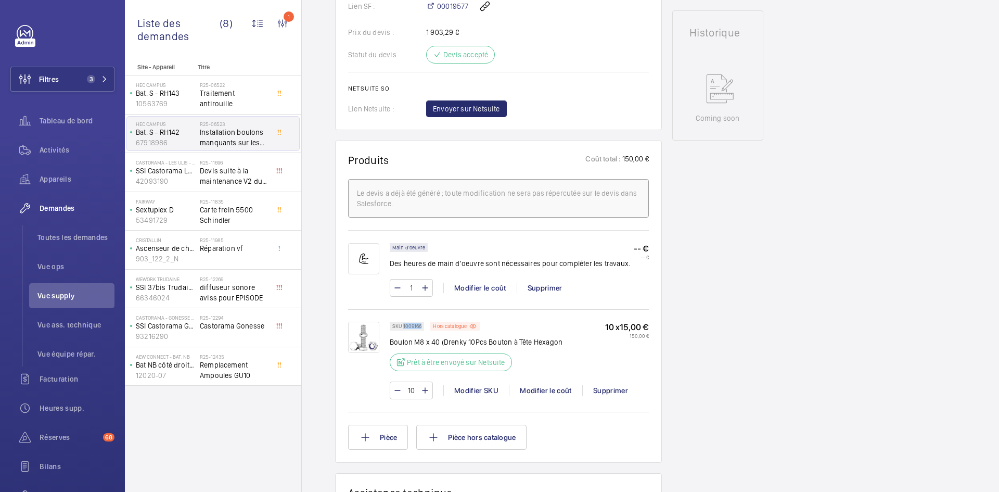
drag, startPoint x: 420, startPoint y: 325, endPoint x: 404, endPoint y: 326, distance: 16.7
click at [404, 326] on p "SKU 1009166" at bounding box center [406, 326] width 29 height 4
copy p "1009166"
click at [189, 92] on p "Bat. S - RH143" at bounding box center [166, 93] width 60 height 10
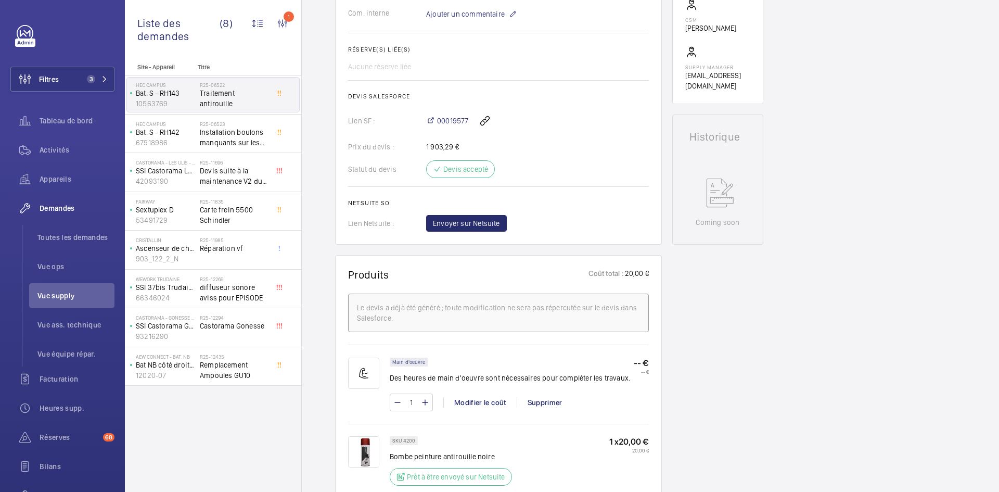
scroll to position [468, 0]
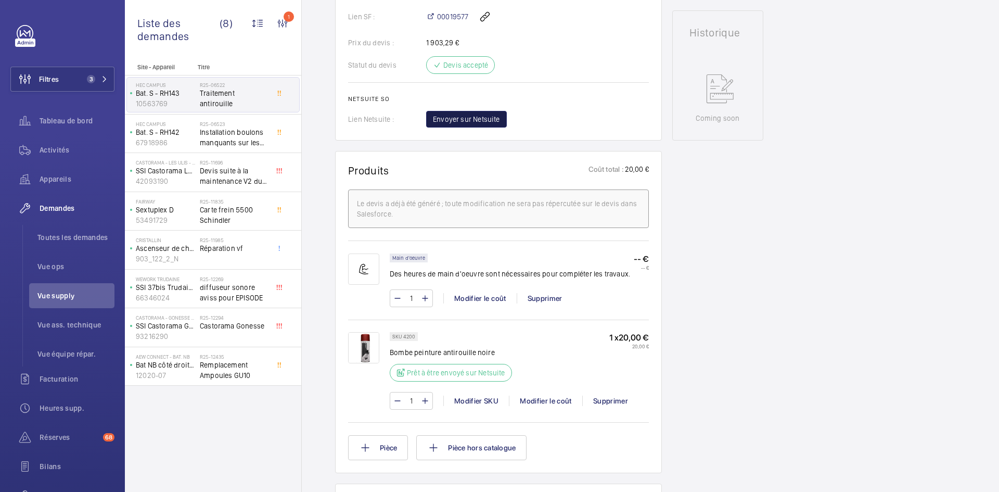
click at [490, 118] on span "Envoyer sur Netsuite" at bounding box center [466, 119] width 67 height 10
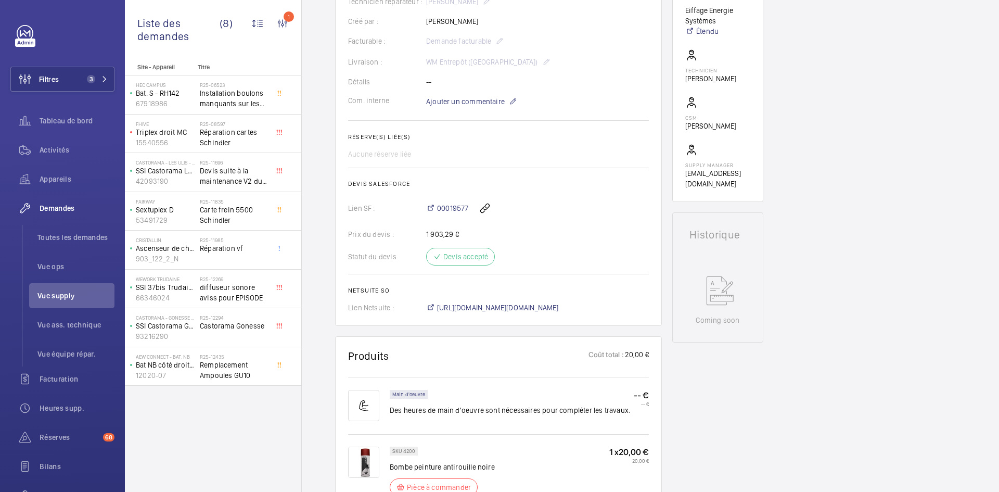
scroll to position [270, 0]
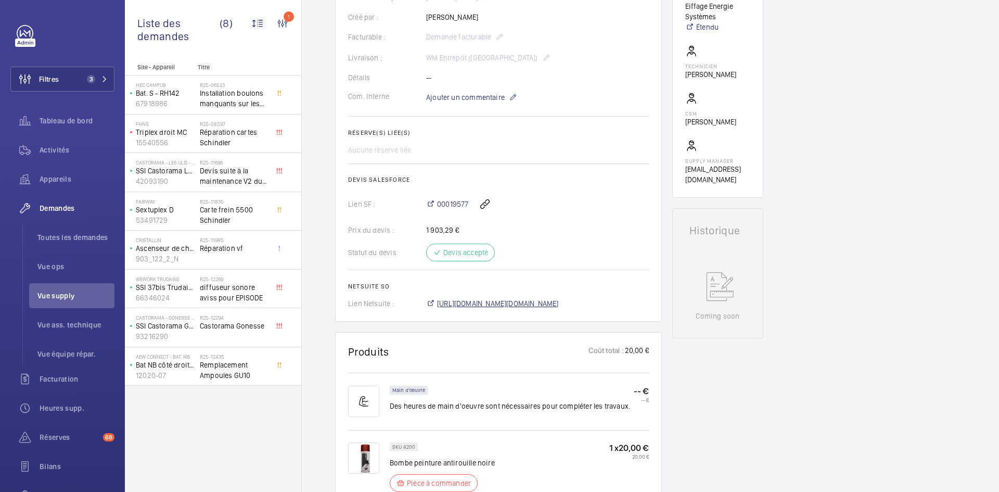
click at [540, 304] on span "https://6461500.app.netsuite.com/app/accounting/transactions/salesord.nl?id=301…" at bounding box center [498, 303] width 122 height 10
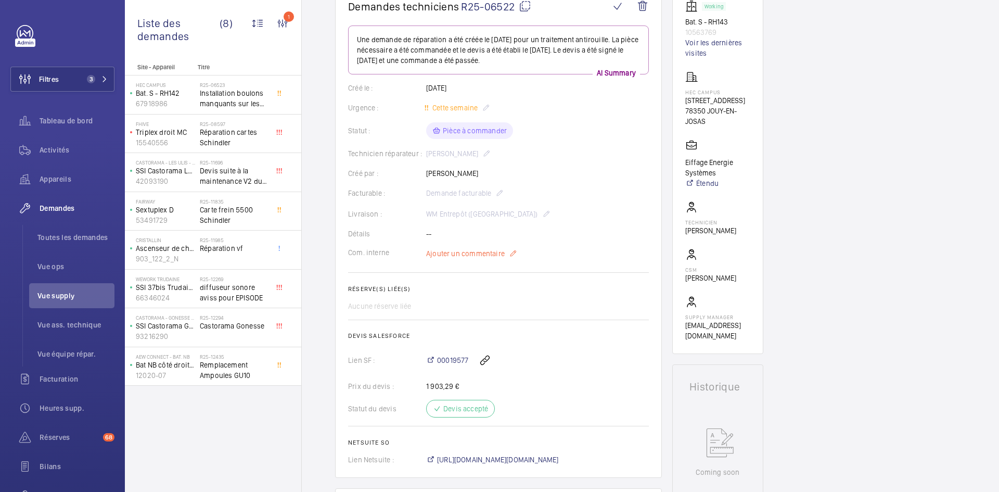
click at [475, 254] on span "Ajouter un commentaire" at bounding box center [465, 253] width 79 height 10
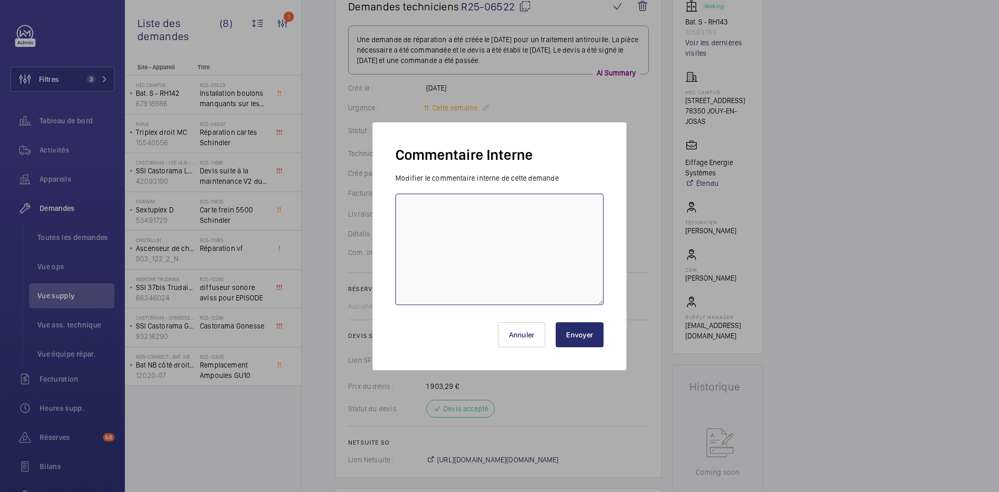
click at [436, 213] on textarea at bounding box center [499, 249] width 208 height 111
paste textarea "BY-18/09 commande effectuer chez le fournisseur Amazon via le site livraison pr…"
type textarea "BY-18/09 commande effectuer chez le fournisseur Amazon via le site livraison pr…"
click at [586, 334] on button "Envoyer" at bounding box center [580, 334] width 48 height 25
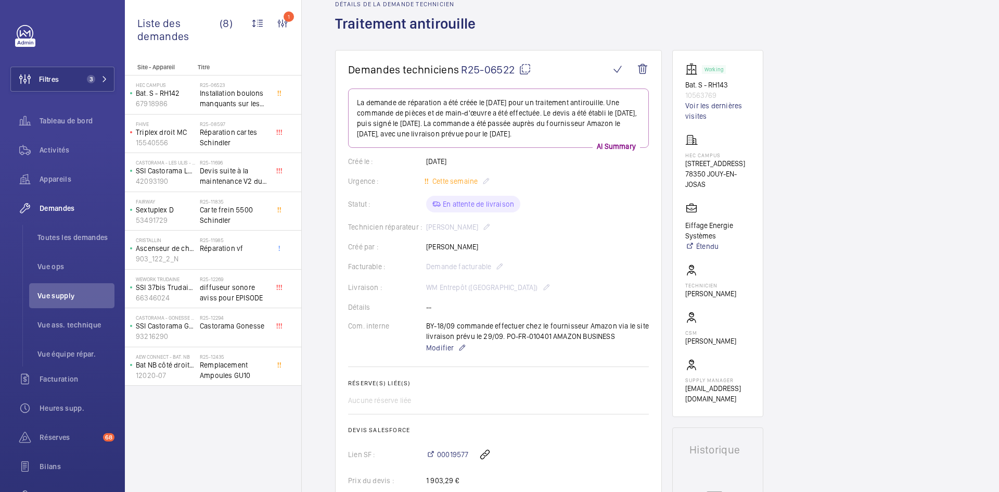
scroll to position [0, 0]
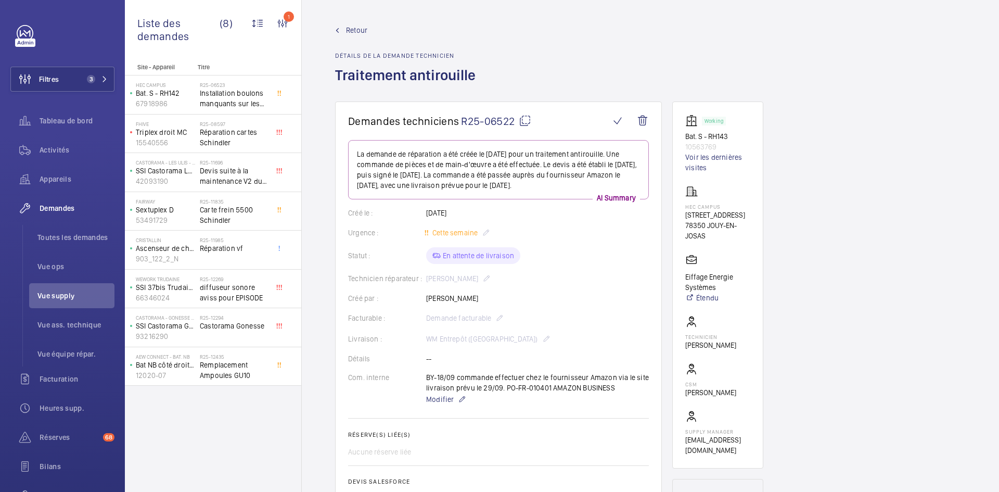
click at [364, 29] on span "Retour" at bounding box center [356, 30] width 21 height 10
click at [358, 27] on span "Retour" at bounding box center [356, 30] width 21 height 10
click at [346, 29] on span "Retour" at bounding box center [356, 30] width 21 height 10
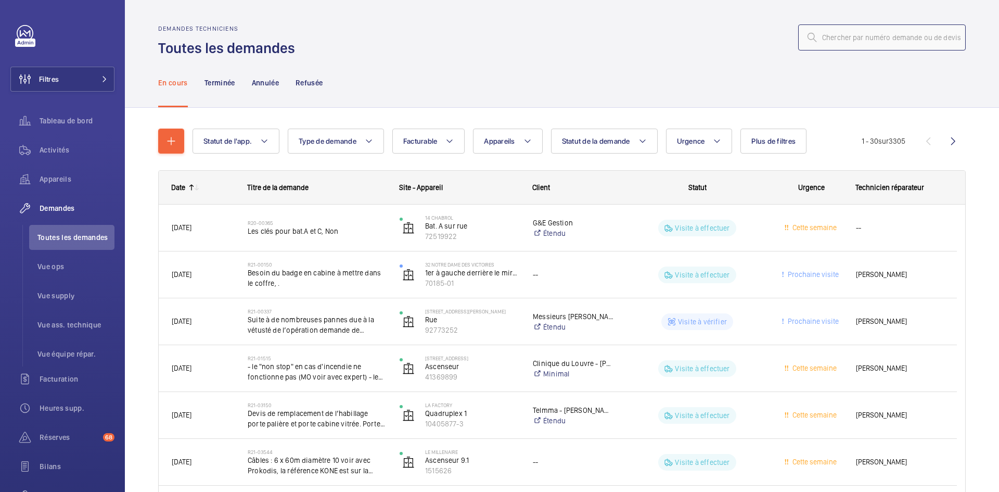
click at [859, 41] on input "text" at bounding box center [881, 37] width 167 height 26
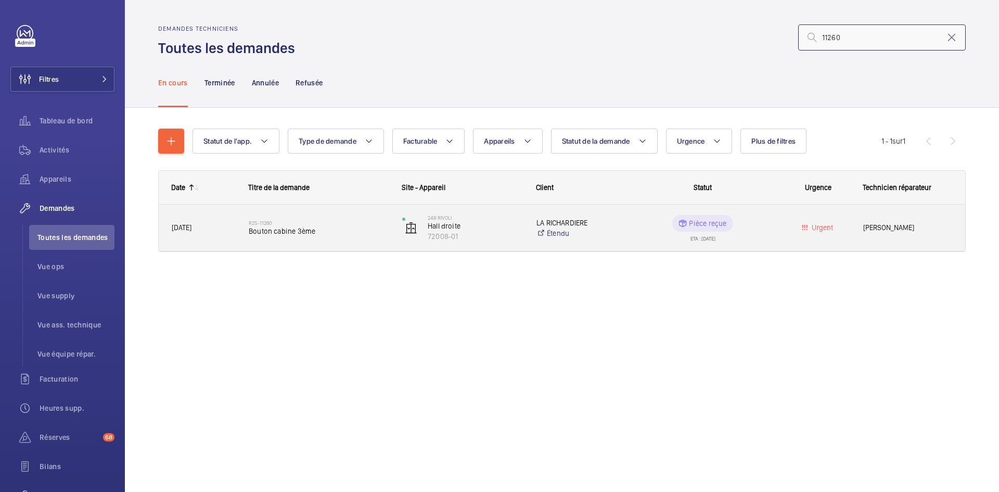
type input "11260"
click at [223, 231] on span "22/08/2025" at bounding box center [203, 228] width 63 height 12
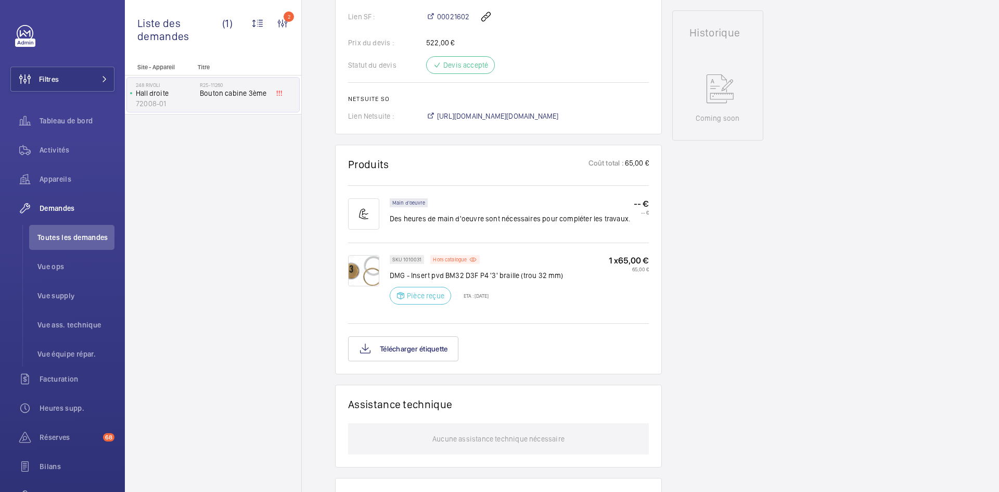
scroll to position [489, 0]
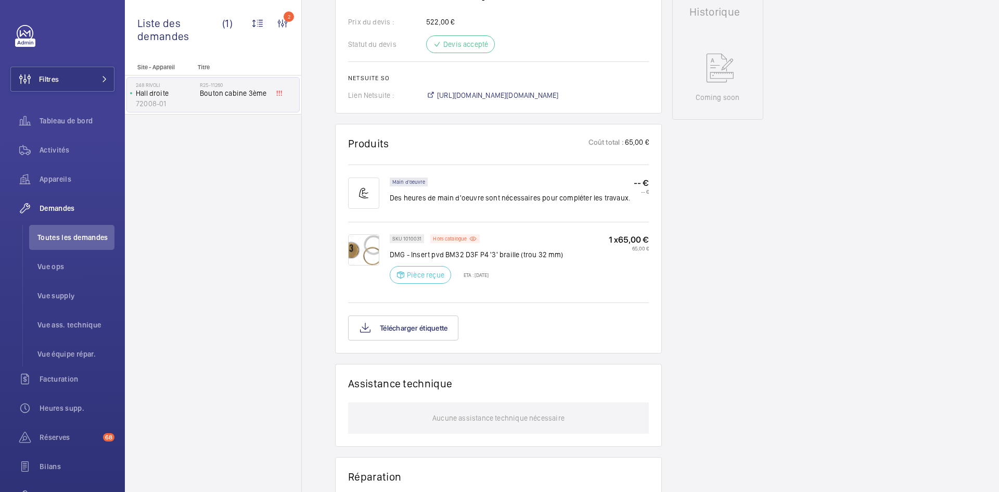
click at [369, 246] on img at bounding box center [363, 249] width 31 height 31
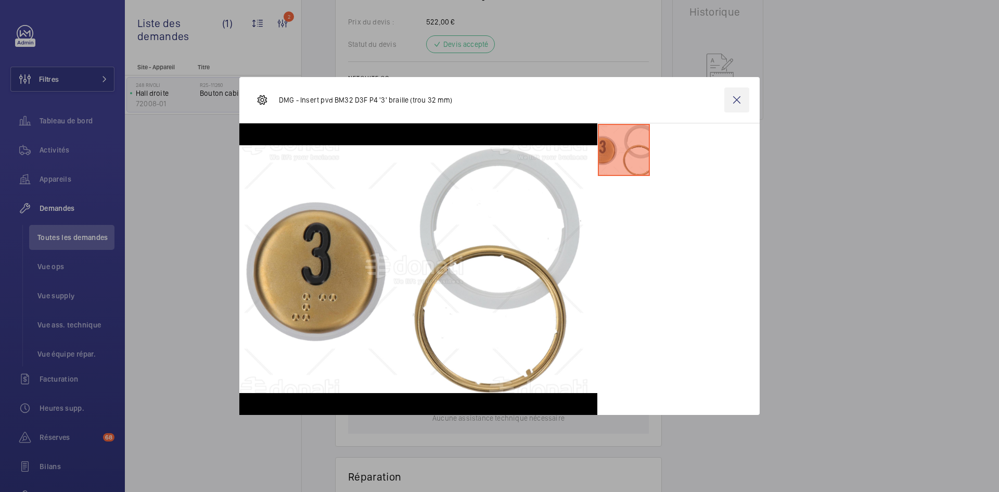
drag, startPoint x: 751, startPoint y: 103, endPoint x: 745, endPoint y: 101, distance: 6.1
click at [749, 102] on div "DMG - Insert pvd BM32 D3F P4 '3' braille (trou 32 mm)" at bounding box center [499, 100] width 520 height 46
click at [741, 99] on wm-front-icon-button at bounding box center [736, 99] width 25 height 25
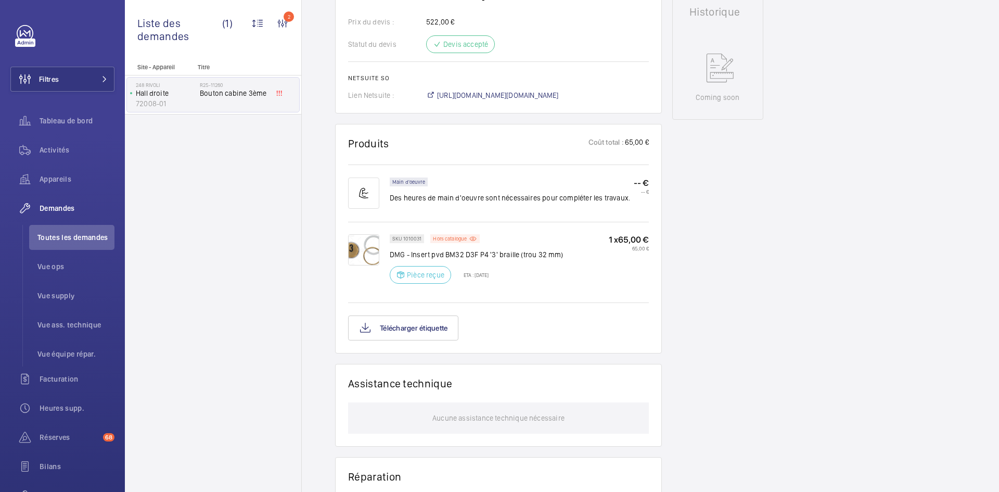
scroll to position [385, 0]
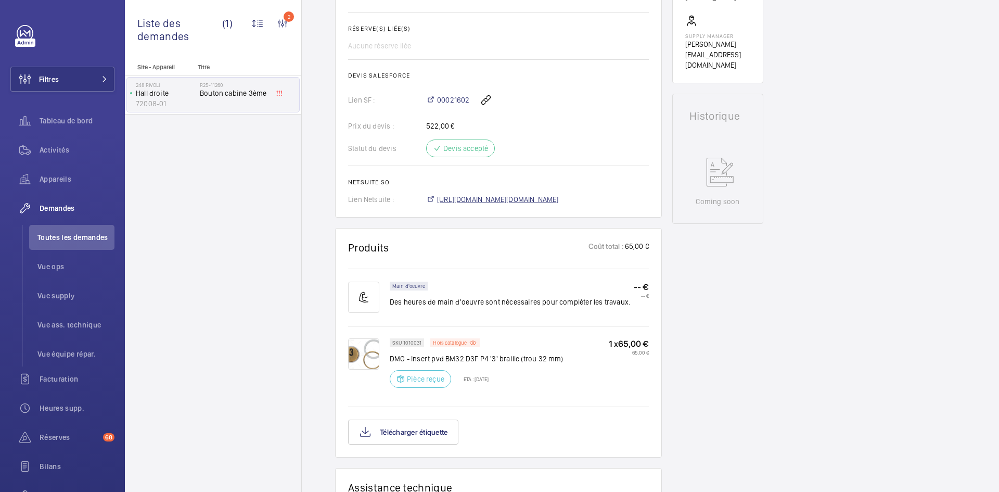
click at [533, 197] on span "https://6461500.app.netsuite.com/app/accounting/transactions/salesord.nl?id=293…" at bounding box center [498, 199] width 122 height 10
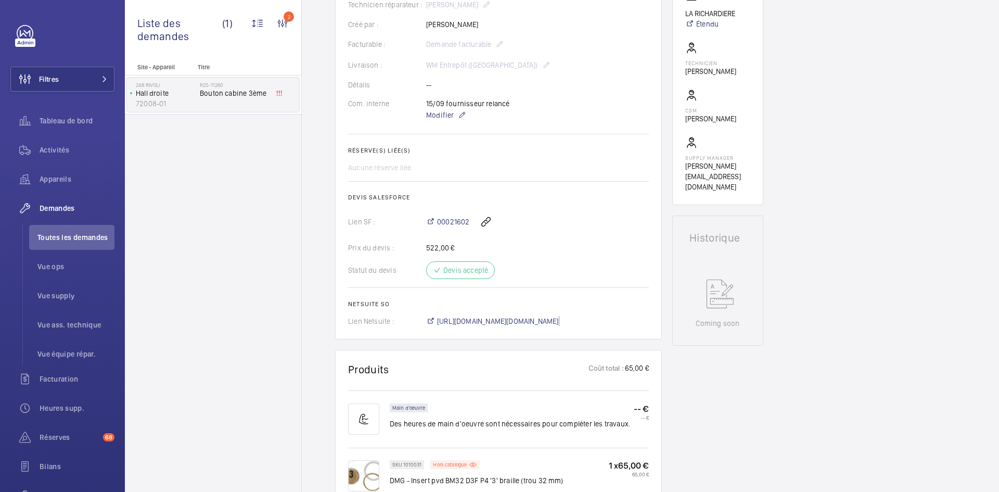
scroll to position [229, 0]
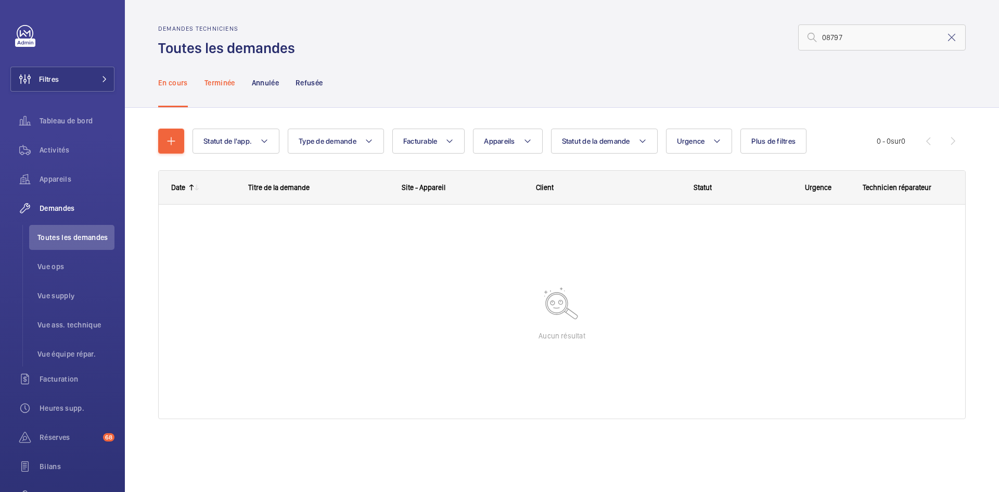
click at [218, 82] on p "Terminée" at bounding box center [219, 83] width 31 height 10
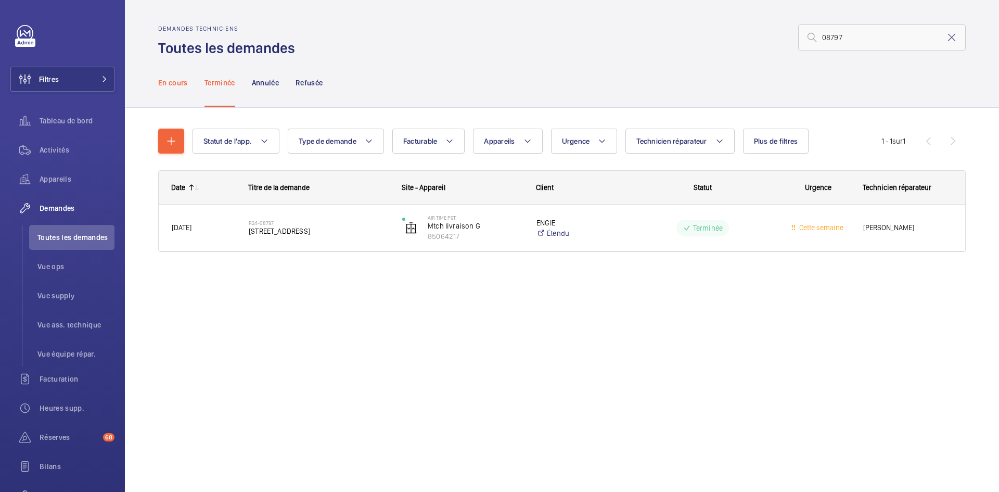
click at [166, 84] on p "En cours" at bounding box center [173, 83] width 30 height 10
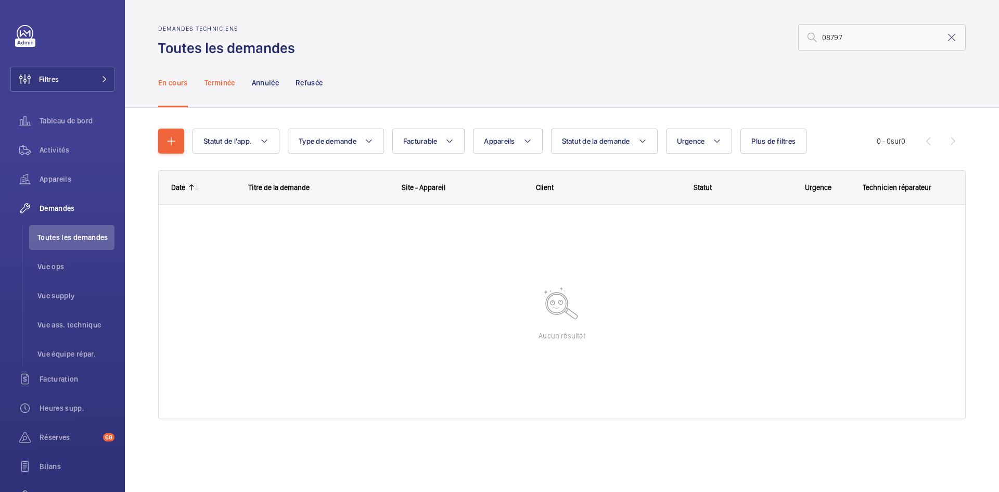
click at [212, 86] on p "Terminée" at bounding box center [219, 83] width 31 height 10
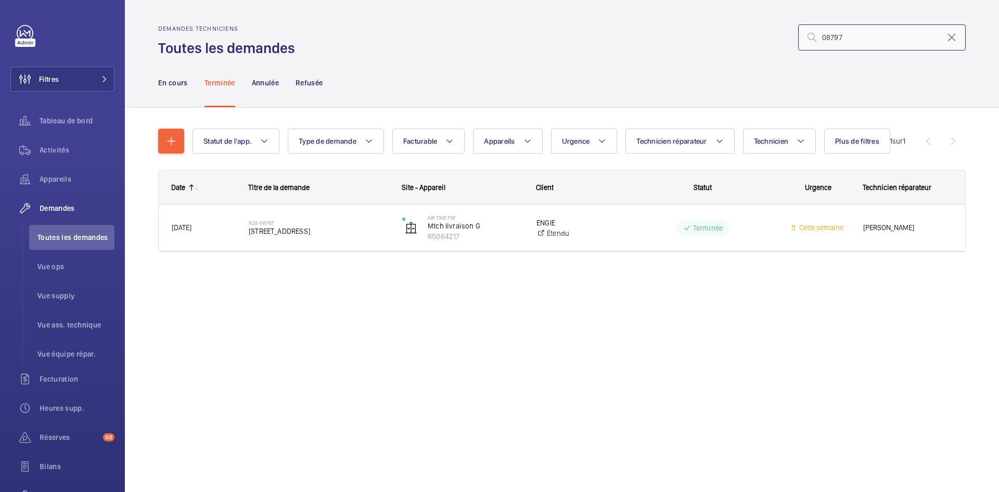
click at [835, 36] on input "08797" at bounding box center [881, 37] width 167 height 26
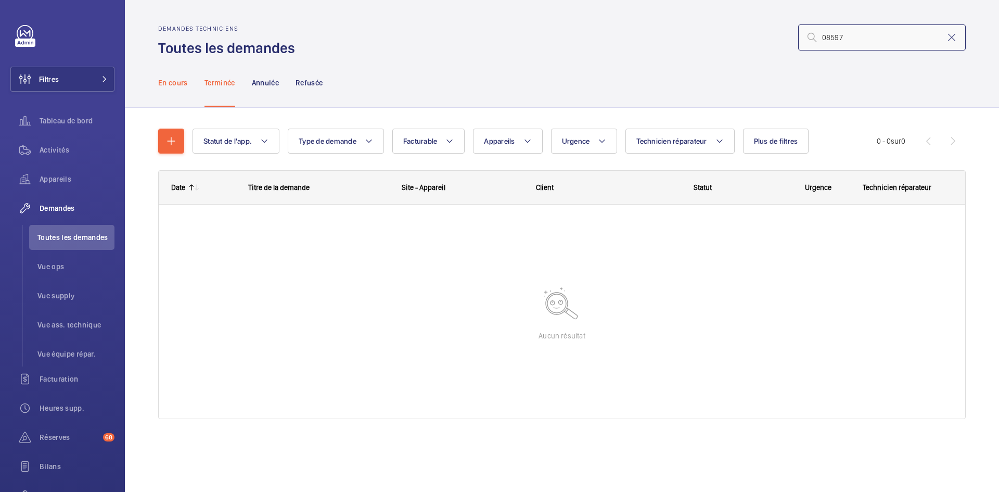
type input "08597"
click at [160, 84] on p "En cours" at bounding box center [173, 83] width 30 height 10
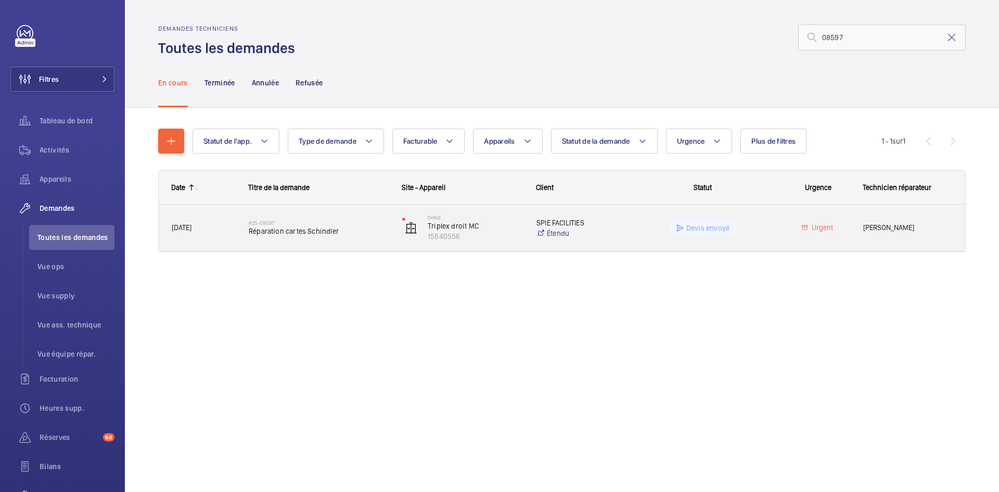
click at [219, 226] on span "[DATE]" at bounding box center [203, 228] width 63 height 12
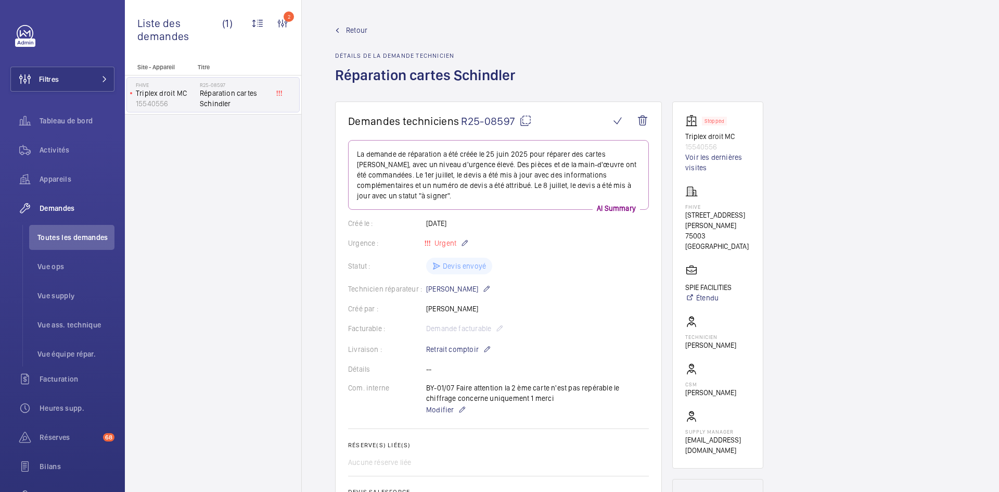
click at [526, 117] on mat-icon at bounding box center [525, 120] width 12 height 12
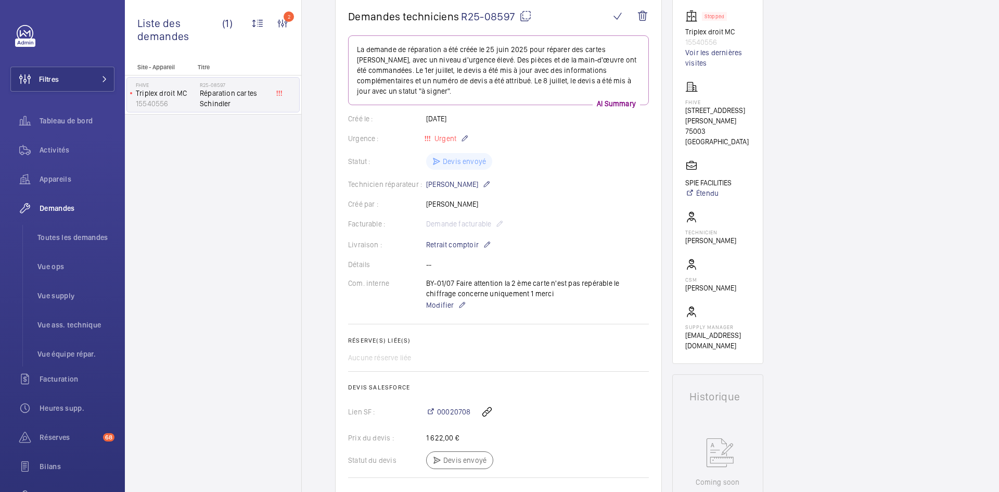
scroll to position [104, 0]
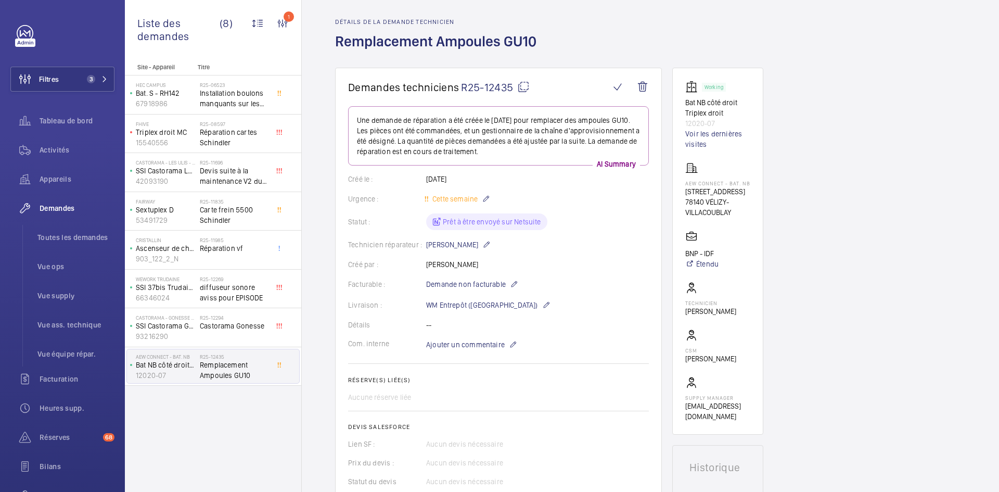
scroll to position [52, 0]
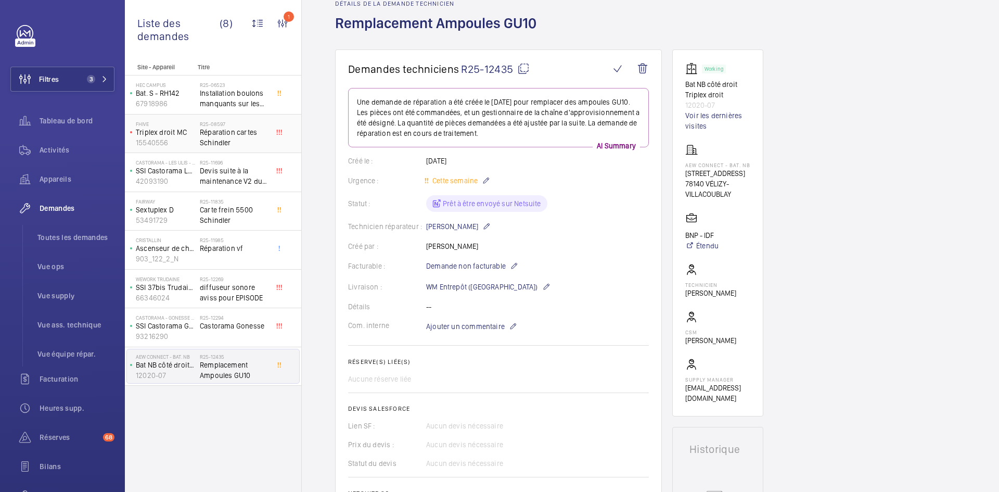
click at [193, 136] on p "Triplex droit MC" at bounding box center [166, 132] width 60 height 10
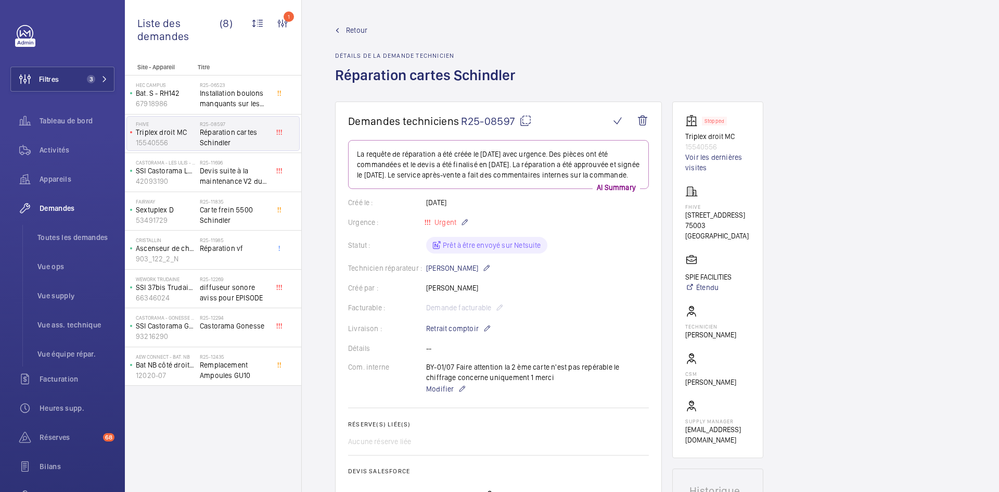
click at [527, 120] on mat-icon at bounding box center [525, 120] width 12 height 12
click at [486, 334] on mat-icon at bounding box center [487, 328] width 8 height 12
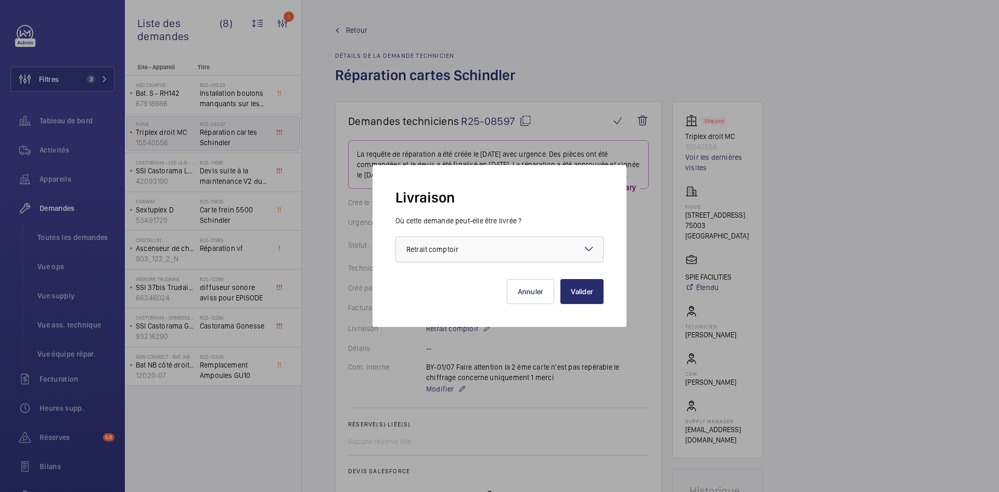
click at [591, 246] on mat-icon at bounding box center [589, 248] width 12 height 12
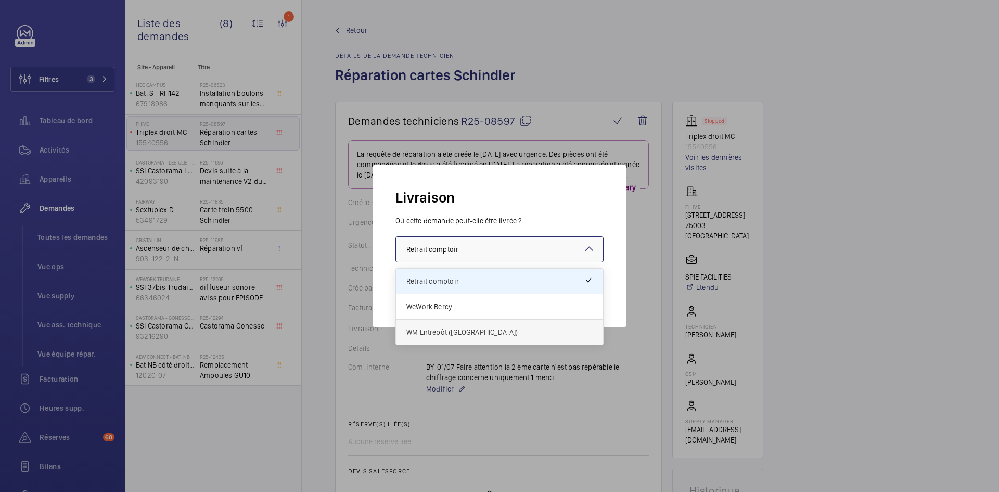
click at [459, 332] on span "WM Entrepôt ([GEOGRAPHIC_DATA])" at bounding box center [499, 332] width 186 height 10
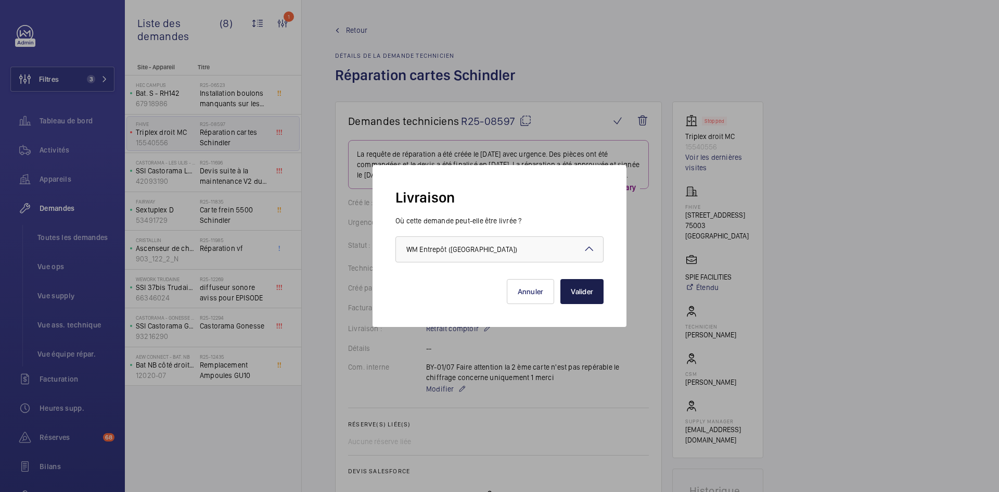
click at [588, 296] on button "Valider" at bounding box center [581, 291] width 43 height 25
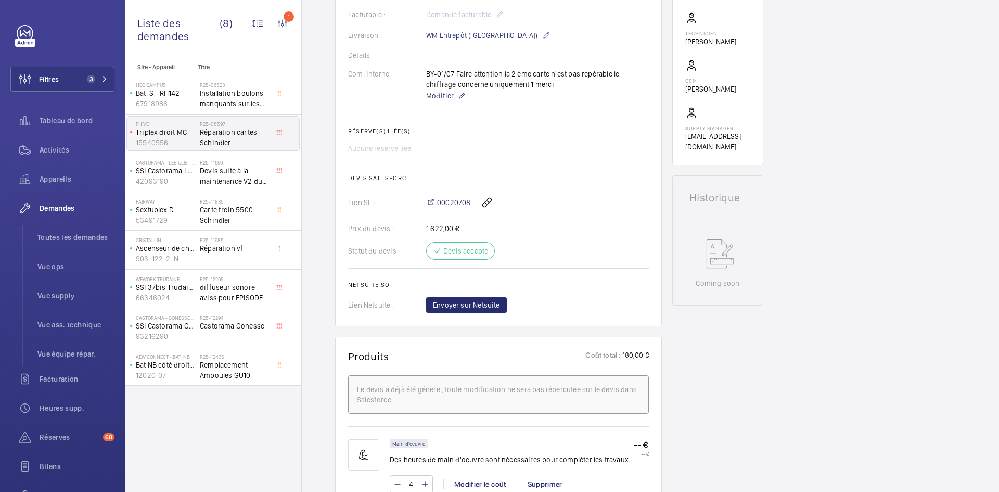
scroll to position [323, 0]
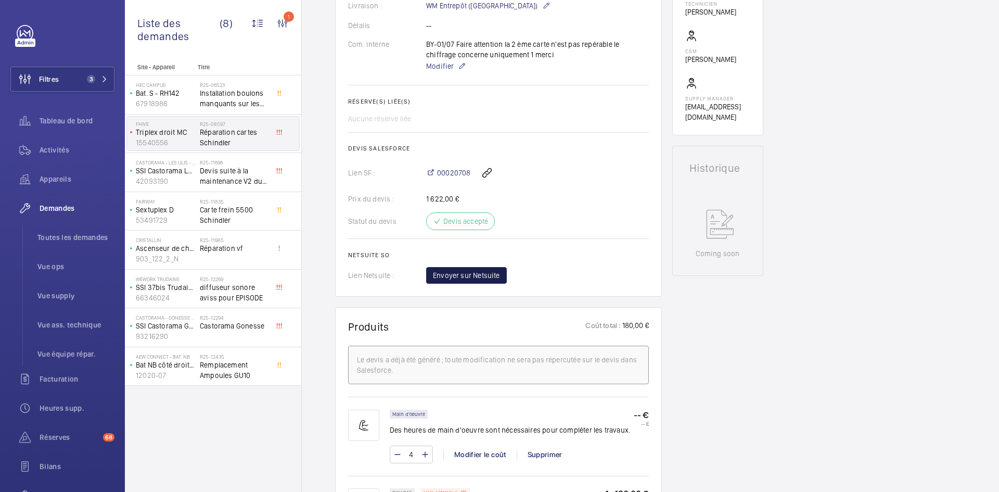
click at [463, 281] on button "Envoyer sur Netsuite" at bounding box center [466, 275] width 81 height 17
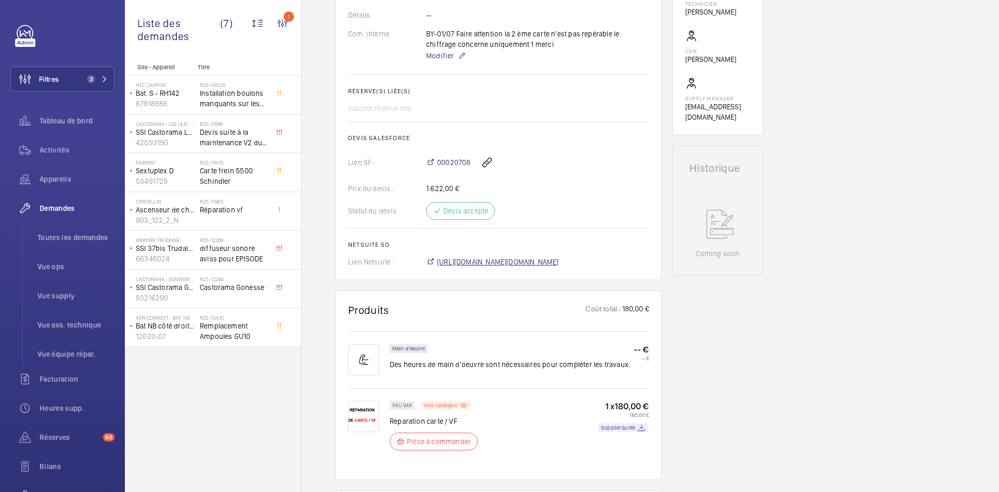
scroll to position [333, 0]
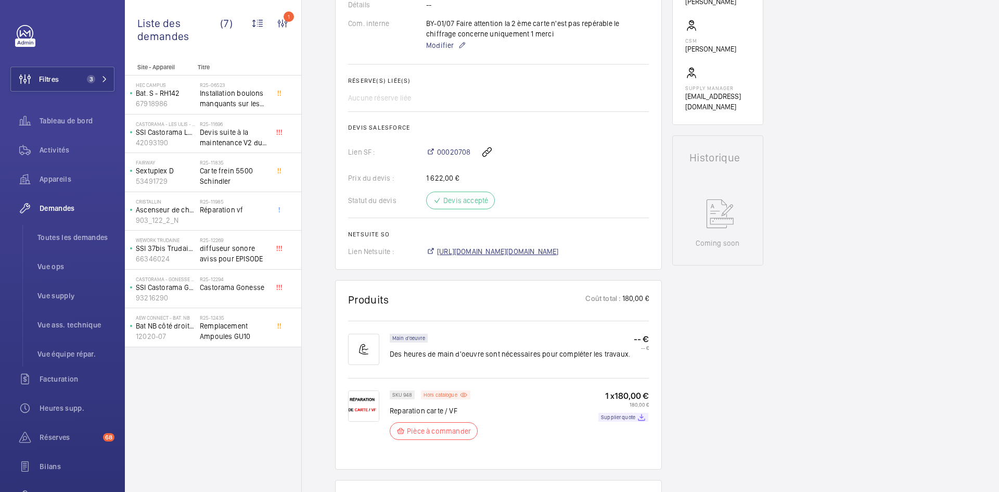
click at [509, 249] on span "[URL][DOMAIN_NAME][DOMAIN_NAME]" at bounding box center [498, 251] width 122 height 10
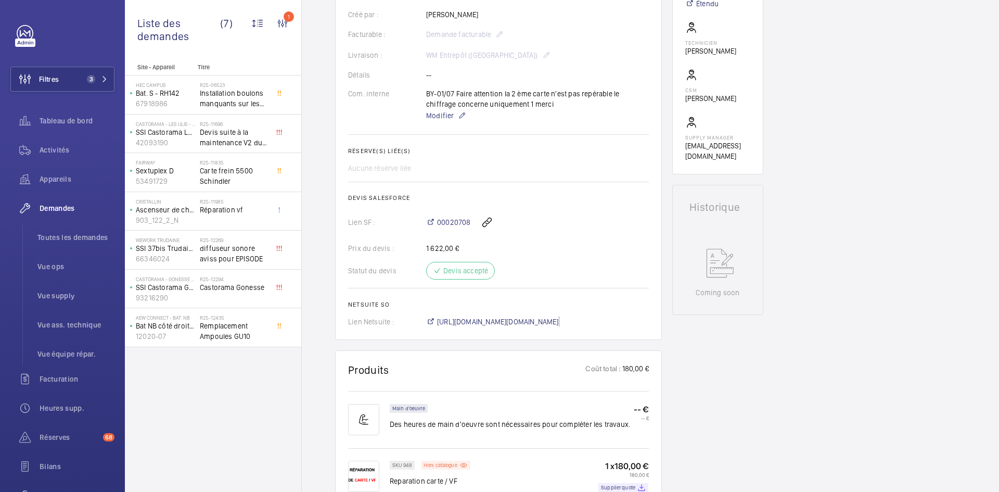
scroll to position [146, 0]
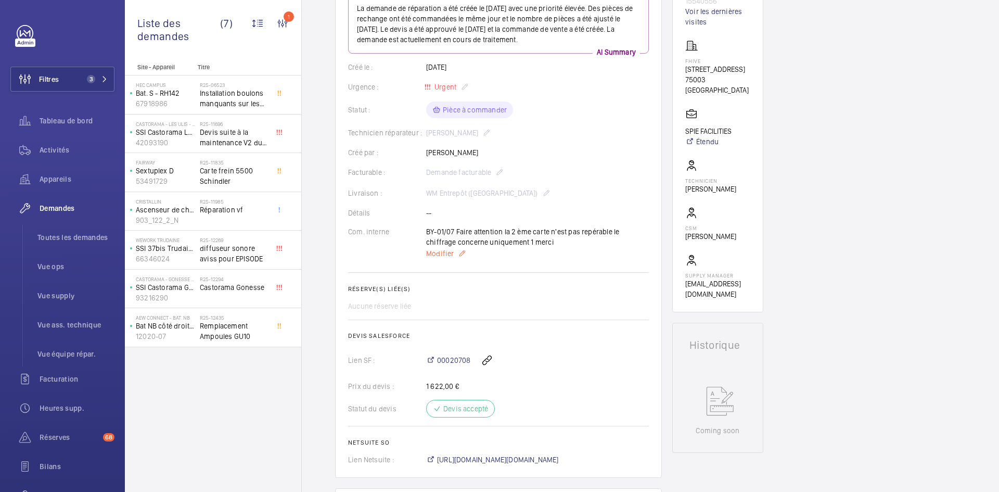
click at [440, 253] on span "Modifier" at bounding box center [440, 253] width 28 height 10
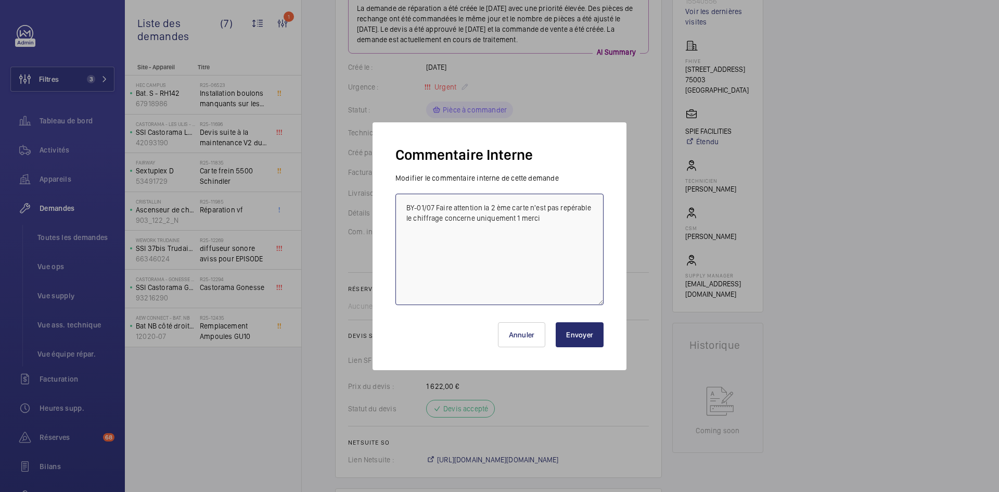
click at [404, 207] on textarea "BY-01/07 Faire attention la 2 ème carte n'est pas repérable le chiffrage concer…" at bounding box center [499, 249] width 208 height 111
paste textarea "BY-18/09 commande effectuer chez le fournisseur RCEA via l'email livraison prév…"
type textarea "BY-18/09 commande effectuer chez le fournisseur RCEA via l'email livraison prév…"
click at [579, 334] on button "Envoyer" at bounding box center [580, 334] width 48 height 25
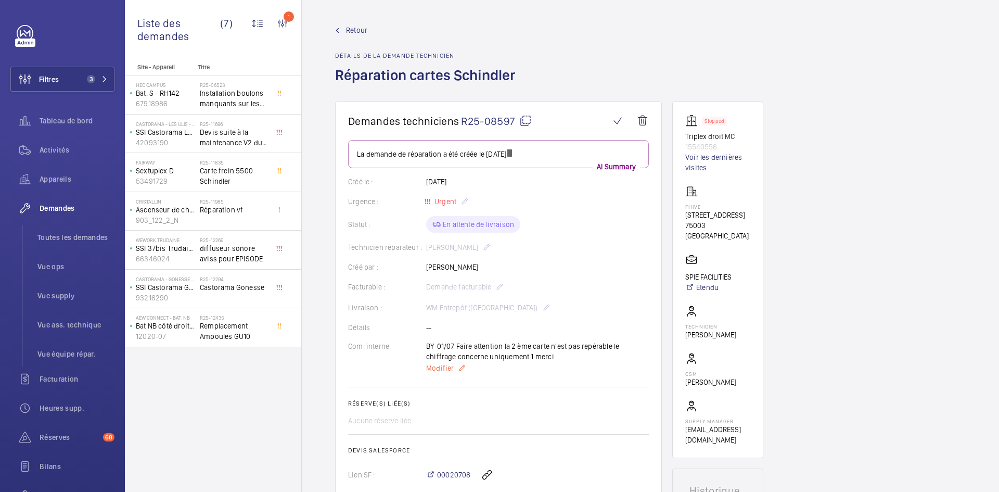
click at [438, 368] on span "Modifier" at bounding box center [440, 368] width 28 height 10
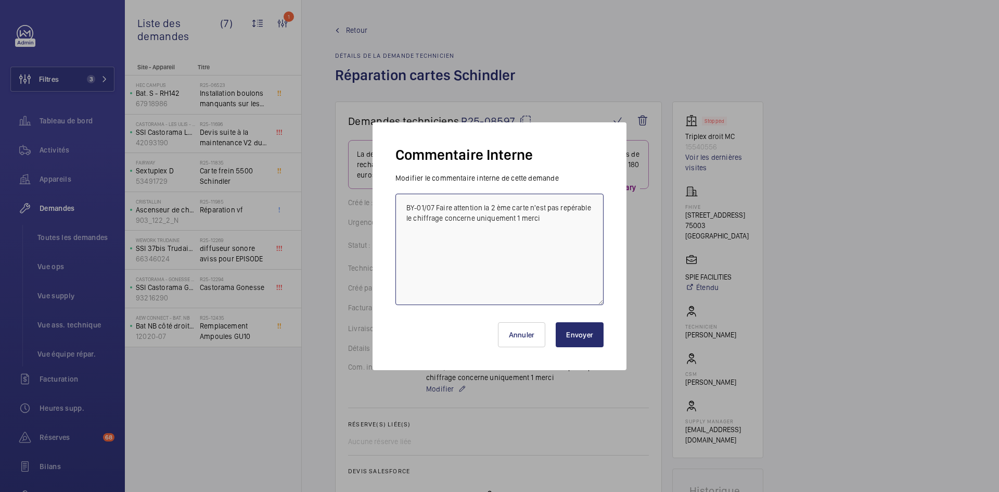
click at [405, 204] on textarea "BY-01/07 Faire attention la 2 ème carte n'est pas repérable le chiffrage concer…" at bounding box center [499, 249] width 208 height 111
paste textarea "BY-18/09 commande effectuer chez le fournisseur RCEA via l'email livraison prév…"
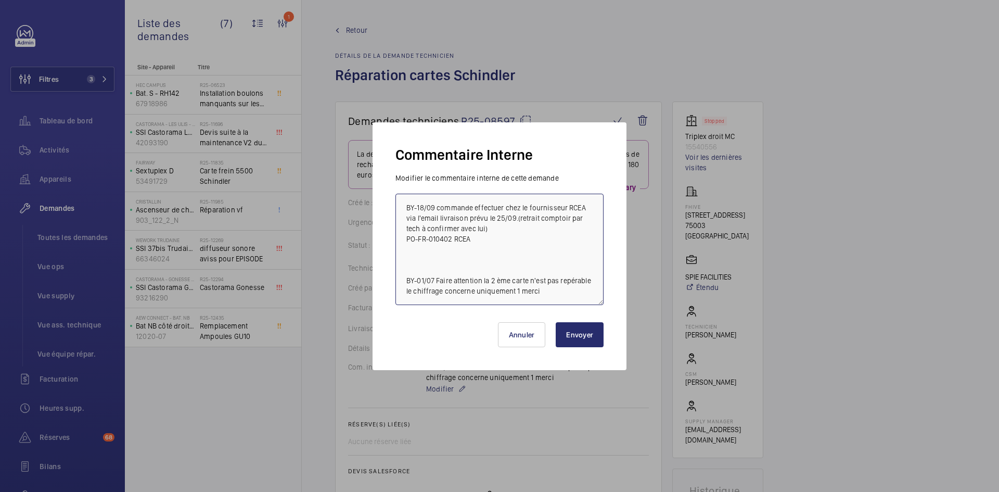
type textarea "BY-18/09 commande effectuer chez le fournisseur RCEA via l'email livraison prév…"
click at [571, 332] on button "Envoyer" at bounding box center [580, 334] width 48 height 25
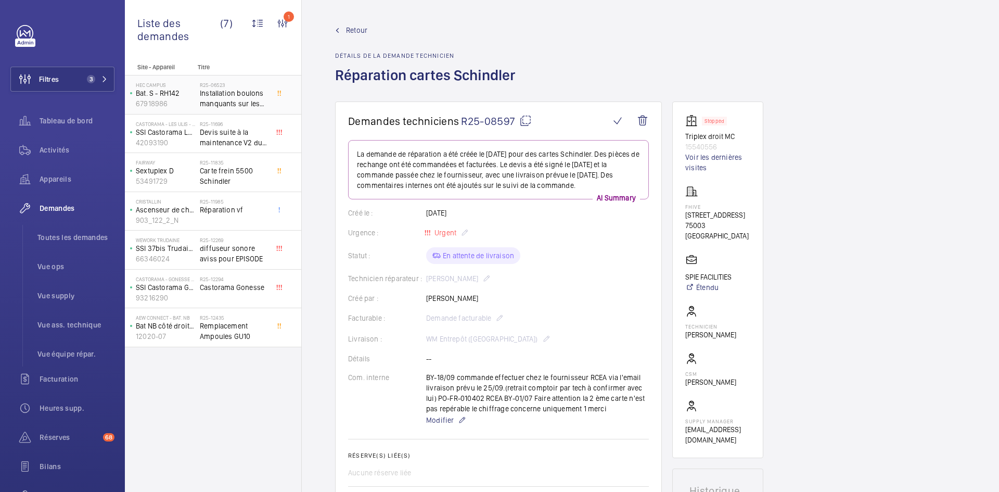
click at [197, 95] on div "[GEOGRAPHIC_DATA]. S - RH142 67918986" at bounding box center [163, 95] width 73 height 34
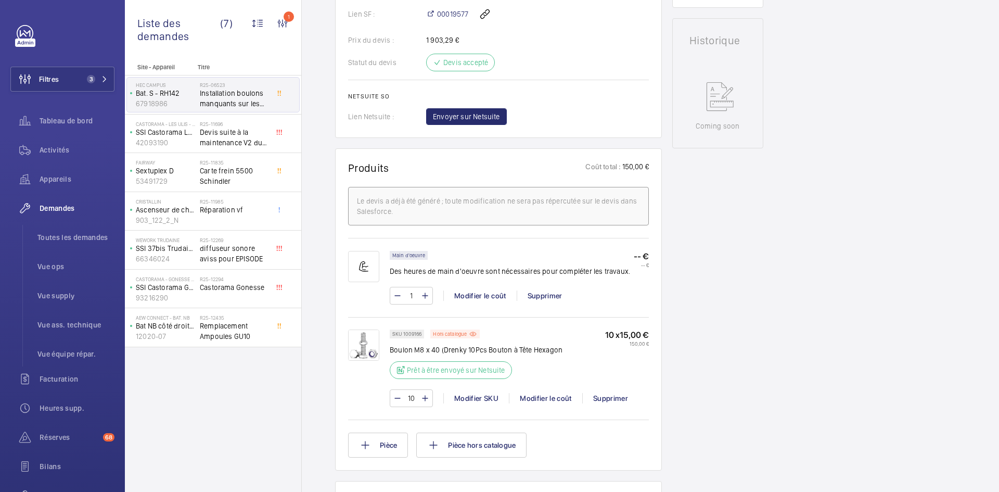
scroll to position [520, 0]
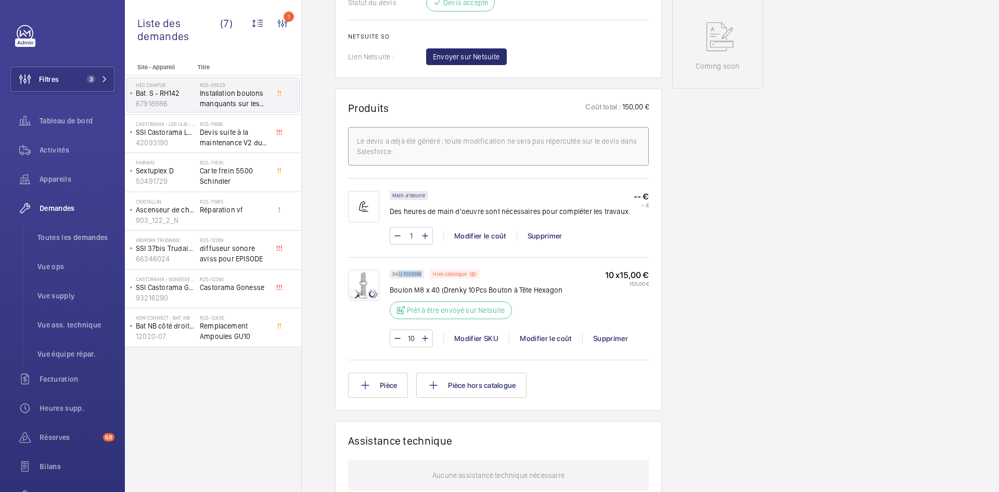
drag, startPoint x: 422, startPoint y: 274, endPoint x: 399, endPoint y: 276, distance: 23.0
click at [399, 276] on div "SKU 1009166" at bounding box center [407, 273] width 34 height 9
copy p "U 1009166"
click at [468, 54] on span "Envoyer sur Netsuite" at bounding box center [466, 56] width 67 height 10
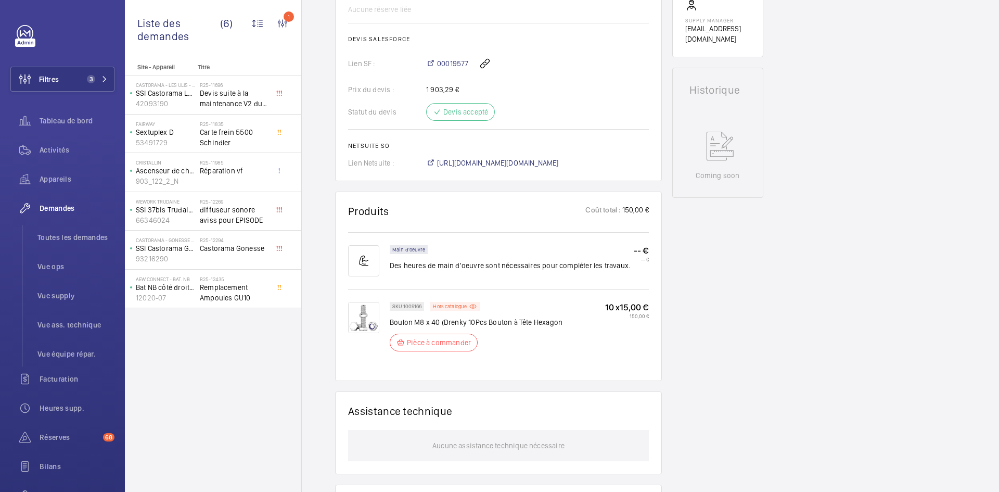
scroll to position [395, 0]
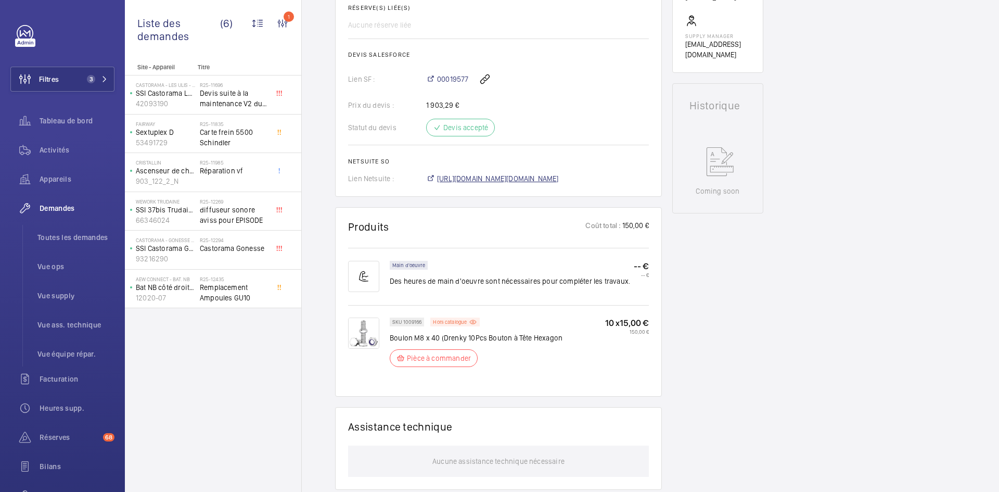
click at [511, 184] on span "https://6461500.app.netsuite.com/app/accounting/transactions/salesord.nl?id=301…" at bounding box center [498, 178] width 122 height 10
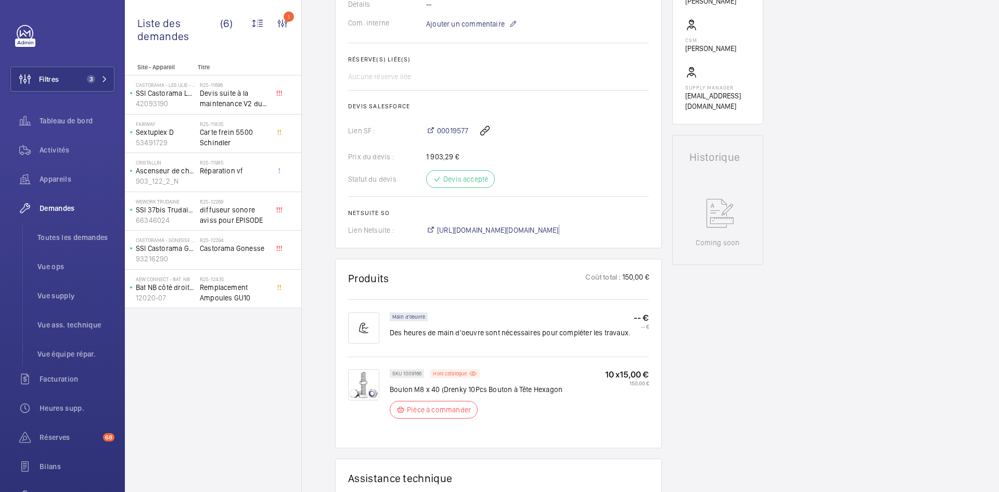
scroll to position [239, 0]
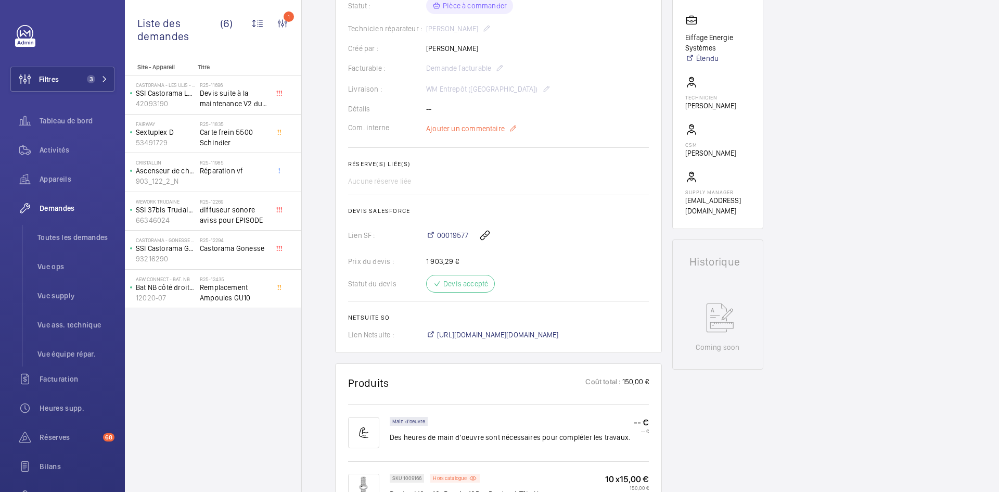
click at [472, 134] on span "Ajouter un commentaire" at bounding box center [465, 128] width 79 height 10
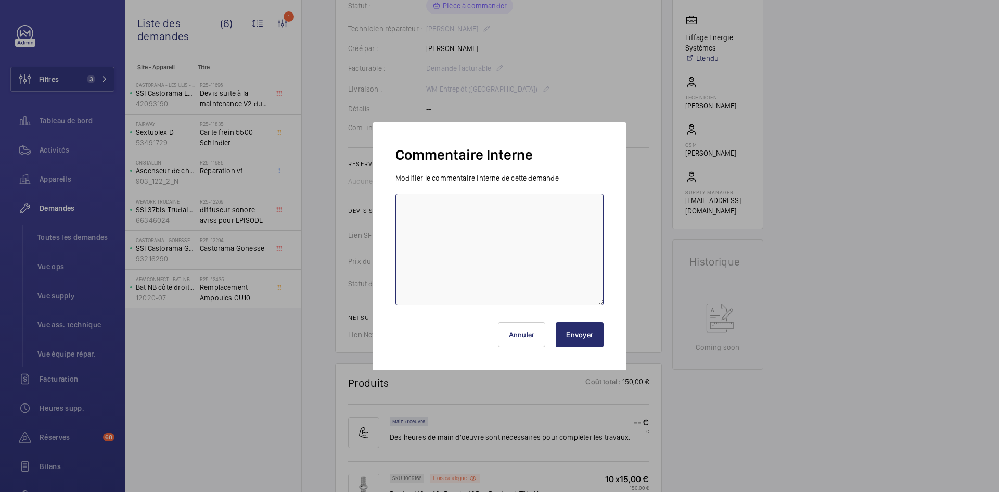
click at [435, 201] on textarea at bounding box center [499, 249] width 208 height 111
paste textarea "BY-18/09 commande effectuer chez le fournisseur Amazon via le site livraison pr…"
type textarea "BY-18/09 commande effectuer chez le fournisseur Amazon via le site livraison pr…"
click at [600, 336] on button "Envoyer" at bounding box center [580, 334] width 48 height 25
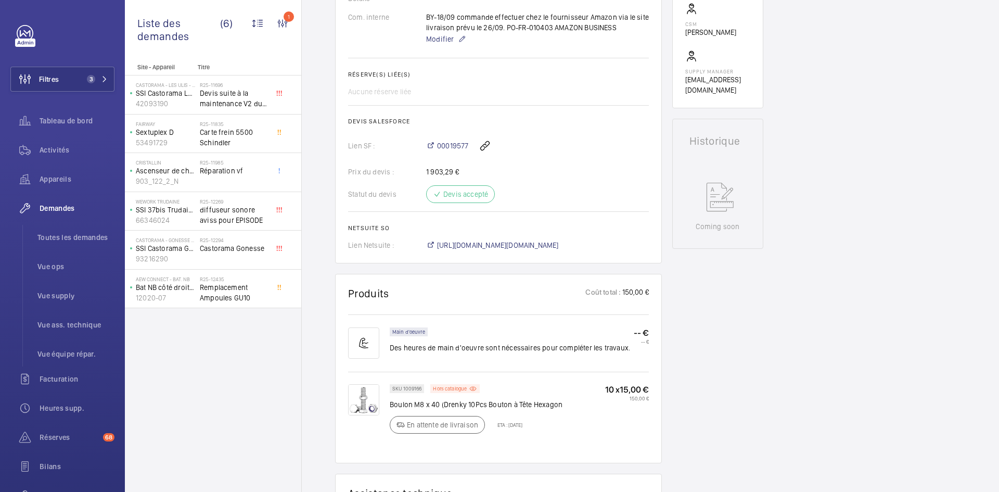
scroll to position [323, 0]
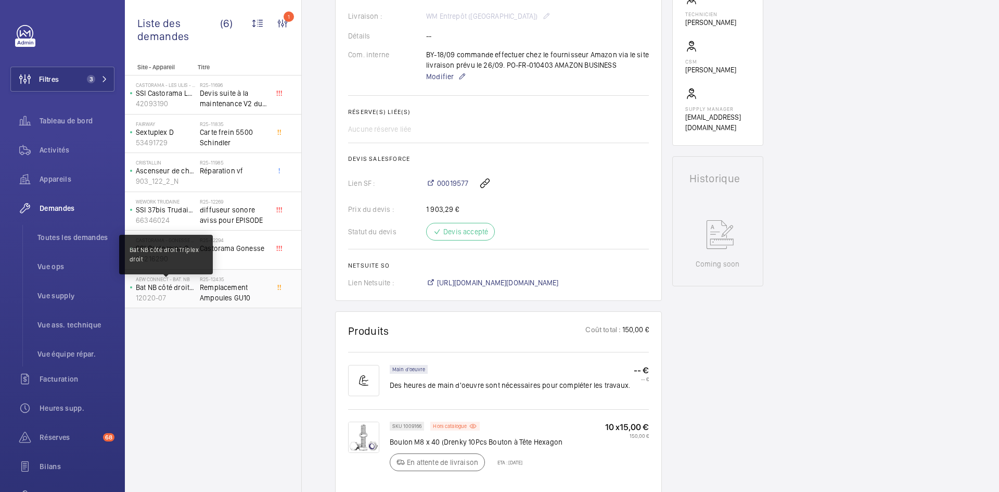
click at [182, 290] on p "Bat NB côté droit Triplex droit" at bounding box center [166, 287] width 60 height 10
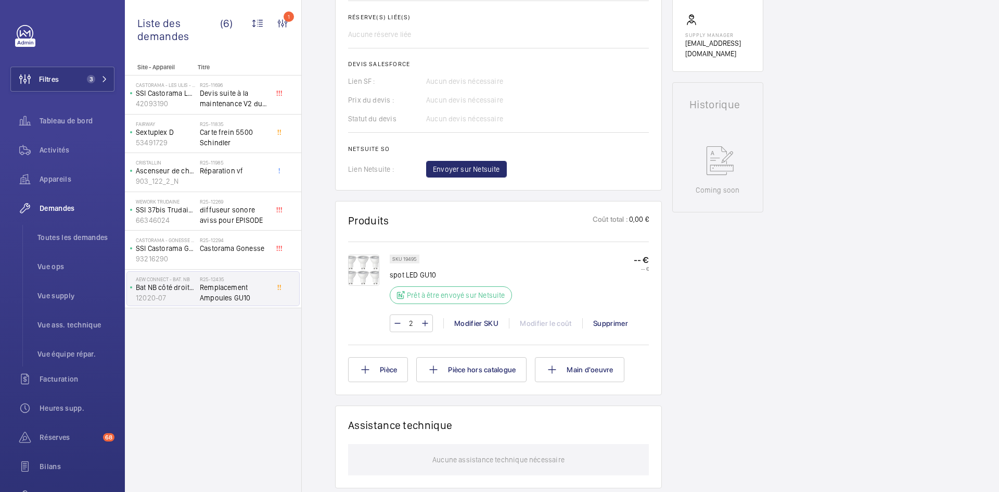
scroll to position [468, 0]
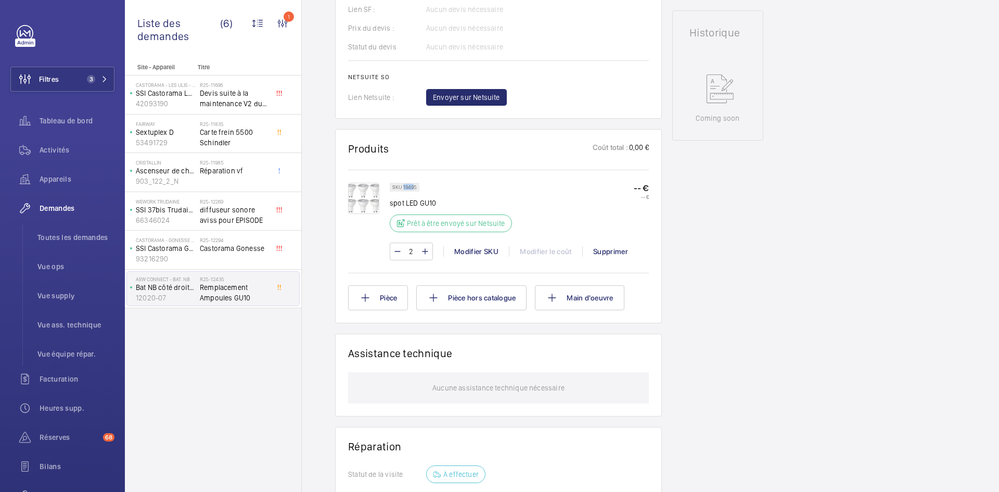
drag, startPoint x: 415, startPoint y: 187, endPoint x: 403, endPoint y: 187, distance: 12.5
click at [403, 187] on p "SKU 19495" at bounding box center [404, 187] width 24 height 4
drag, startPoint x: 418, startPoint y: 187, endPoint x: 404, endPoint y: 188, distance: 14.6
click at [404, 188] on div "SKU 19495" at bounding box center [405, 187] width 30 height 9
copy p "19495"
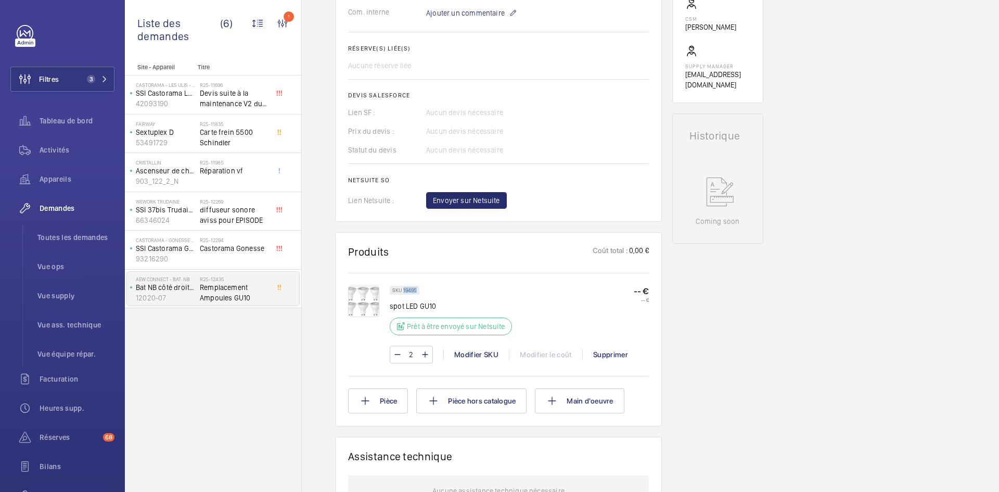
scroll to position [364, 0]
click at [482, 202] on span "Envoyer sur Netsuite" at bounding box center [466, 201] width 67 height 10
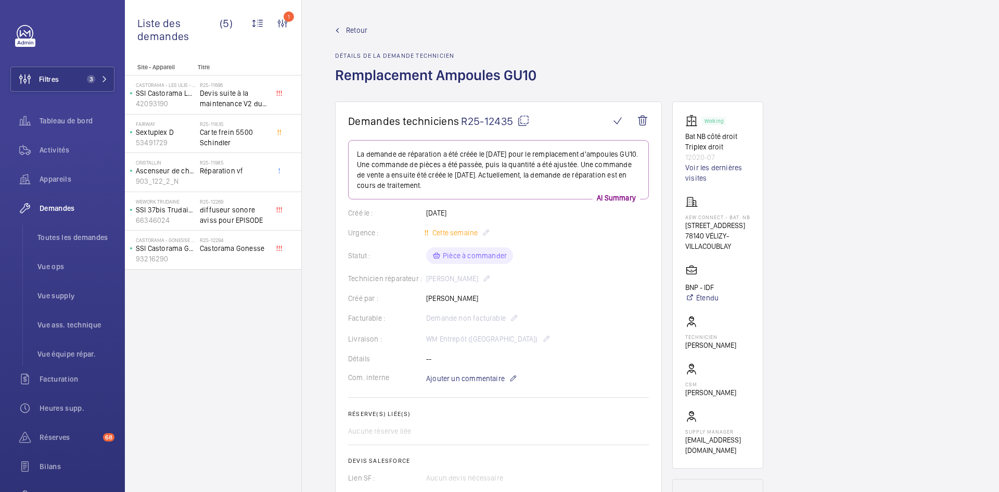
scroll to position [395, 0]
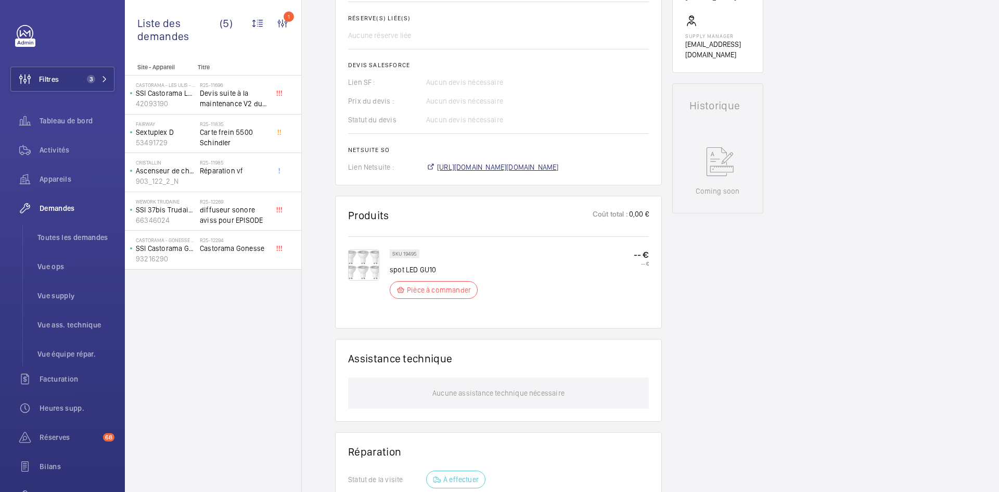
click at [472, 166] on span "https://6461500.app.netsuite.com/app/accounting/transactions/salesord.nl?id=301…" at bounding box center [498, 167] width 122 height 10
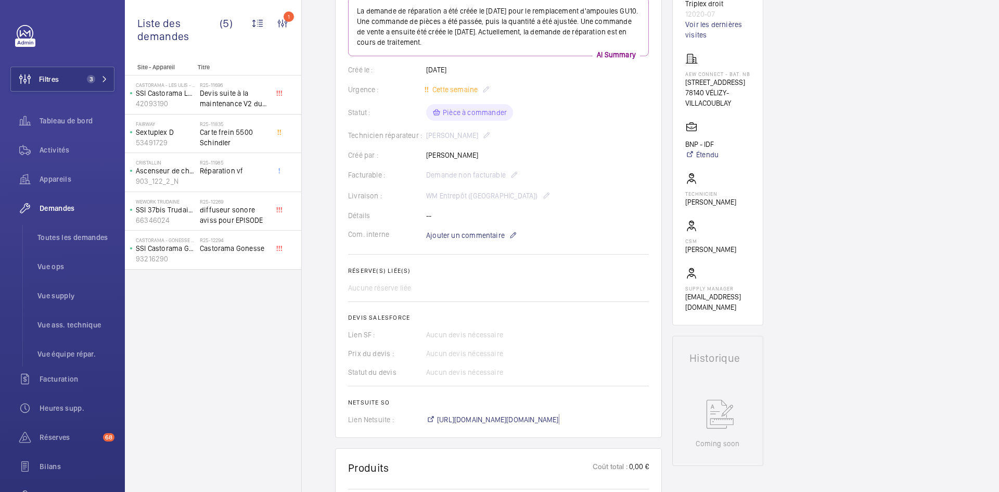
scroll to position [83, 0]
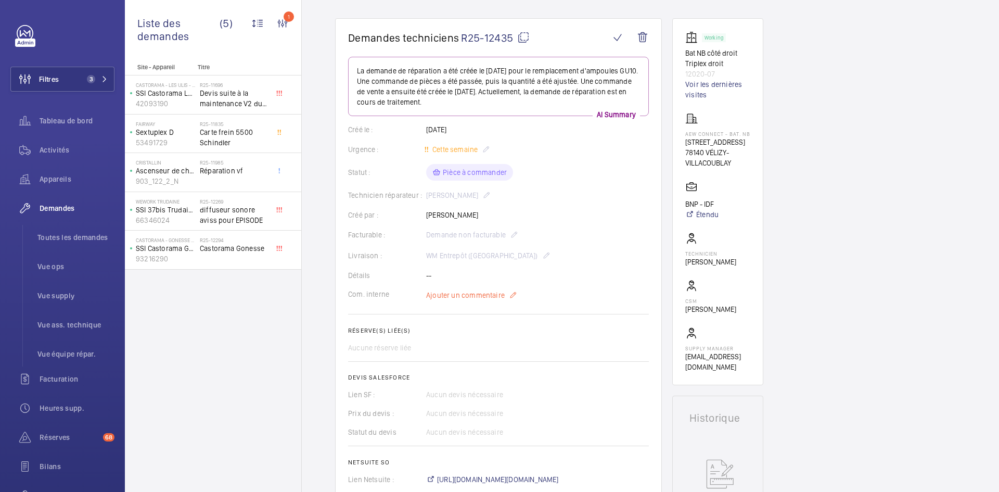
click at [461, 294] on span "Ajouter un commentaire" at bounding box center [465, 295] width 79 height 10
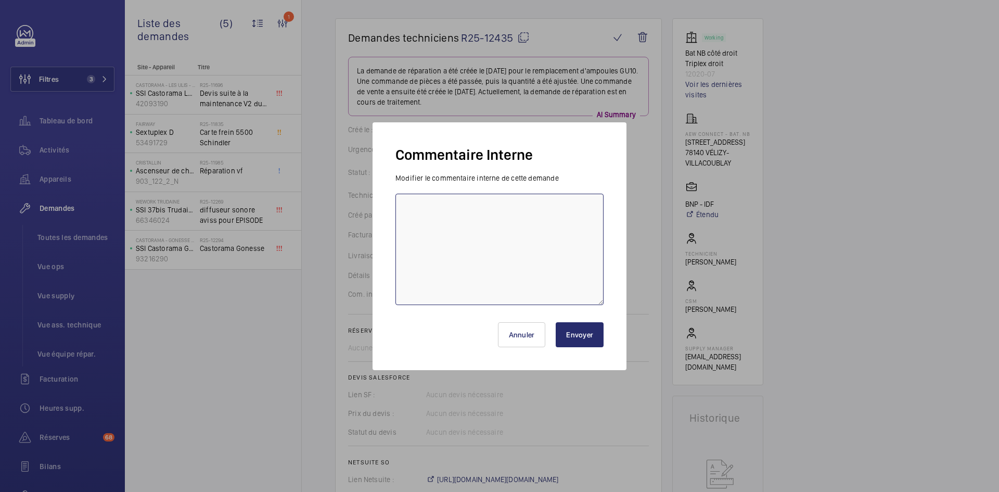
click at [453, 227] on textarea at bounding box center [499, 249] width 208 height 111
paste textarea "BY-18/09 commande effectuer chez le fournisseur Amazon via le site livraison pr…"
type textarea "BY-18/09 commande effectuer chez le fournisseur Amazon via le site livraison pr…"
click at [584, 333] on button "Envoyer" at bounding box center [580, 334] width 48 height 25
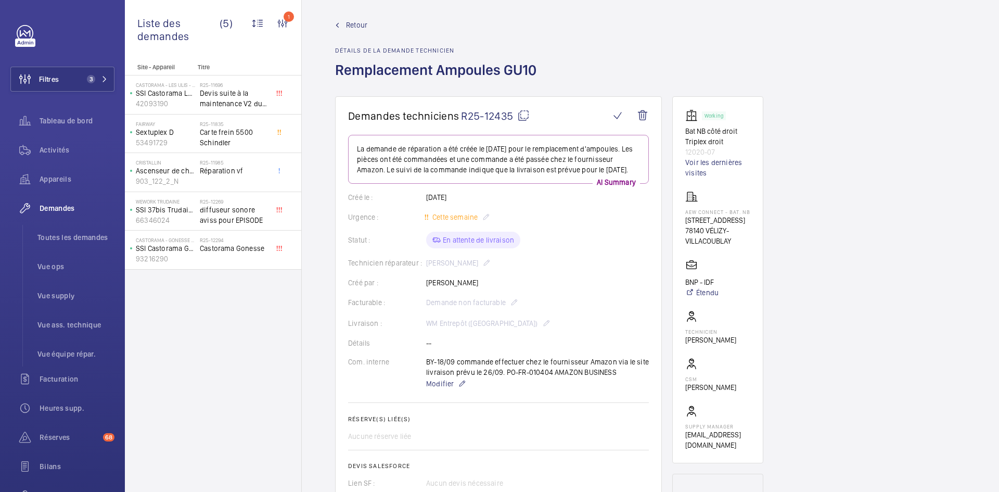
scroll to position [0, 0]
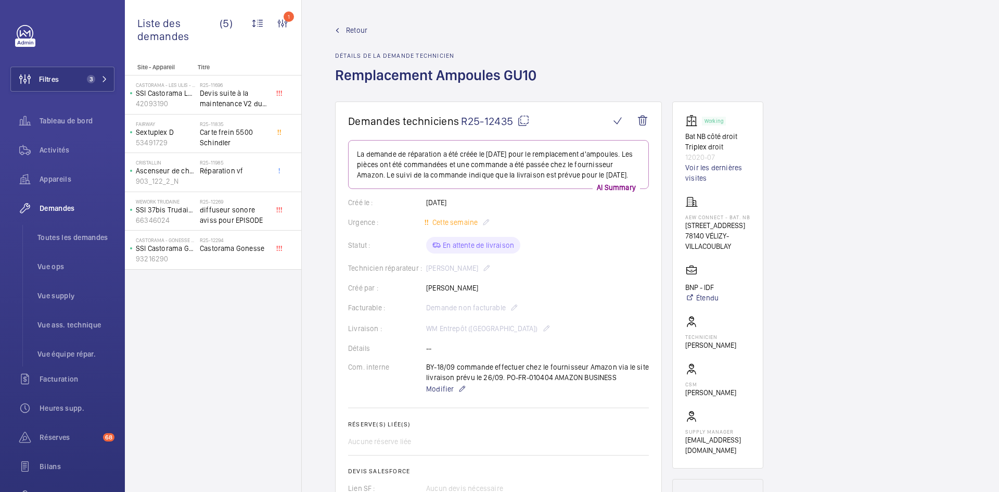
click at [354, 27] on span "Retour" at bounding box center [356, 30] width 21 height 10
click at [354, 24] on wm-front-admin-header "Retour Détails de la demande technicien Remplacement Ampoules GU10" at bounding box center [650, 50] width 697 height 101
click at [351, 29] on span "Retour" at bounding box center [356, 30] width 21 height 10
click at [352, 25] on span "Retour" at bounding box center [356, 30] width 21 height 10
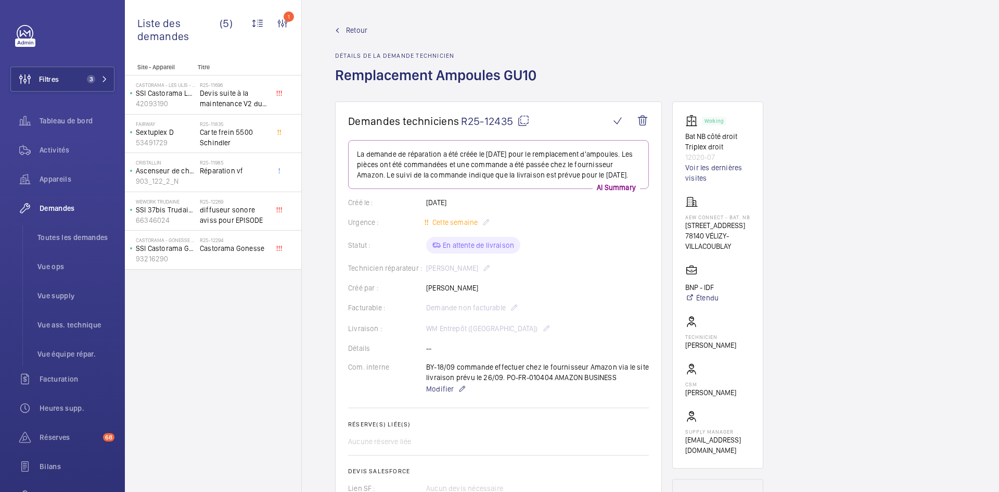
click at [352, 27] on span "Retour" at bounding box center [356, 30] width 21 height 10
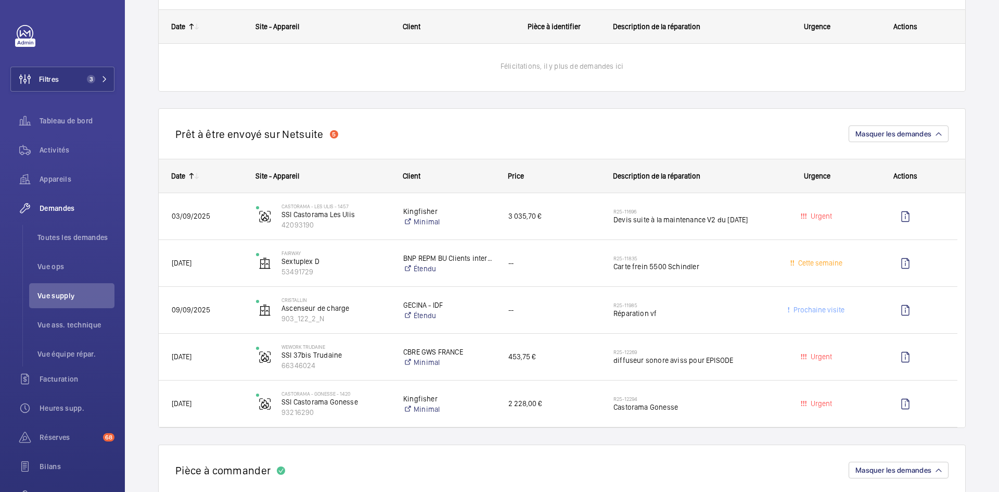
scroll to position [780, 0]
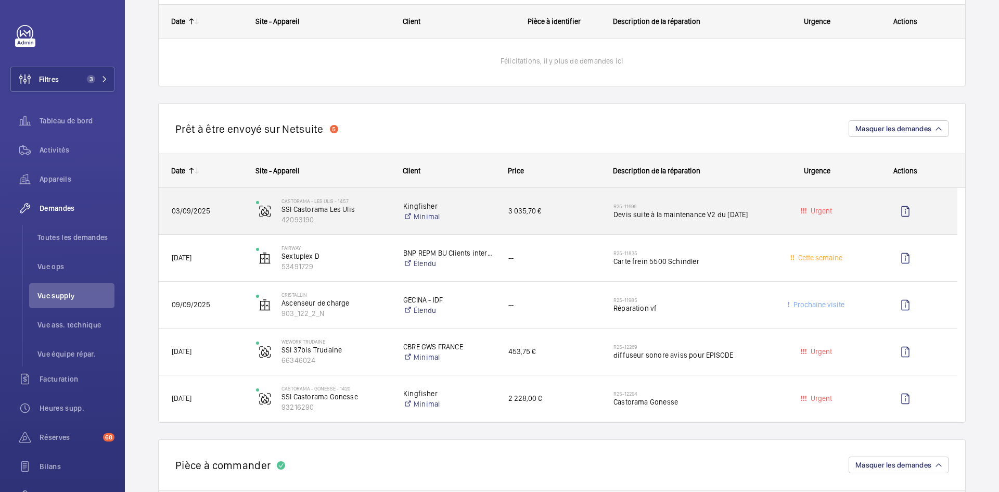
click at [247, 212] on div "Castorama - LES ULIS - 1457 SSI Castorama Les Ulis 42093190" at bounding box center [316, 211] width 146 height 43
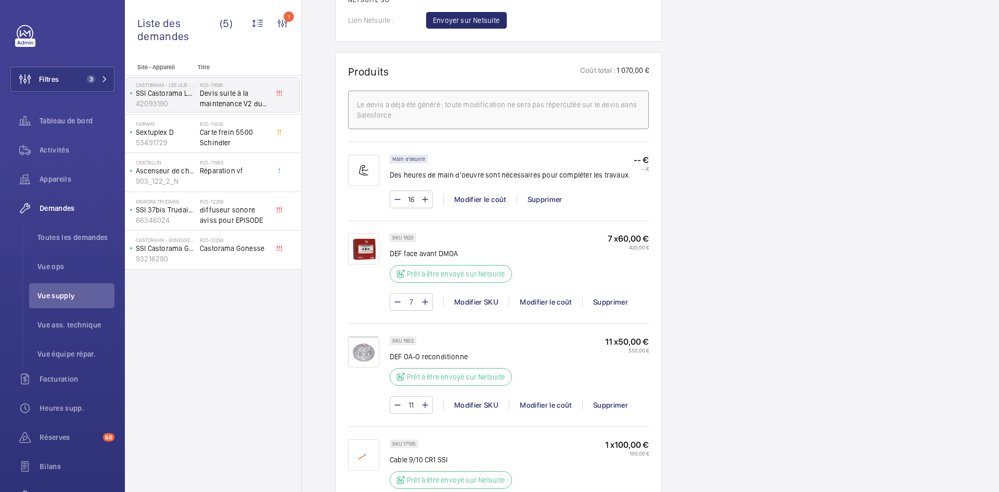
scroll to position [572, 0]
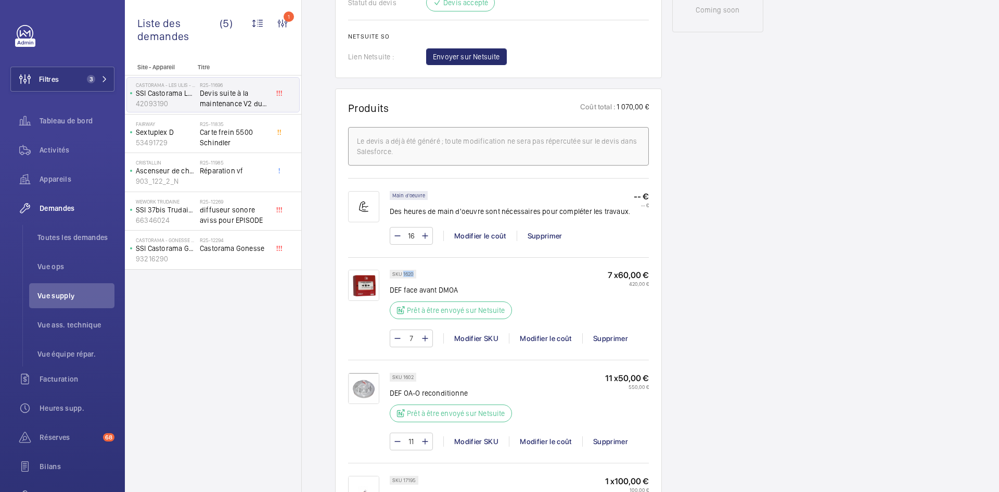
drag, startPoint x: 413, startPoint y: 282, endPoint x: 403, endPoint y: 281, distance: 10.5
click at [403, 276] on p "SKU 1620" at bounding box center [402, 274] width 21 height 4
copy p "1620"
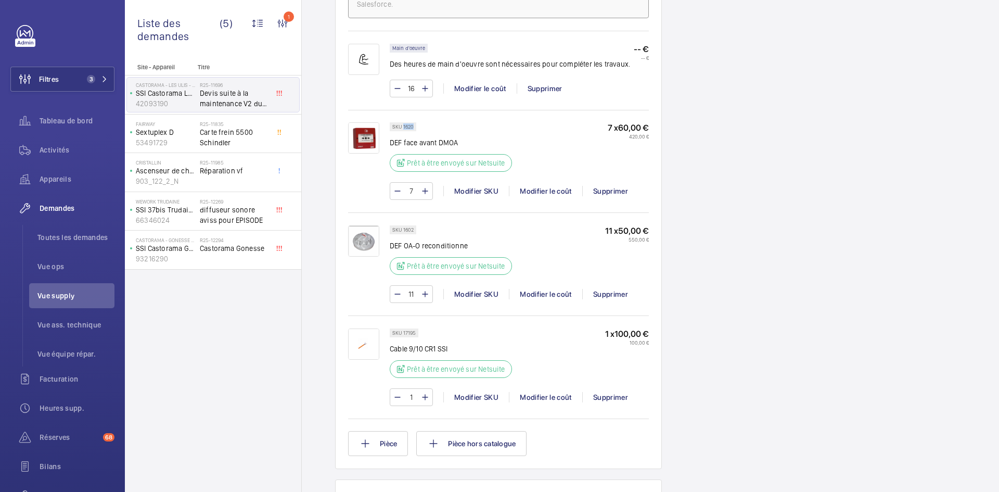
scroll to position [728, 0]
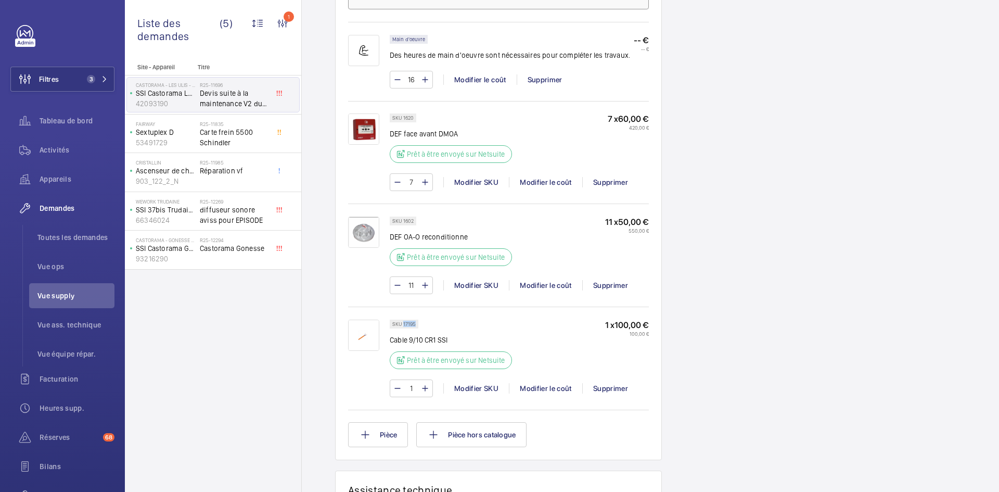
drag, startPoint x: 415, startPoint y: 334, endPoint x: 403, endPoint y: 336, distance: 11.5
click at [403, 326] on p "SKU 17195" at bounding box center [403, 324] width 23 height 4
copy p "17195"
click at [492, 343] on div "SKU 17195 Cable 9/10 CR1 SSI Prêt à être envoyé sur Netsuite" at bounding box center [454, 347] width 128 height 56
click at [375, 240] on img at bounding box center [363, 231] width 31 height 31
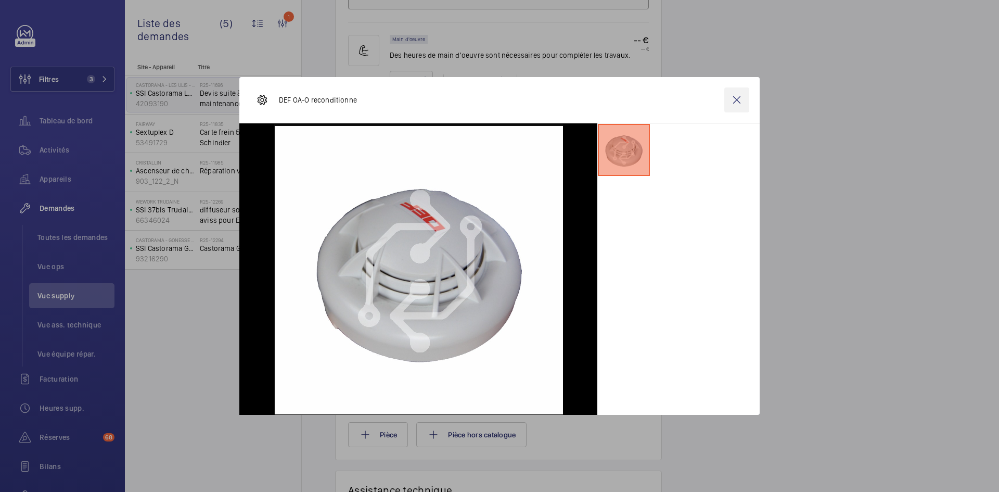
click at [737, 100] on wm-front-icon-button at bounding box center [736, 99] width 25 height 25
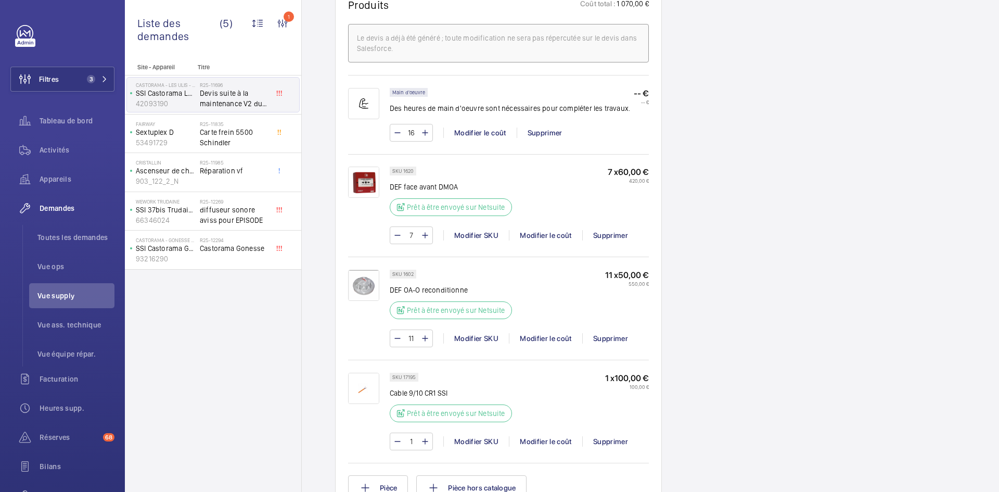
scroll to position [676, 0]
click at [369, 189] on img at bounding box center [363, 180] width 31 height 31
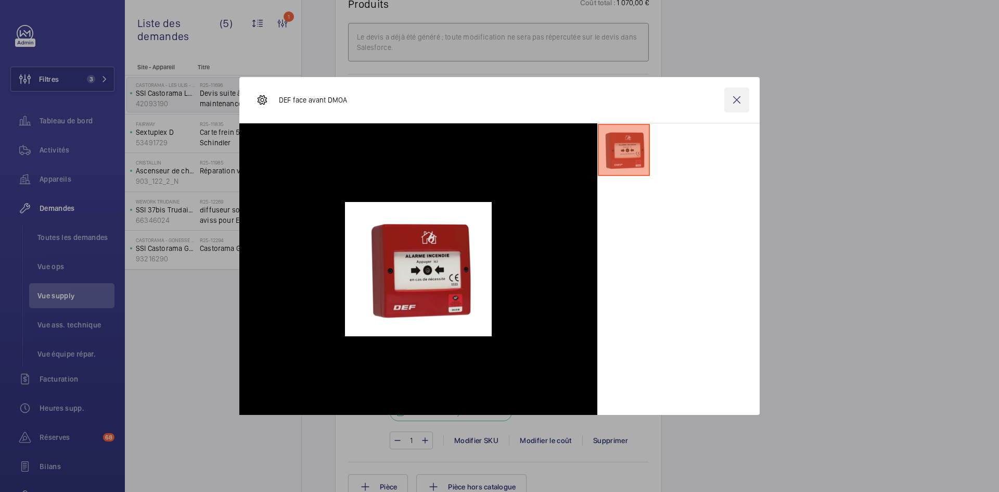
click at [740, 100] on wm-front-icon-button at bounding box center [736, 99] width 25 height 25
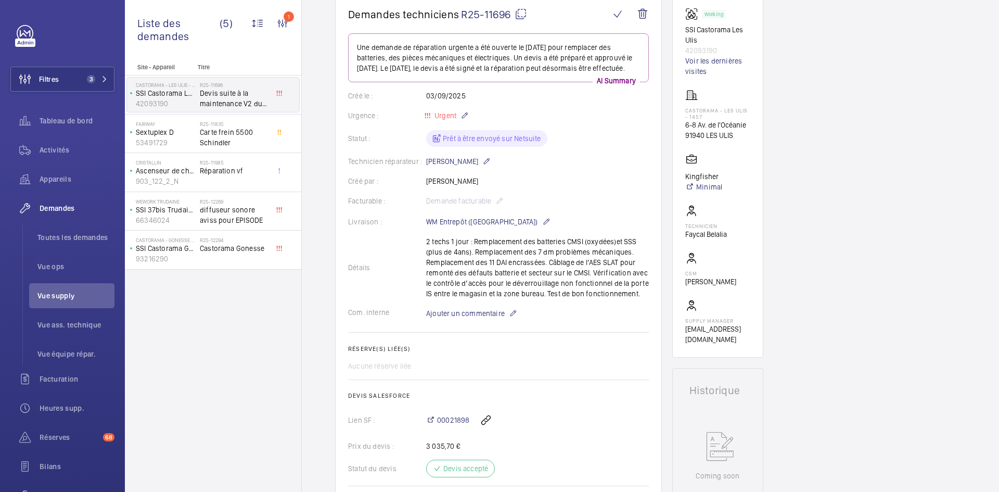
scroll to position [52, 0]
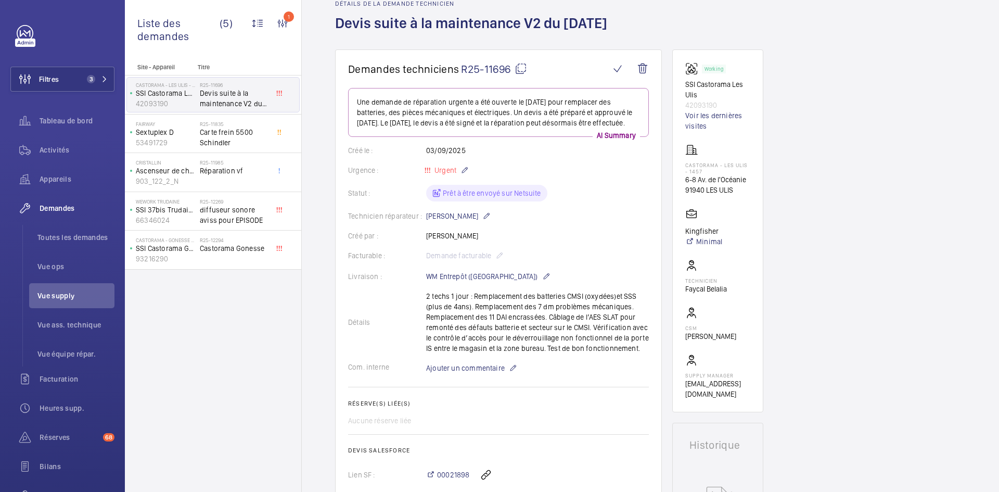
click at [524, 67] on mat-icon at bounding box center [520, 68] width 12 height 12
click at [518, 70] on mat-icon at bounding box center [520, 68] width 12 height 12
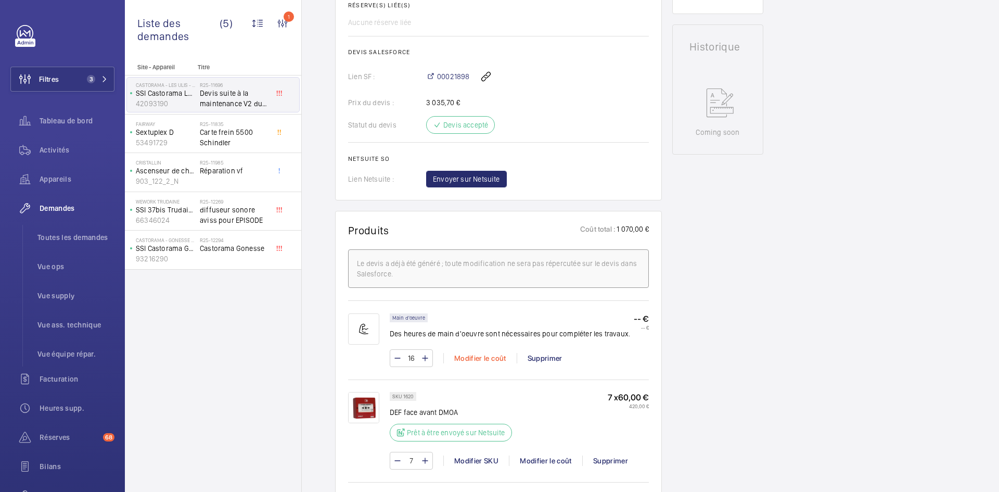
scroll to position [572, 0]
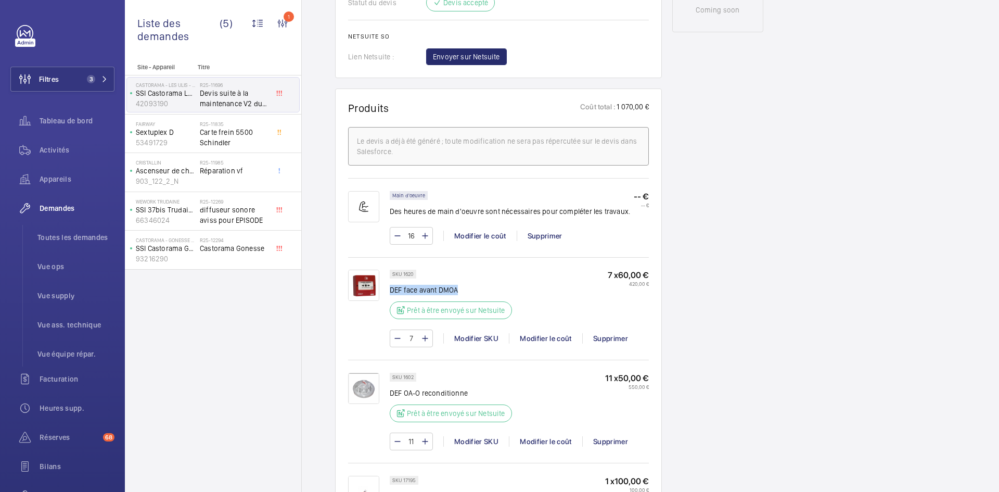
drag, startPoint x: 466, startPoint y: 298, endPoint x: 391, endPoint y: 304, distance: 75.7
click at [391, 295] on p "DEF face avant DMOA" at bounding box center [454, 290] width 128 height 10
copy p "DEF face avant DMOA"
drag, startPoint x: 466, startPoint y: 402, endPoint x: 390, endPoint y: 404, distance: 75.4
click at [390, 398] on p "DEF OA-O reconditionne" at bounding box center [454, 393] width 128 height 10
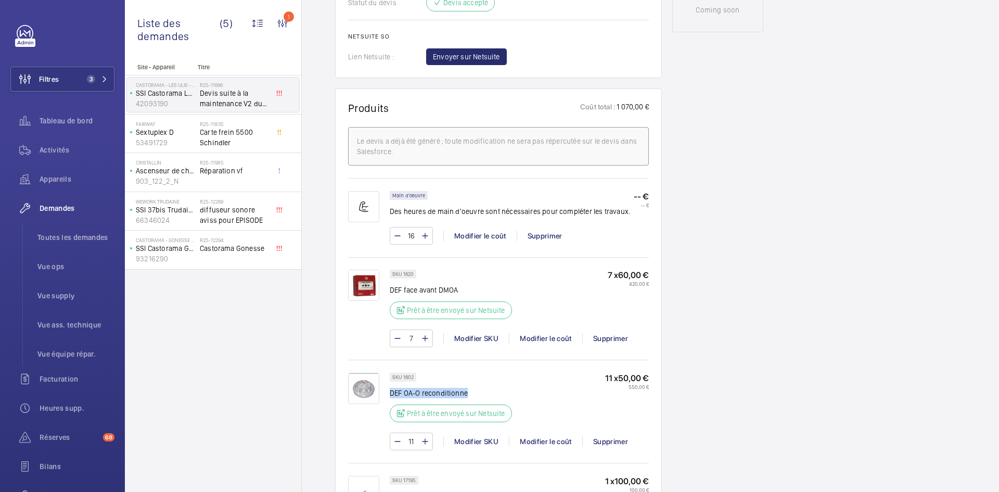
copy p "DEF OA-O reconditionne"
click at [362, 293] on img at bounding box center [363, 284] width 31 height 31
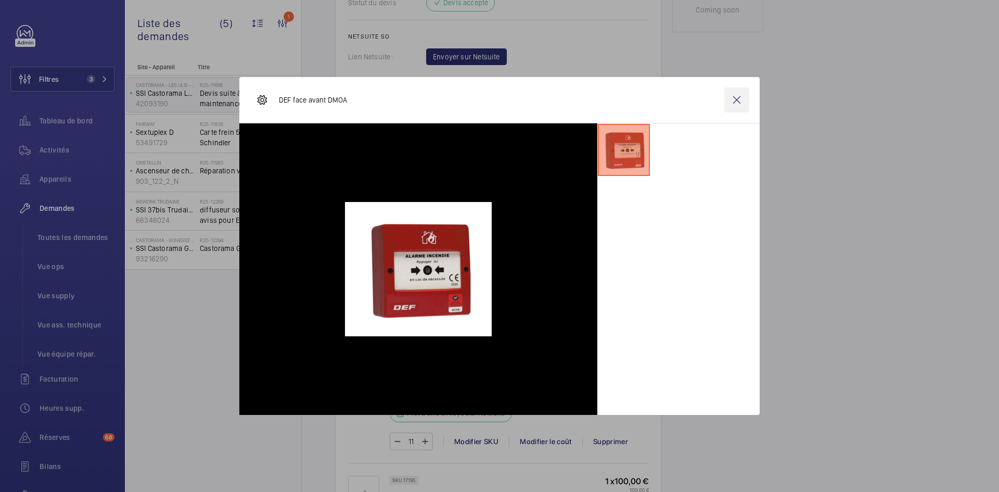
click at [743, 98] on wm-front-icon-button at bounding box center [736, 99] width 25 height 25
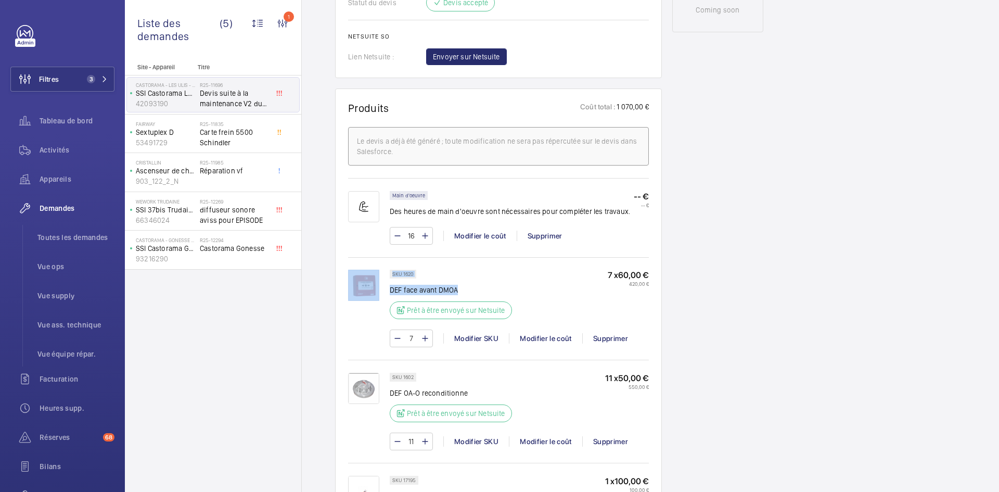
drag, startPoint x: 465, startPoint y: 300, endPoint x: 393, endPoint y: 297, distance: 72.3
click at [389, 300] on div "SKU 1620 DEF face avant DMOA Prêt à être envoyé sur Netsuite 7 x 60,00 € 420,00…" at bounding box center [498, 313] width 301 height 88
click at [442, 291] on div "SKU 1620 DEF face avant DMOA Prêt à être envoyé sur Netsuite" at bounding box center [454, 297] width 128 height 56
drag, startPoint x: 450, startPoint y: 299, endPoint x: 390, endPoint y: 300, distance: 60.3
click at [390, 295] on p "DEF face avant DMOA" at bounding box center [454, 290] width 128 height 10
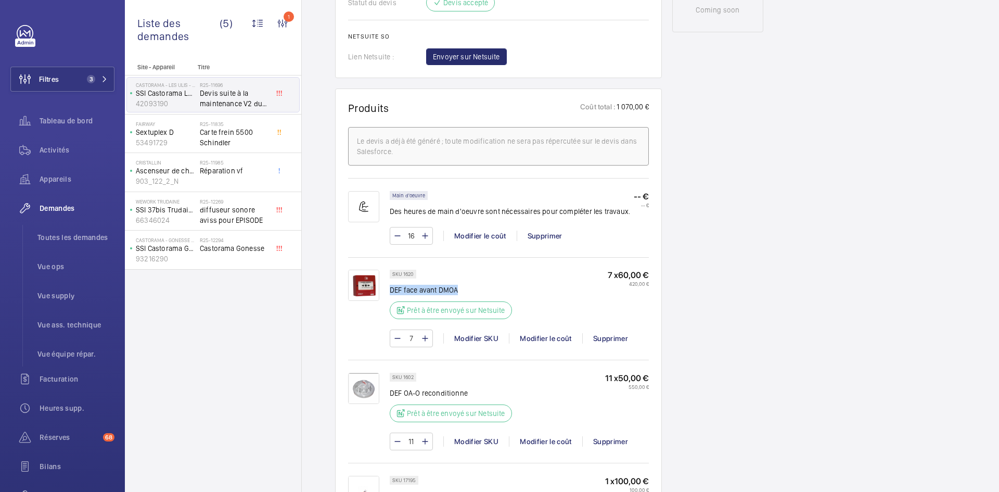
copy p "DEF face avant DMOA"
click at [365, 398] on img at bounding box center [363, 387] width 31 height 31
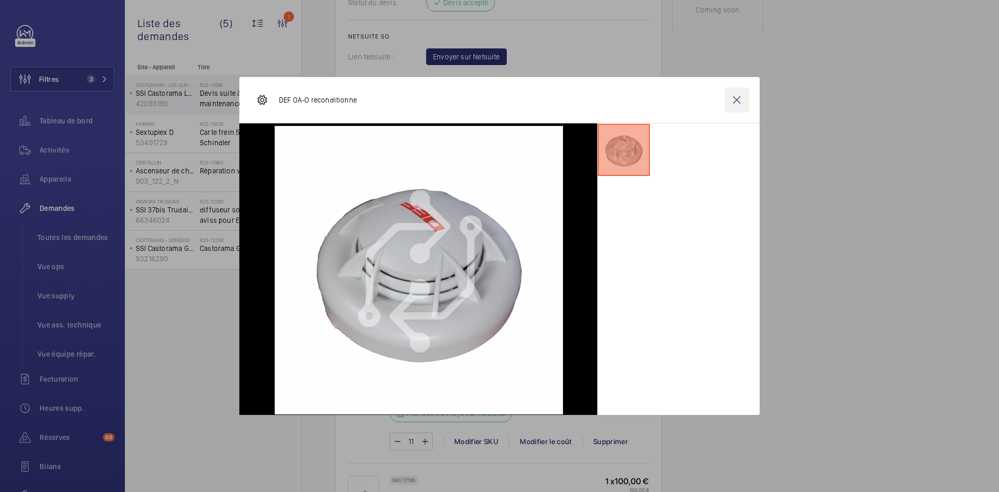
click at [738, 96] on wm-front-icon-button at bounding box center [736, 99] width 25 height 25
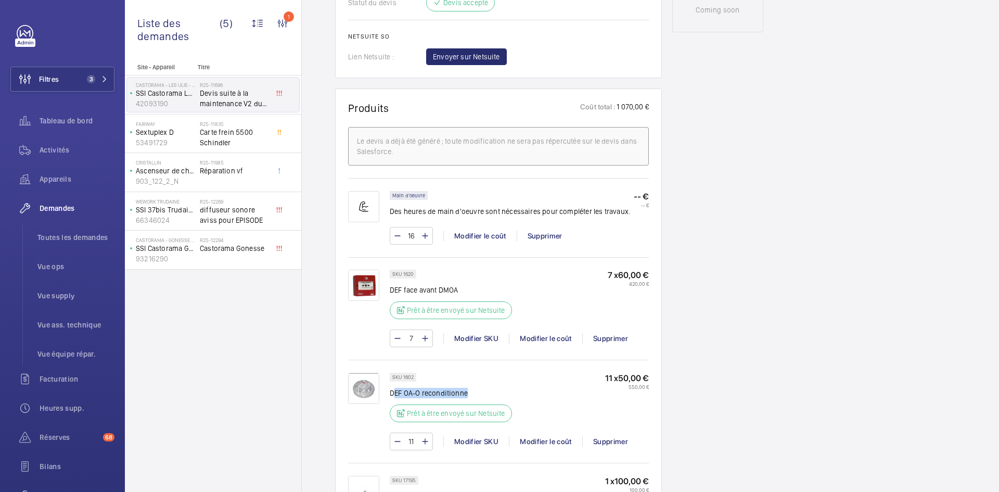
drag, startPoint x: 478, startPoint y: 402, endPoint x: 392, endPoint y: 404, distance: 85.3
click at [392, 398] on p "DEF OA-O reconditionne" at bounding box center [454, 393] width 128 height 10
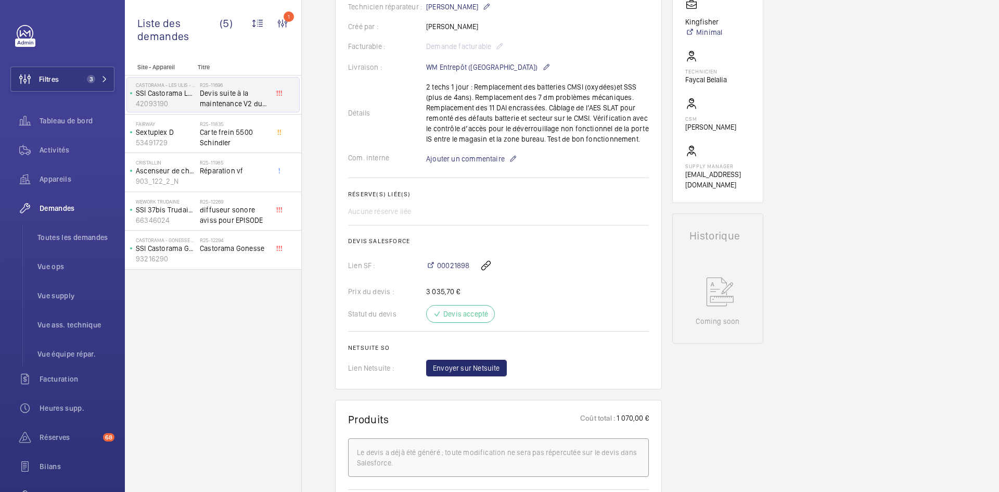
scroll to position [260, 0]
click at [467, 165] on span "Ajouter un commentaire" at bounding box center [465, 159] width 79 height 10
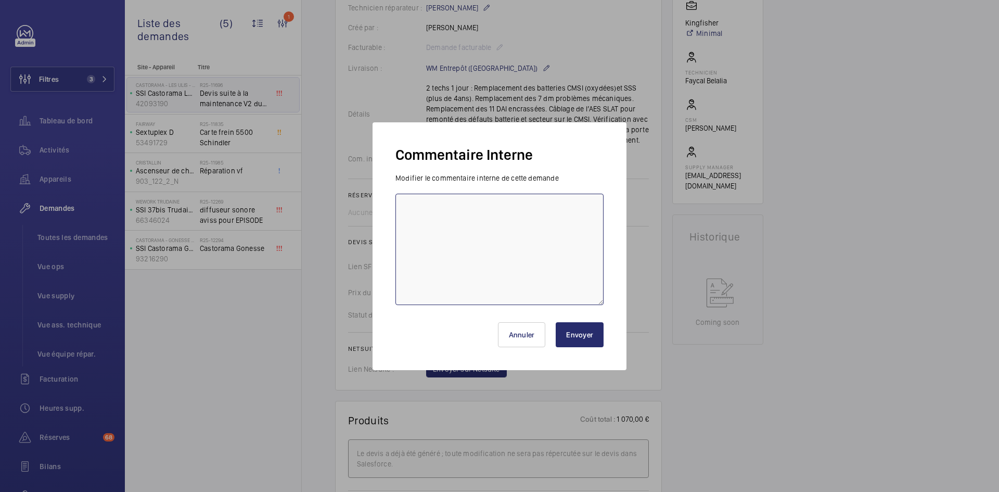
click at [447, 200] on textarea at bounding box center [499, 249] width 208 height 111
type textarea "BY-18/09 demande de devis envoya eu fournisseur SSI Solution attente de retour."
click at [572, 328] on button "Envoyer" at bounding box center [580, 334] width 48 height 25
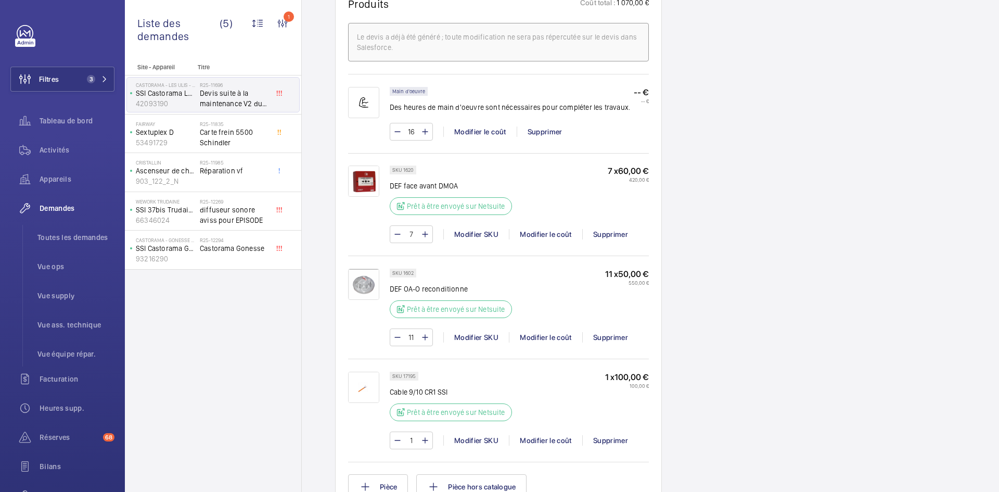
click at [369, 388] on img at bounding box center [363, 386] width 31 height 31
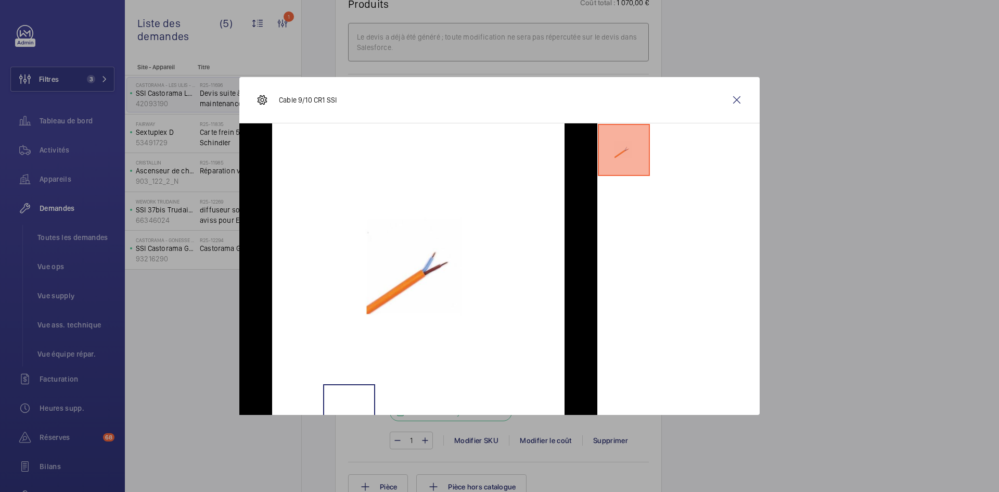
scroll to position [718, 0]
click at [732, 102] on wm-front-icon-button at bounding box center [736, 99] width 25 height 25
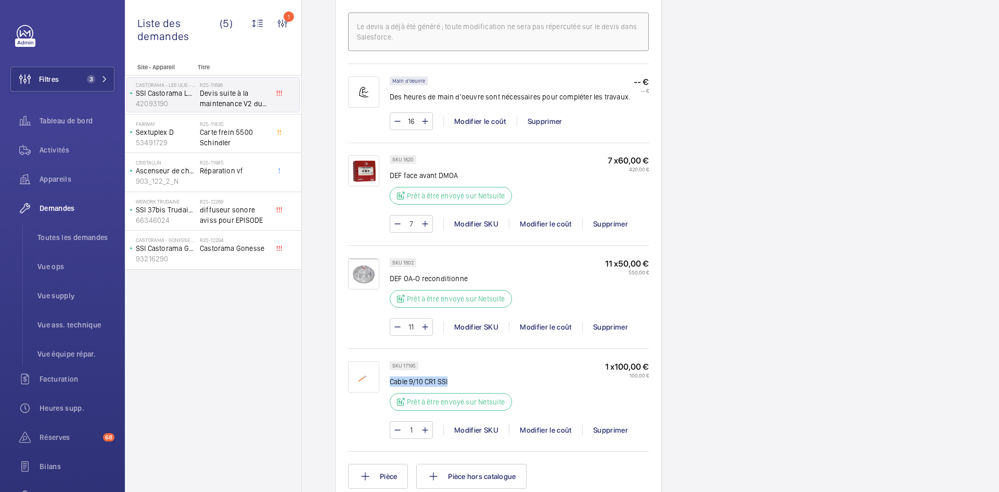
drag, startPoint x: 456, startPoint y: 389, endPoint x: 391, endPoint y: 395, distance: 64.9
click at [391, 386] on p "Cable 9/10 CR1 SSI" at bounding box center [454, 381] width 128 height 10
copy p "Cable 9/10 CR1 SSI"
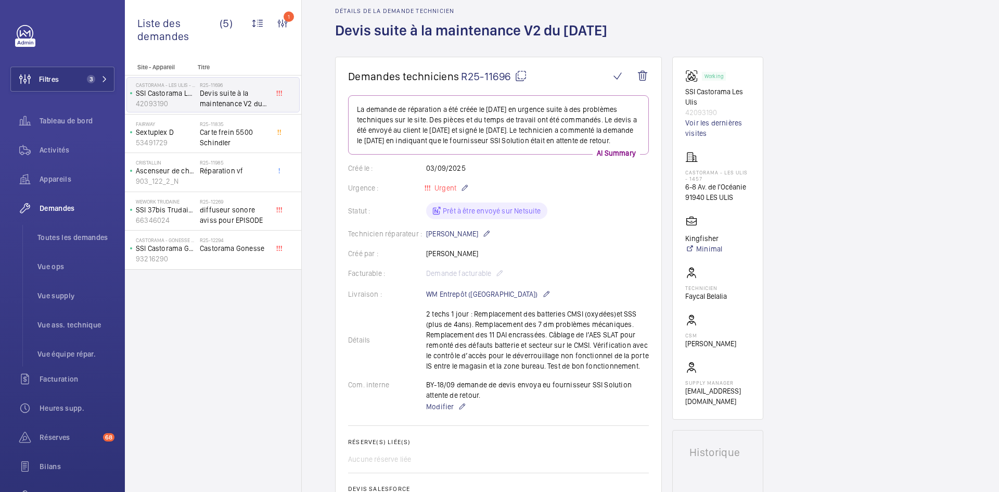
scroll to position [42, 0]
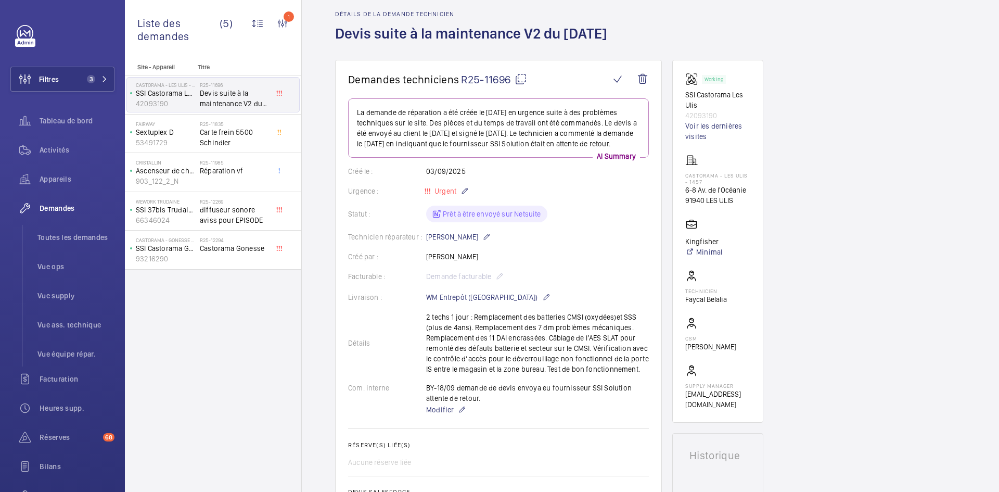
click at [520, 76] on mat-icon at bounding box center [520, 79] width 12 height 12
copy p "Cable 9/10 CR1 SSI"
click at [520, 79] on mat-icon at bounding box center [520, 79] width 12 height 12
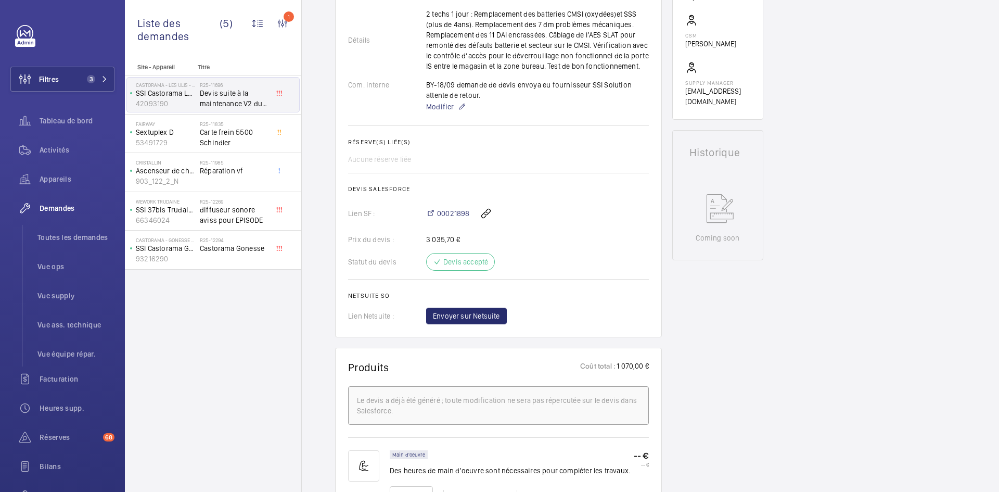
scroll to position [250, 0]
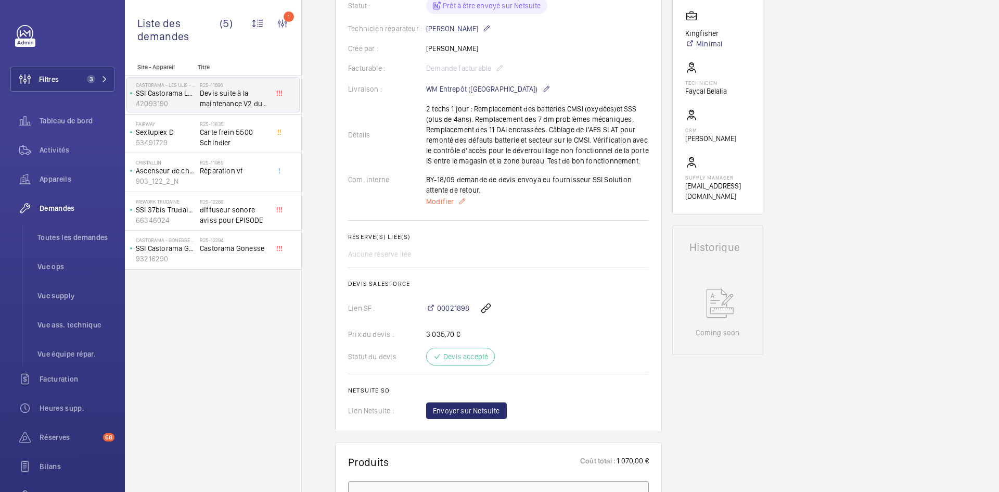
click at [443, 207] on span "Modifier" at bounding box center [440, 201] width 28 height 10
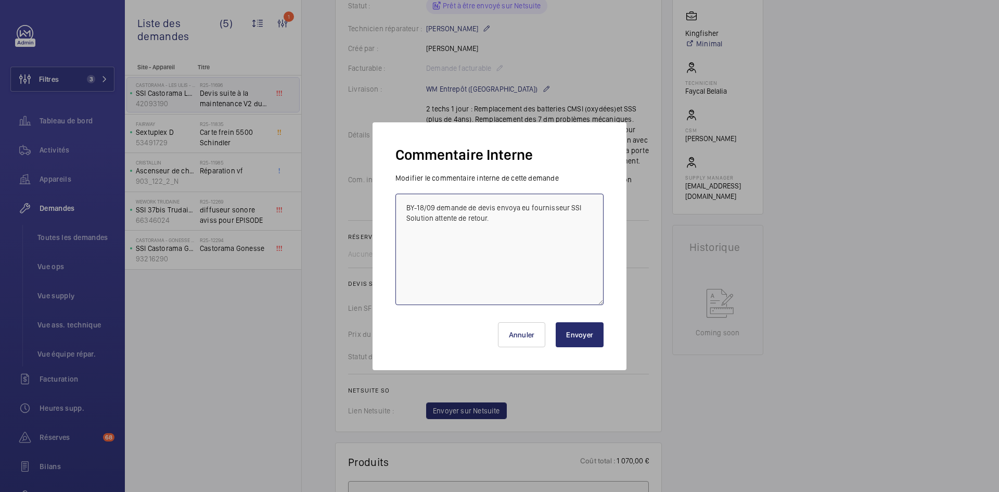
click at [431, 215] on textarea "BY-18/09 demande de devis envoya eu fournisseur SSI Solution attente de retour." at bounding box center [499, 249] width 208 height 111
type textarea "BY-18/09 demande de devis envoya eu fournisseur SSI Solution & GDV attente de r…"
click at [583, 333] on button "Envoyer" at bounding box center [580, 334] width 48 height 25
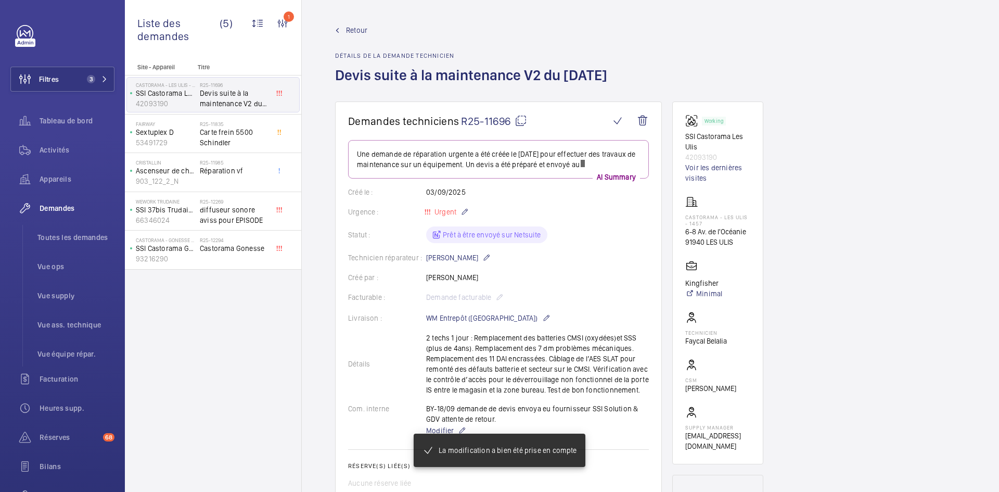
click at [353, 34] on span "Retour" at bounding box center [356, 30] width 21 height 10
